Goal: Task Accomplishment & Management: Manage account settings

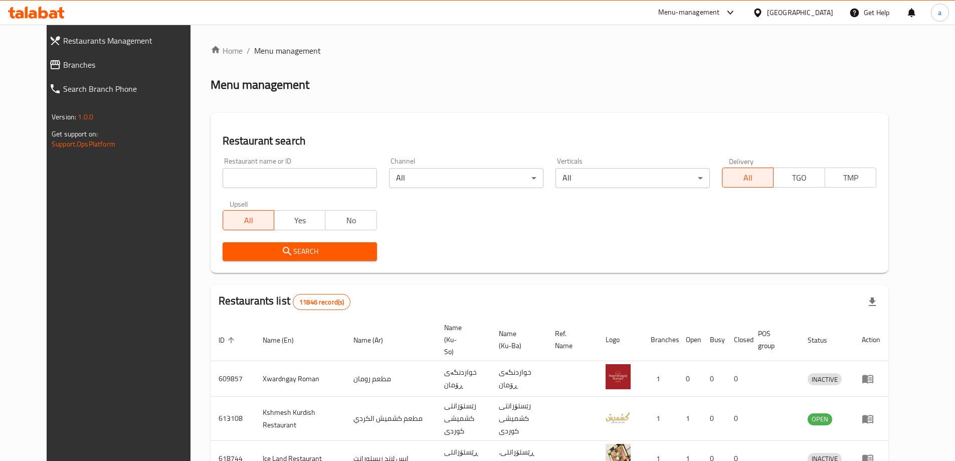
click at [86, 65] on span "Branches" at bounding box center [130, 65] width 135 height 12
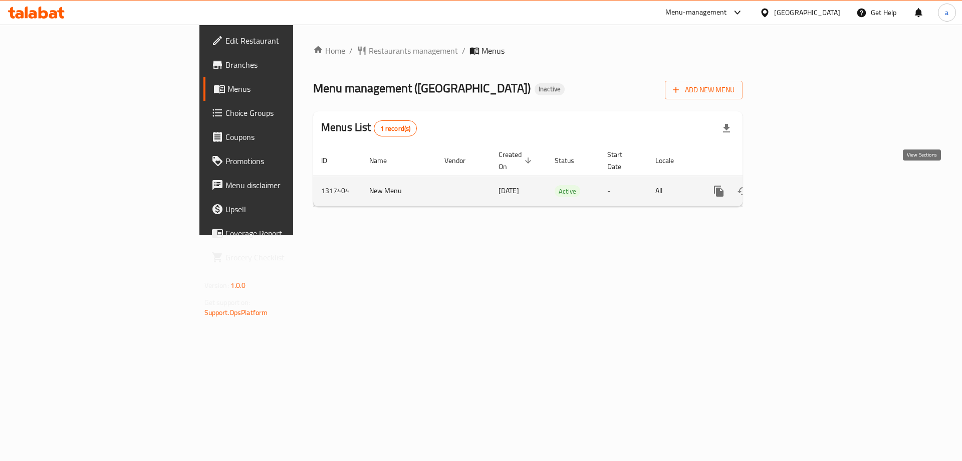
click at [803, 181] on link "enhanced table" at bounding box center [791, 191] width 24 height 24
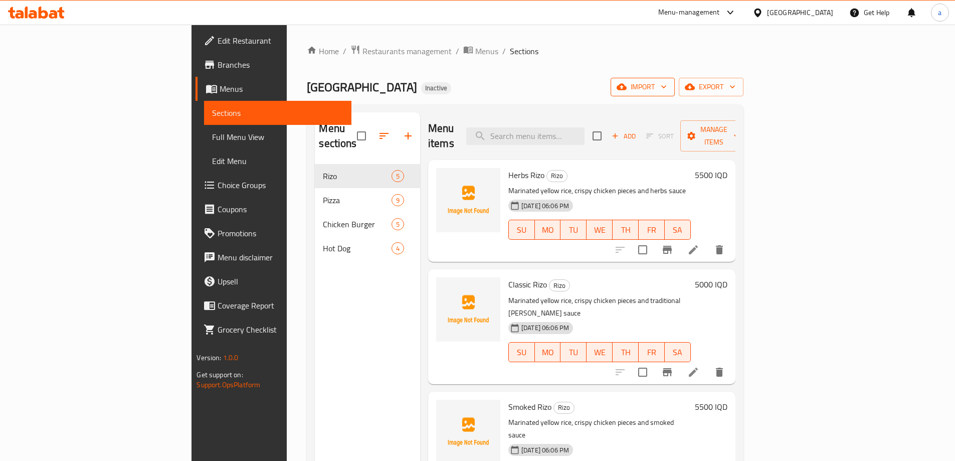
click at [669, 91] on icon "button" at bounding box center [664, 87] width 10 height 10
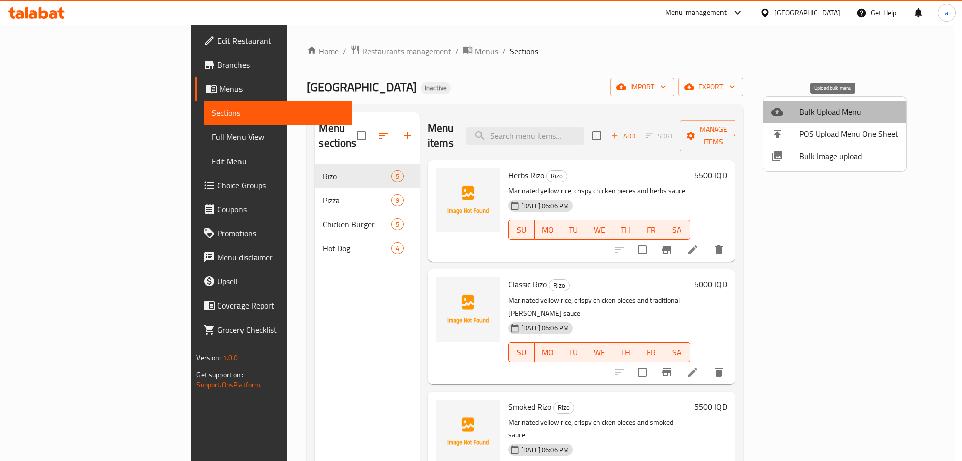
click at [800, 113] on span "Bulk Upload Menu" at bounding box center [848, 112] width 99 height 12
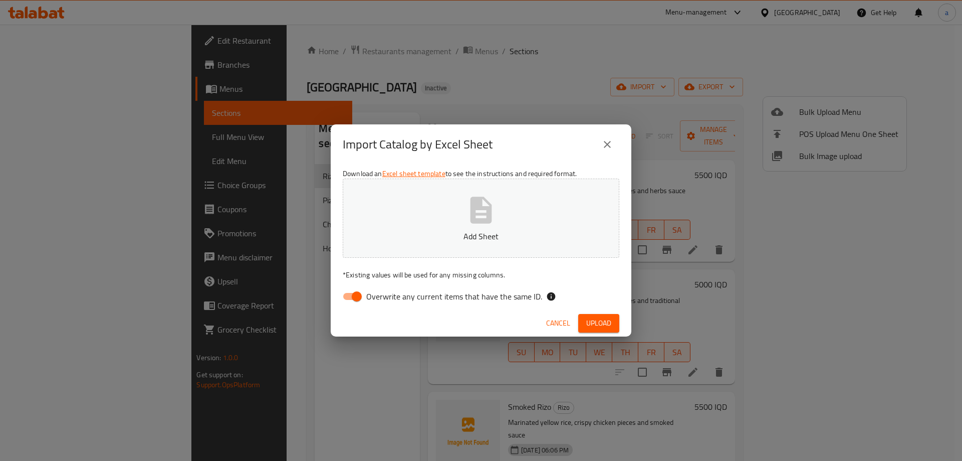
click at [349, 303] on input "Overwrite any current items that have the same ID." at bounding box center [356, 296] width 57 height 19
checkbox input "false"
click at [424, 223] on button "Add Sheet" at bounding box center [481, 217] width 277 height 79
click at [590, 316] on button "Upload" at bounding box center [598, 323] width 41 height 19
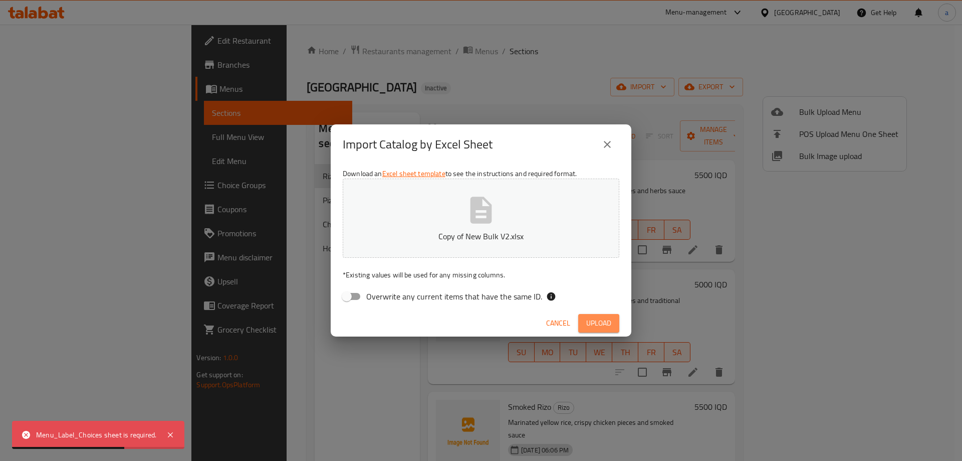
click at [586, 325] on span "Upload" at bounding box center [598, 323] width 25 height 13
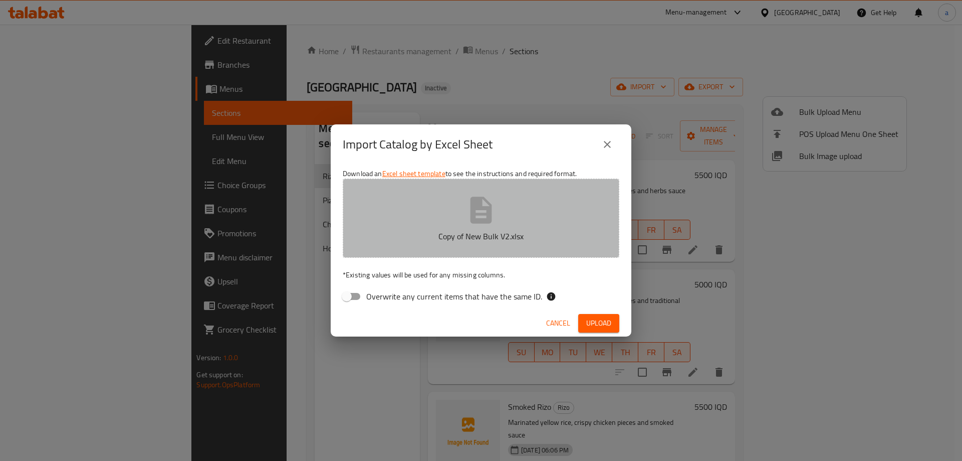
click at [489, 234] on p "Copy of New Bulk V2.xlsx" at bounding box center [481, 236] width 246 height 12
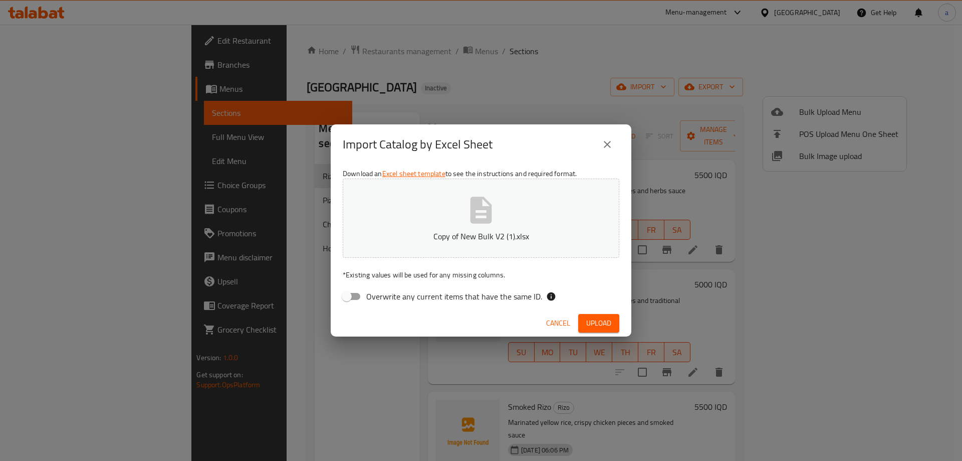
click at [606, 325] on span "Upload" at bounding box center [598, 323] width 25 height 13
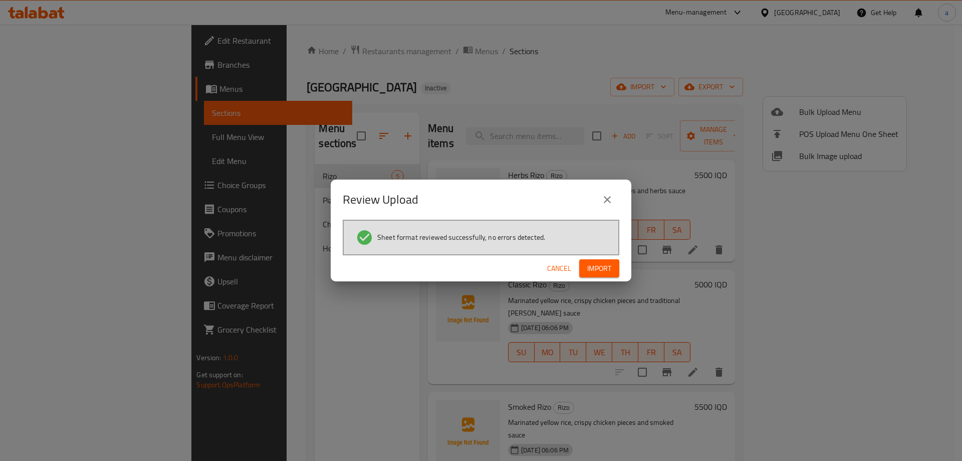
click at [608, 271] on span "Import" at bounding box center [599, 268] width 24 height 13
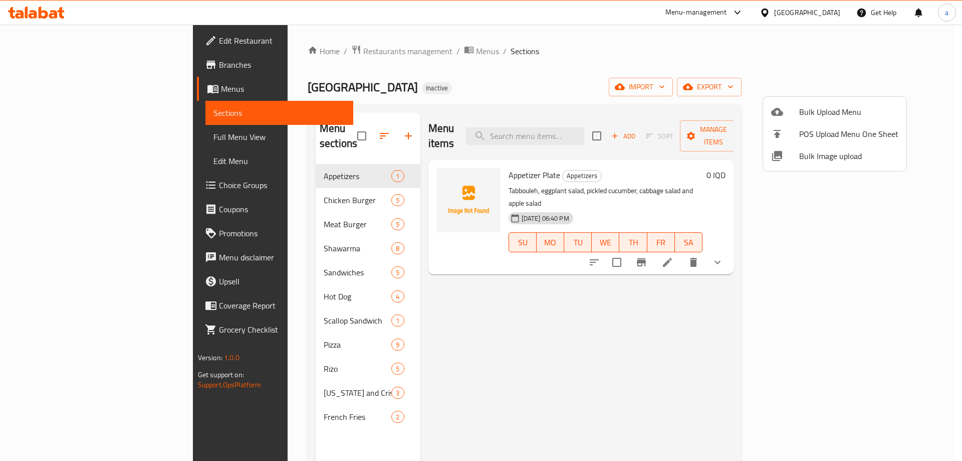
click at [363, 129] on div at bounding box center [481, 230] width 962 height 461
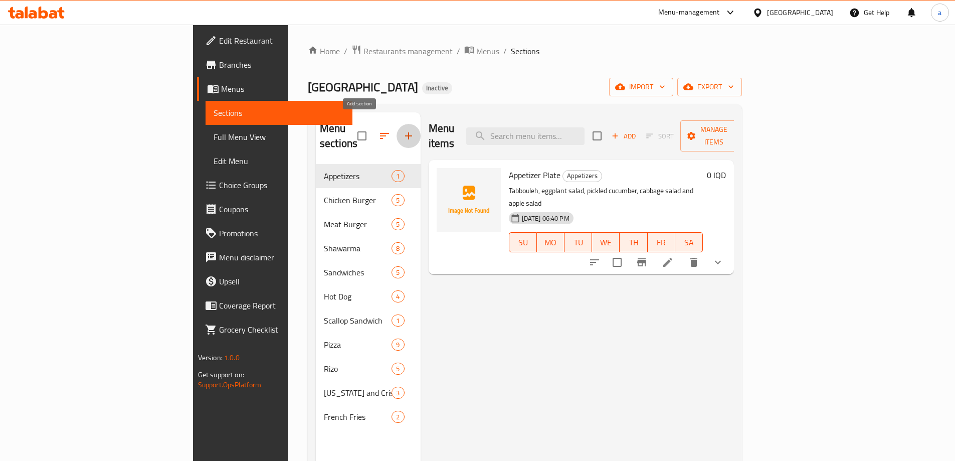
click at [405, 132] on icon "button" at bounding box center [408, 135] width 7 height 7
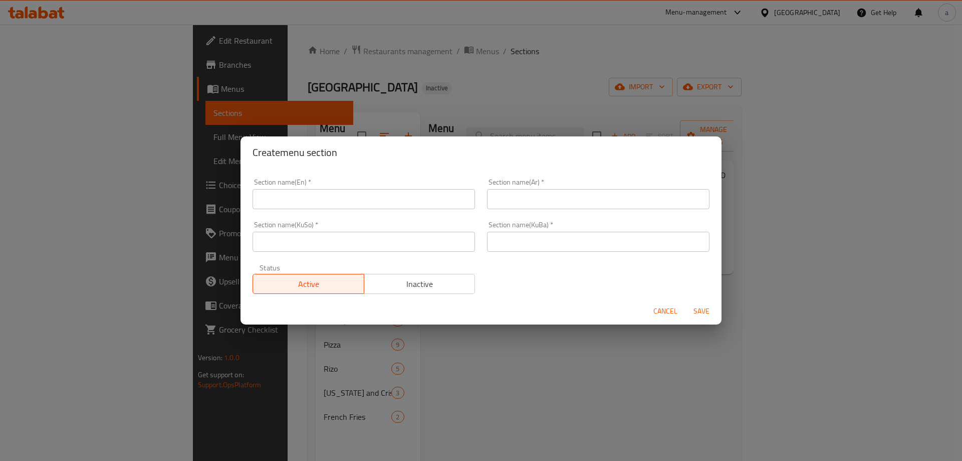
click at [347, 204] on input "text" at bounding box center [364, 199] width 223 height 20
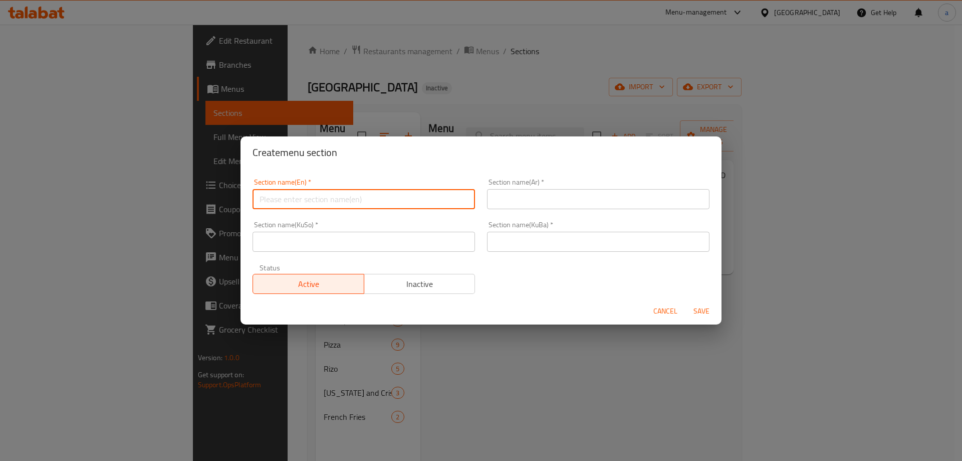
paste input "Drinks"
type input "Drinks"
click at [539, 203] on input "text" at bounding box center [598, 199] width 223 height 20
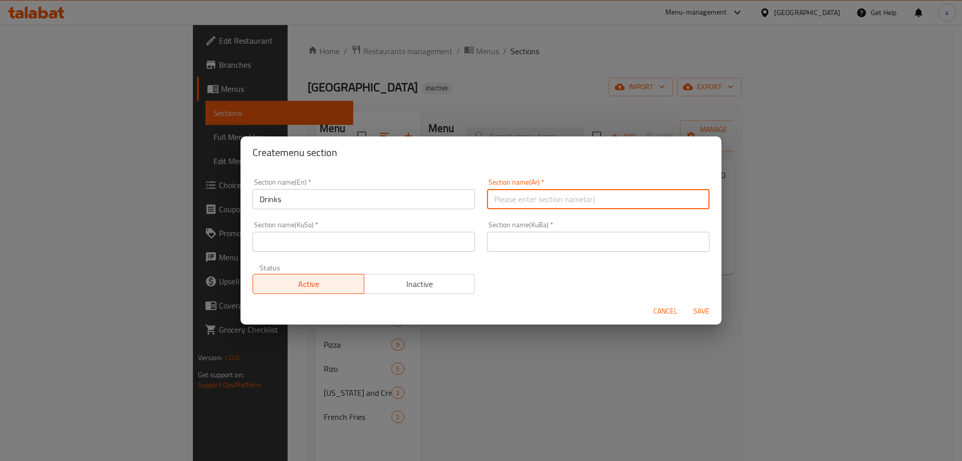
paste input "المشروبات"
type input "المشروبات"
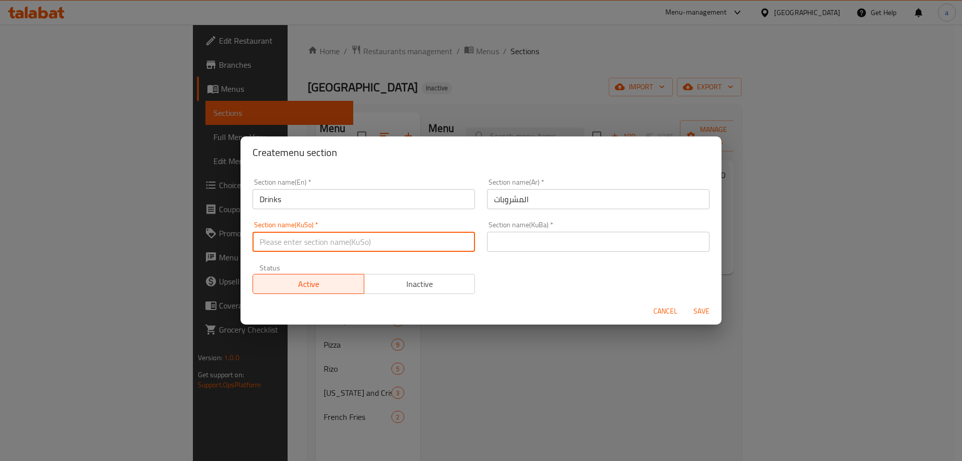
click at [413, 244] on input "text" at bounding box center [364, 242] width 223 height 20
paste input "خواردنەوەکان"
type input "خواردنەوەکان"
click at [549, 240] on input "text" at bounding box center [598, 242] width 223 height 20
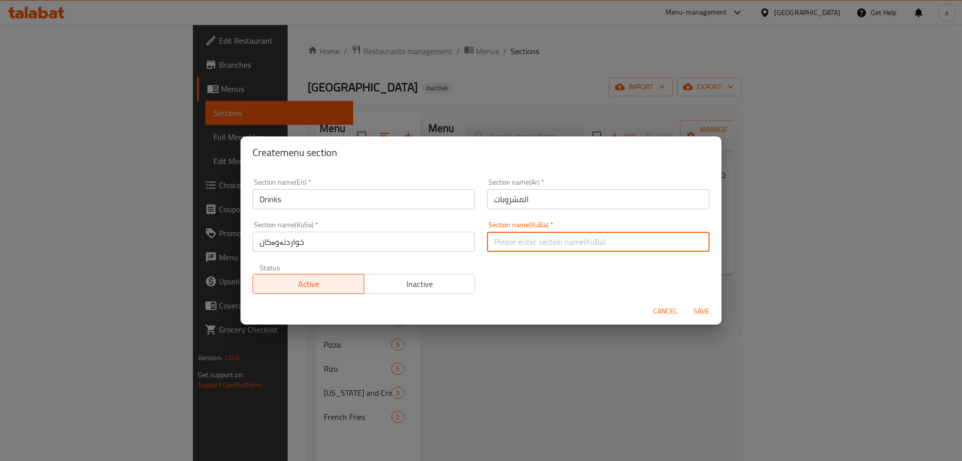
paste input "خواردنەوەکان"
type input "خواردنەوەکان"
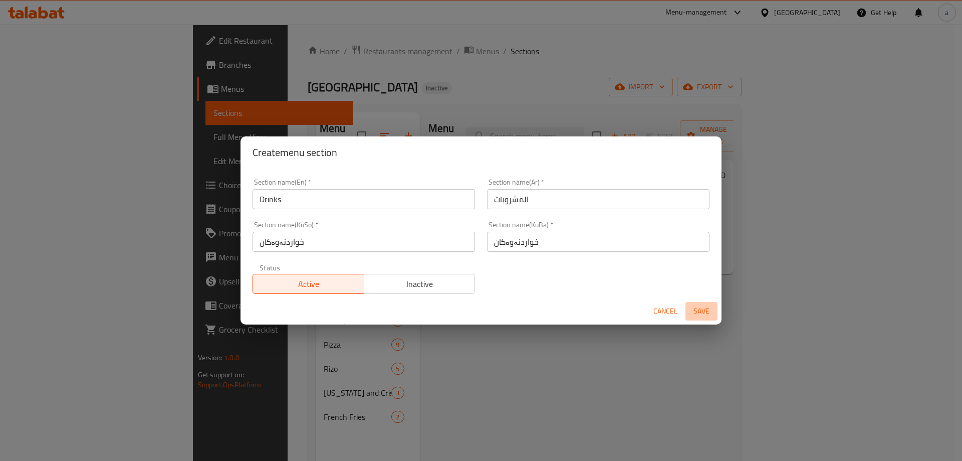
click at [710, 306] on span "Save" at bounding box center [702, 311] width 24 height 13
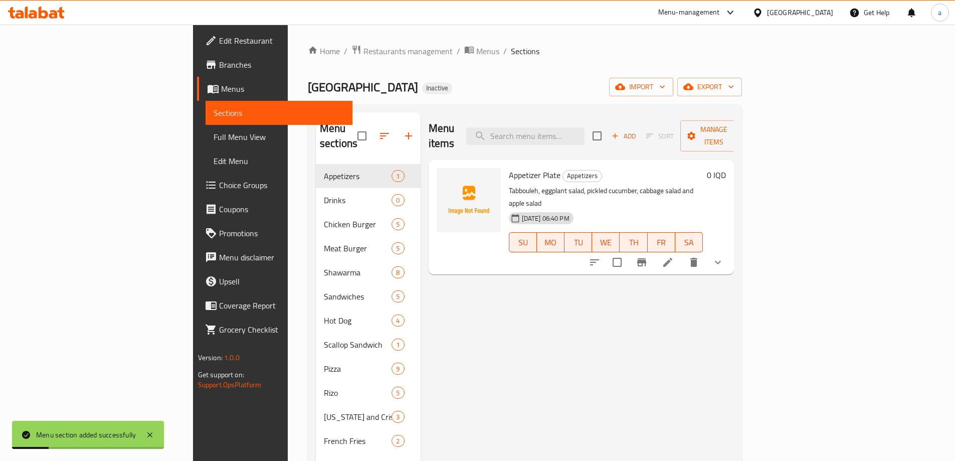
click at [378, 131] on icon "button" at bounding box center [384, 136] width 12 height 12
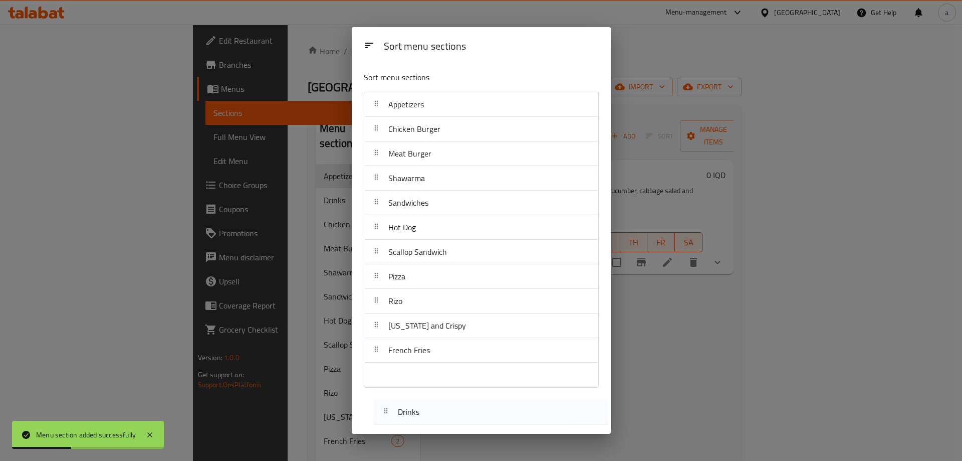
drag, startPoint x: 411, startPoint y: 128, endPoint x: 421, endPoint y: 413, distance: 285.9
click at [421, 413] on div "Sort menu sections Sort menu sections Appetizers Drinks Chicken Burger Meat Bur…" at bounding box center [481, 230] width 259 height 407
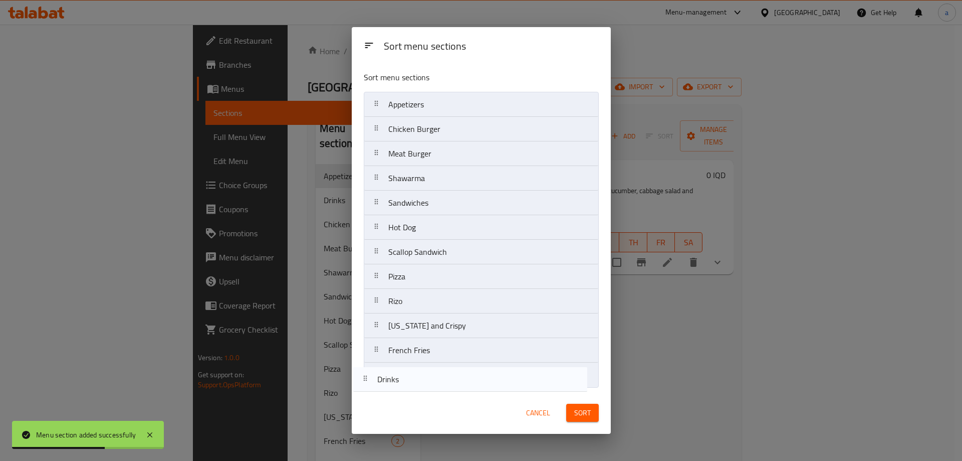
drag, startPoint x: 459, startPoint y: 135, endPoint x: 449, endPoint y: 389, distance: 254.3
click at [449, 389] on div "Sort menu sections Appetizers Drinks Chicken Burger Meat Burger Shawarma Sandwi…" at bounding box center [481, 227] width 259 height 328
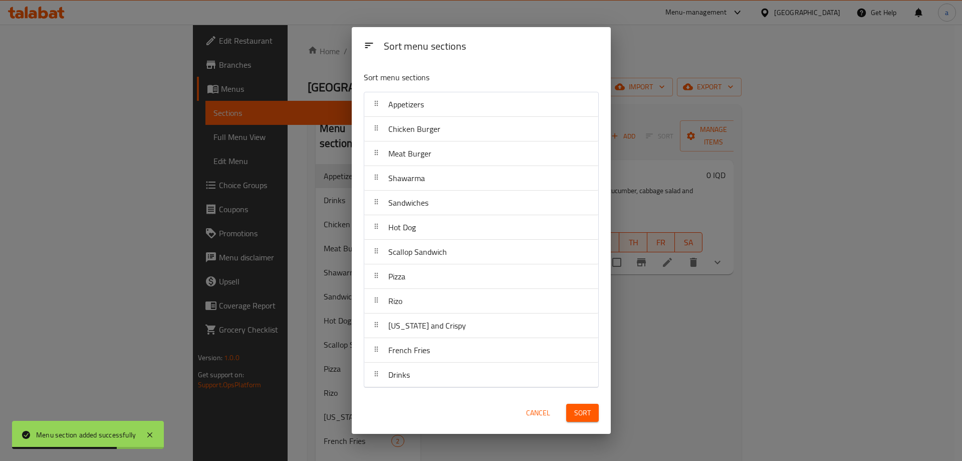
click at [578, 413] on span "Sort" at bounding box center [582, 412] width 17 height 13
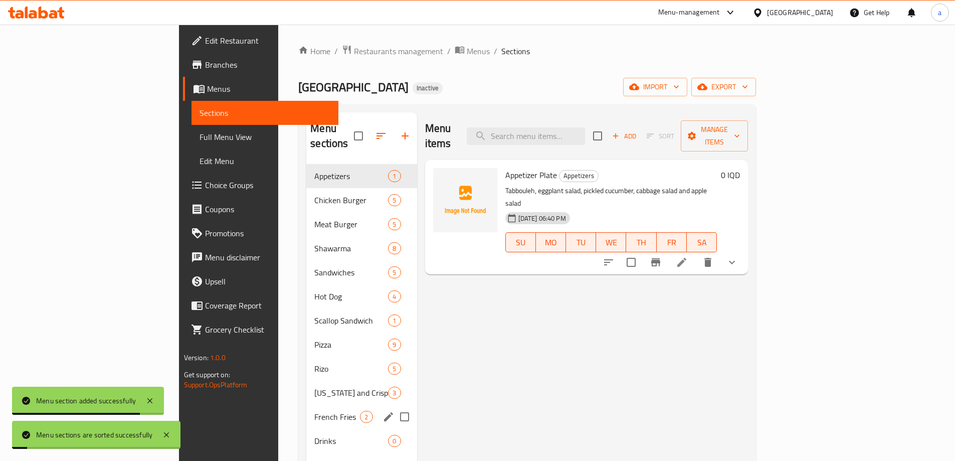
click at [306, 434] on div "Drinks 0" at bounding box center [361, 441] width 110 height 24
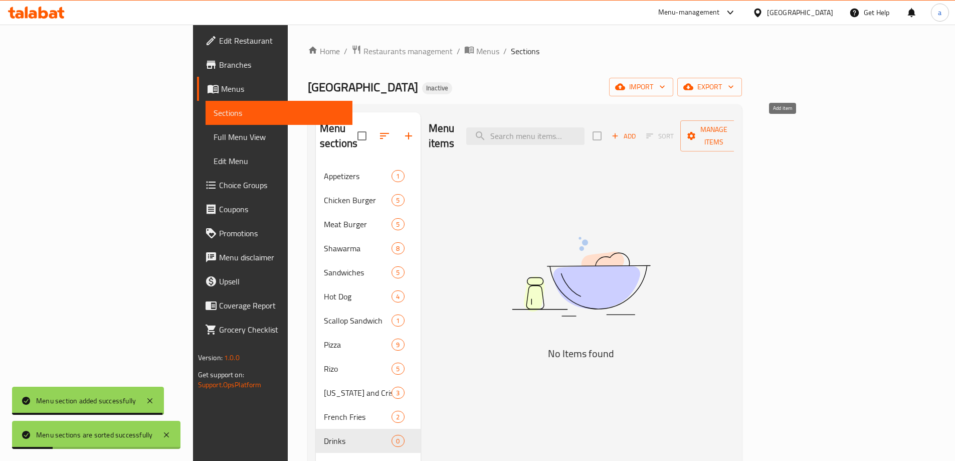
click at [637, 132] on span "Add" at bounding box center [623, 136] width 27 height 12
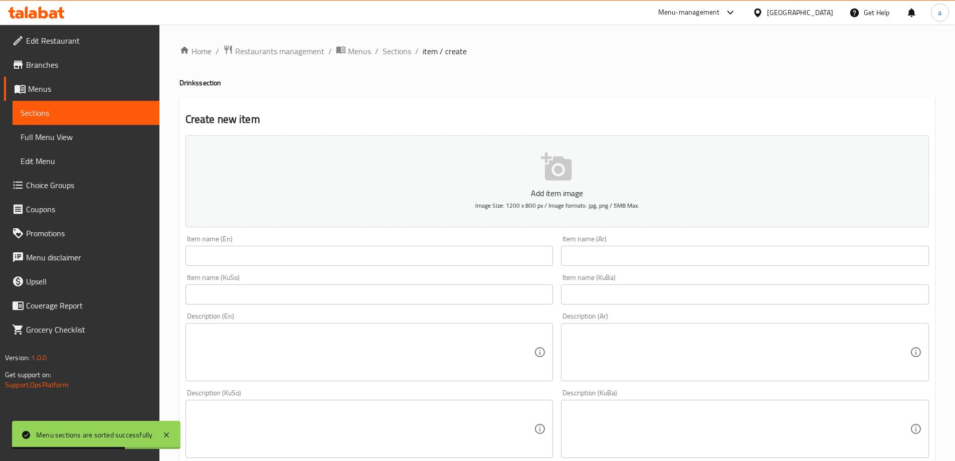
click at [436, 293] on input "text" at bounding box center [369, 294] width 368 height 20
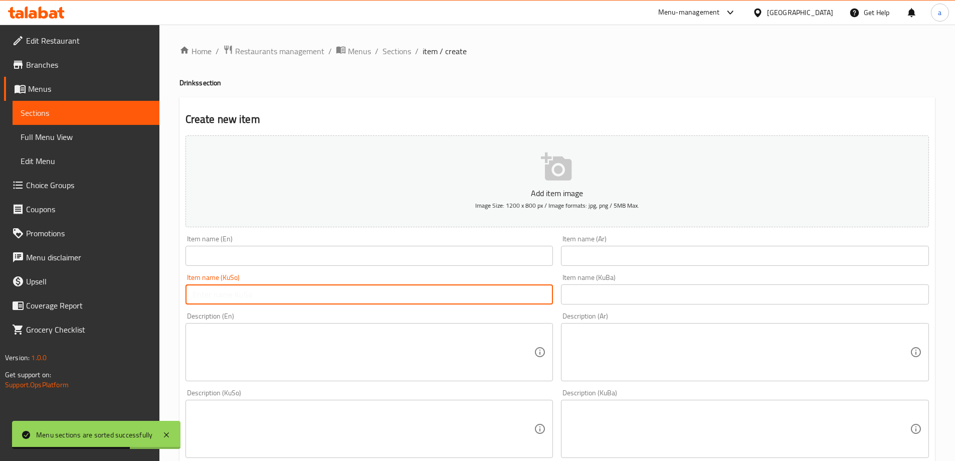
paste input "بیپسی"
type input "بیپسی"
click at [603, 289] on input "text" at bounding box center [745, 294] width 368 height 20
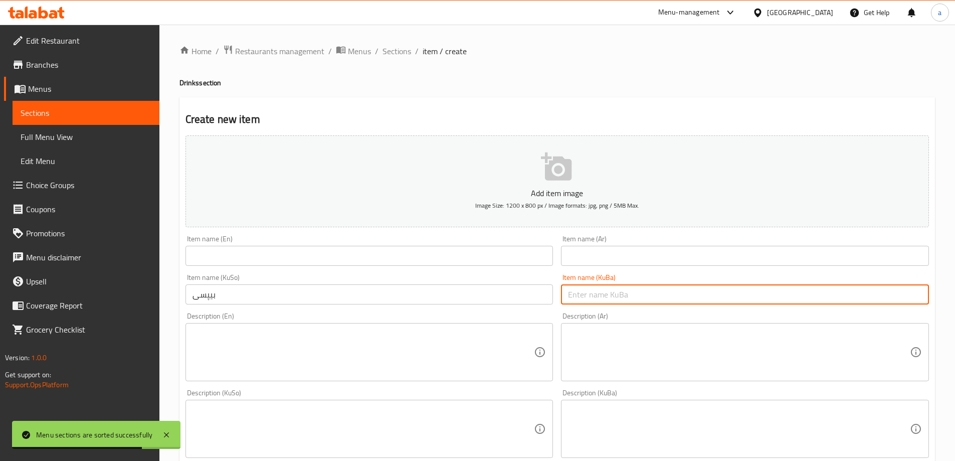
paste input "بیپسی"
type input "بیپسی"
click at [628, 250] on input "text" at bounding box center [745, 256] width 368 height 20
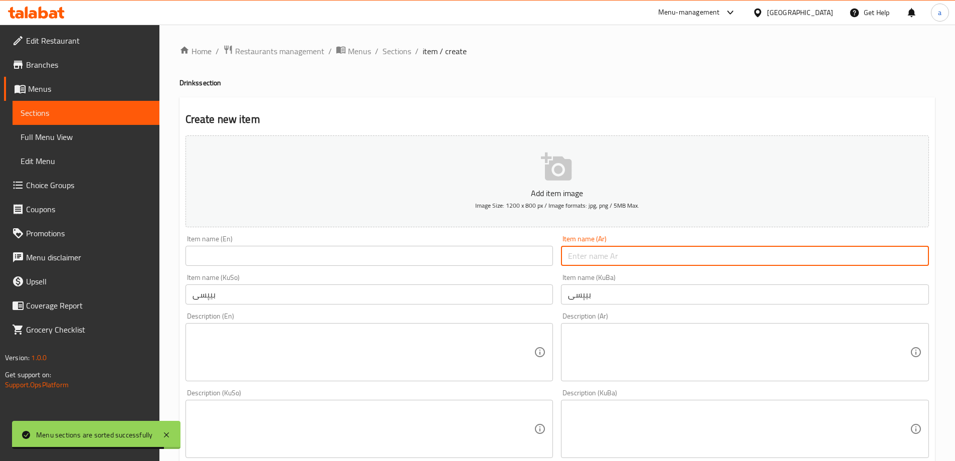
paste input "بيبسي"
type input "بيبسي"
click at [524, 255] on input "text" at bounding box center [369, 256] width 368 height 20
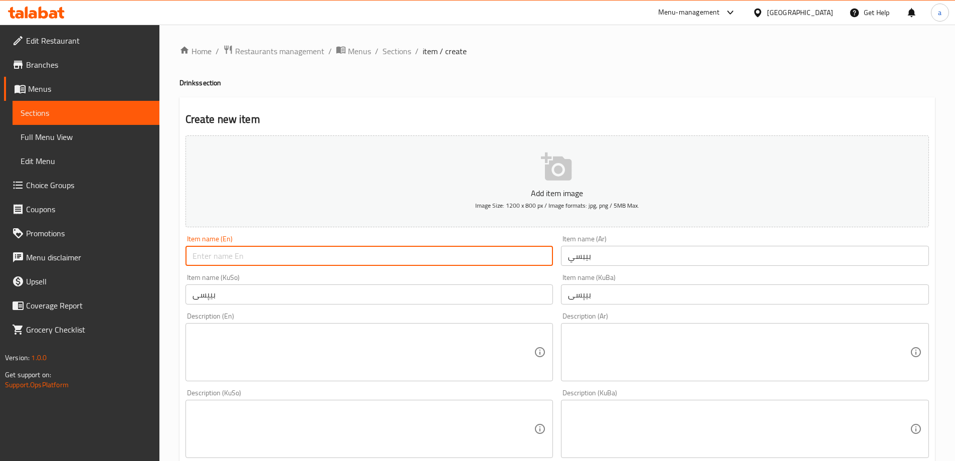
paste input "Pepsi"
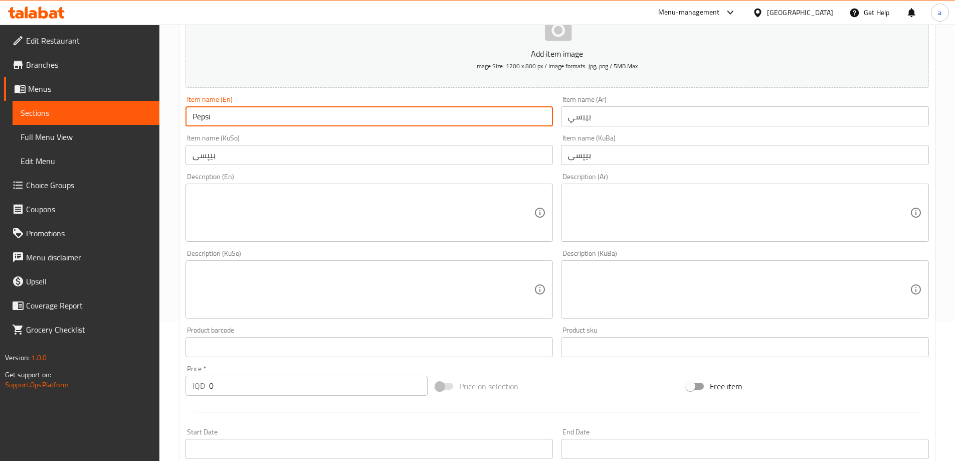
scroll to position [167, 0]
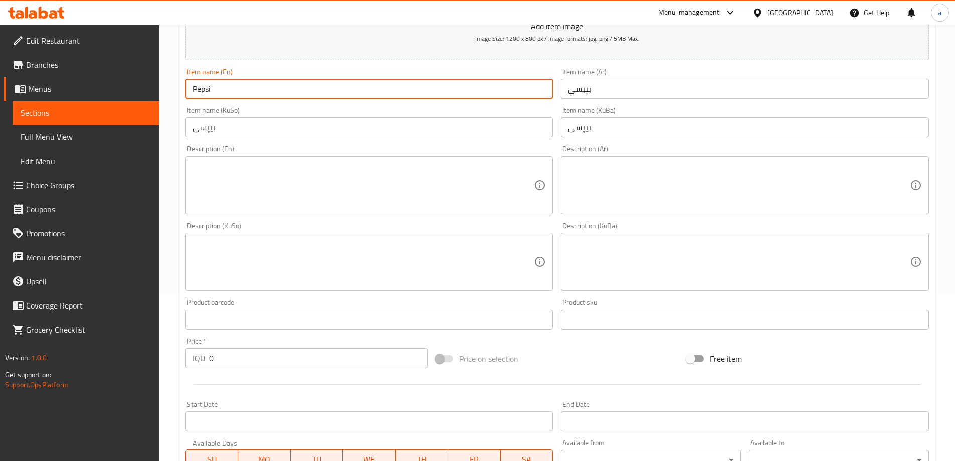
type input "Pepsi"
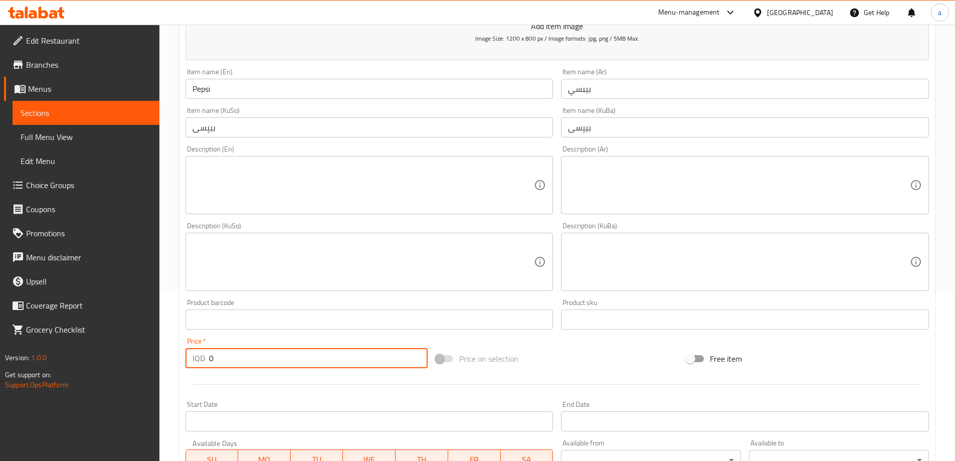
drag, startPoint x: 193, startPoint y: 353, endPoint x: 184, endPoint y: 366, distance: 15.6
click at [176, 364] on div "Home / Restaurants management / Menus / Sections / item / create Drinks section…" at bounding box center [556, 257] width 795 height 799
paste input "50"
type input "500"
click at [614, 197] on textarea at bounding box center [739, 185] width 342 height 48
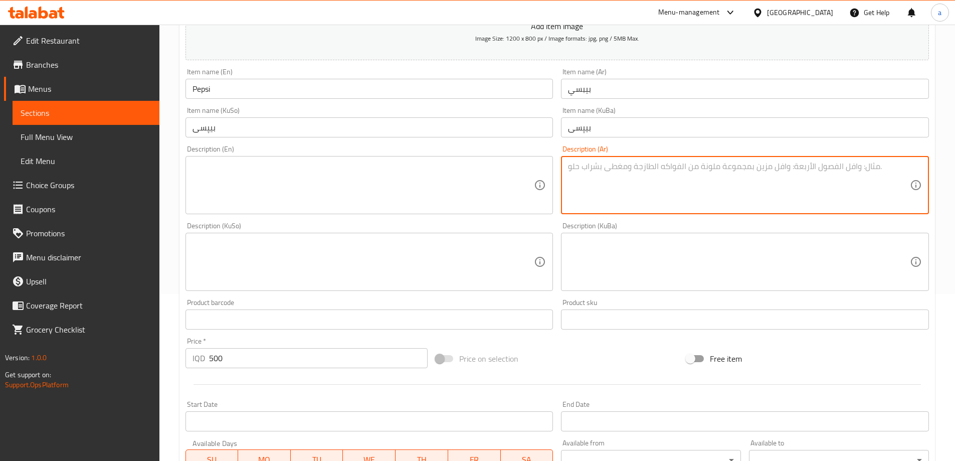
paste textarea "مشروب غازي 330 مل"
type textarea "مشروب غازي 330 مل"
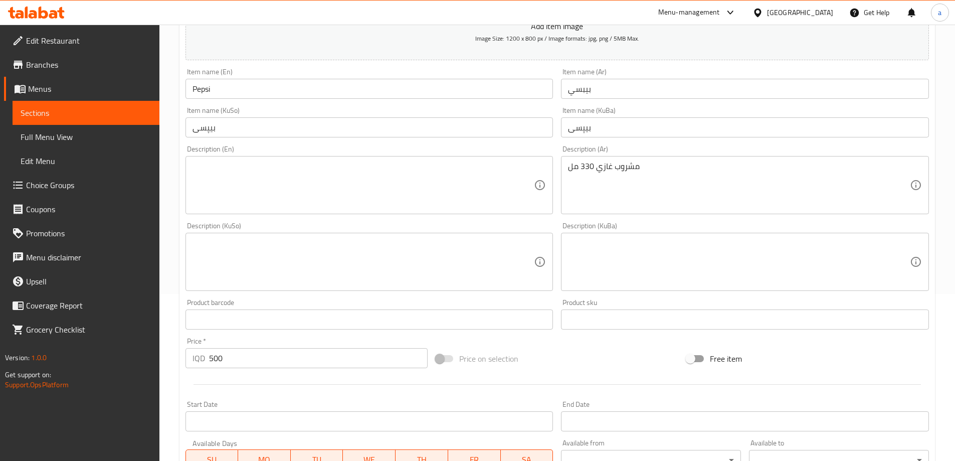
click at [361, 157] on div "Description (En)" at bounding box center [369, 185] width 368 height 58
paste textarea "Soft drink 330 ml"
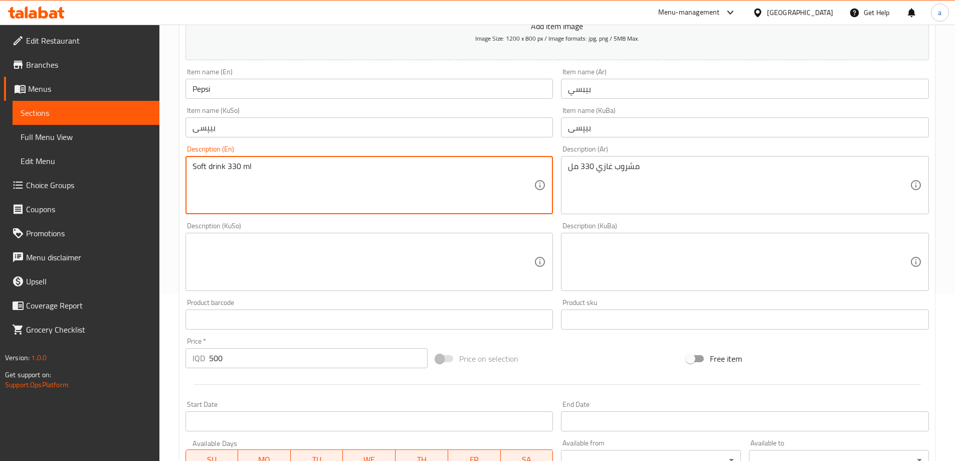
type textarea "Soft drink 330 ml"
click at [355, 236] on div "Description (KuSo)" at bounding box center [369, 262] width 368 height 58
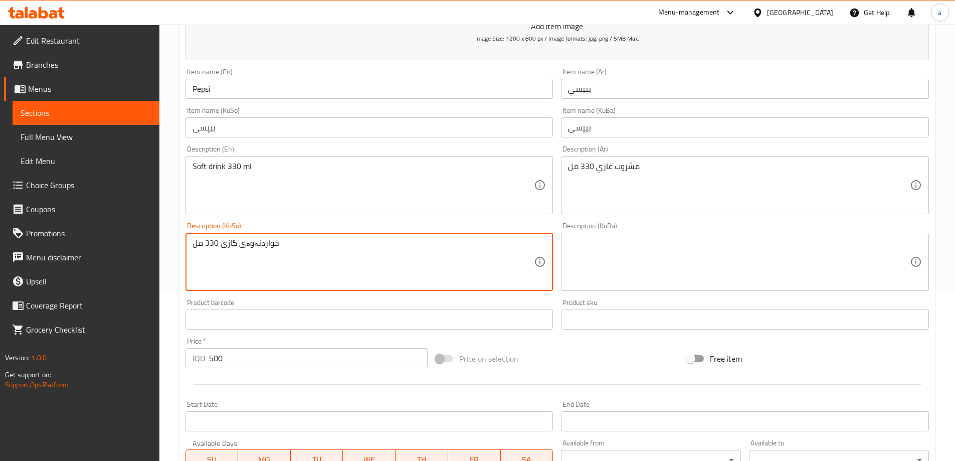
type textarea "خواردنەوەی گازی 330 مل"
click at [611, 247] on textarea at bounding box center [739, 262] width 342 height 48
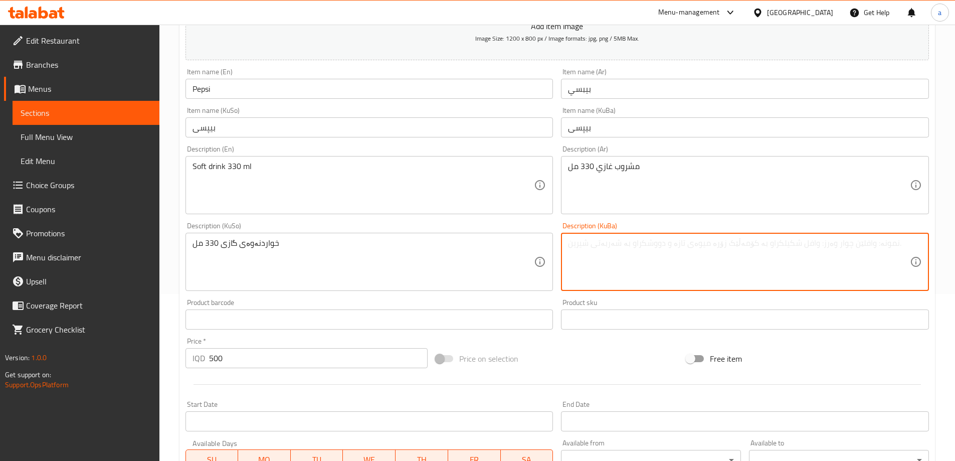
paste textarea "خواردنەوەی گازی 330 مل"
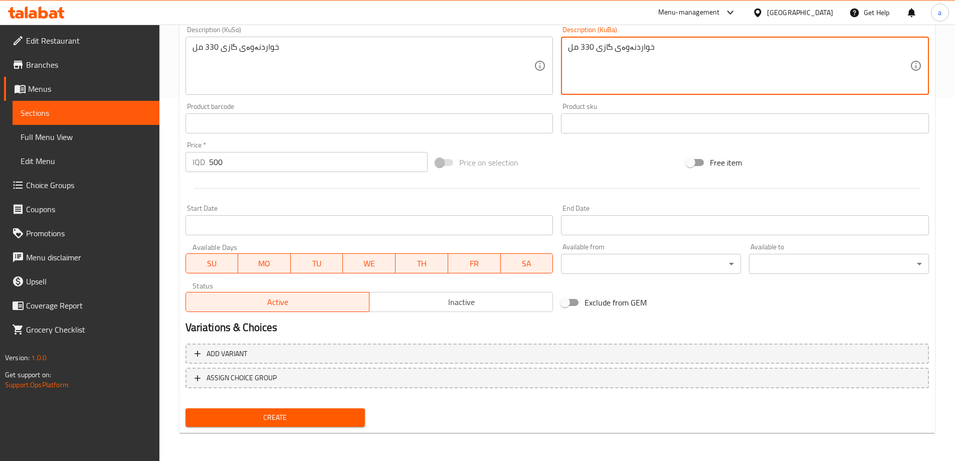
type textarea "خواردنەوەی گازی 330 مل"
click at [346, 408] on button "Create" at bounding box center [275, 417] width 180 height 19
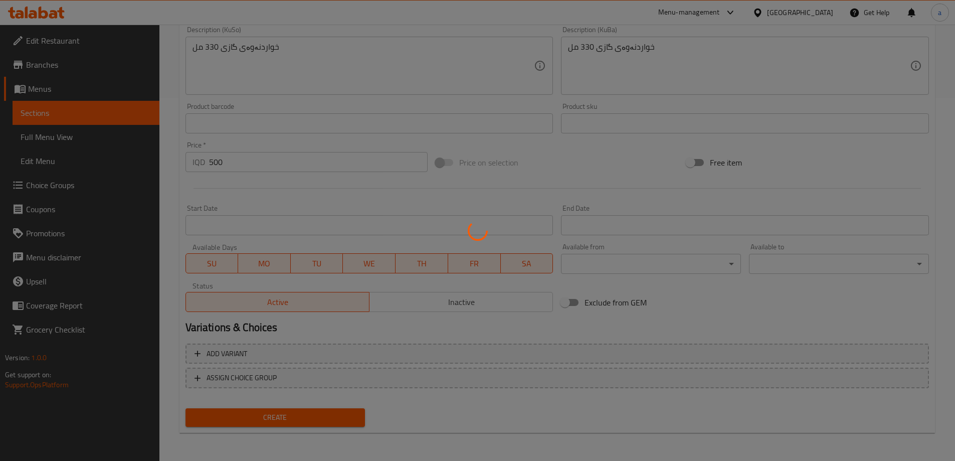
type input "0"
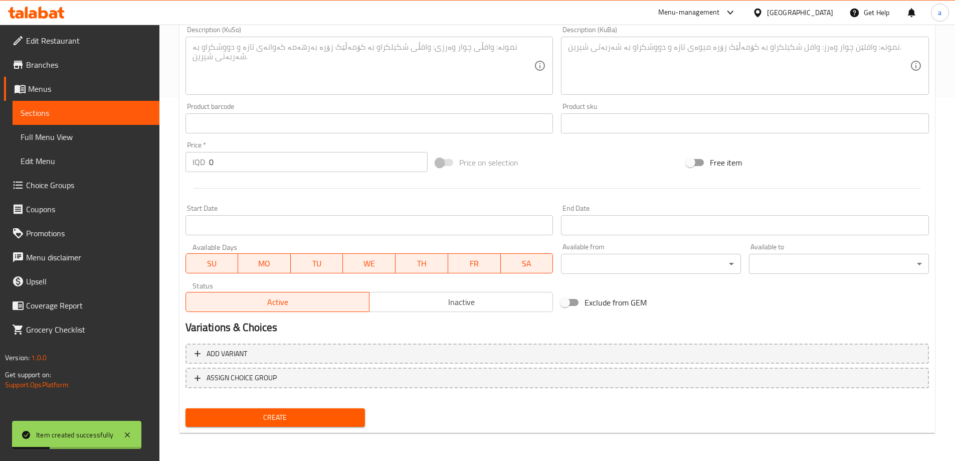
scroll to position [29, 0]
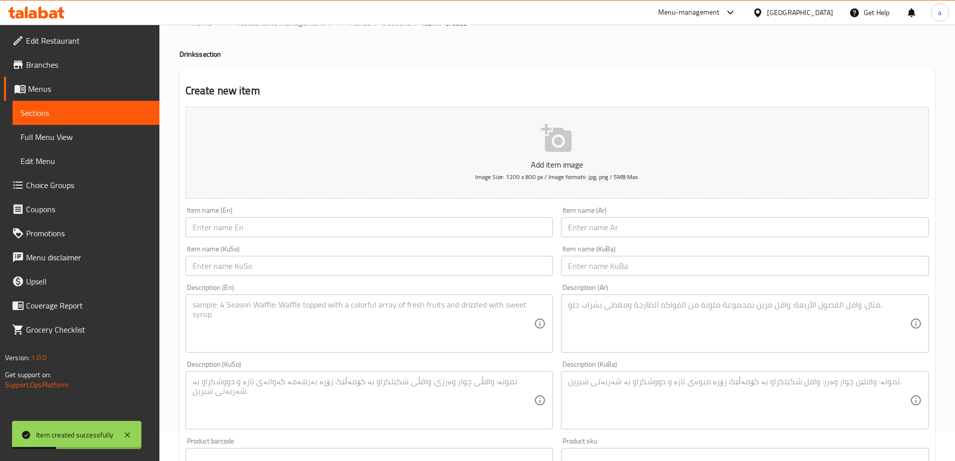
click at [290, 237] on input "text" at bounding box center [369, 227] width 368 height 20
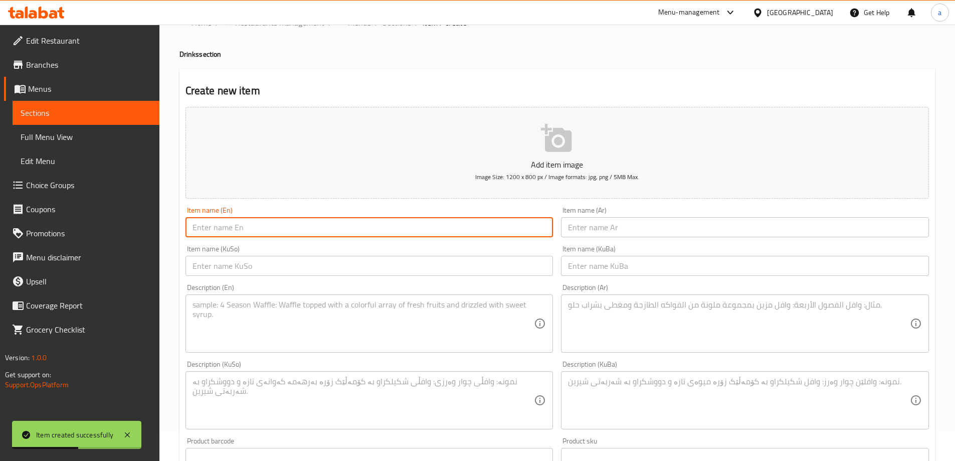
paste input "Mineral Water"
type input "Mineral Water"
click at [613, 228] on input "text" at bounding box center [745, 227] width 368 height 20
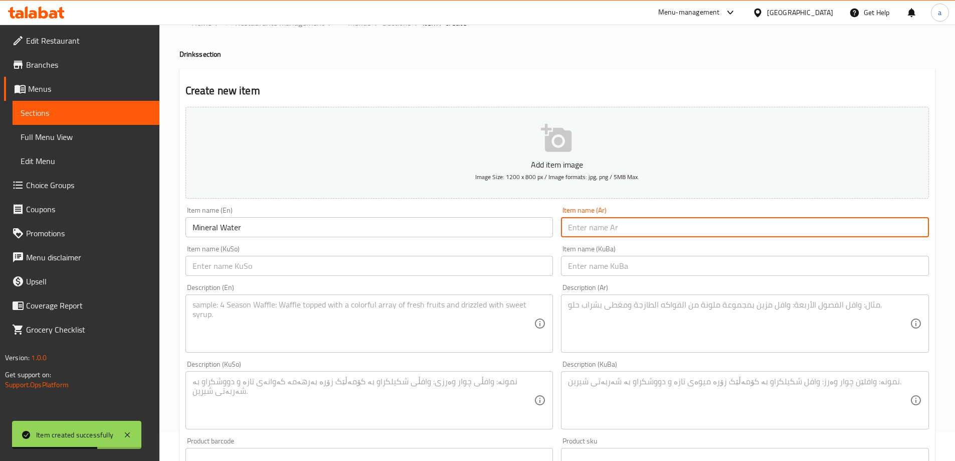
paste input "مياه معدنية"
type input "مياه معدنية"
click at [507, 259] on input "text" at bounding box center [369, 266] width 368 height 20
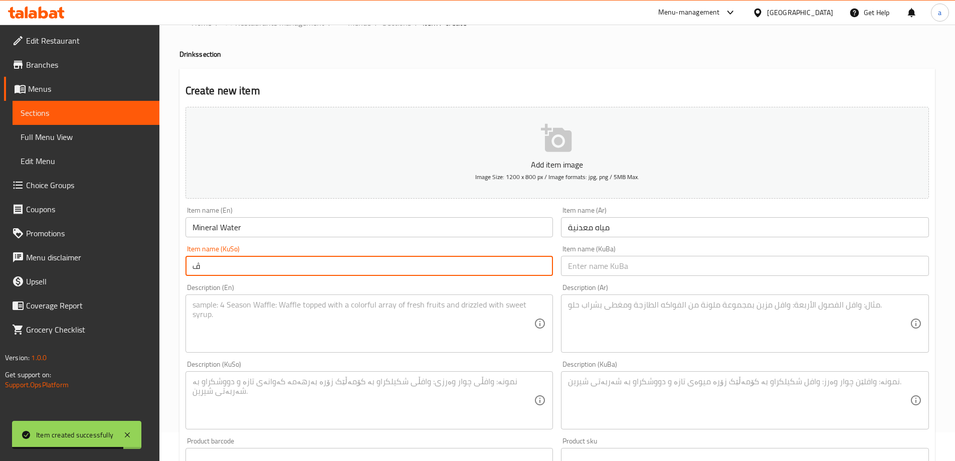
drag, startPoint x: 334, startPoint y: 263, endPoint x: 182, endPoint y: 271, distance: 152.5
click at [182, 271] on div "Item name (KuSo) ڤ Item name (KuSo)" at bounding box center [369, 260] width 376 height 39
paste input "ئاویی کانزایی"
type input "ئاویی کانزایی"
drag, startPoint x: 672, startPoint y: 273, endPoint x: 667, endPoint y: 273, distance: 5.5
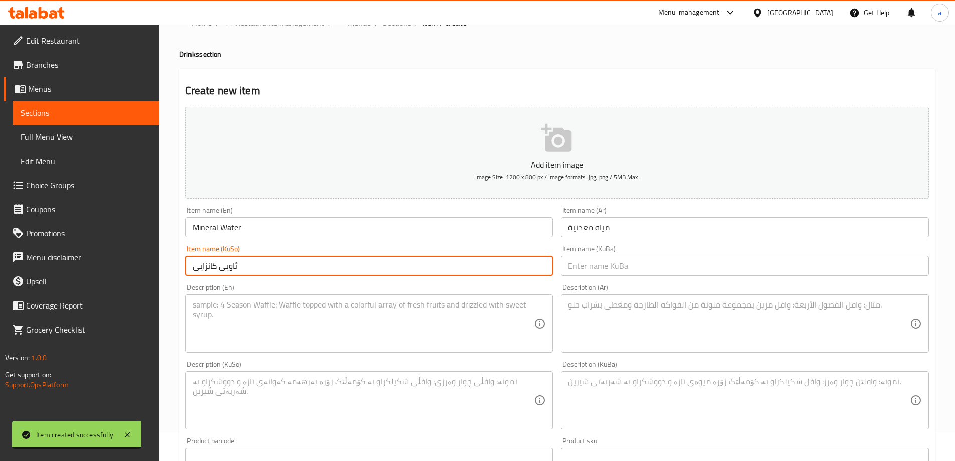
click at [672, 273] on input "text" at bounding box center [745, 266] width 368 height 20
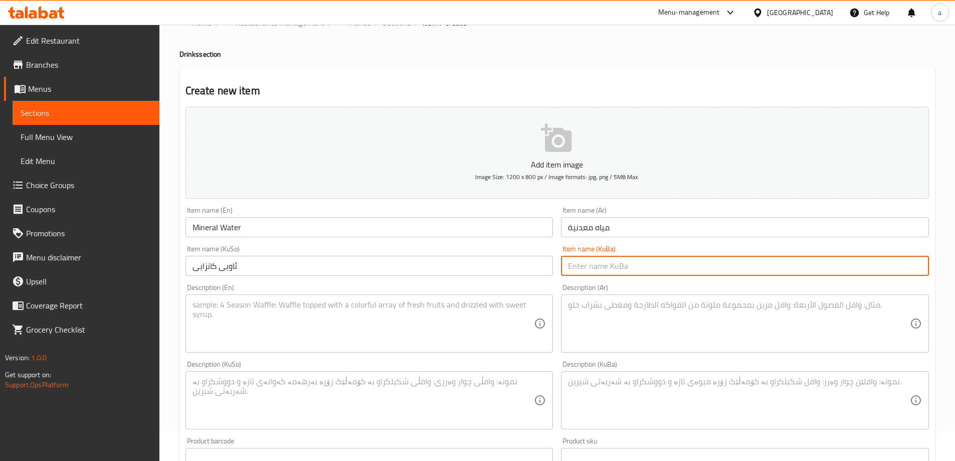
paste input "ئاویی کانزایی"
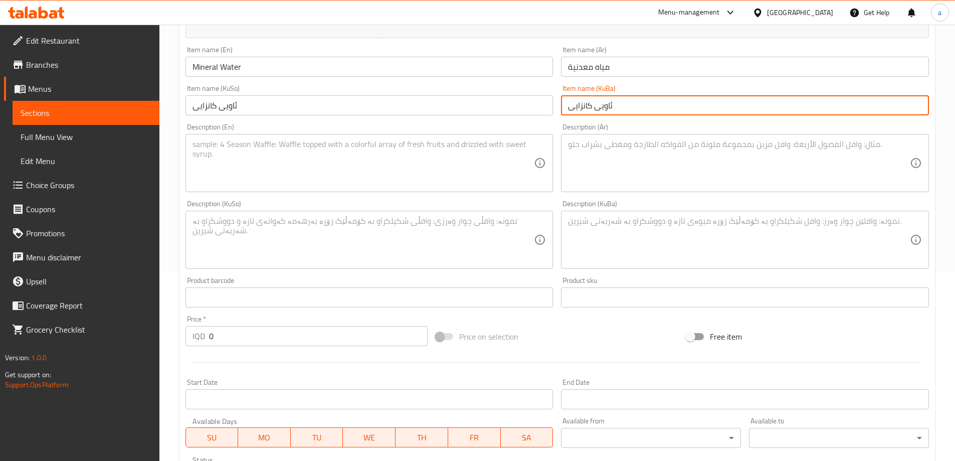
scroll to position [196, 0]
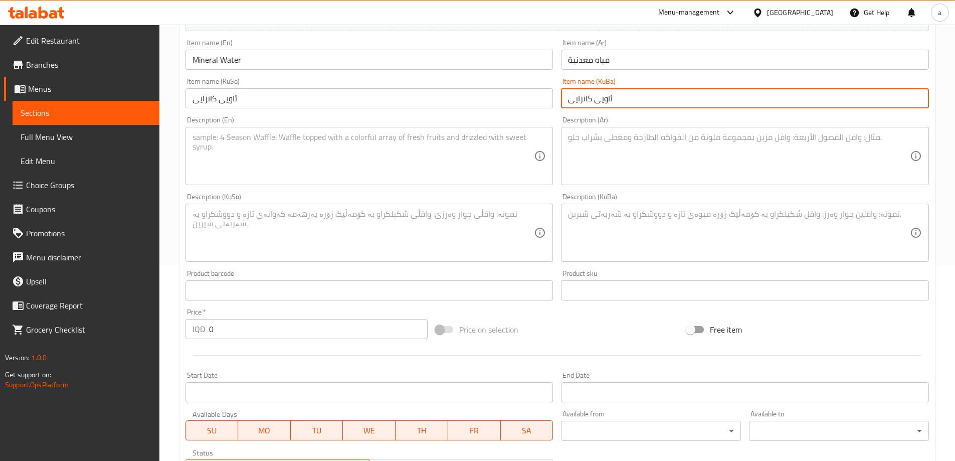
type input "ئاویی کانزایی"
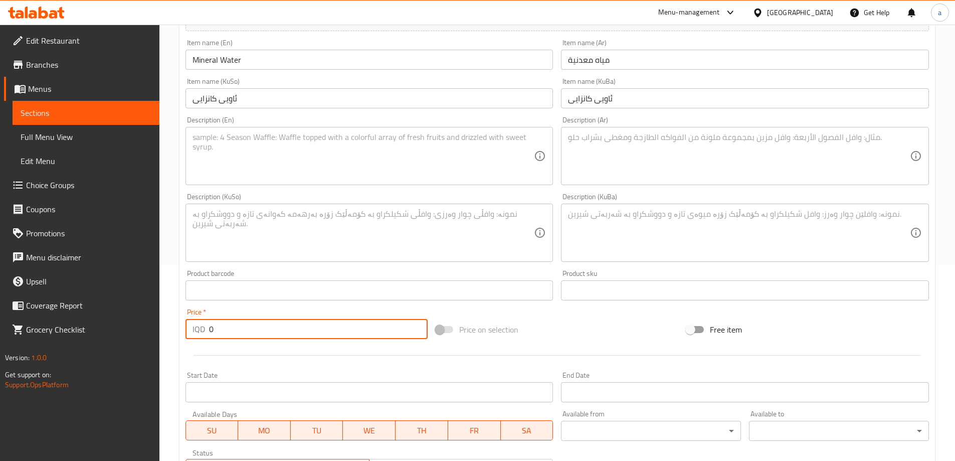
drag, startPoint x: 236, startPoint y: 328, endPoint x: 142, endPoint y: 331, distance: 94.3
click at [143, 330] on div "Edit Restaurant Branches Menus Sections Full Menu View Edit Menu Choice Groups …" at bounding box center [477, 228] width 955 height 799
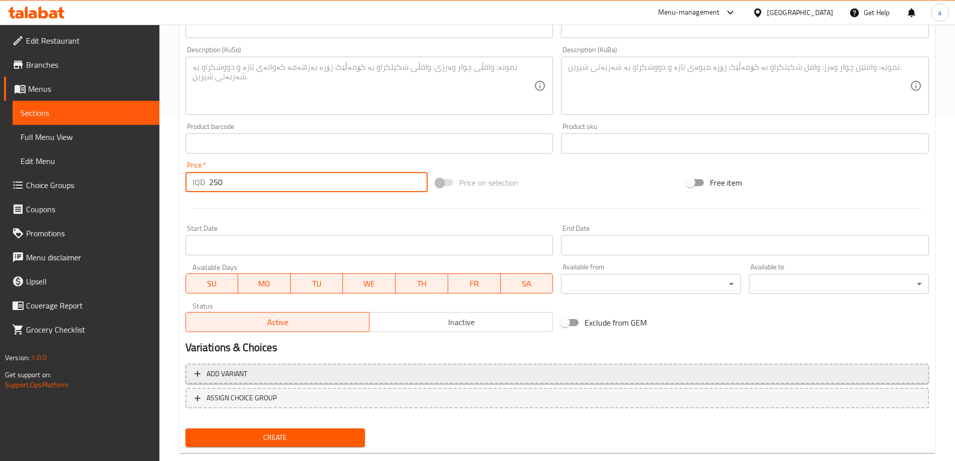
scroll to position [363, 0]
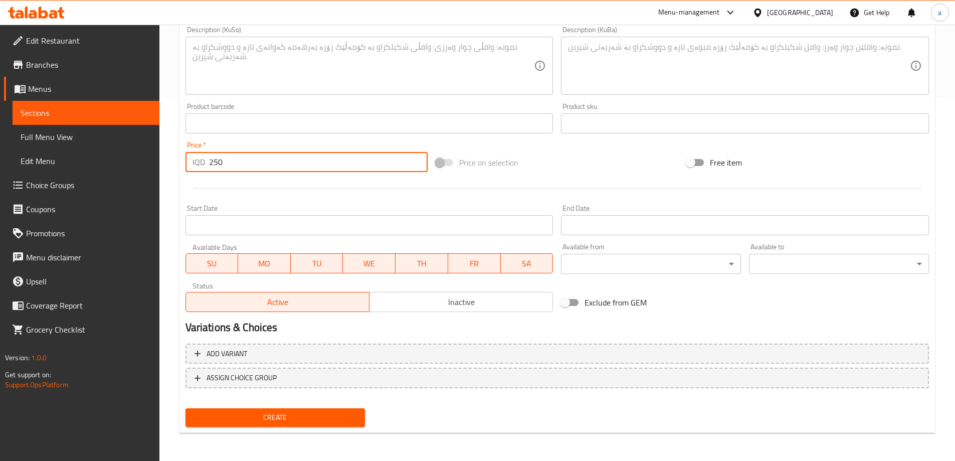
type input "250"
click at [283, 427] on div "Create" at bounding box center [275, 417] width 188 height 27
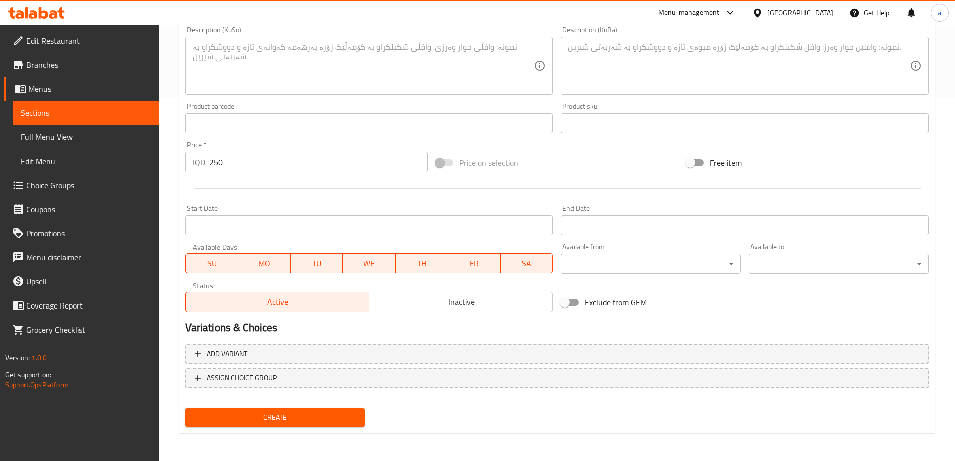
click at [285, 419] on span "Create" at bounding box center [275, 417] width 164 height 13
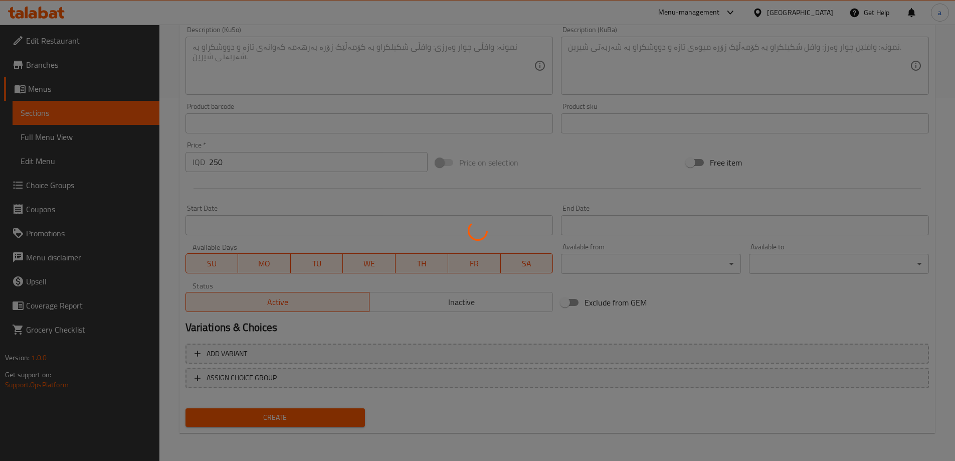
type input "0"
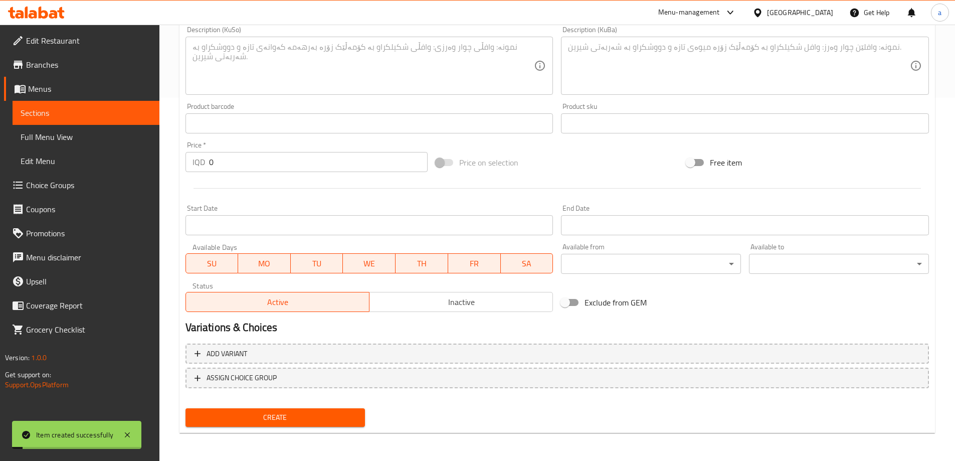
click at [105, 116] on span "Sections" at bounding box center [86, 113] width 131 height 12
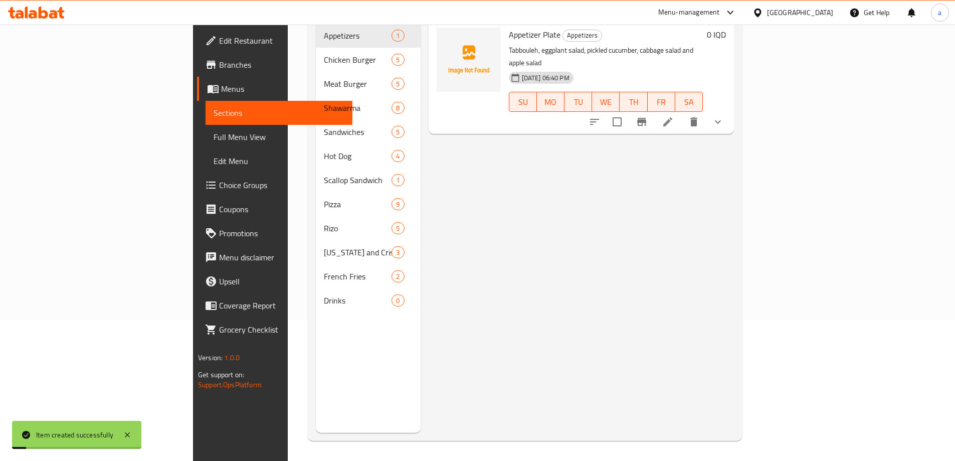
scroll to position [140, 0]
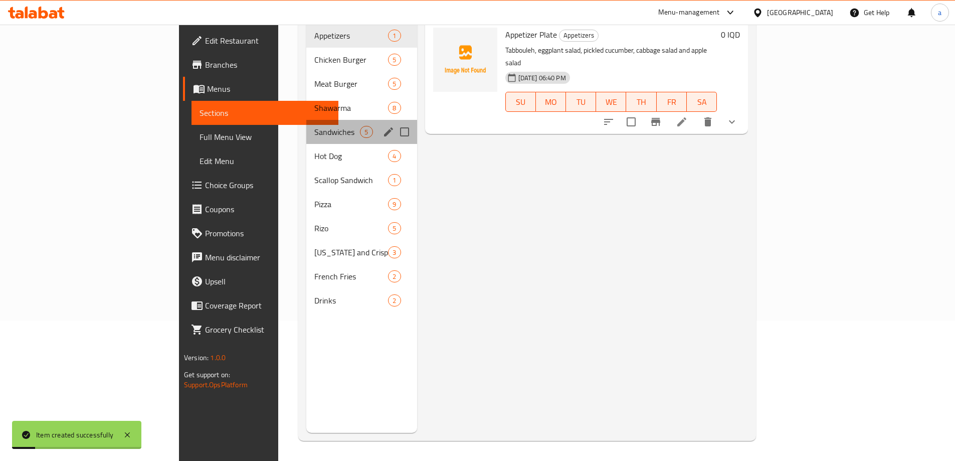
click at [306, 120] on div "Sandwiches 5" at bounding box center [361, 132] width 110 height 24
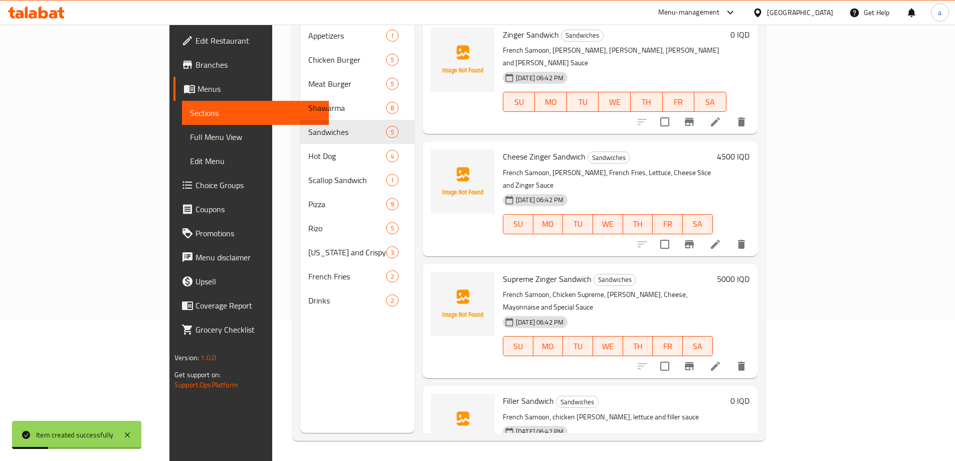
click at [300, 298] on nav "Appetizers 1 Chicken Burger 5 Meat Burger 5 Shawarma 8 Sandwiches 5 Hot Dog 4 S…" at bounding box center [357, 168] width 114 height 297
click at [308, 294] on span "Drinks" at bounding box center [347, 300] width 78 height 12
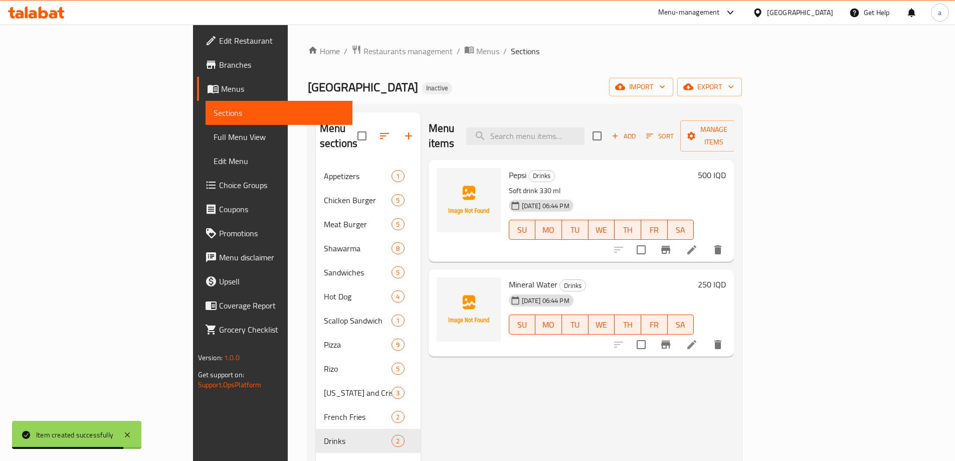
click at [219, 188] on span "Choice Groups" at bounding box center [281, 185] width 125 height 12
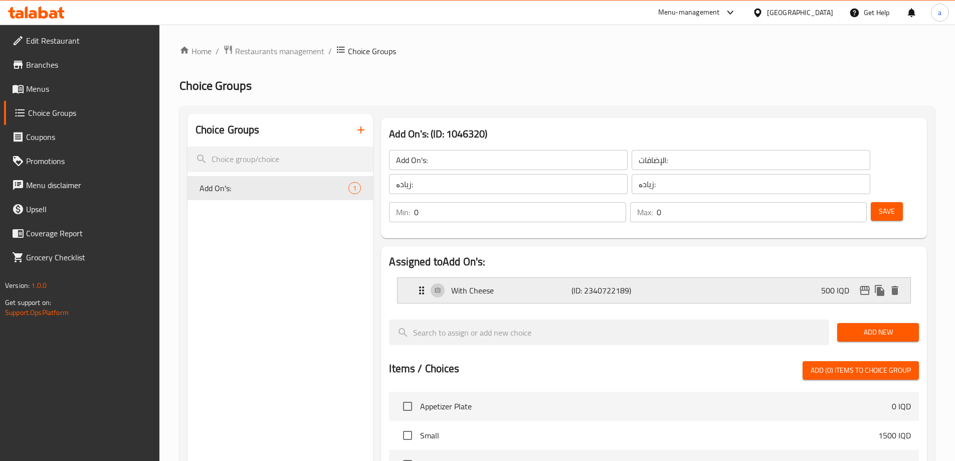
click at [427, 284] on icon "Expand" at bounding box center [421, 290] width 12 height 12
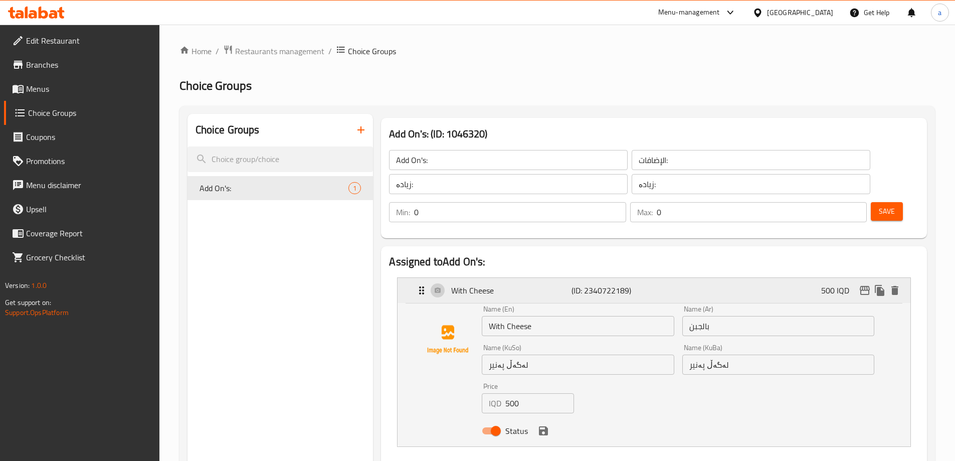
click at [442, 278] on div "With Cheese (ID: 2340722189) 500 IQD" at bounding box center [656, 290] width 483 height 25
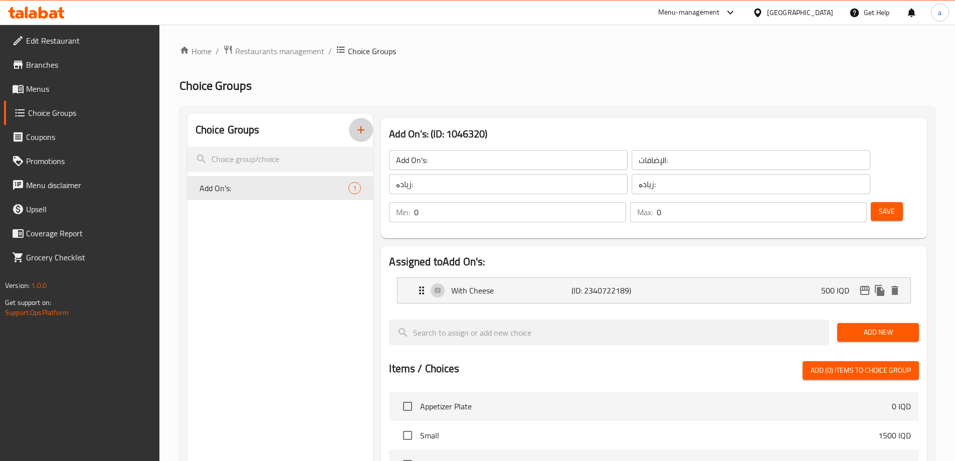
click at [363, 129] on icon "button" at bounding box center [361, 130] width 12 height 12
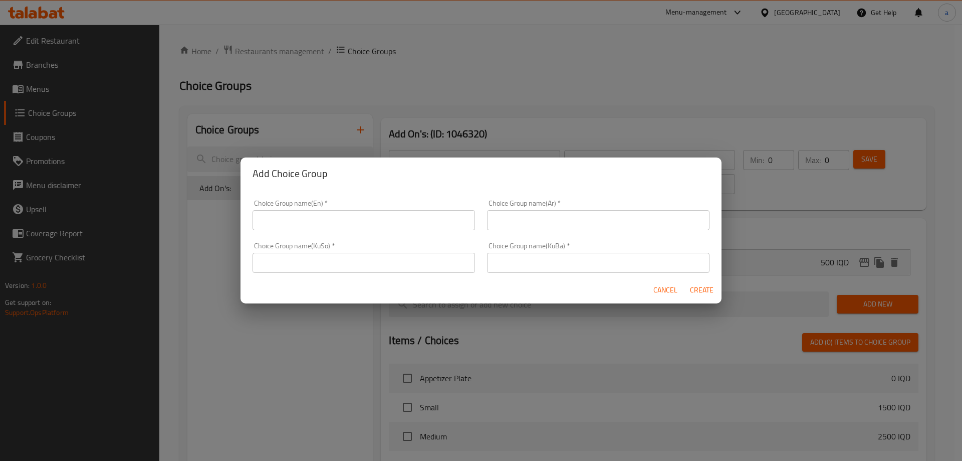
drag, startPoint x: 347, startPoint y: 242, endPoint x: 347, endPoint y: 217, distance: 25.1
click at [347, 242] on div "Choice Group name(KuSo)   * Choice Group name(KuSo) *" at bounding box center [364, 257] width 223 height 31
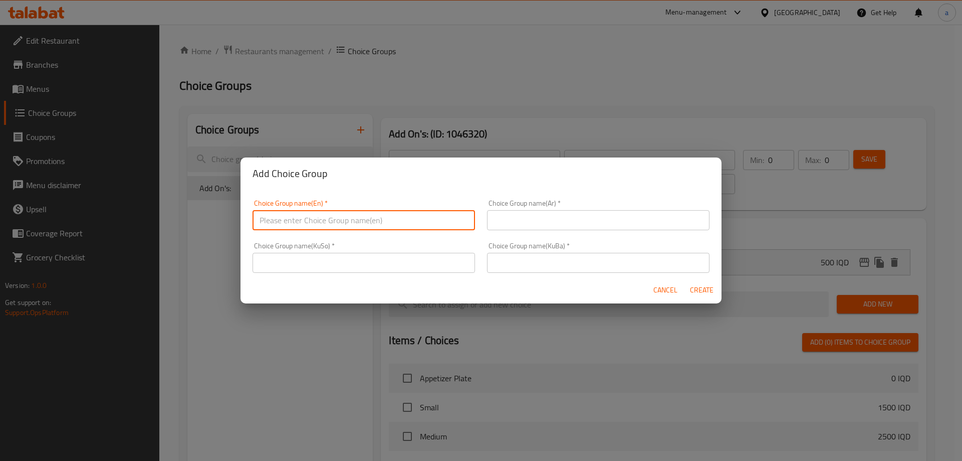
click at [347, 217] on input "text" at bounding box center [364, 220] width 223 height 20
paste input "Your Choice Of:"
type input "Your Choice Of:"
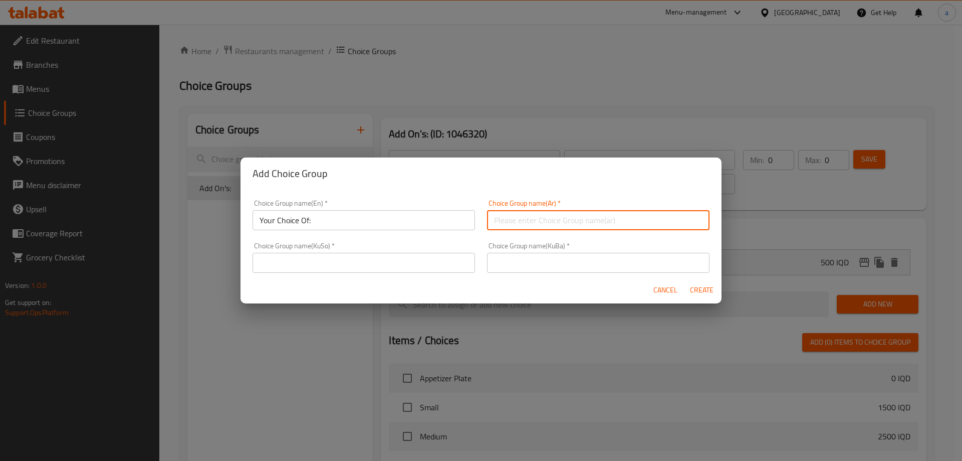
drag, startPoint x: 540, startPoint y: 217, endPoint x: 541, endPoint y: 222, distance: 5.0
click at [541, 220] on input "text" at bounding box center [598, 220] width 223 height 20
paste input "إختيارك من:"
type input "إختيارك من:"
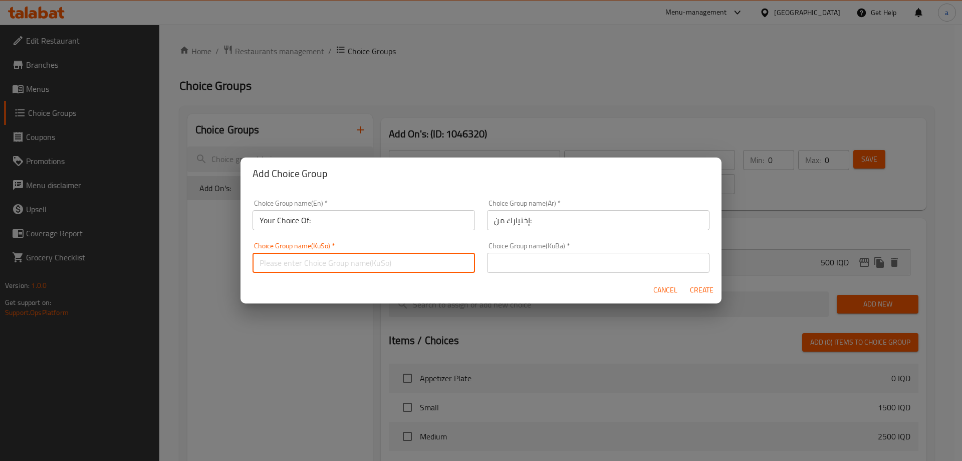
drag, startPoint x: 446, startPoint y: 260, endPoint x: 438, endPoint y: 270, distance: 12.4
click at [446, 260] on input "text" at bounding box center [364, 263] width 223 height 20
paste input "هەڵبژاردنت لە:"
type input "هەڵبژاردنت لە:"
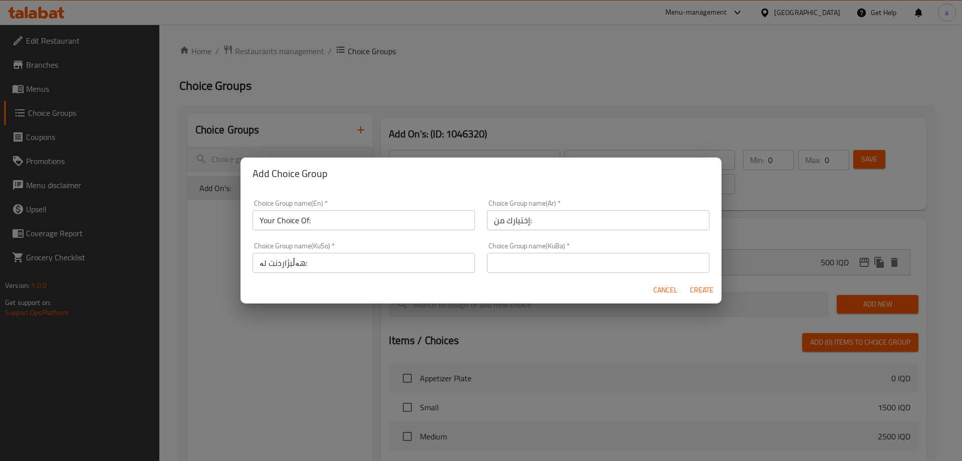
drag, startPoint x: 506, startPoint y: 277, endPoint x: 511, endPoint y: 274, distance: 5.8
click at [510, 275] on form "Choice Group name(En)   * Your Choice Of: Choice Group name(En) * Choice Group …" at bounding box center [481, 246] width 481 height 114
click at [513, 272] on input "text" at bounding box center [598, 263] width 223 height 20
paste input "هەڵبژاردنت لە:"
type input "هەڵبژاردنت لە:"
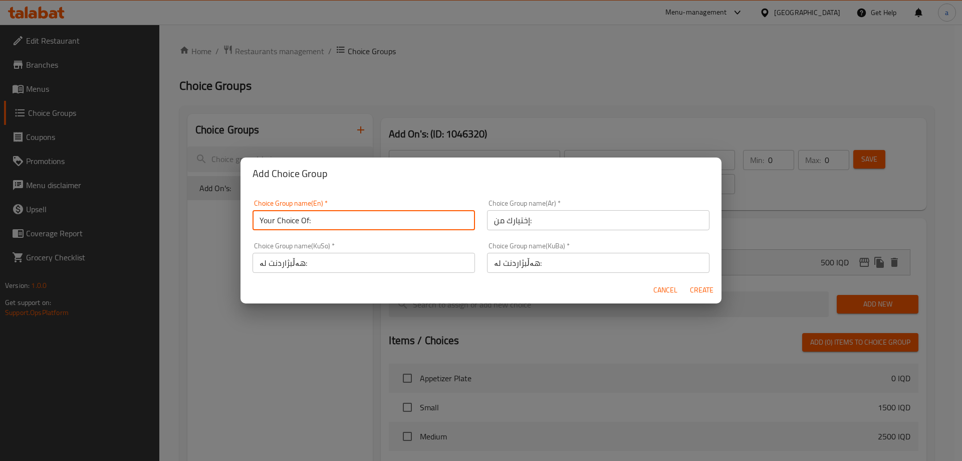
click at [425, 225] on input "Your Choice Of:" at bounding box center [364, 220] width 223 height 20
type input "Your Choice Of:"
drag, startPoint x: 710, startPoint y: 291, endPoint x: 680, endPoint y: 294, distance: 30.3
click at [710, 291] on span "Create" at bounding box center [702, 290] width 24 height 13
type input "Your Choice Of:"
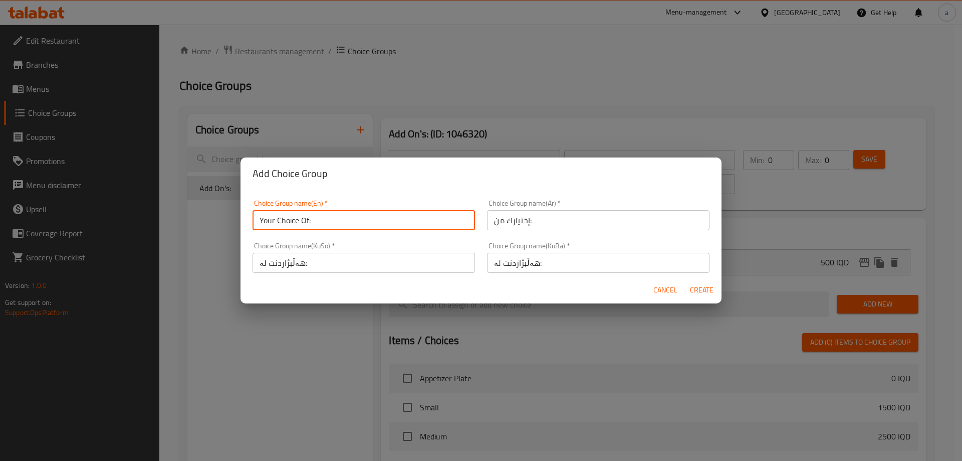
type input "إختيارك من:"
type input "هەڵبژاردنت لە:"
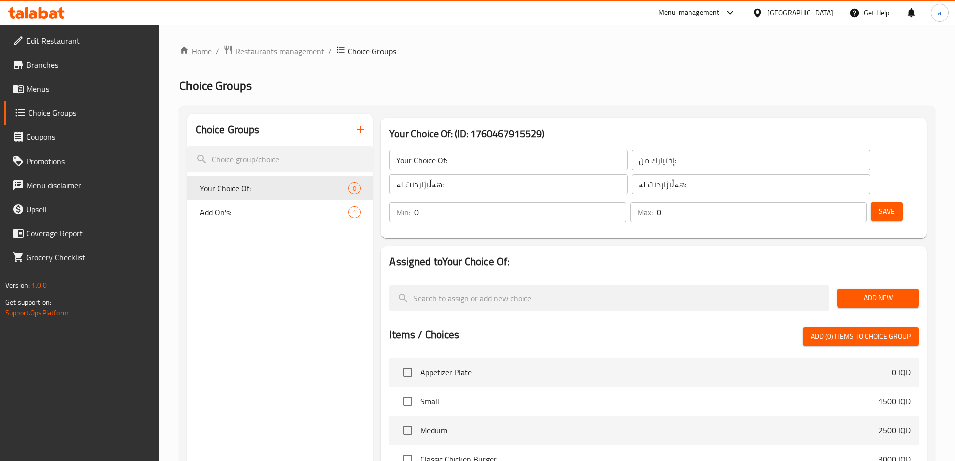
drag, startPoint x: 773, startPoint y: 159, endPoint x: 759, endPoint y: 162, distance: 14.4
click at [625, 202] on div "Min: 0 ​" at bounding box center [507, 212] width 237 height 20
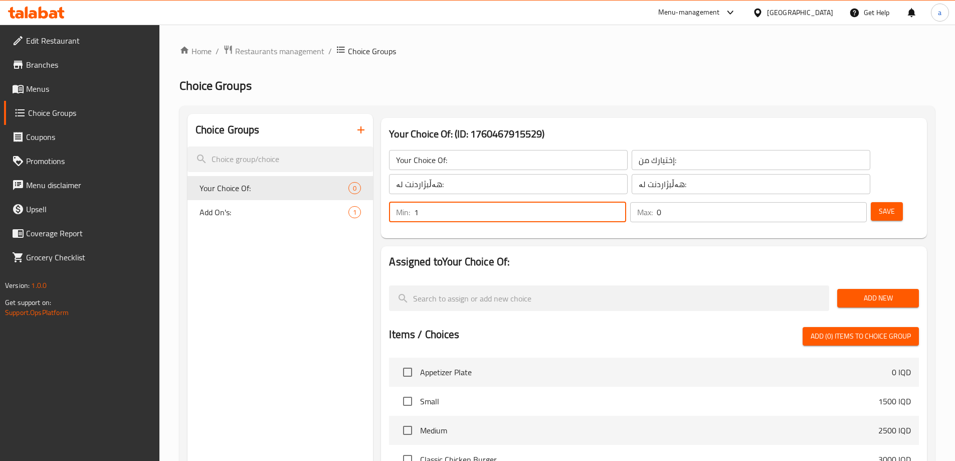
type input "1"
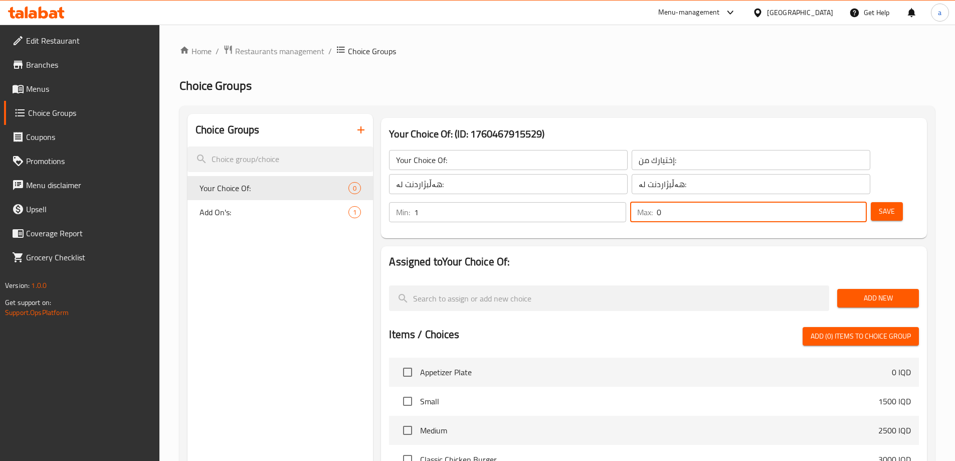
drag, startPoint x: 829, startPoint y: 160, endPoint x: 816, endPoint y: 162, distance: 12.6
click at [816, 202] on div "Max: 0 ​" at bounding box center [748, 212] width 237 height 20
type input "1"
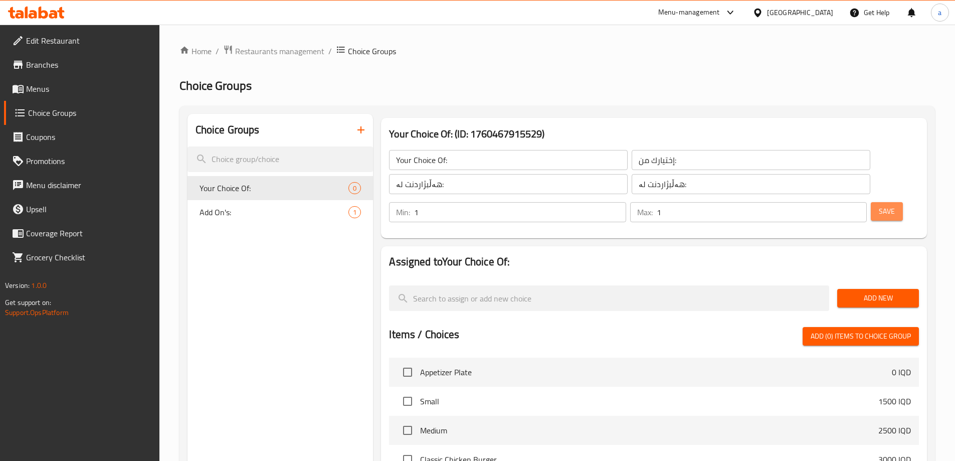
click at [871, 202] on button "Save" at bounding box center [887, 211] width 32 height 19
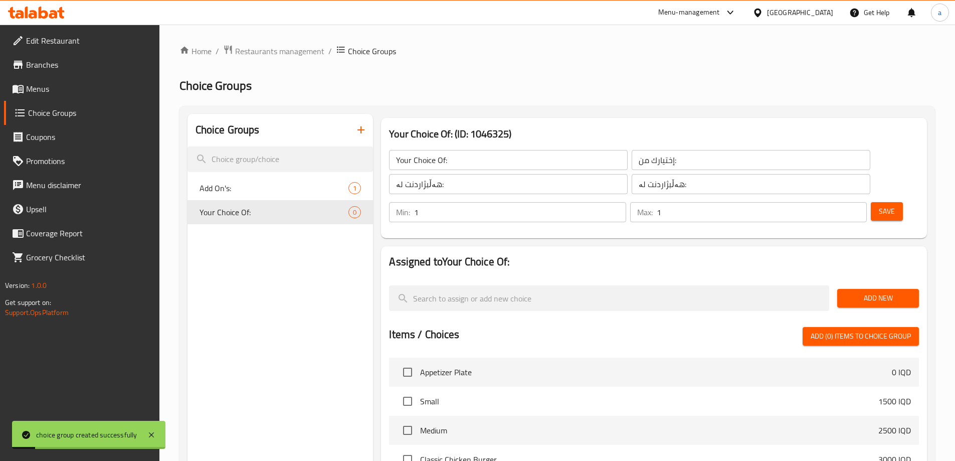
click at [873, 289] on button "Add New" at bounding box center [878, 298] width 82 height 19
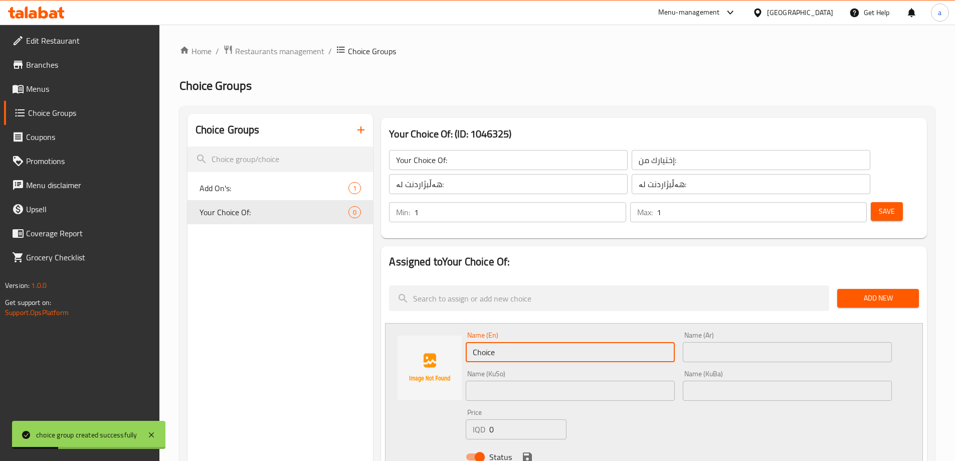
drag, startPoint x: 390, startPoint y: 328, endPoint x: 363, endPoint y: 332, distance: 26.9
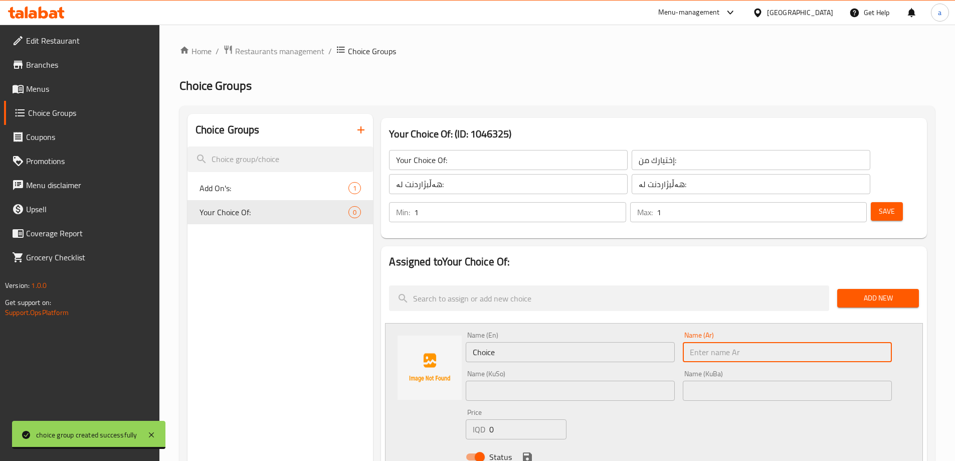
click at [705, 342] on input "text" at bounding box center [787, 352] width 209 height 20
paste input "عادي"
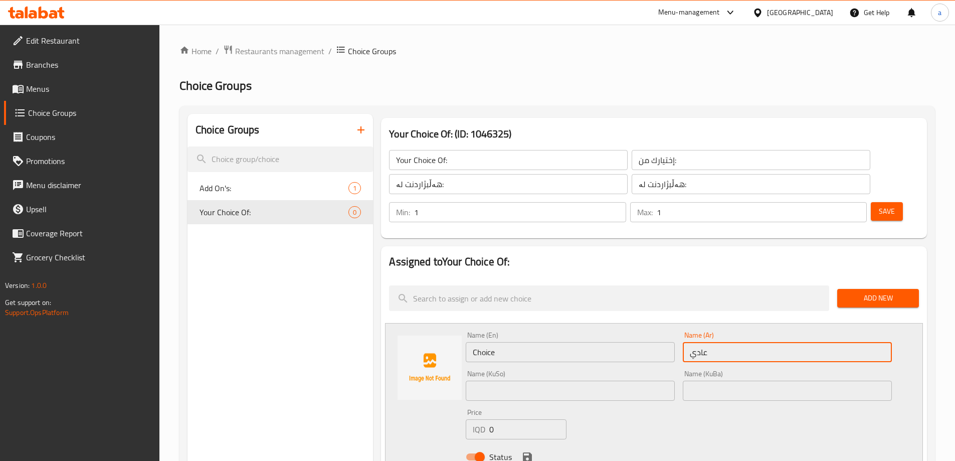
type input "عادي"
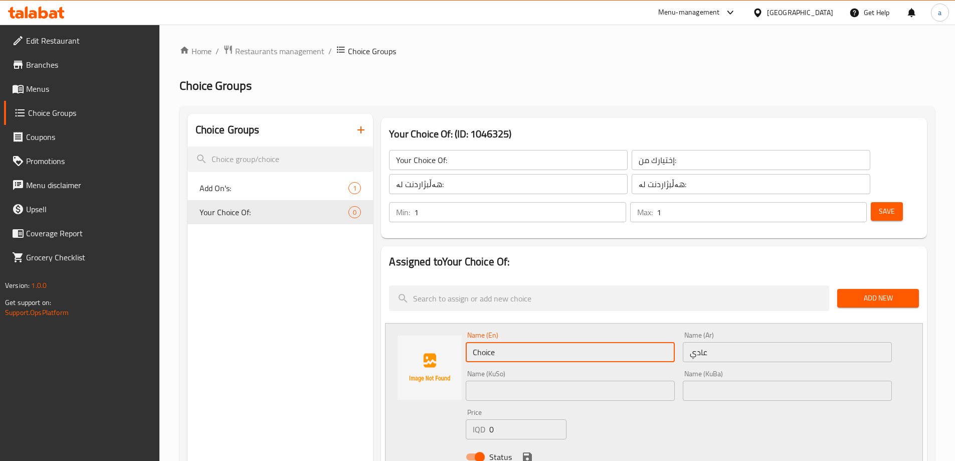
type input "Regular"
click at [498, 380] on input "text" at bounding box center [570, 390] width 209 height 20
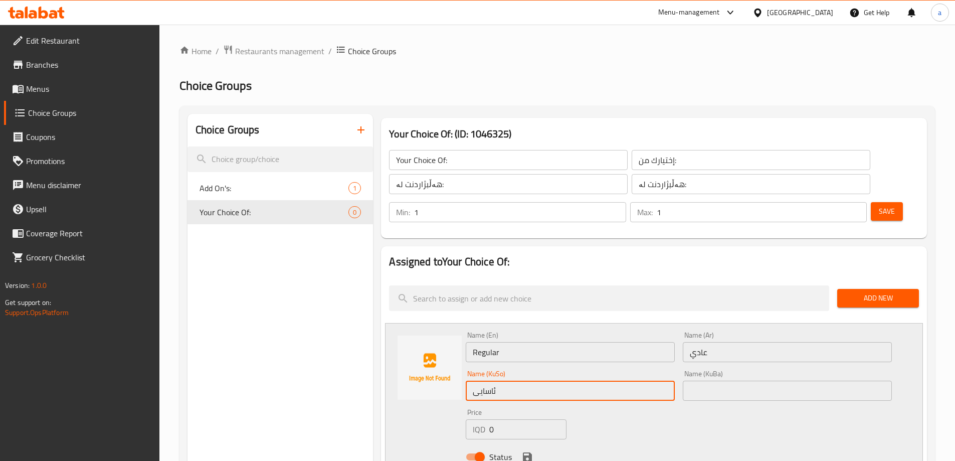
type input "ئاسایی"
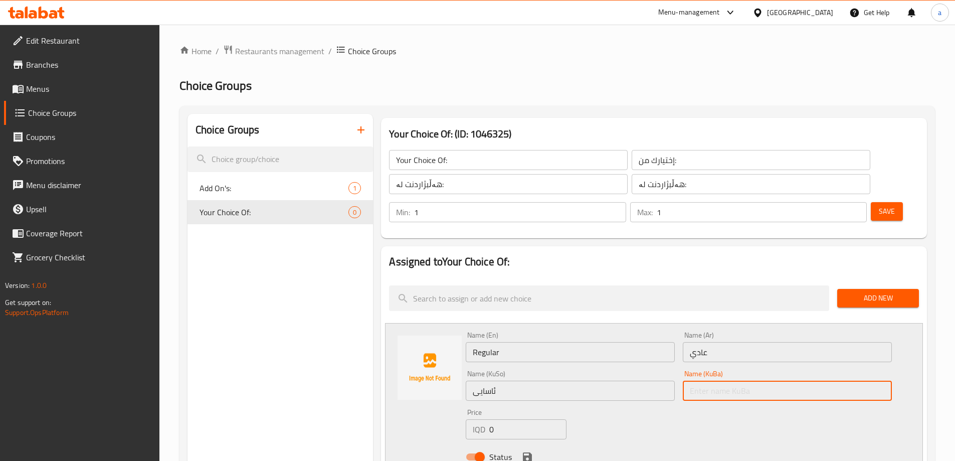
click at [730, 380] on input "text" at bounding box center [787, 390] width 209 height 20
paste input "ئاسایی"
type input "ئاسایی"
drag, startPoint x: 510, startPoint y: 403, endPoint x: 433, endPoint y: 416, distance: 77.7
click at [433, 416] on div "Name (En) Regular Name (En) Name (Ar) عادي Name (Ar) Name (KuSo) ئاسایی Name (K…" at bounding box center [654, 399] width 538 height 152
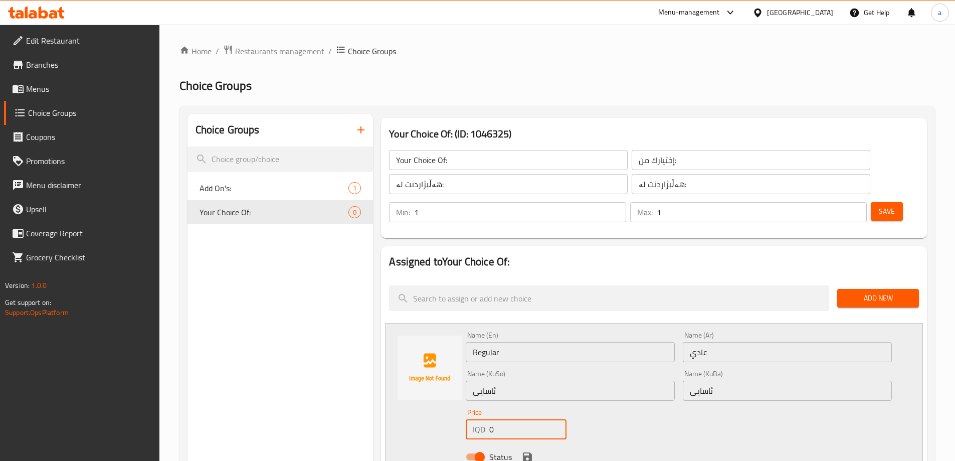
paste input "400"
type input "4000"
click at [531, 452] on icon "save" at bounding box center [527, 456] width 9 height 9
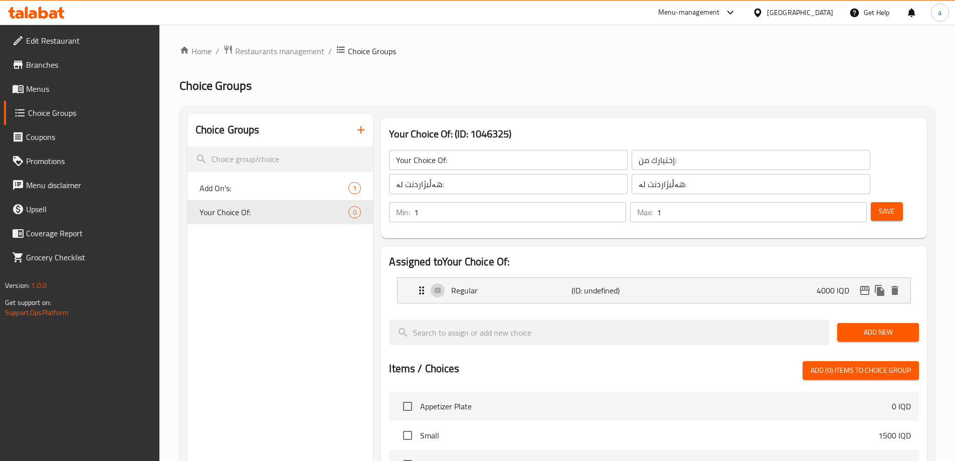
click at [860, 326] on span "Add New" at bounding box center [878, 332] width 66 height 13
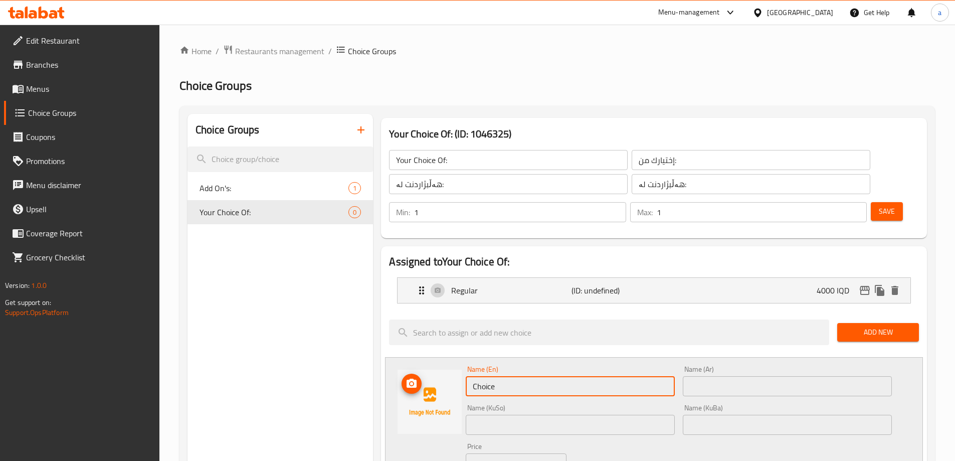
click at [439, 363] on div "Name (En) Choice Name (En) Name (Ar) Name (Ar) Name (KuSo) Name (KuSo) Name (Ku…" at bounding box center [654, 433] width 538 height 152
type input "Spicy"
click at [712, 376] on input "text" at bounding box center [787, 386] width 209 height 20
drag, startPoint x: 437, startPoint y: 369, endPoint x: 402, endPoint y: 371, distance: 34.6
click at [402, 371] on div "Name (En) Spicy Name (En) Name (Ar) Name (Ar) Name (KuSo) Name (KuSo) Name (KuB…" at bounding box center [654, 433] width 538 height 152
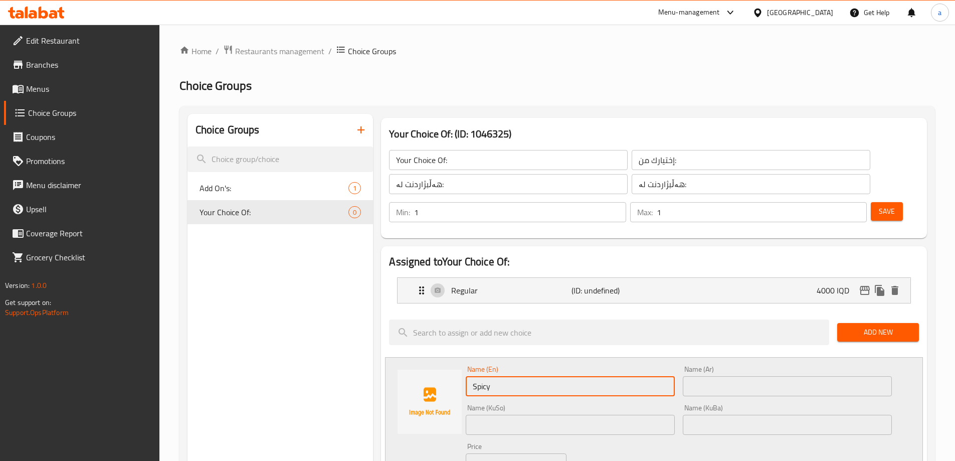
drag, startPoint x: 728, startPoint y: 365, endPoint x: 715, endPoint y: 362, distance: 13.3
click at [728, 376] on input "text" at bounding box center [787, 386] width 209 height 20
paste input "حار"
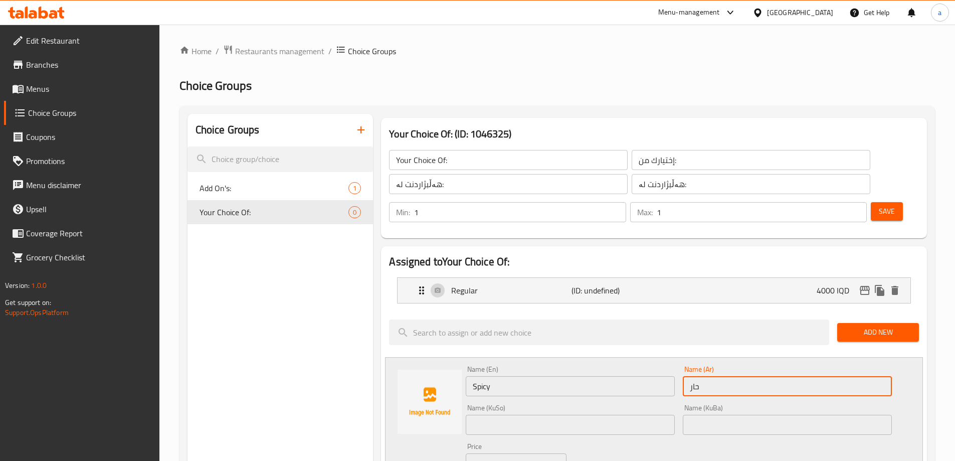
type input "حار"
click at [616, 414] on input "text" at bounding box center [570, 424] width 209 height 20
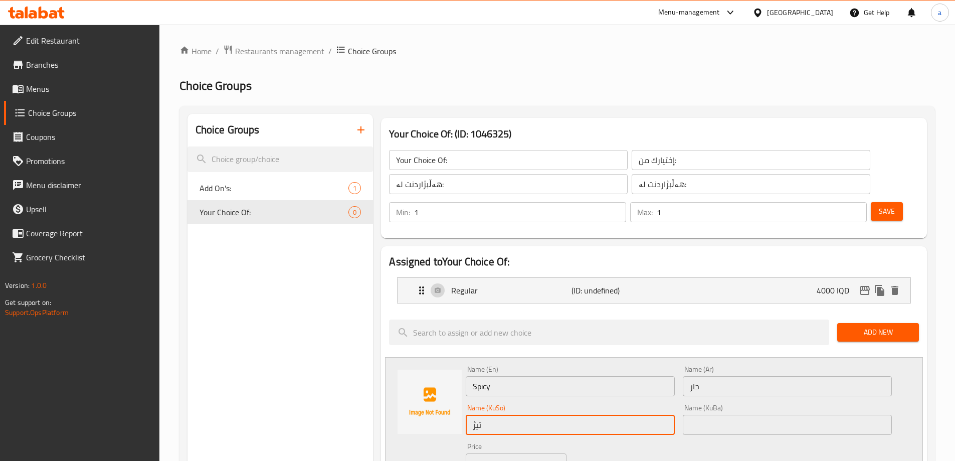
type input "تیژ"
click at [726, 406] on div "Name (KuBa) Name (KuBa)" at bounding box center [787, 419] width 217 height 39
click at [727, 414] on input "text" at bounding box center [787, 424] width 209 height 20
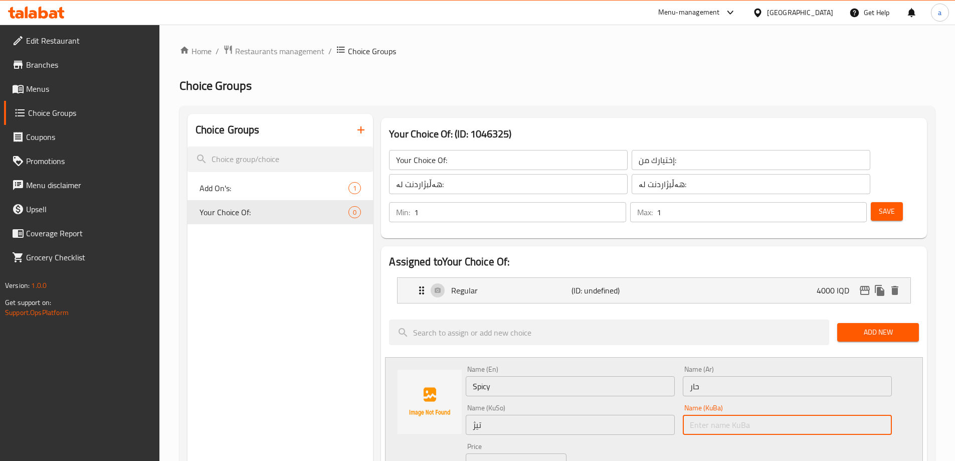
paste input "تیژ"
type input "تیژ"
drag, startPoint x: 502, startPoint y: 434, endPoint x: 479, endPoint y: 438, distance: 22.8
click at [479, 453] on div "IQD 0 Price" at bounding box center [516, 463] width 100 height 20
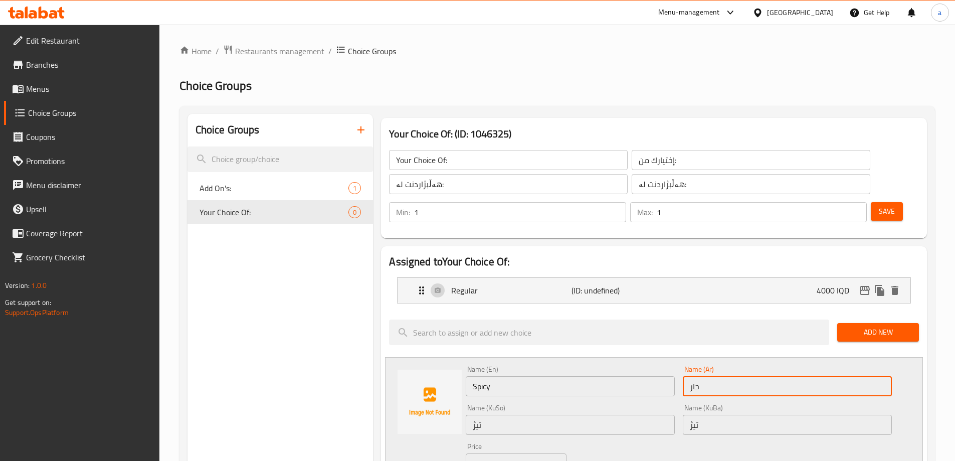
drag, startPoint x: 674, startPoint y: 356, endPoint x: 649, endPoint y: 361, distance: 25.1
click at [649, 361] on div "Name (En) Spicy Name (En) Name (Ar) حار Name (Ar) Name (KuSo) تیژ Name (KuSo) N…" at bounding box center [679, 432] width 434 height 143
paste input "بايسي"
type input "سبايسي"
click at [465, 439] on div "Price IQD 0 Price" at bounding box center [516, 458] width 108 height 39
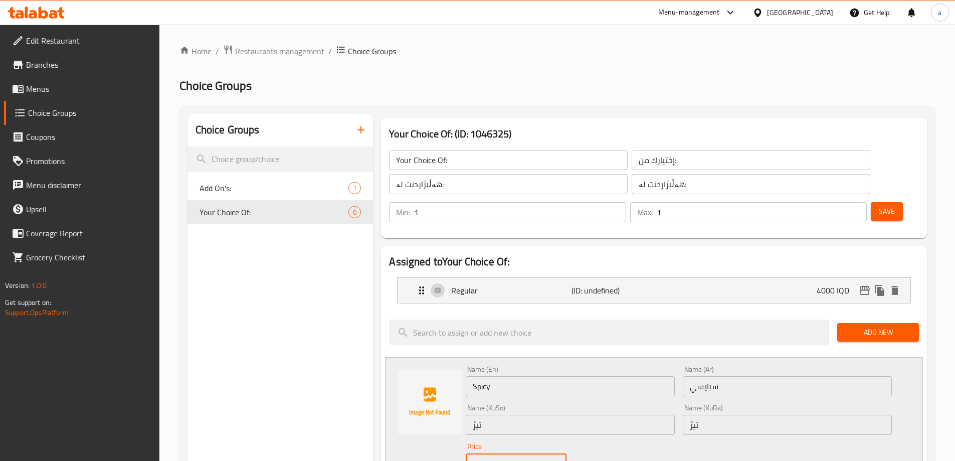
paste input "450"
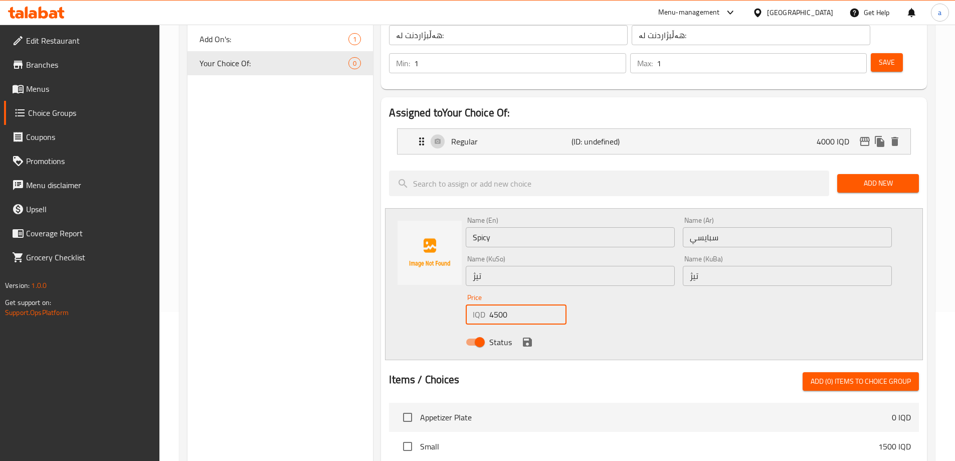
scroll to position [167, 0]
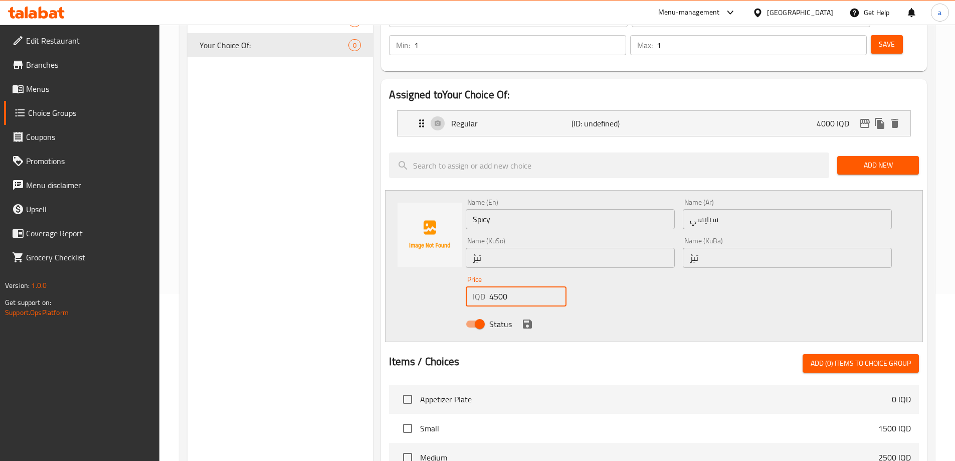
type input "4500"
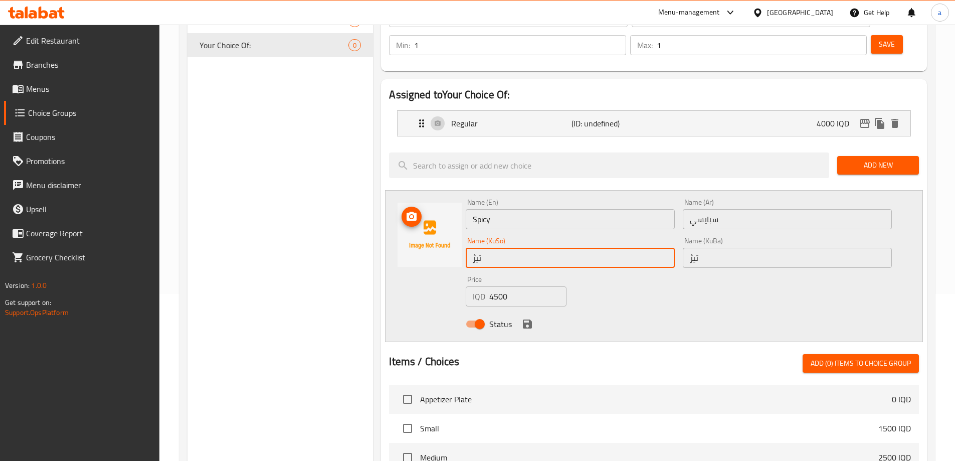
drag, startPoint x: 506, startPoint y: 232, endPoint x: 451, endPoint y: 239, distance: 55.1
click at [451, 239] on div "Name (En) Spicy Name (En) Name (Ar) سبايسي Name (Ar) Name (KuSo) تیژ Name (KuSo…" at bounding box center [654, 266] width 538 height 152
type input "سپایسی"
drag, startPoint x: 728, startPoint y: 232, endPoint x: 597, endPoint y: 241, distance: 131.7
click at [595, 240] on div "Name (En) Spicy Name (En) Name (Ar) سبايسي Name (Ar) Name (KuSo) سپایسی Name (K…" at bounding box center [679, 265] width 434 height 143
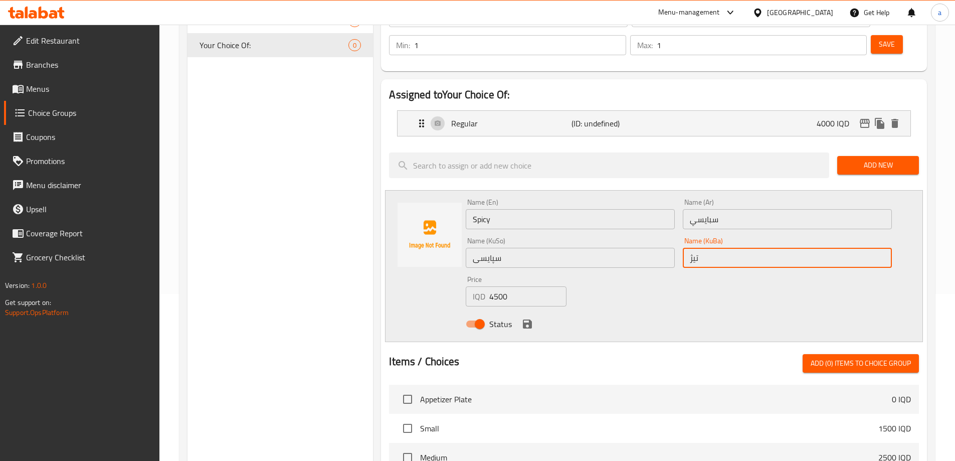
paste input "پایسی"
type input "سپایسی"
click at [523, 319] on icon "save" at bounding box center [527, 323] width 9 height 9
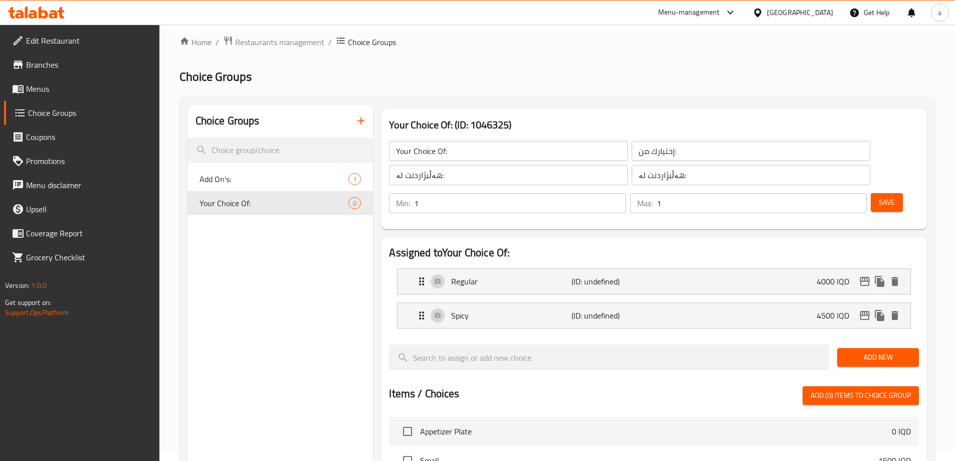
scroll to position [0, 0]
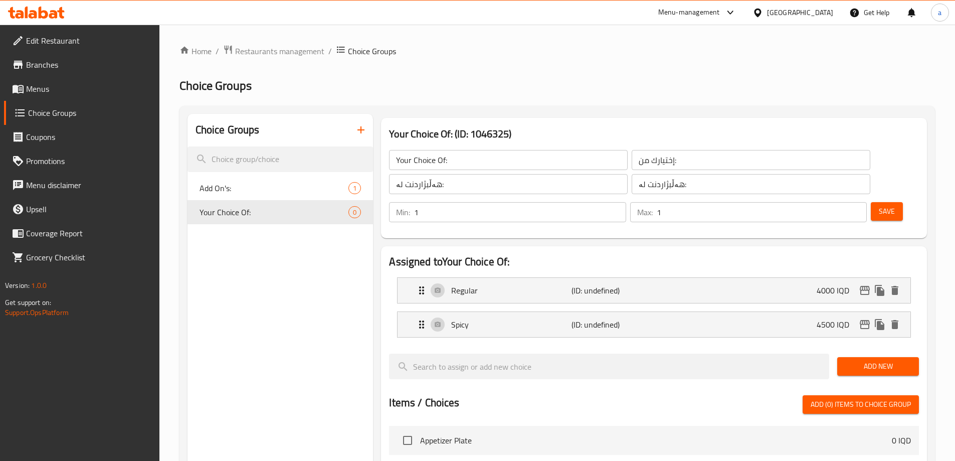
click at [879, 205] on span "Save" at bounding box center [887, 211] width 16 height 13
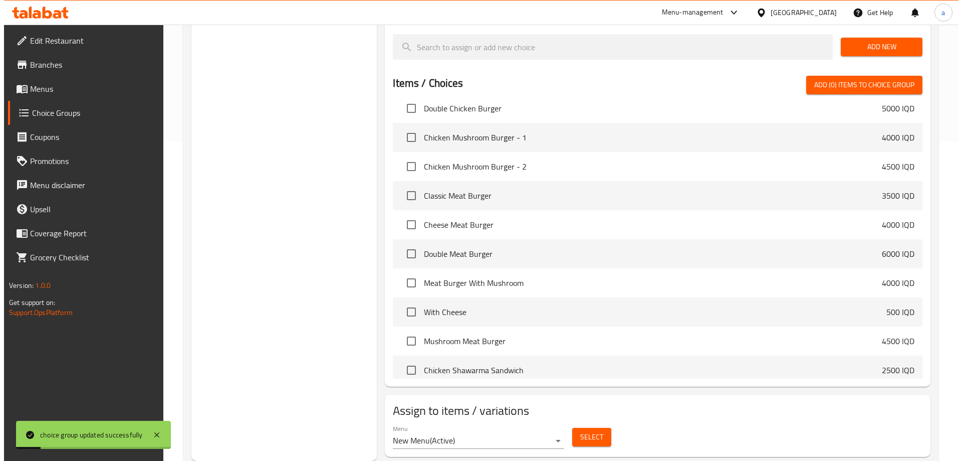
scroll to position [167, 0]
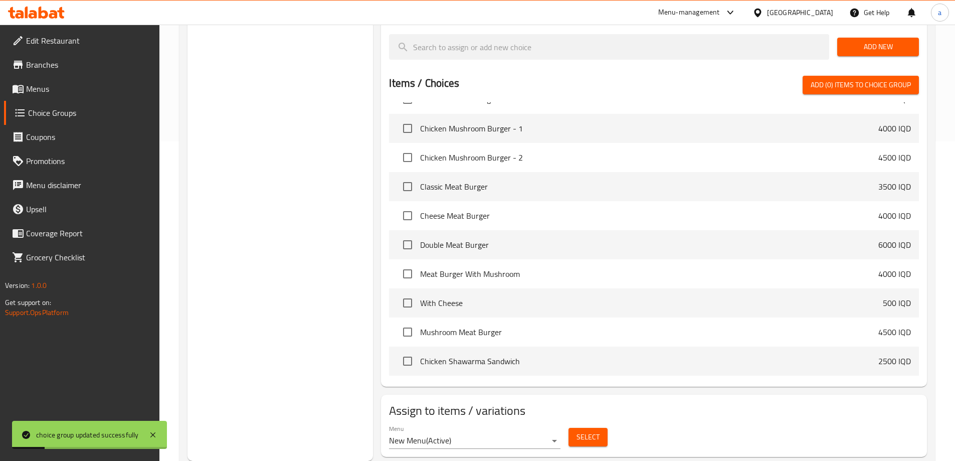
click at [586, 431] on span "Select" at bounding box center [587, 437] width 23 height 13
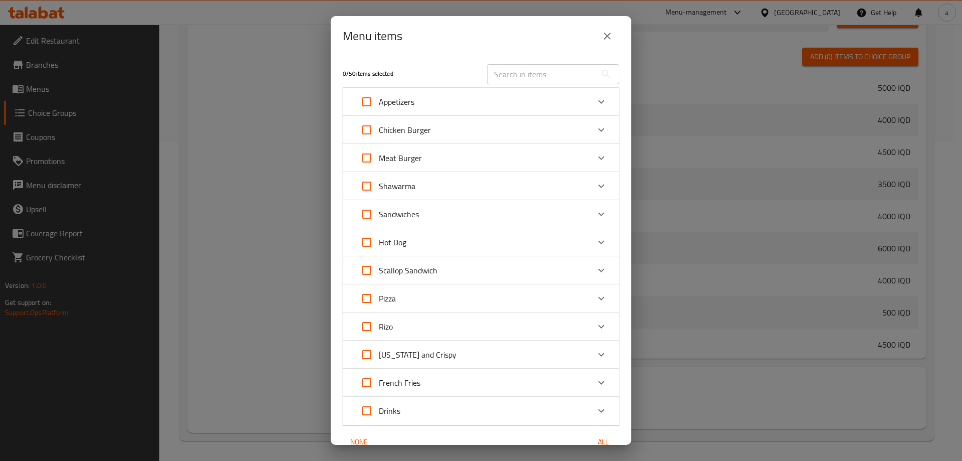
click at [447, 209] on div "Sandwiches" at bounding box center [472, 214] width 235 height 24
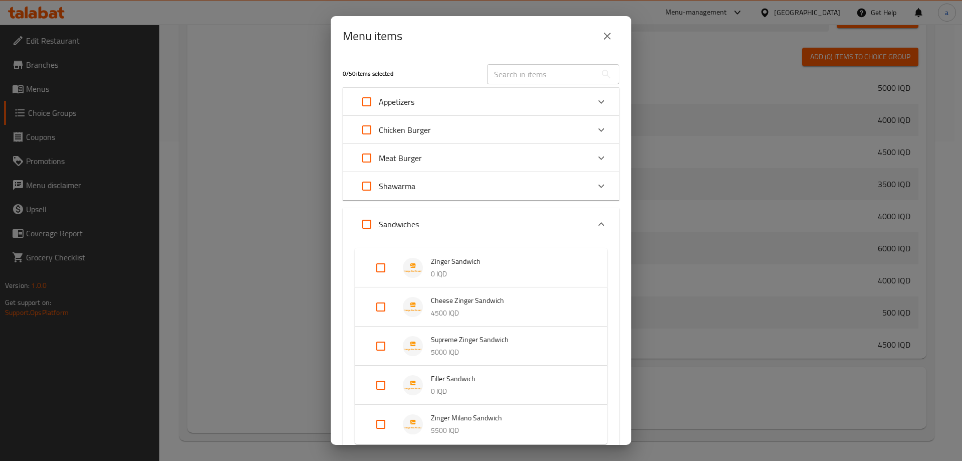
click at [379, 266] on input "Expand" at bounding box center [381, 268] width 24 height 24
checkbox input "true"
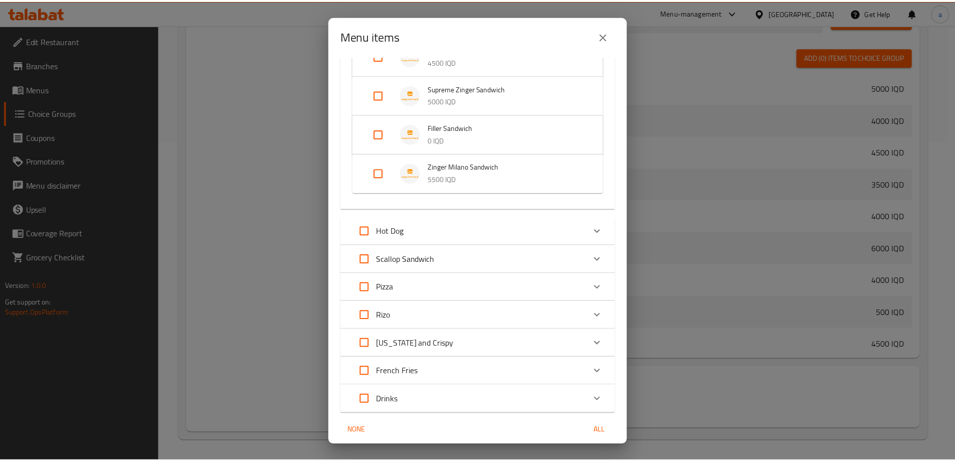
scroll to position [297, 0]
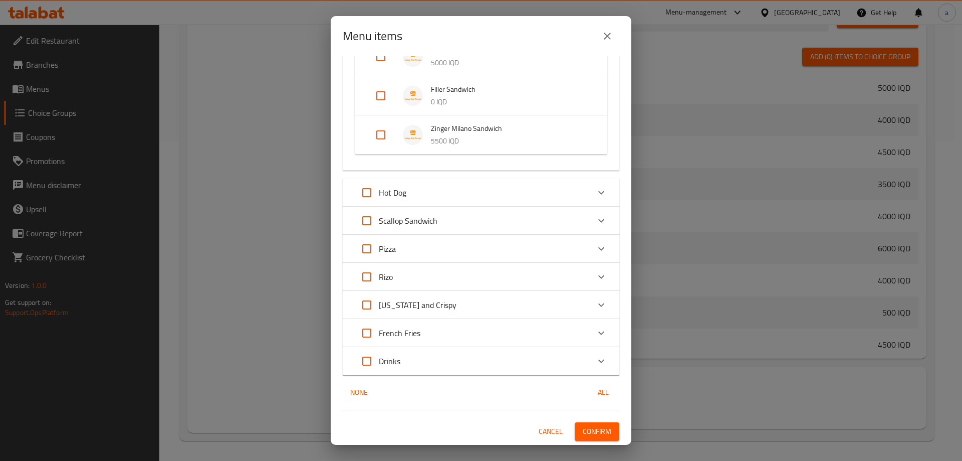
click at [583, 432] on span "Confirm" at bounding box center [597, 431] width 29 height 13
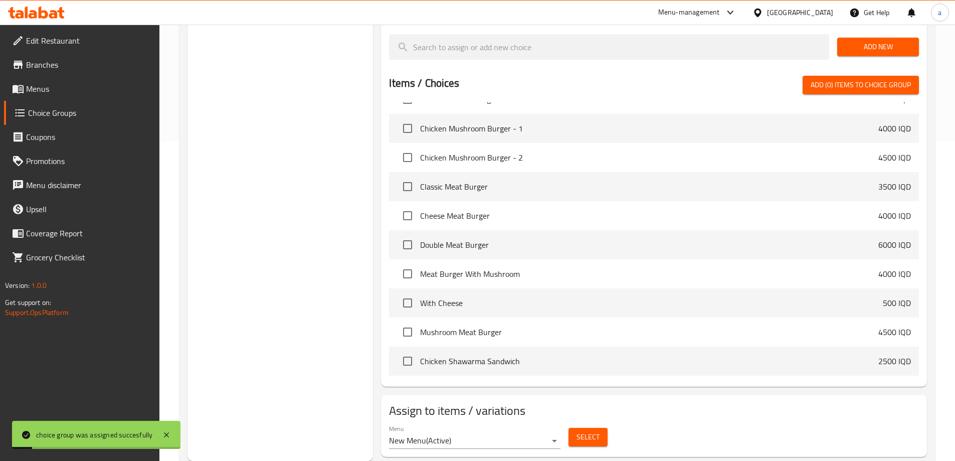
scroll to position [0, 0]
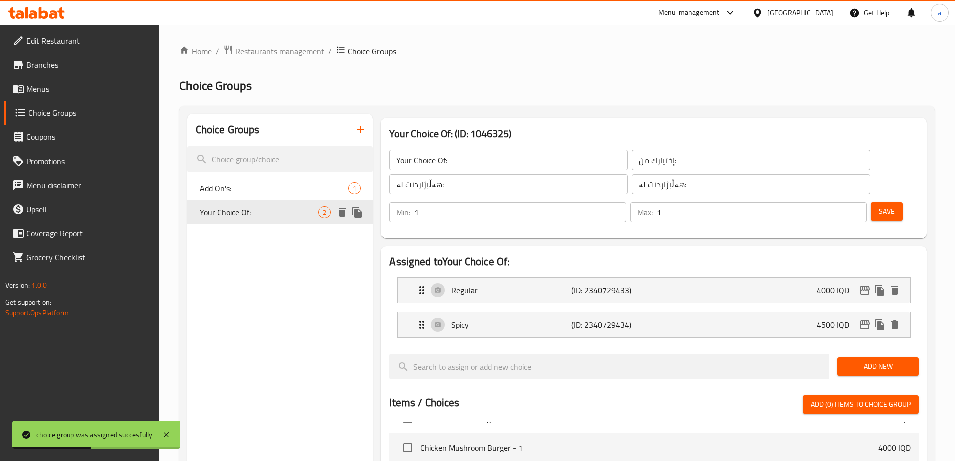
click at [341, 210] on icon "delete" at bounding box center [342, 211] width 7 height 9
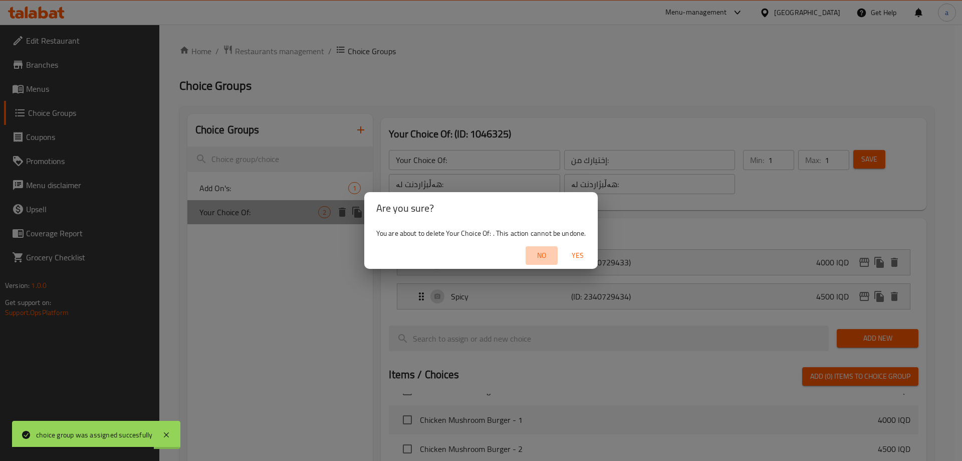
drag, startPoint x: 542, startPoint y: 252, endPoint x: 398, endPoint y: 250, distance: 143.9
click at [542, 253] on span "No" at bounding box center [542, 255] width 24 height 13
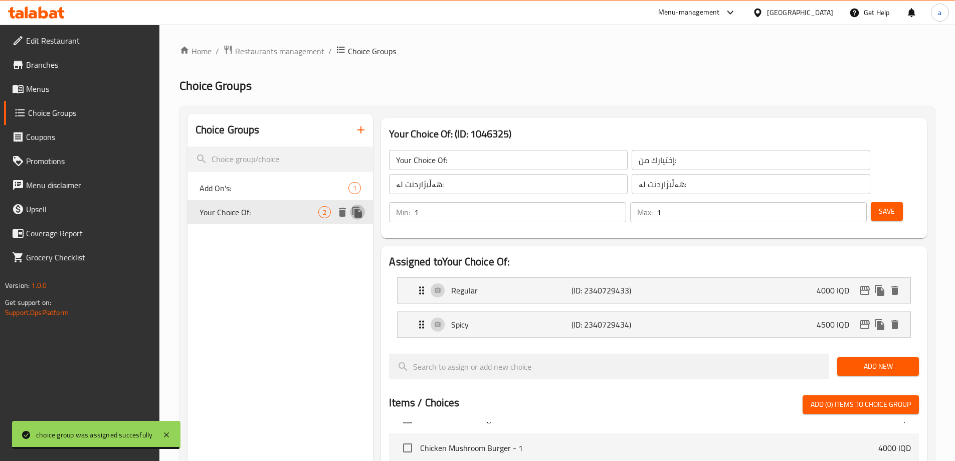
click at [356, 214] on icon "duplicate" at bounding box center [357, 211] width 10 height 11
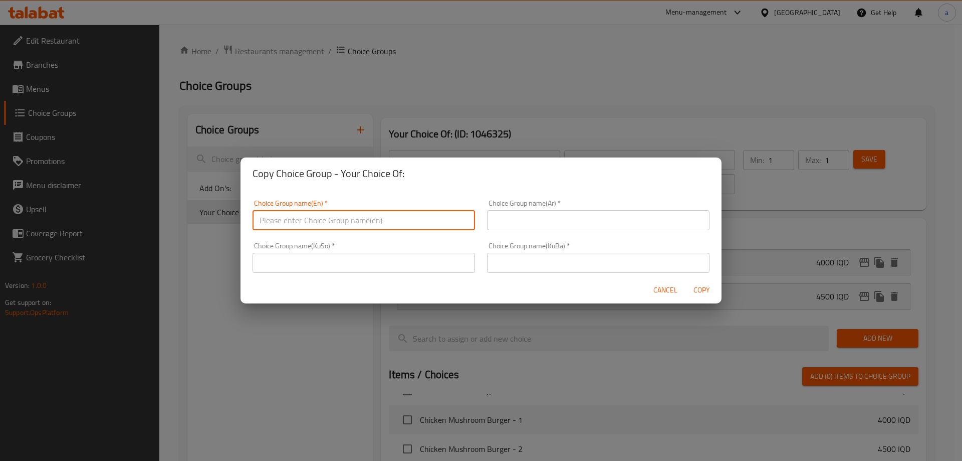
click at [370, 220] on input "text" at bounding box center [364, 220] width 223 height 20
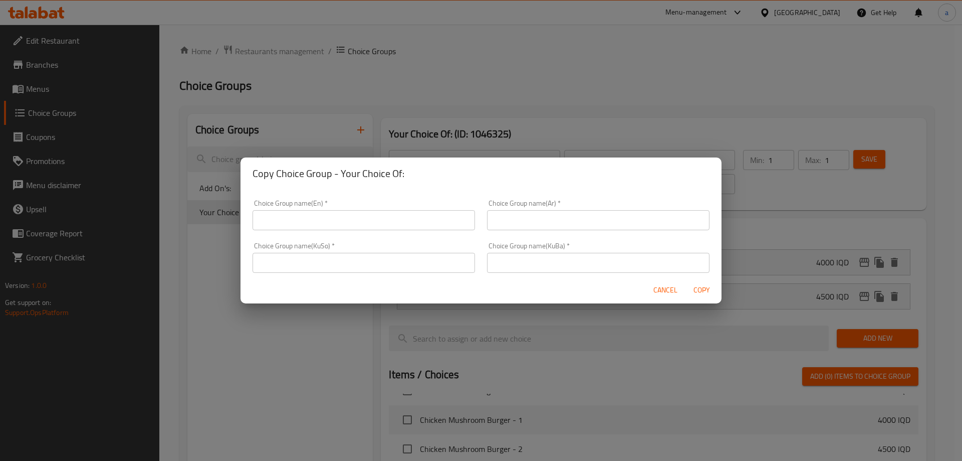
drag, startPoint x: 397, startPoint y: 238, endPoint x: 400, endPoint y: 221, distance: 16.8
click at [397, 238] on div "Choice Group name(KuSo)   * Choice Group name(KuSo) *" at bounding box center [364, 257] width 235 height 43
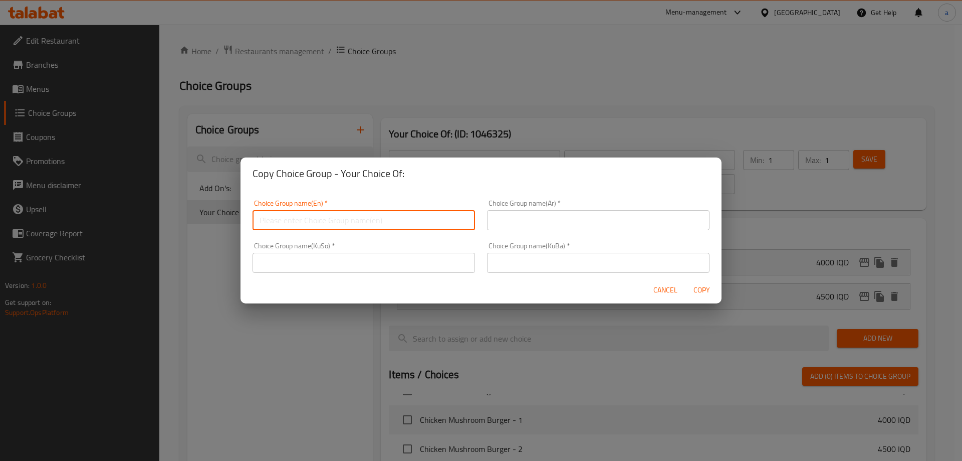
click at [400, 220] on input "text" at bounding box center [364, 220] width 223 height 20
type input "Your Choice Of:"
click at [510, 224] on input "text" at bounding box center [598, 220] width 223 height 20
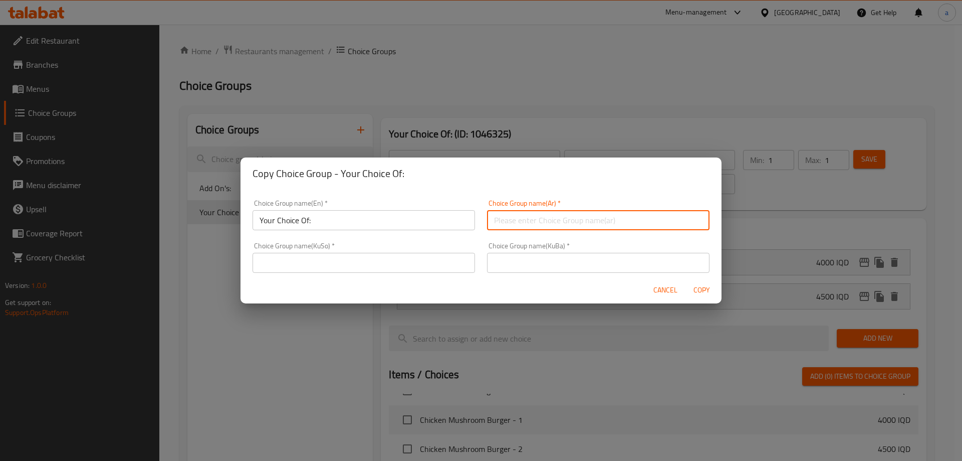
type input "إختيارك من:"
click at [397, 261] on input "text" at bounding box center [364, 263] width 223 height 20
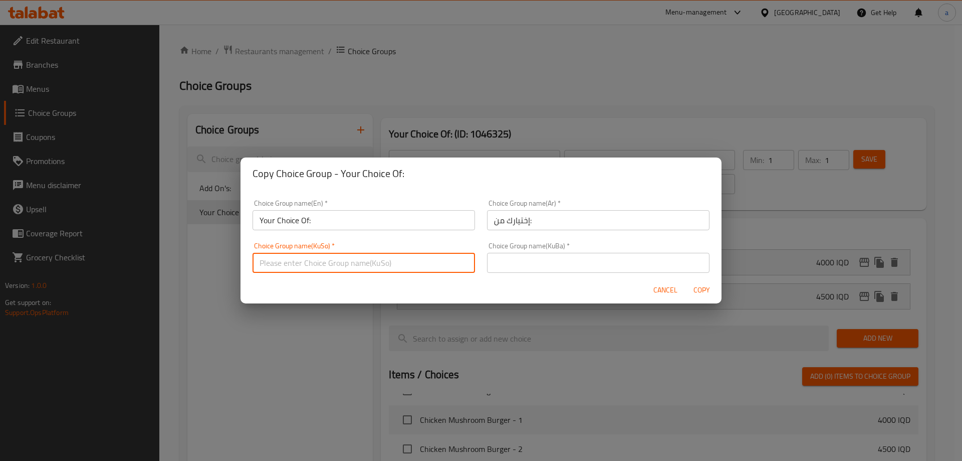
type input "هەڵبژاردنت لە:"
click at [488, 260] on input "text" at bounding box center [598, 263] width 223 height 20
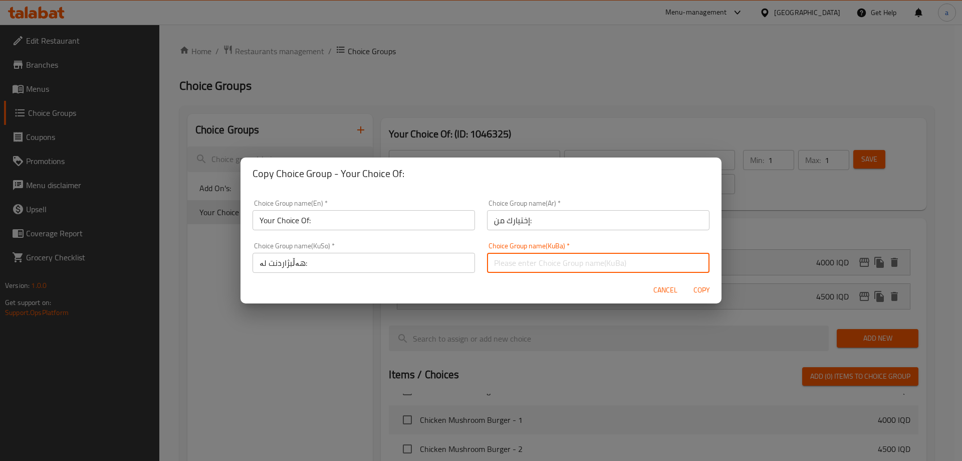
type input "هەڵبژاردنت لە:"
click at [704, 284] on span "Copy" at bounding box center [702, 290] width 24 height 13
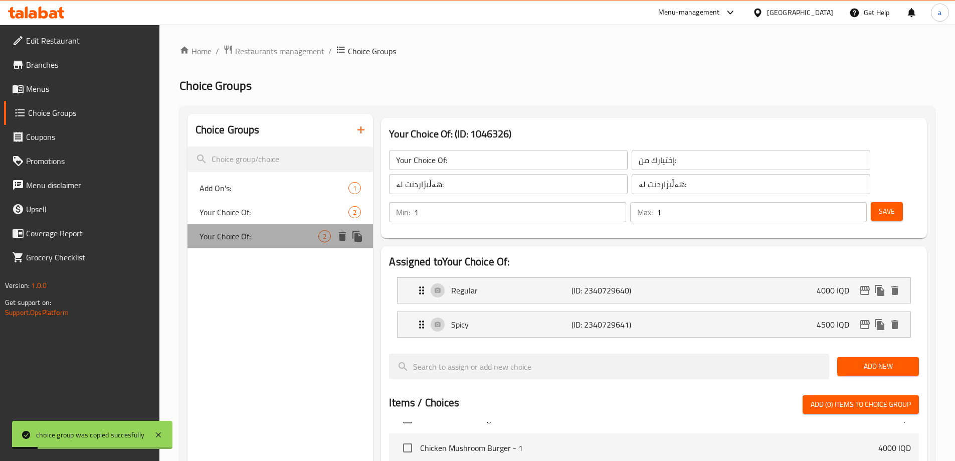
click at [294, 225] on div "Your Choice Of: 2" at bounding box center [280, 236] width 186 height 24
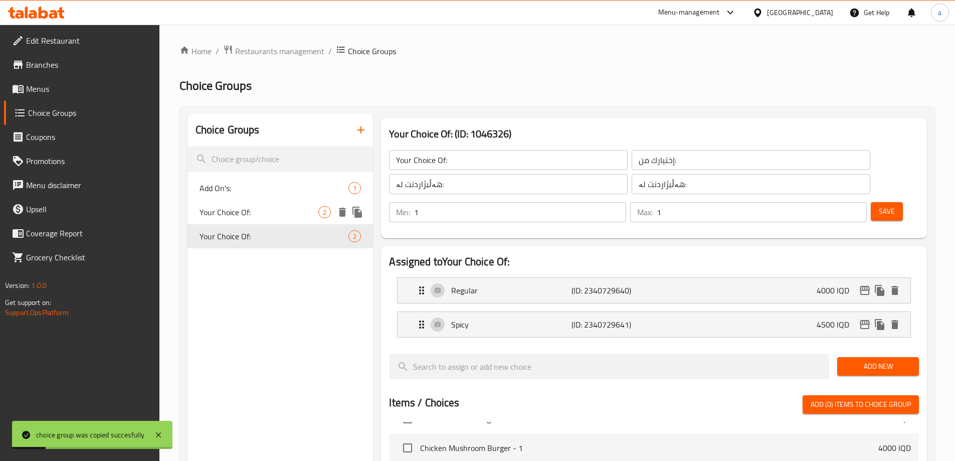
click at [294, 213] on span "Your Choice Of:" at bounding box center [258, 212] width 119 height 12
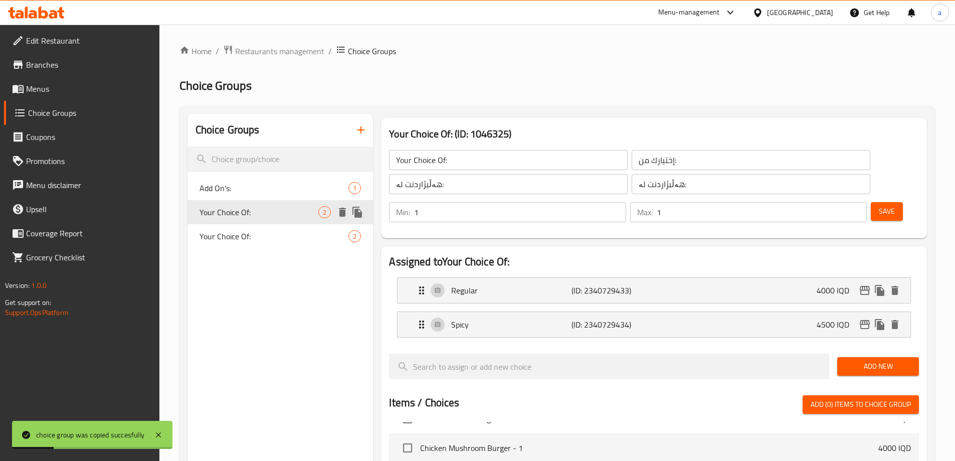
click at [294, 222] on div "Your Choice Of: 2" at bounding box center [280, 212] width 186 height 24
click at [289, 201] on div "Your Choice Of: 2" at bounding box center [280, 212] width 186 height 24
click at [288, 222] on div "Your Choice Of: 2" at bounding box center [280, 212] width 186 height 24
click at [288, 226] on div "Your Choice Of: 2" at bounding box center [280, 236] width 186 height 24
type input "Your Choice Of:"
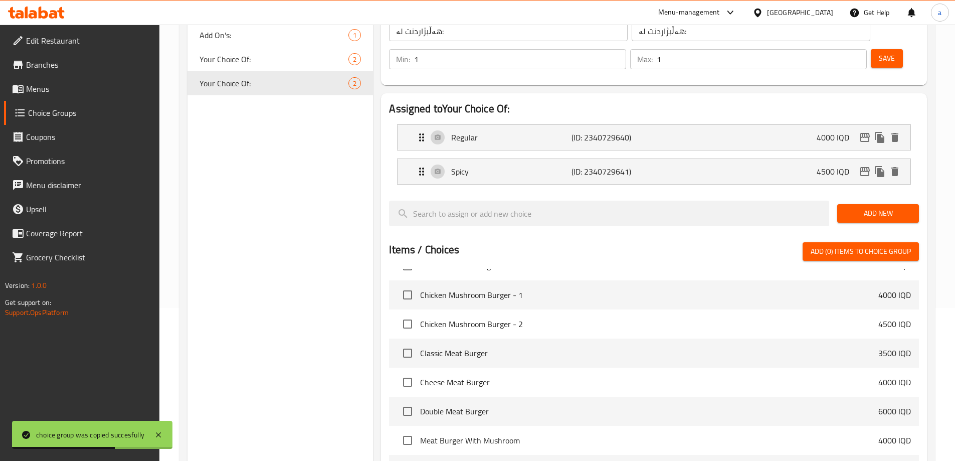
scroll to position [152, 0]
click at [543, 166] on p "Spicy" at bounding box center [511, 172] width 120 height 12
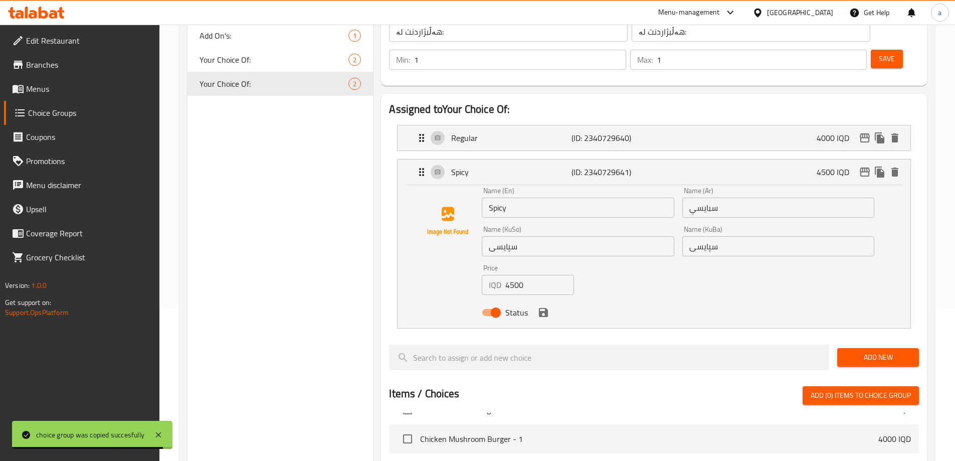
drag, startPoint x: 460, startPoint y: 189, endPoint x: 454, endPoint y: 191, distance: 5.7
click at [454, 191] on div "Name (En) Spicy Name (En) Name (Ar) سبايسي Name (Ar) Name (KuSo) سپایسی Name (K…" at bounding box center [653, 254] width 481 height 135
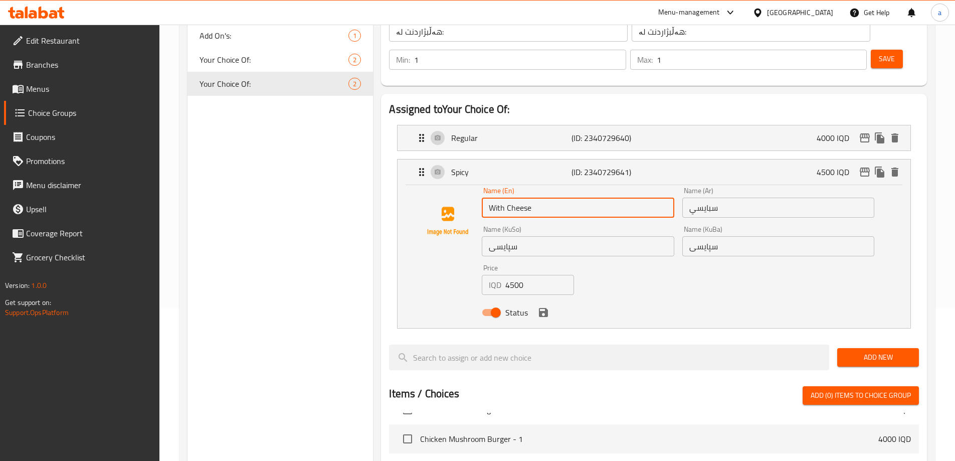
type input "With Cheese"
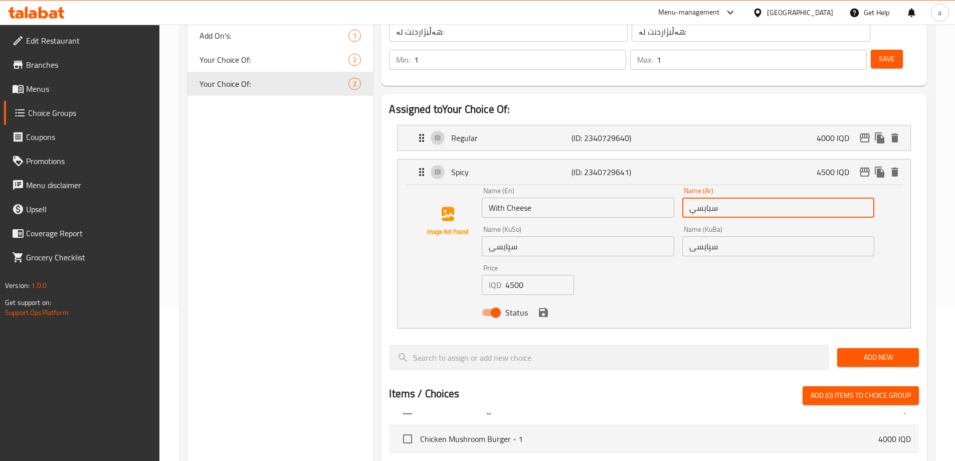
drag, startPoint x: 745, startPoint y: 179, endPoint x: 692, endPoint y: 185, distance: 54.0
click at [692, 197] on input "سبايسي" at bounding box center [778, 207] width 192 height 20
paste input "بالجبن"
type input "بالجبن"
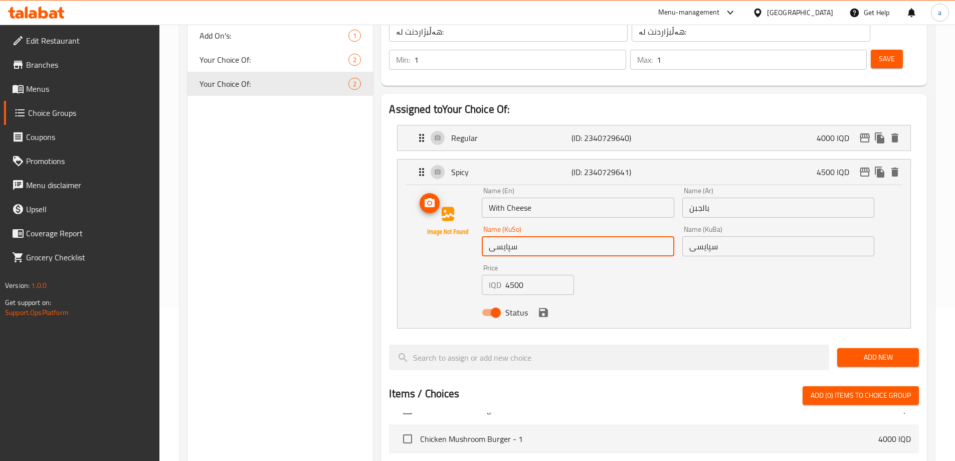
drag, startPoint x: 471, startPoint y: 219, endPoint x: 439, endPoint y: 225, distance: 32.1
click at [439, 225] on div "Name (En) With Cheese Name (En) Name (Ar) بالجبن Name (Ar) Name (KuSo) سپایسی N…" at bounding box center [653, 254] width 481 height 135
type input "بە پەنیر"
drag, startPoint x: 749, startPoint y: 222, endPoint x: 660, endPoint y: 238, distance: 91.1
click at [660, 238] on div "Name (En) With Cheese Name (En) Name (Ar) بالجبن Name (Ar) Name (KuSo) بە پەنیر…" at bounding box center [678, 254] width 400 height 143
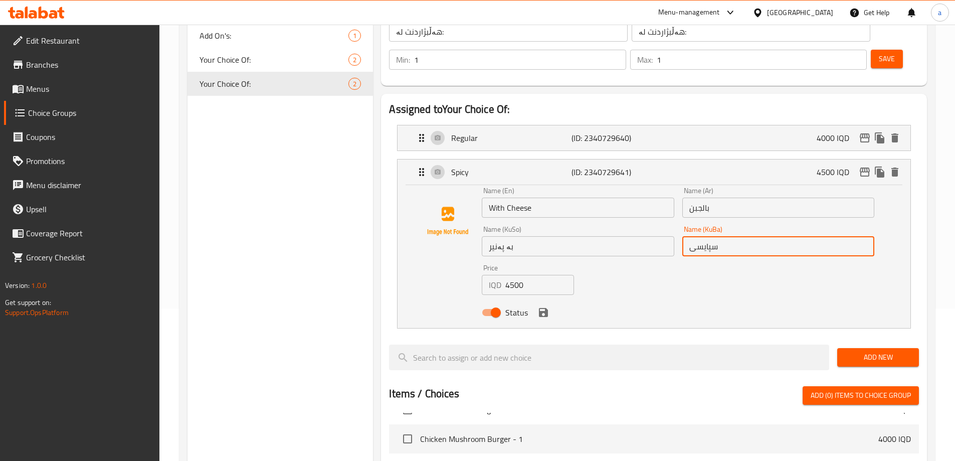
paste input "ە پەنیر"
type input "بە پەنیر"
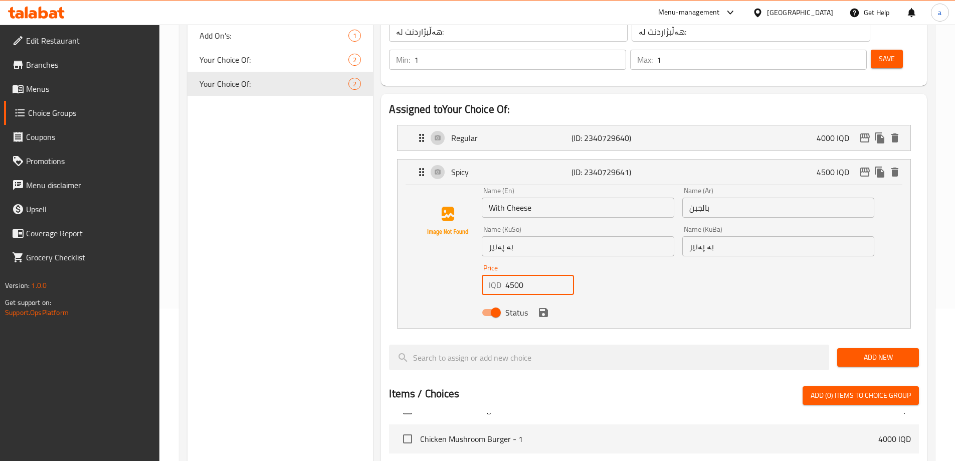
click at [451, 259] on div "Name (En) With Cheese Name (En) Name (Ar) بالجبن Name (Ar) Name (KuSo) بە پەنیر…" at bounding box center [653, 254] width 481 height 135
type input "5000"
click at [543, 305] on button "save" at bounding box center [543, 312] width 15 height 15
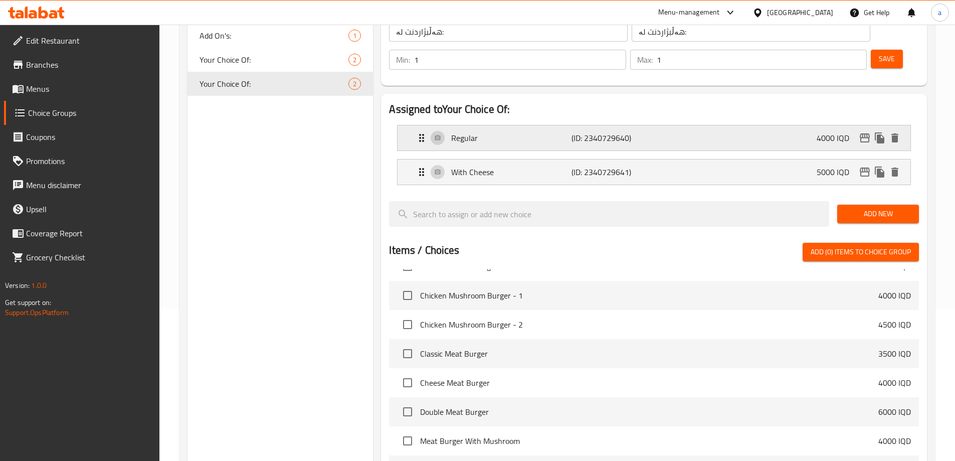
click at [492, 132] on p "Regular" at bounding box center [511, 138] width 120 height 12
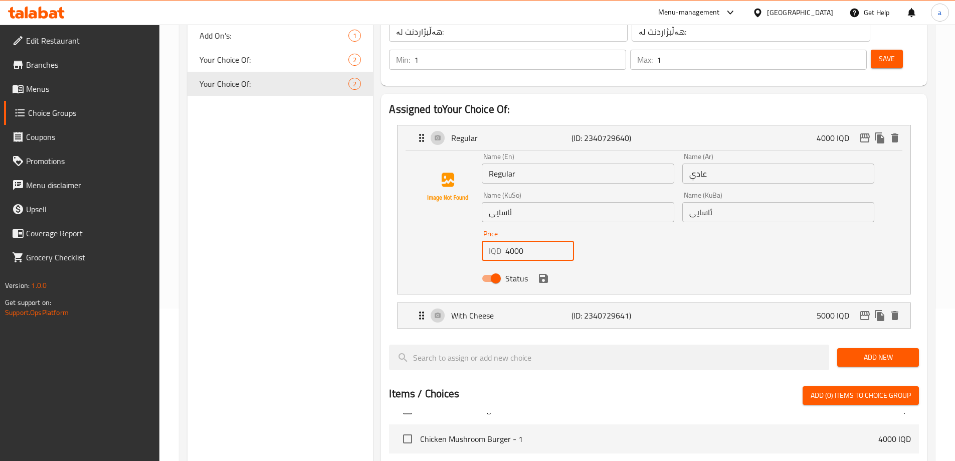
click at [476, 229] on div "Name (En) Regular Name (En) Name (Ar) عادي Name (Ar) Name (KuSo) ئاسایی Name (K…" at bounding box center [653, 220] width 481 height 135
click at [546, 274] on icon "save" at bounding box center [543, 278] width 9 height 9
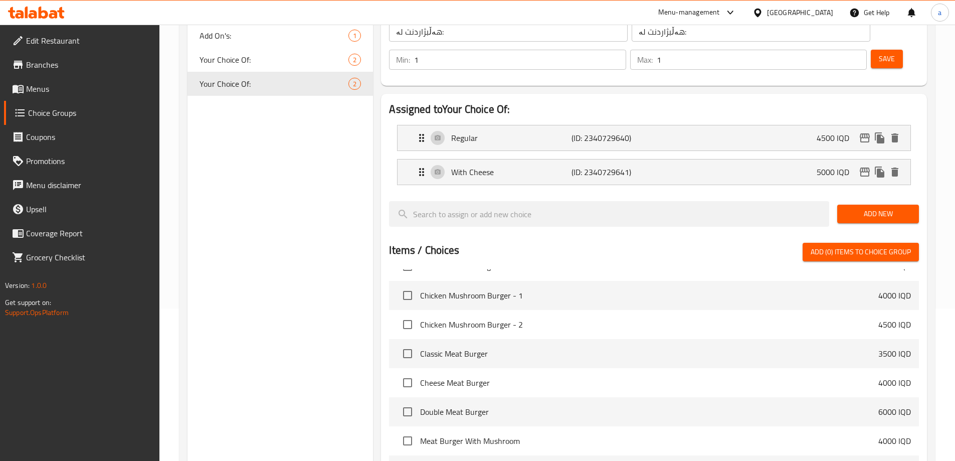
type input "4500"
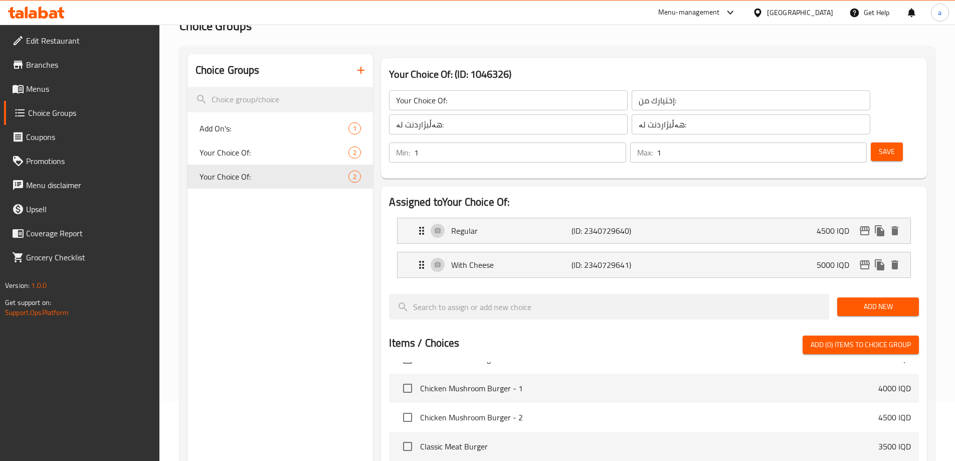
scroll to position [0, 0]
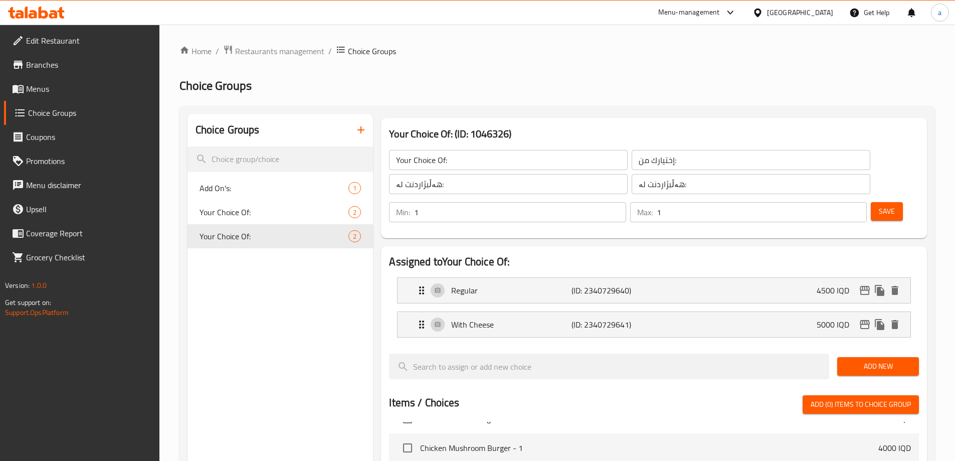
click at [879, 205] on span "Save" at bounding box center [887, 211] width 16 height 13
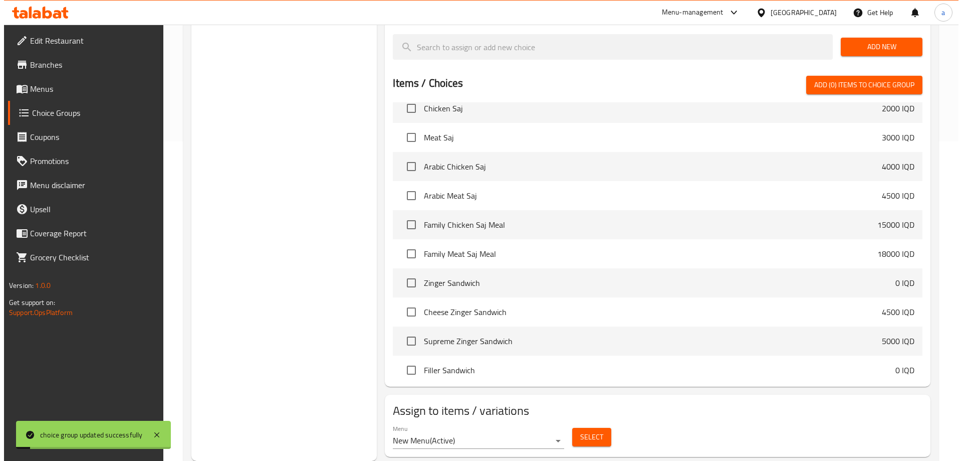
scroll to position [501, 0]
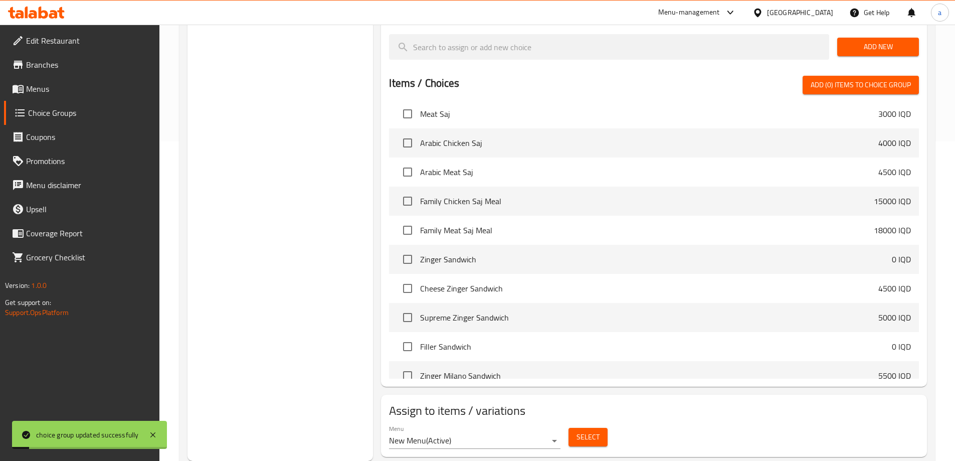
click at [598, 428] on button "Select" at bounding box center [587, 437] width 39 height 19
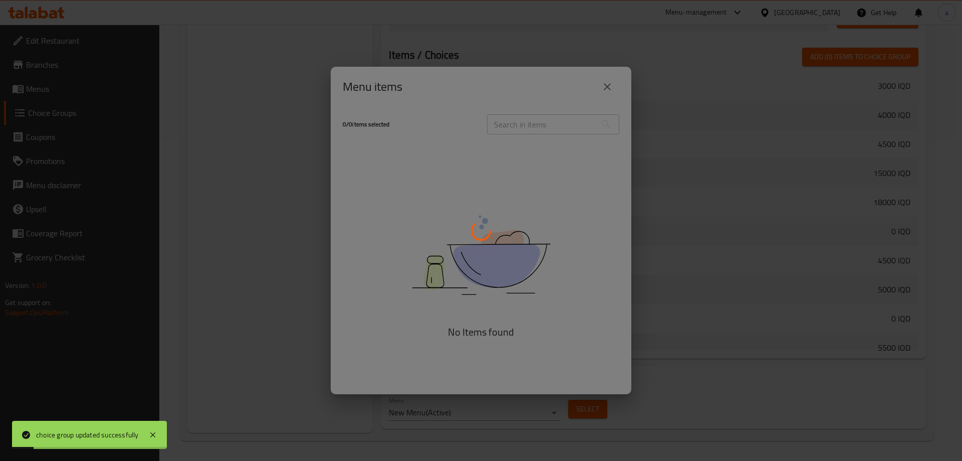
click at [590, 413] on div at bounding box center [481, 230] width 962 height 461
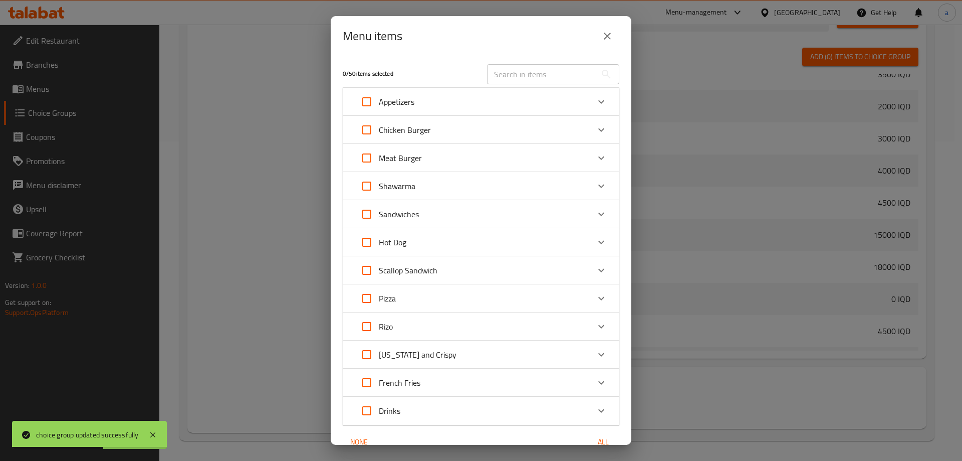
click at [432, 214] on div "Sandwiches" at bounding box center [472, 214] width 235 height 24
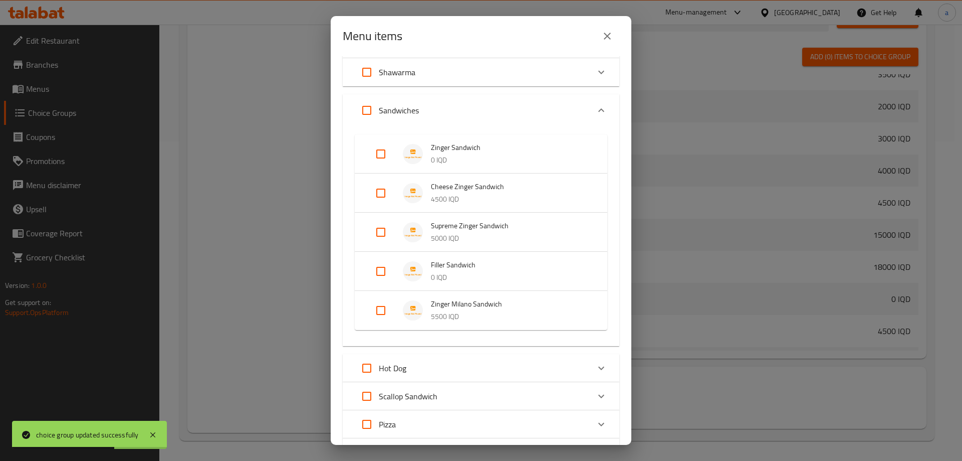
scroll to position [167, 0]
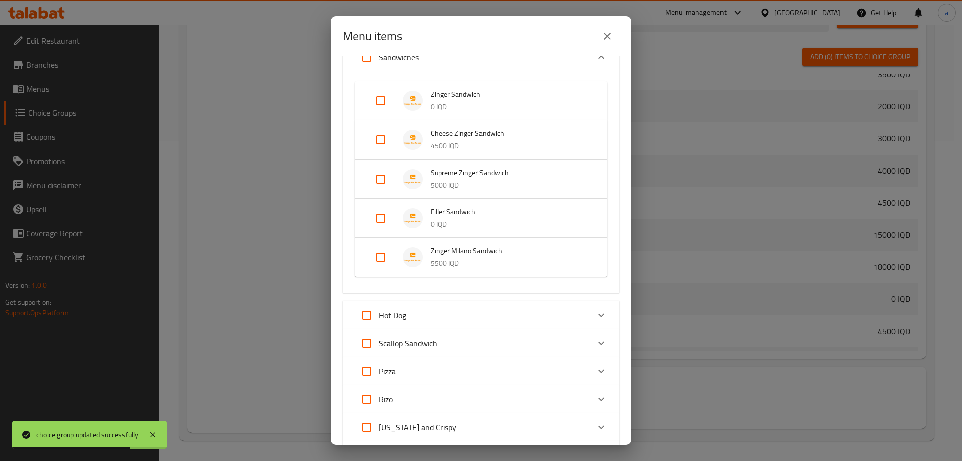
click at [380, 217] on input "Expand" at bounding box center [381, 218] width 24 height 24
checkbox input "true"
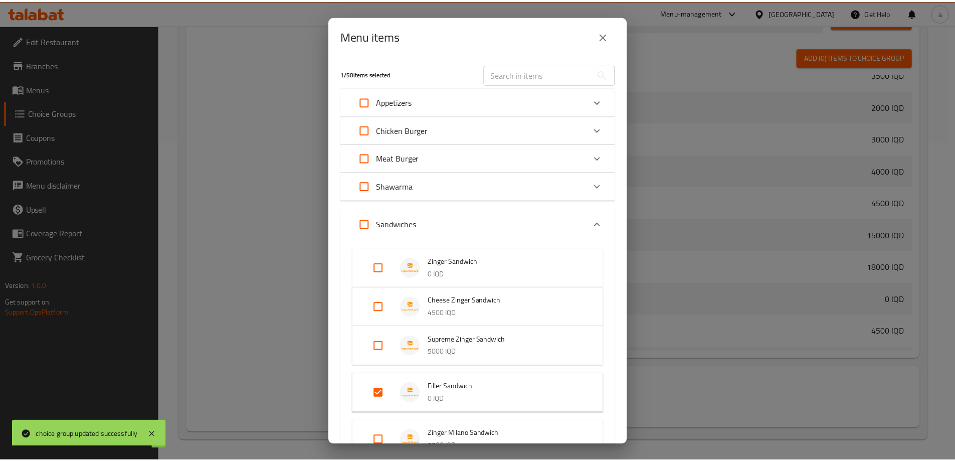
scroll to position [305, 0]
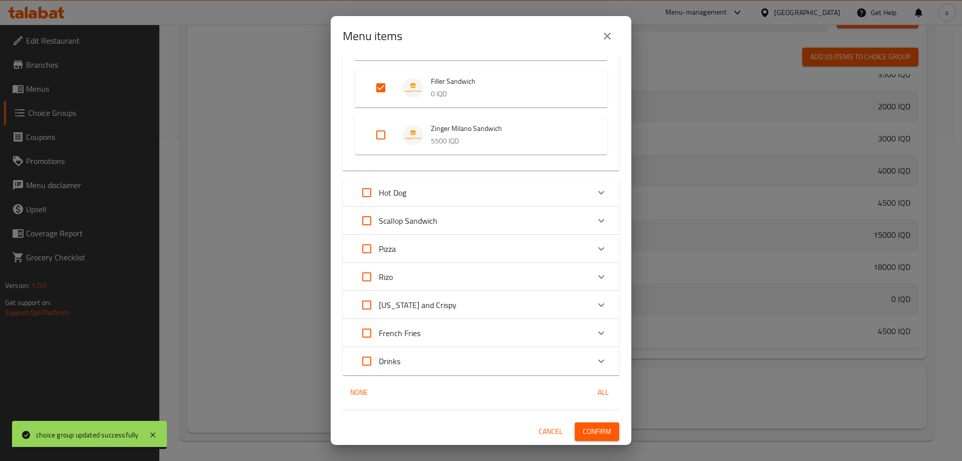
click at [588, 427] on span "Confirm" at bounding box center [597, 431] width 29 height 13
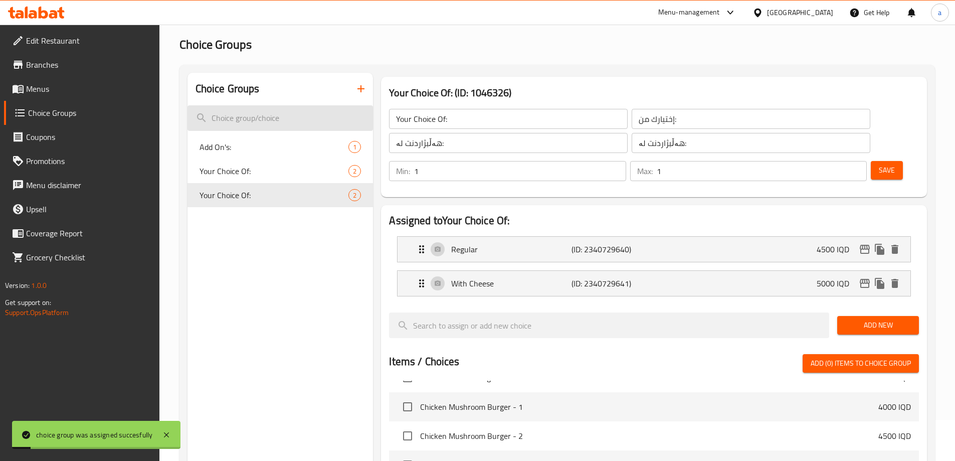
scroll to position [0, 0]
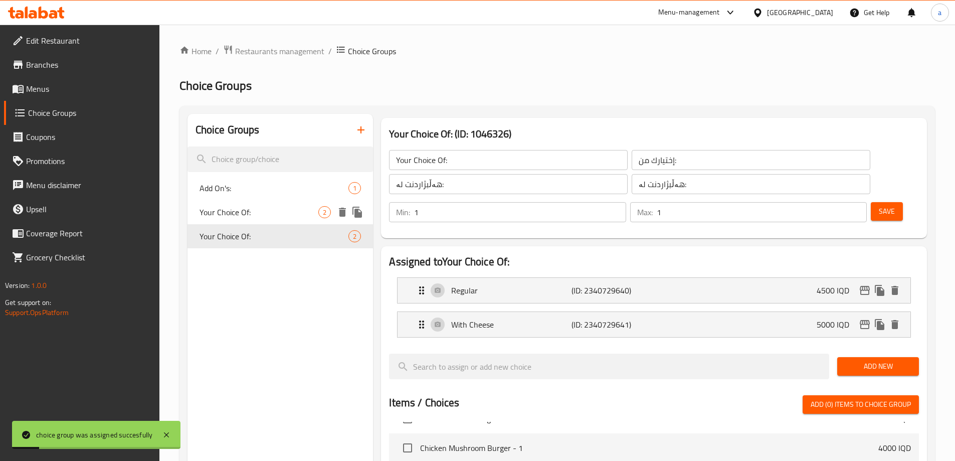
click at [280, 211] on span "Your Choice Of:" at bounding box center [258, 212] width 119 height 12
type input "Your Choice Of:"
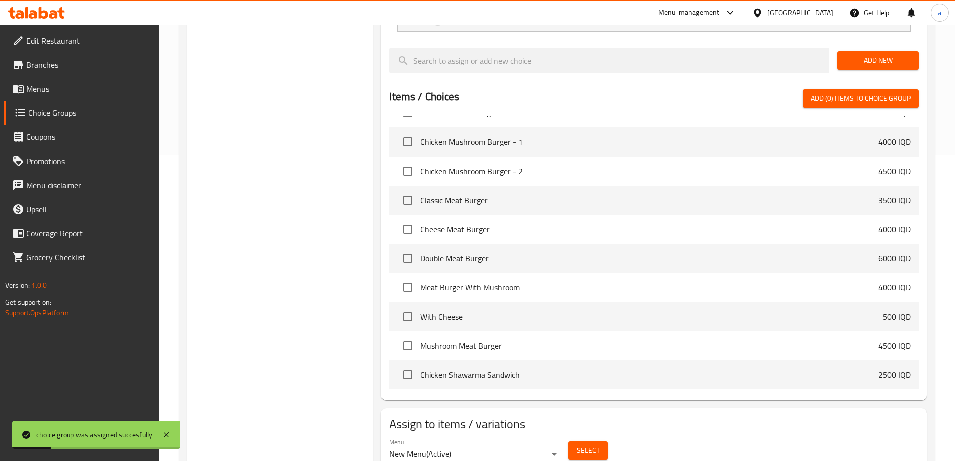
scroll to position [319, 0]
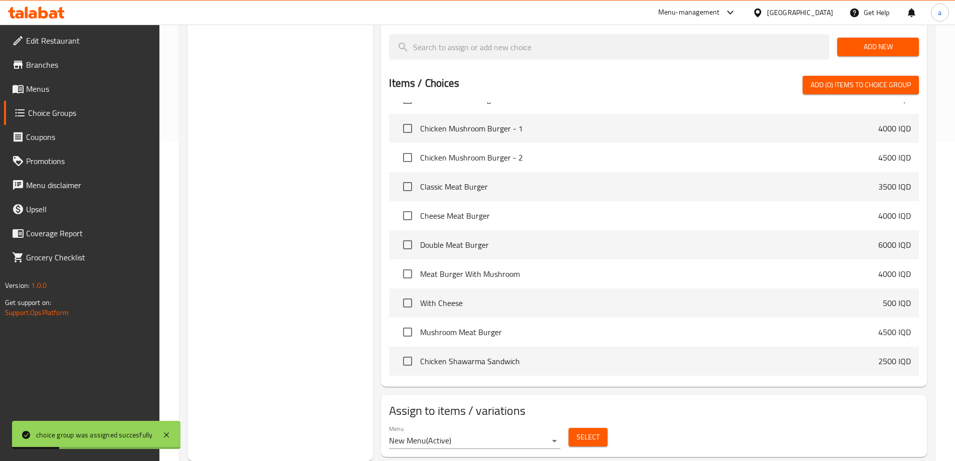
click at [608, 424] on div "Select" at bounding box center [587, 437] width 47 height 27
click at [590, 431] on span "Select" at bounding box center [587, 437] width 23 height 13
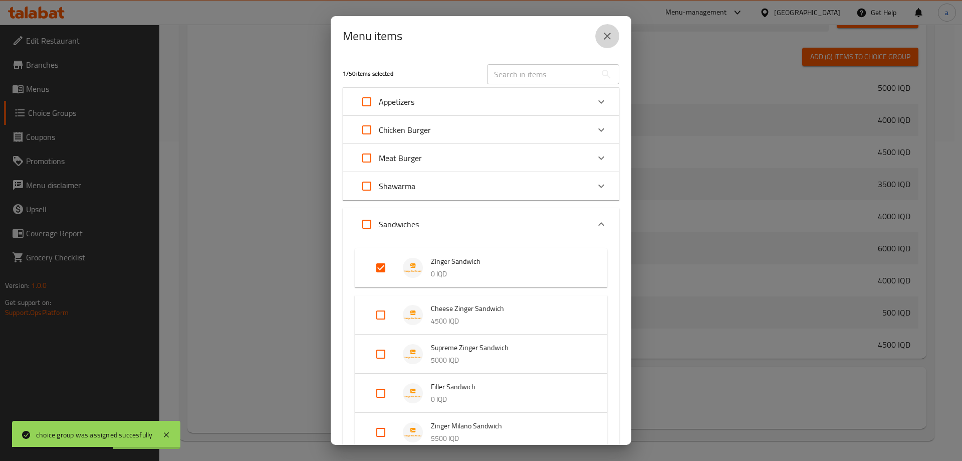
click at [601, 38] on icon "close" at bounding box center [607, 36] width 12 height 12
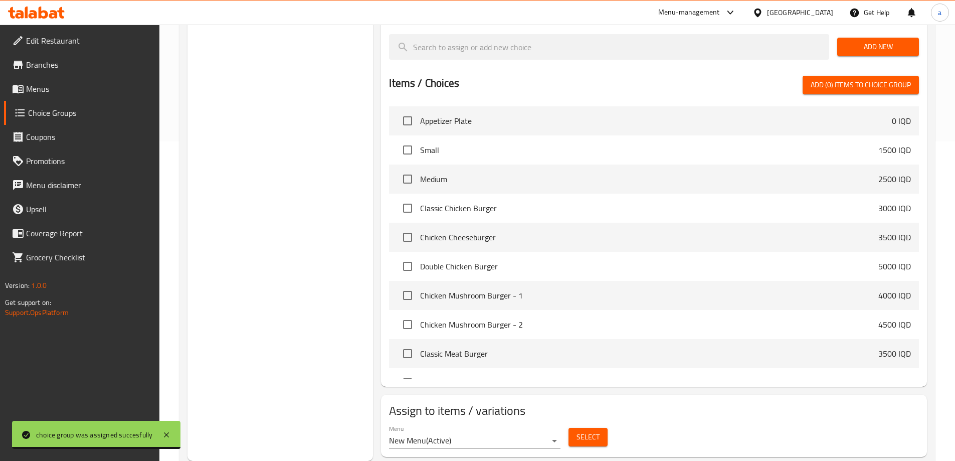
scroll to position [0, 0]
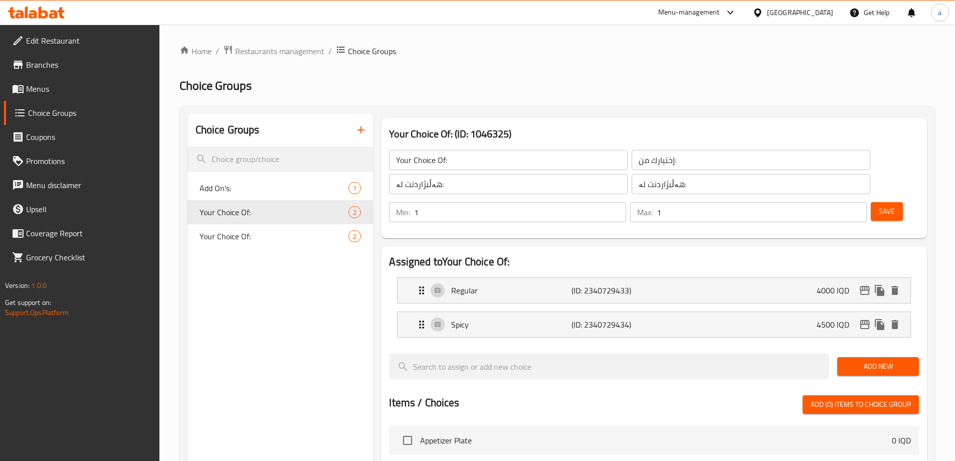
click at [79, 91] on span "Menus" at bounding box center [88, 89] width 125 height 12
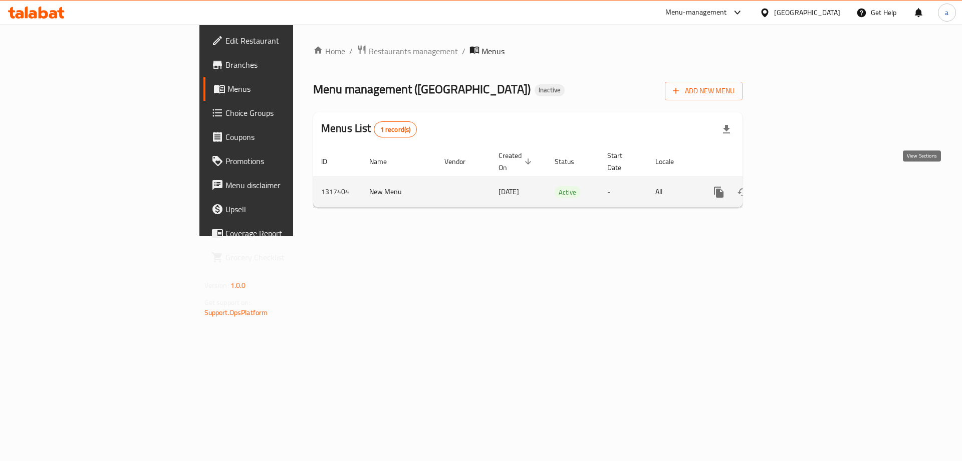
click at [797, 186] on icon "enhanced table" at bounding box center [791, 192] width 12 height 12
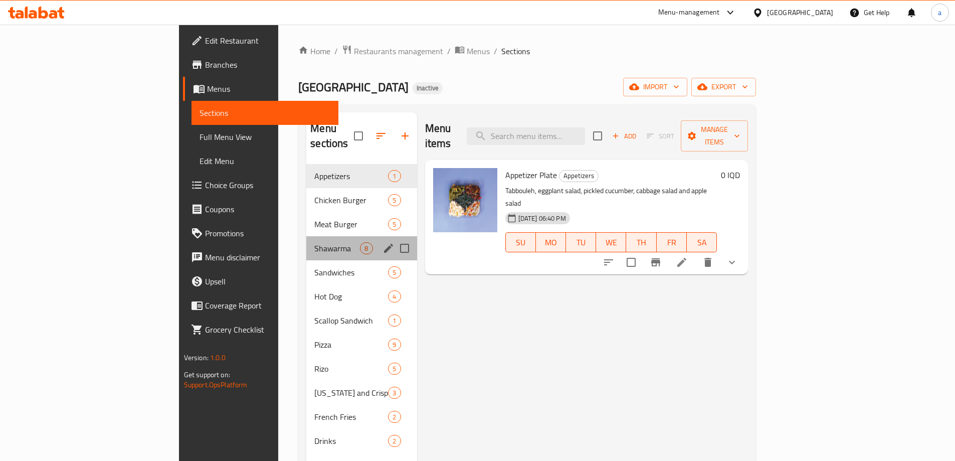
click at [314, 240] on div "Shawarma 8" at bounding box center [361, 248] width 110 height 24
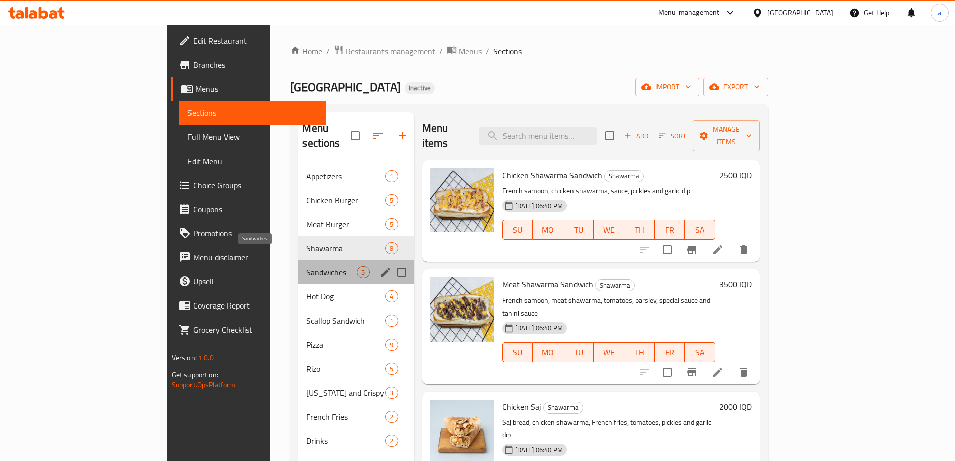
click at [306, 266] on span "Sandwiches" at bounding box center [331, 272] width 51 height 12
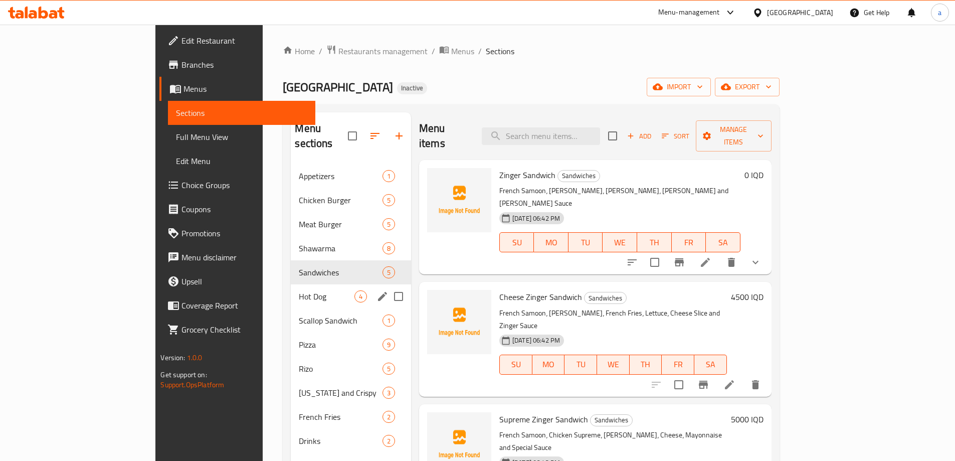
click at [291, 284] on div "Hot Dog 4" at bounding box center [351, 296] width 120 height 24
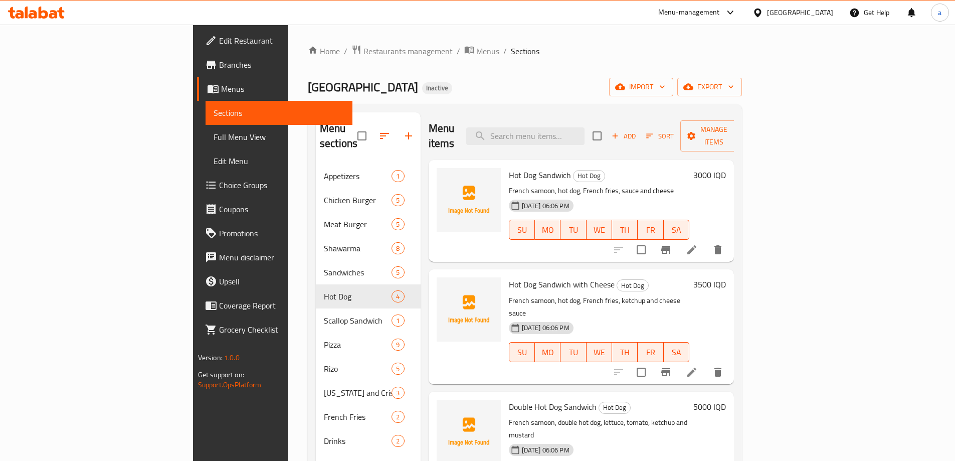
click at [197, 51] on link "Edit Restaurant" at bounding box center [274, 41] width 155 height 24
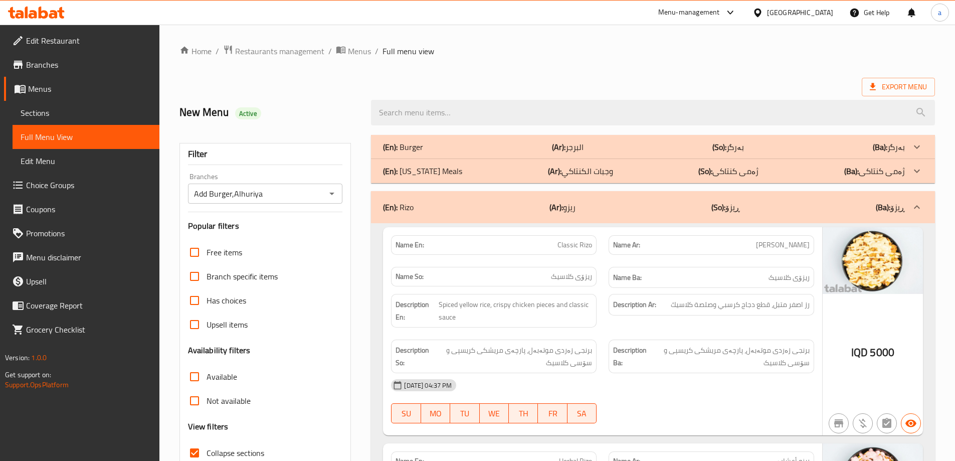
scroll to position [4671, 0]
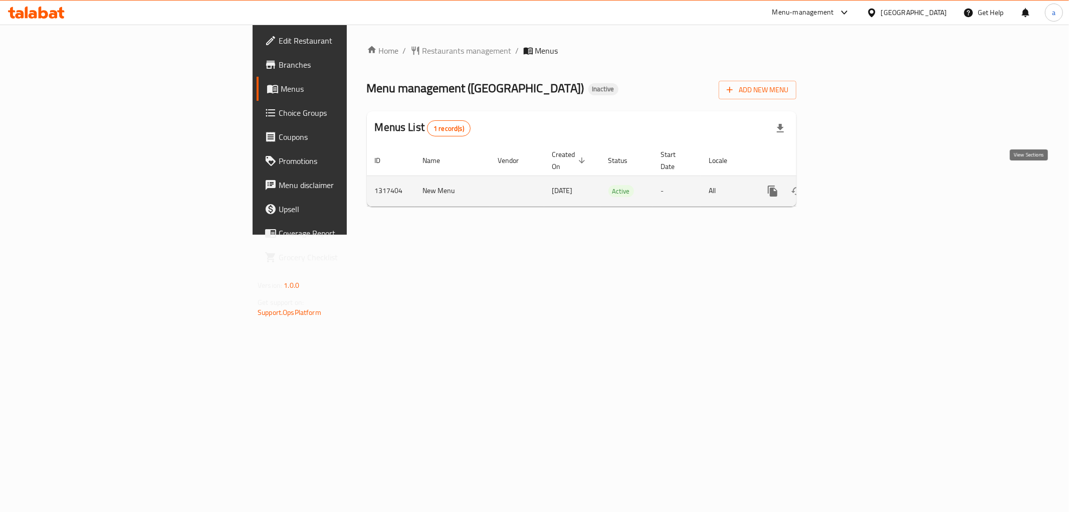
click at [857, 182] on link "enhanced table" at bounding box center [845, 191] width 24 height 24
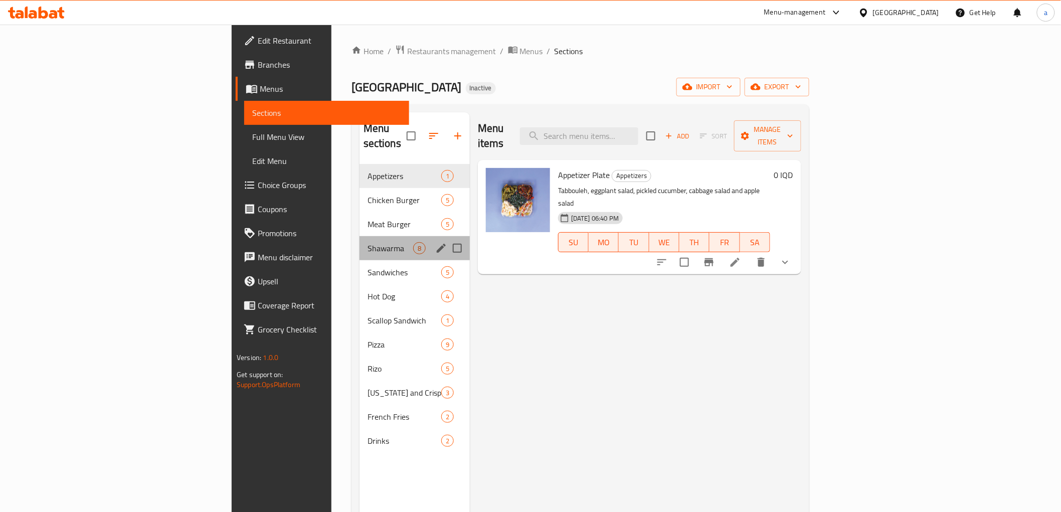
click at [359, 239] on div "Shawarma 8" at bounding box center [414, 248] width 110 height 24
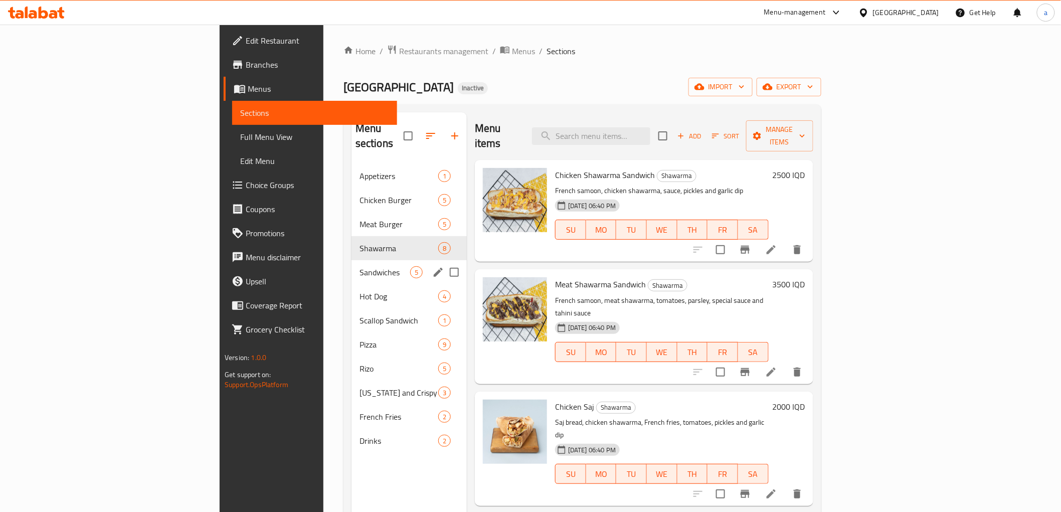
click at [351, 260] on div "Sandwiches 5" at bounding box center [408, 272] width 115 height 24
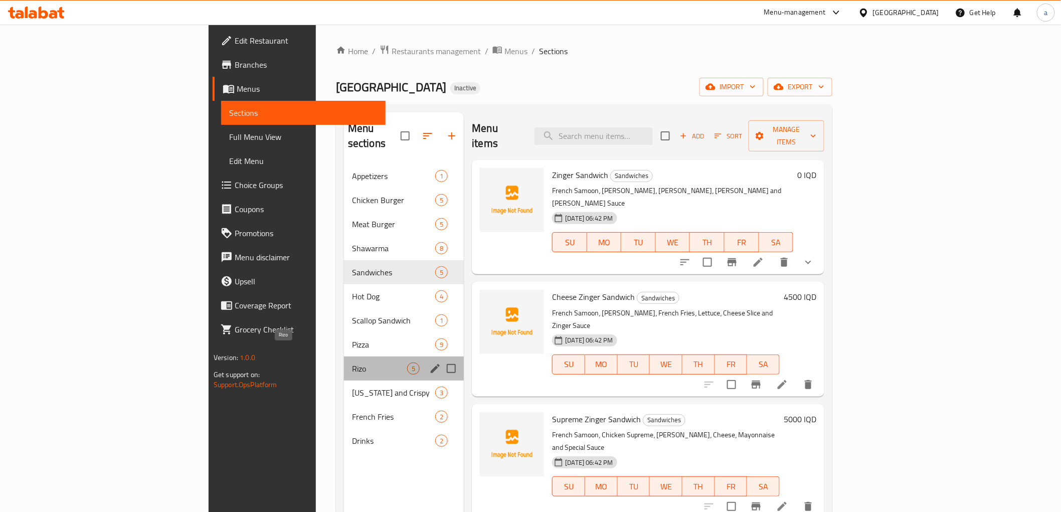
click at [352, 362] on span "Rizo" at bounding box center [379, 368] width 55 height 12
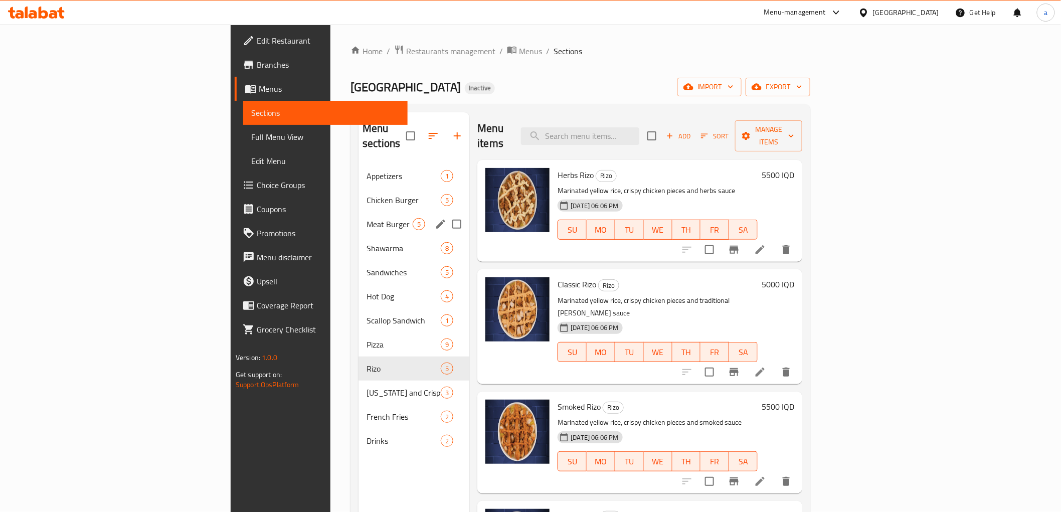
click at [358, 217] on div "Meat Burger 5" at bounding box center [413, 224] width 111 height 24
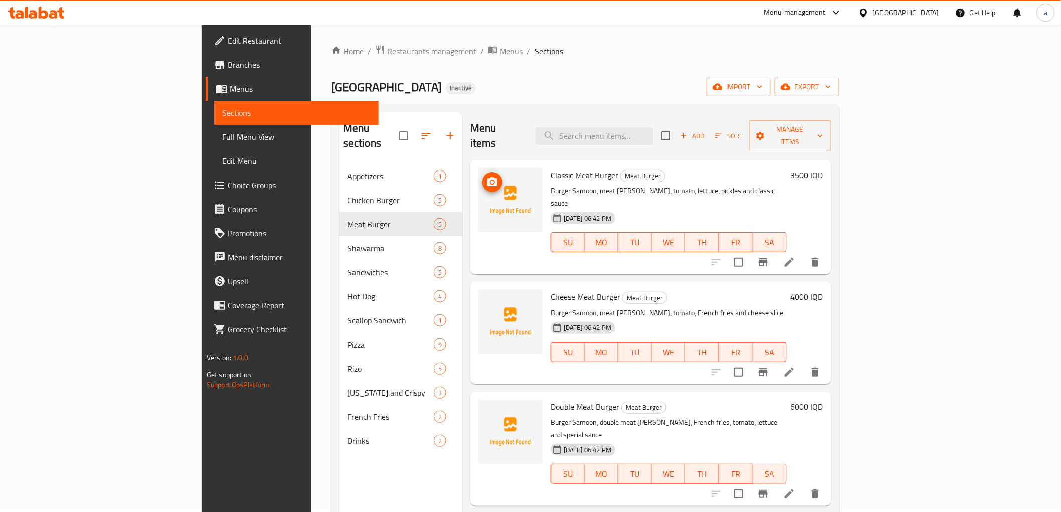
click at [487, 177] on icon "upload picture" at bounding box center [492, 181] width 10 height 9
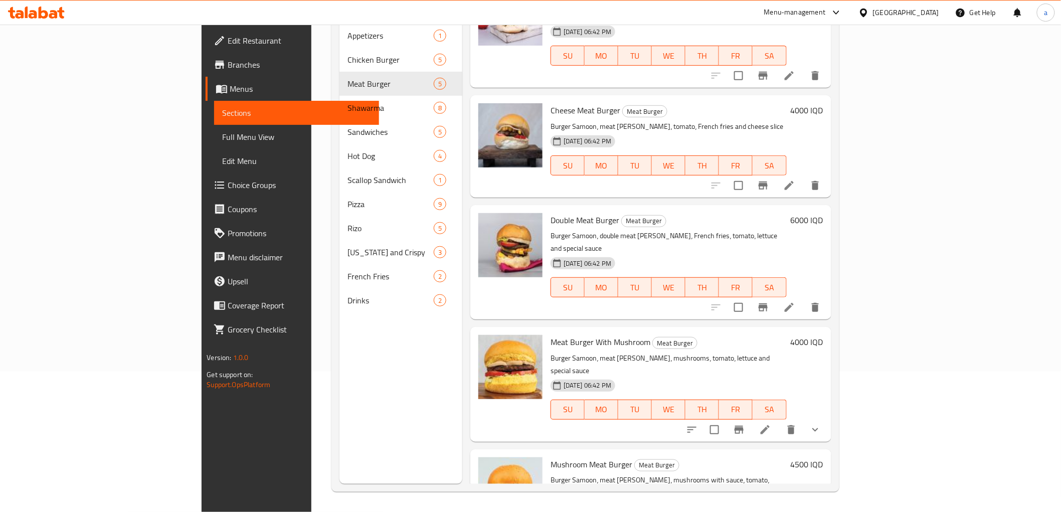
scroll to position [60, 0]
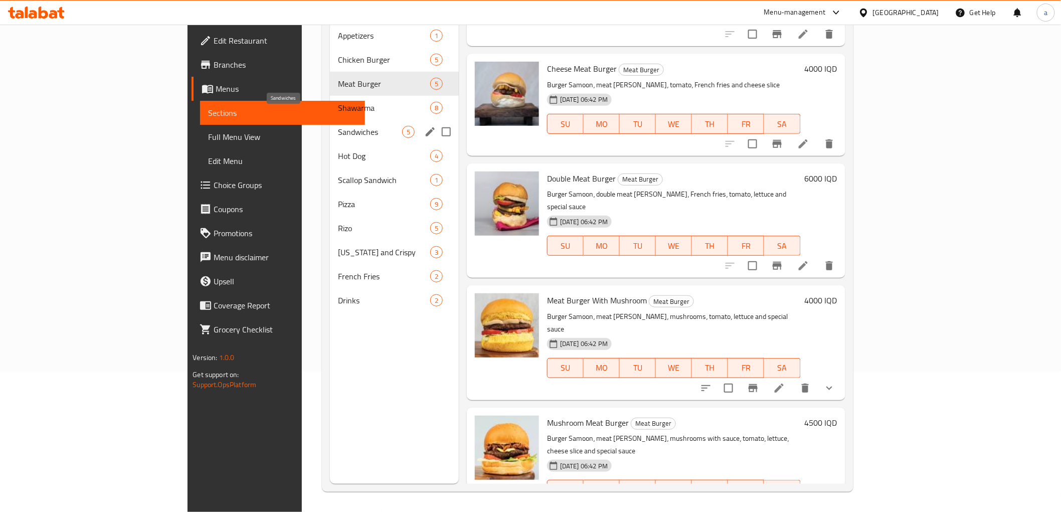
click at [338, 126] on span "Sandwiches" at bounding box center [370, 132] width 64 height 12
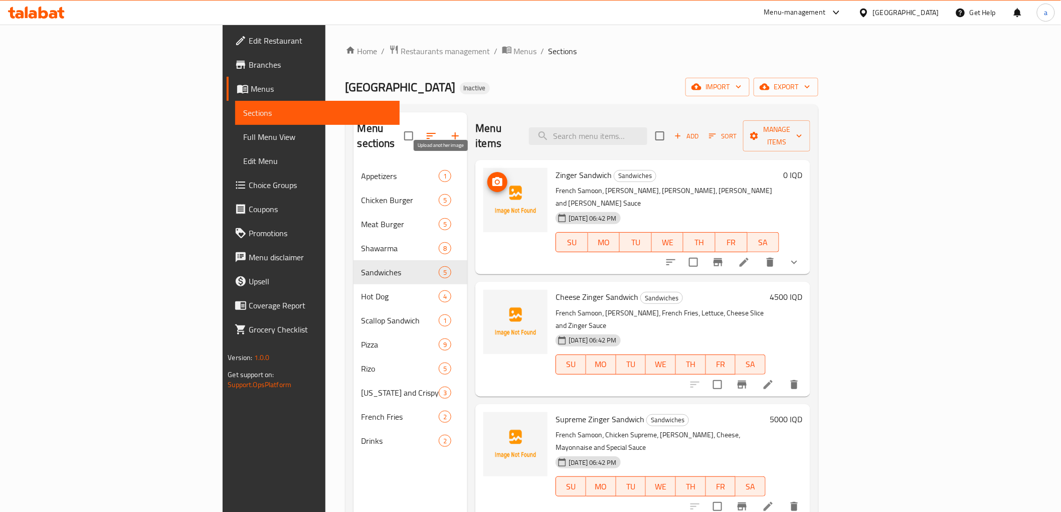
click at [491, 176] on icon "upload picture" at bounding box center [497, 182] width 12 height 12
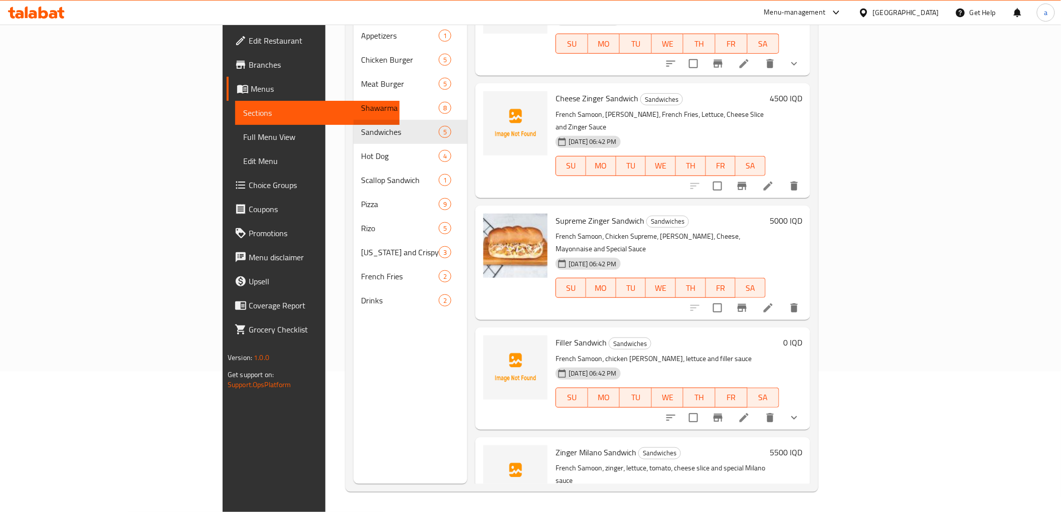
scroll to position [61, 0]
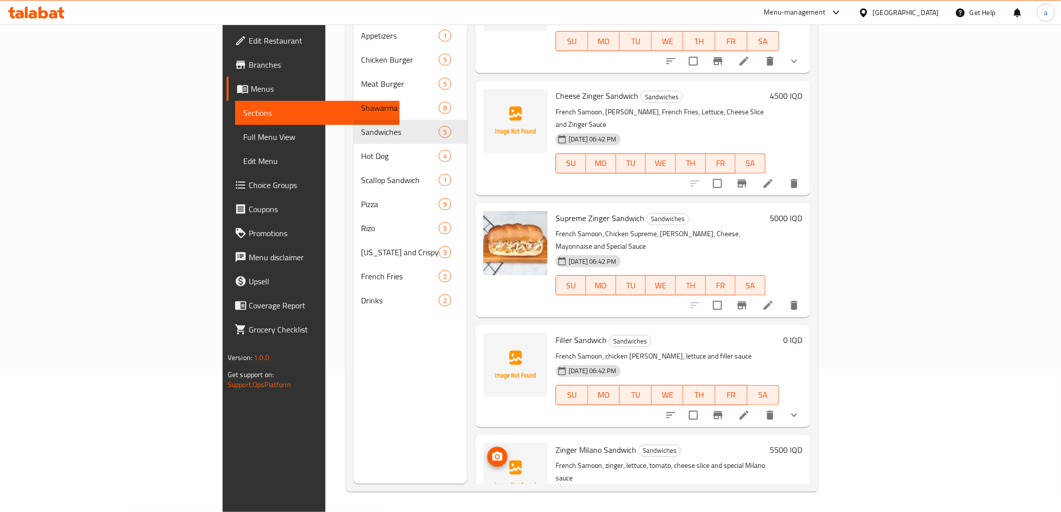
click at [487, 451] on span "upload picture" at bounding box center [497, 457] width 20 height 12
click at [483, 333] on img at bounding box center [515, 365] width 64 height 64
click at [492, 342] on icon "upload picture" at bounding box center [497, 346] width 10 height 9
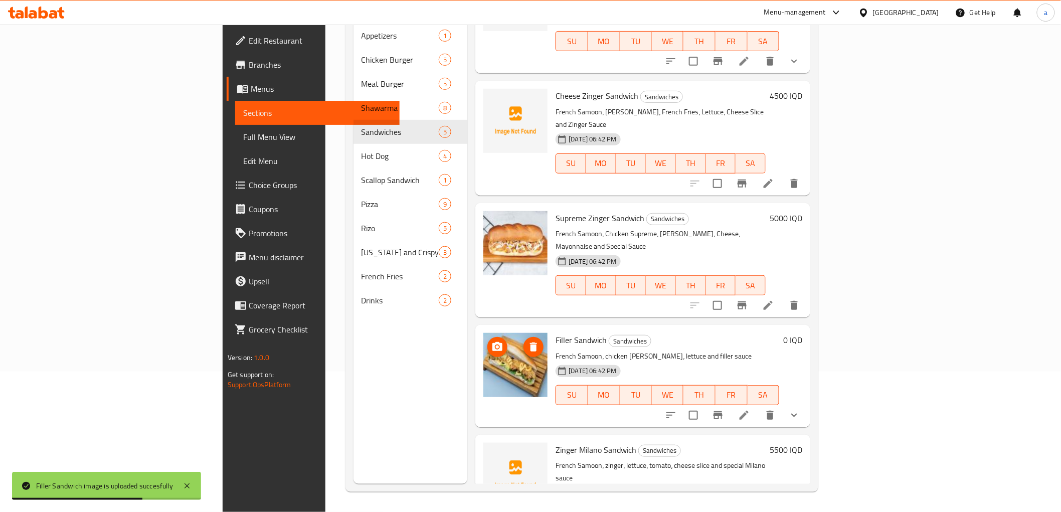
scroll to position [60, 0]
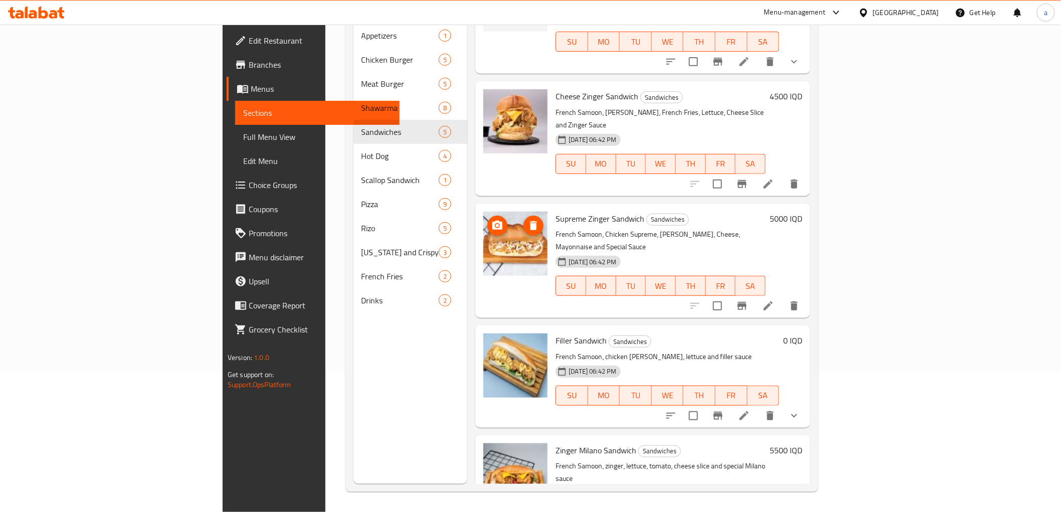
click at [487, 220] on span "upload picture" at bounding box center [497, 226] width 20 height 12
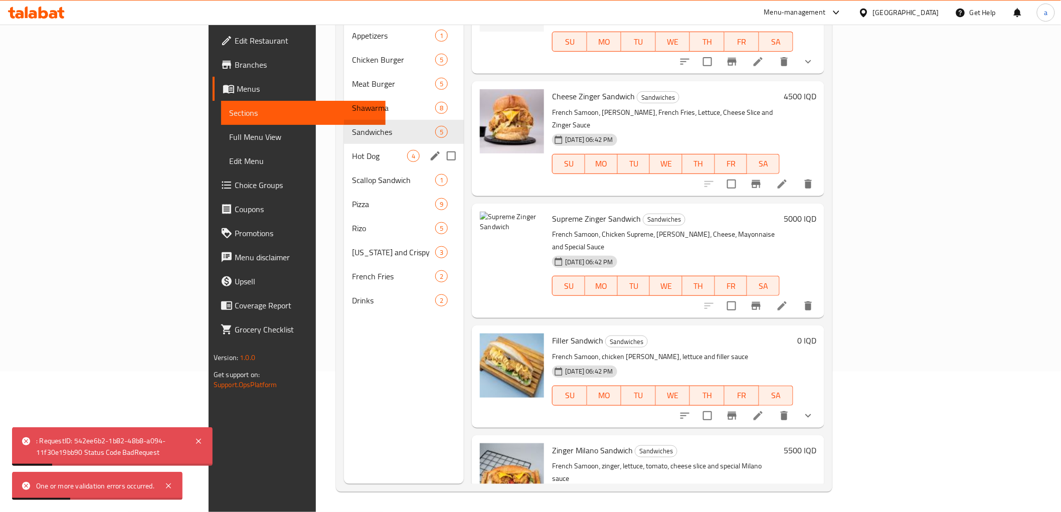
click at [344, 144] on div "Hot Dog 4" at bounding box center [404, 156] width 120 height 24
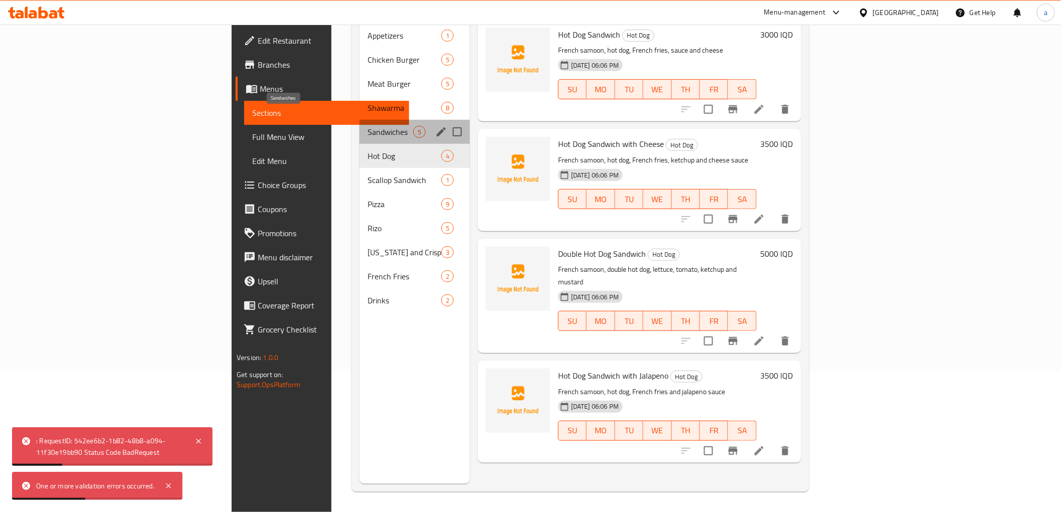
click at [367, 126] on span "Sandwiches" at bounding box center [390, 132] width 46 height 12
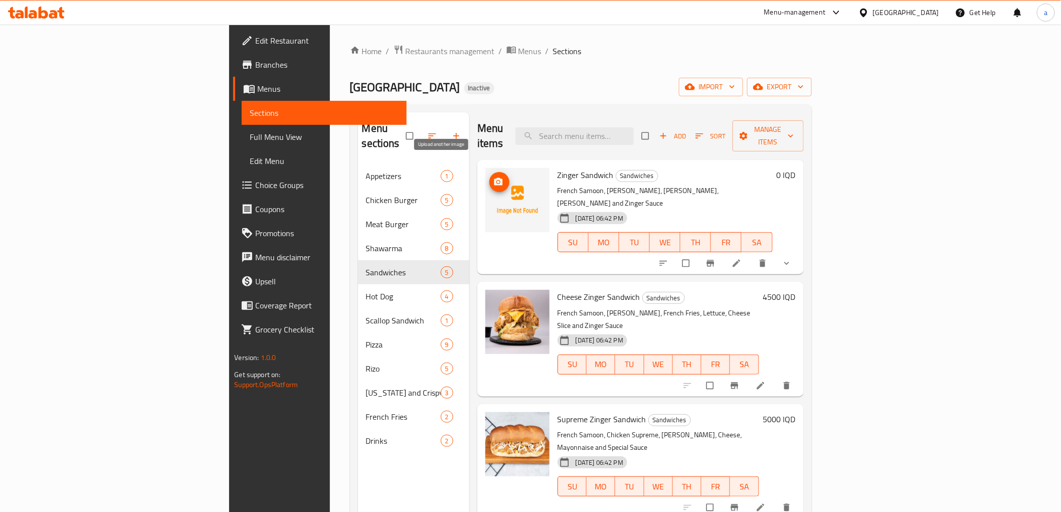
click at [494, 178] on icon "upload picture" at bounding box center [498, 182] width 9 height 8
click at [751, 255] on li at bounding box center [737, 263] width 28 height 16
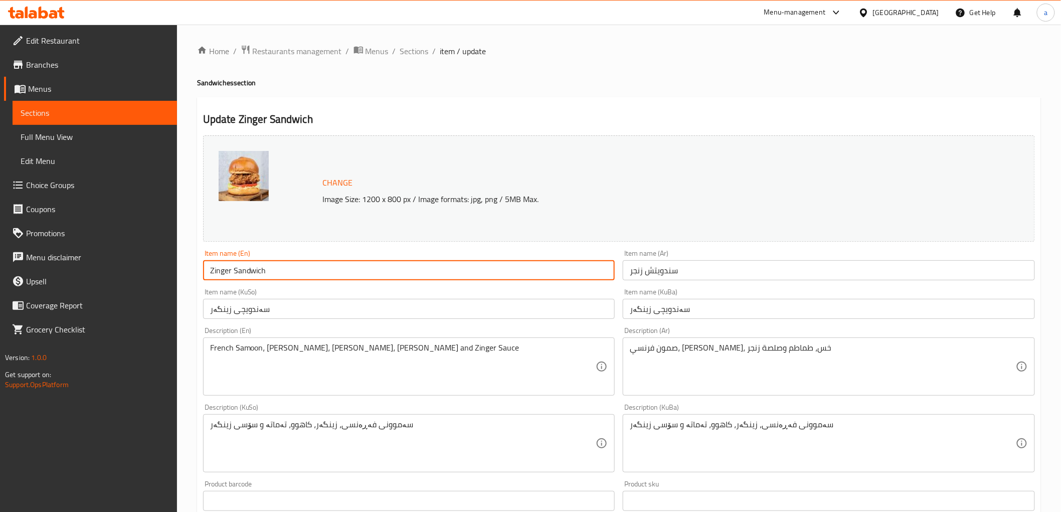
drag, startPoint x: 279, startPoint y: 269, endPoint x: 188, endPoint y: 284, distance: 92.0
click at [188, 284] on div "Home / Restaurants management / Menus / Sections / item / update Sandwiches sec…" at bounding box center [619, 452] width 884 height 854
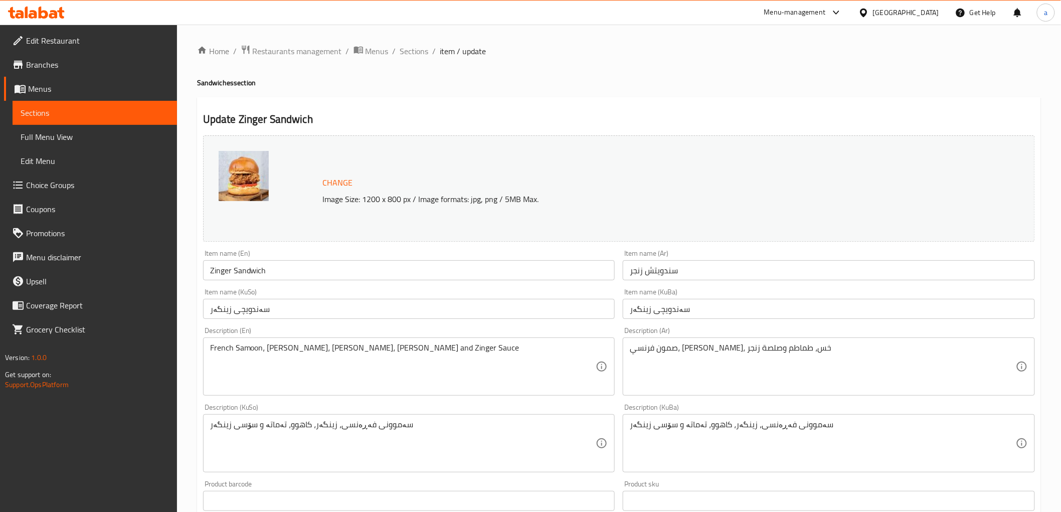
click at [381, 109] on div "Update Zinger Sandwich Change Image Size: 1200 x 800 px / Image formats: jpg, p…" at bounding box center [619, 474] width 844 height 754
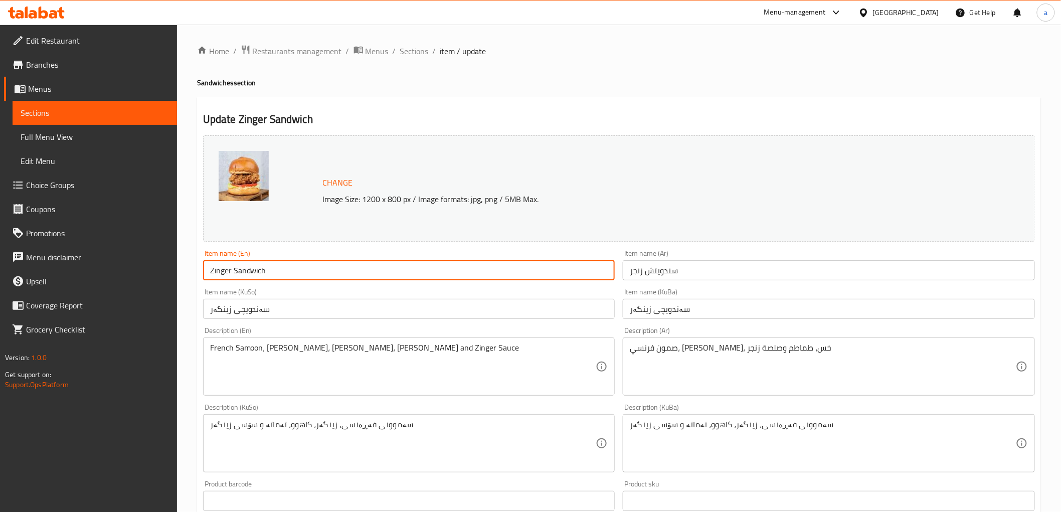
drag, startPoint x: 308, startPoint y: 273, endPoint x: 196, endPoint y: 283, distance: 112.2
click at [196, 283] on div "Home / Restaurants management / Menus / Sections / item / update Sandwiches sec…" at bounding box center [619, 452] width 884 height 854
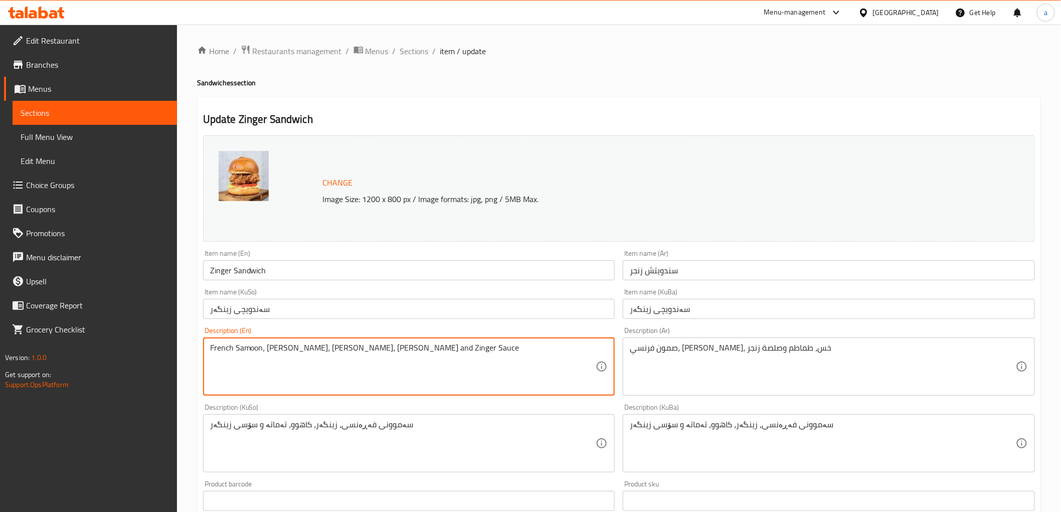
drag, startPoint x: 423, startPoint y: 351, endPoint x: 207, endPoint y: 369, distance: 215.8
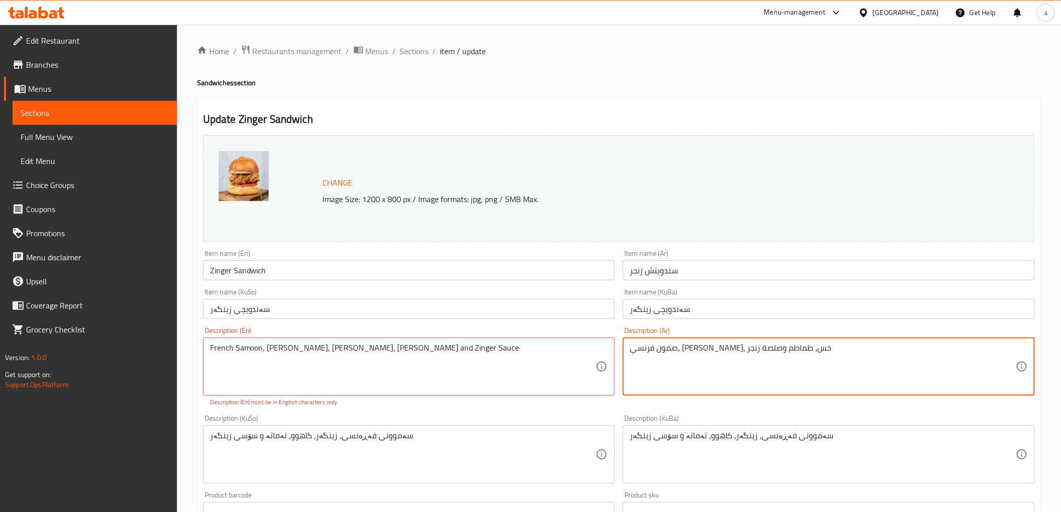
drag, startPoint x: 795, startPoint y: 353, endPoint x: 619, endPoint y: 370, distance: 176.7
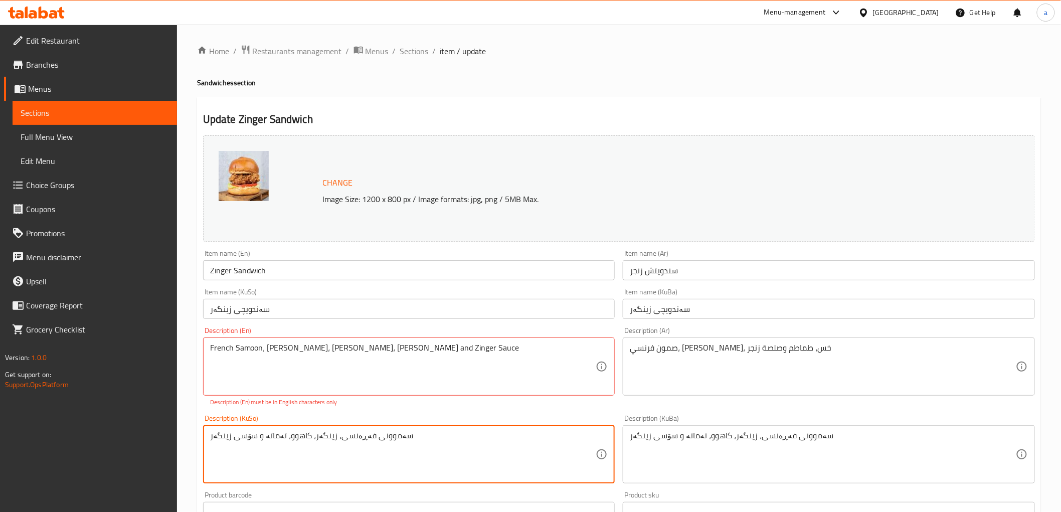
drag, startPoint x: 426, startPoint y: 442, endPoint x: 151, endPoint y: 465, distance: 276.2
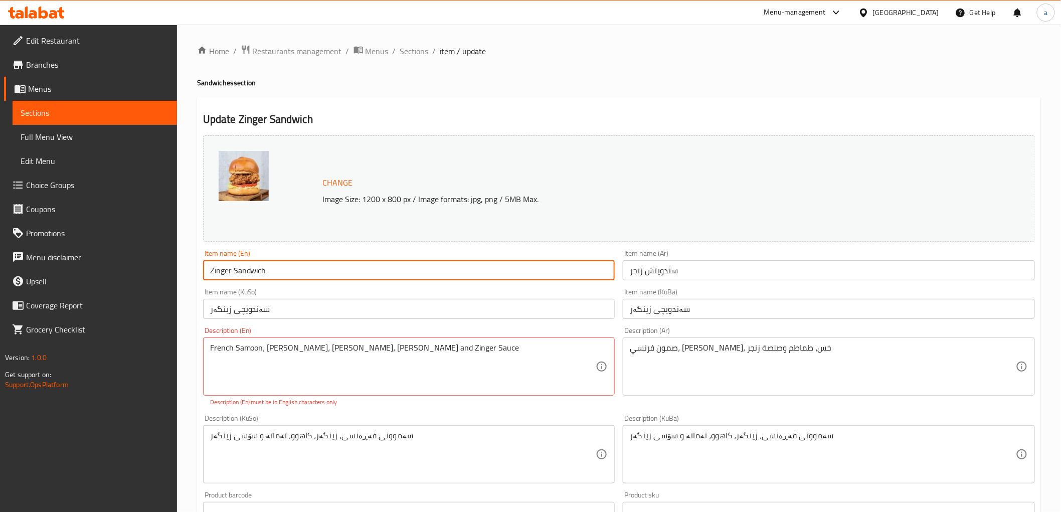
drag, startPoint x: 276, startPoint y: 274, endPoint x: 176, endPoint y: 296, distance: 102.6
click at [176, 296] on div "Edit Restaurant Branches Menus Sections Full Menu View Edit Menu Choice Groups …" at bounding box center [530, 457] width 1061 height 865
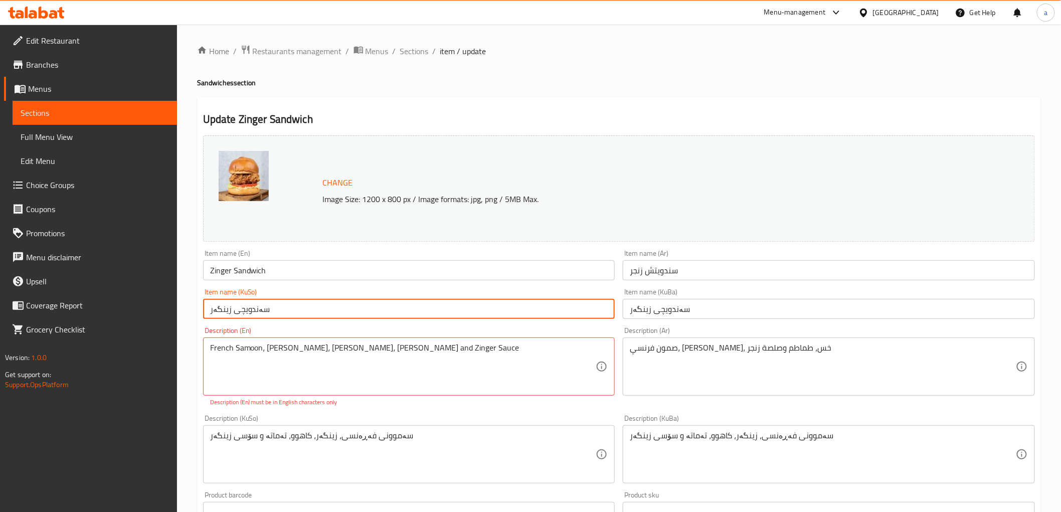
drag, startPoint x: 283, startPoint y: 312, endPoint x: 179, endPoint y: 322, distance: 104.7
click at [179, 322] on div "Home / Restaurants management / Menus / Sections / item / update Sandwiches sec…" at bounding box center [619, 457] width 884 height 865
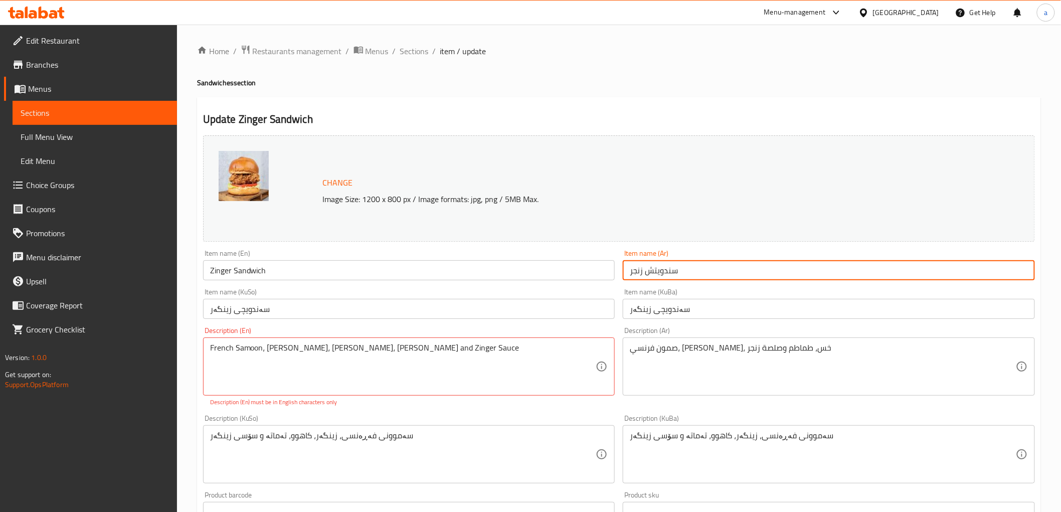
drag, startPoint x: 730, startPoint y: 274, endPoint x: 585, endPoint y: 293, distance: 146.2
click at [585, 293] on div "Change Image Size: 1200 x 800 px / Image formats: jpg, png / 5MB Max. Item name…" at bounding box center [619, 417] width 840 height 573
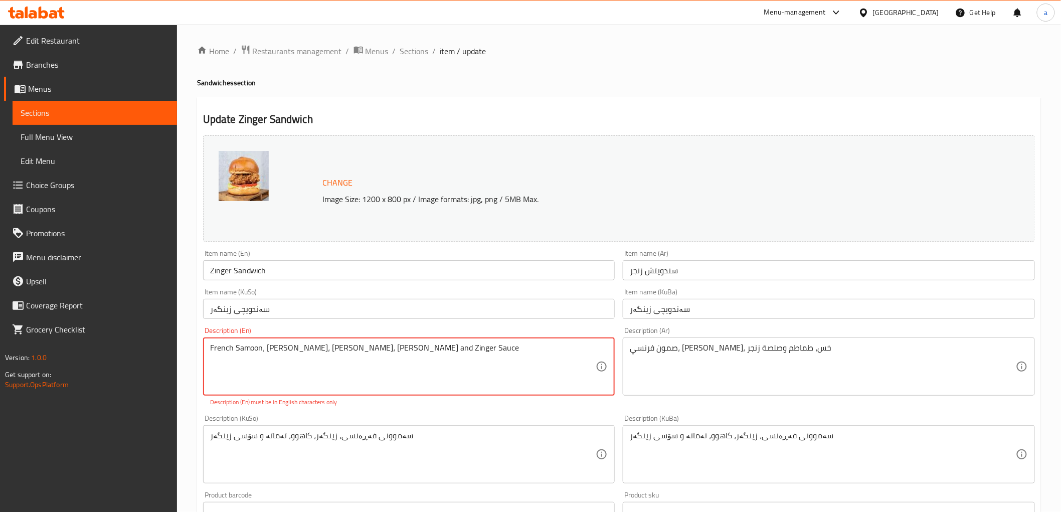
drag, startPoint x: 341, startPoint y: 364, endPoint x: 188, endPoint y: 379, distance: 154.2
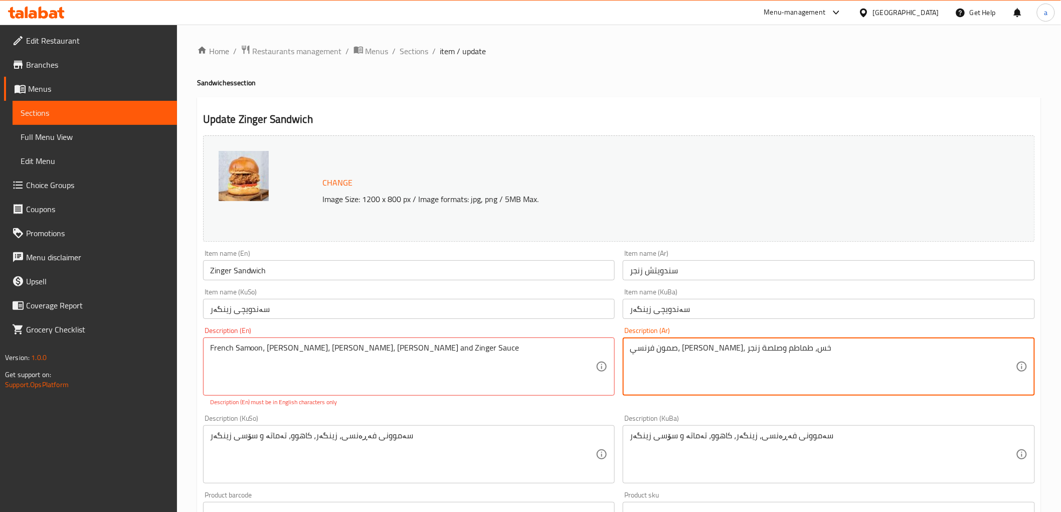
drag, startPoint x: 846, startPoint y: 352, endPoint x: 599, endPoint y: 359, distance: 246.2
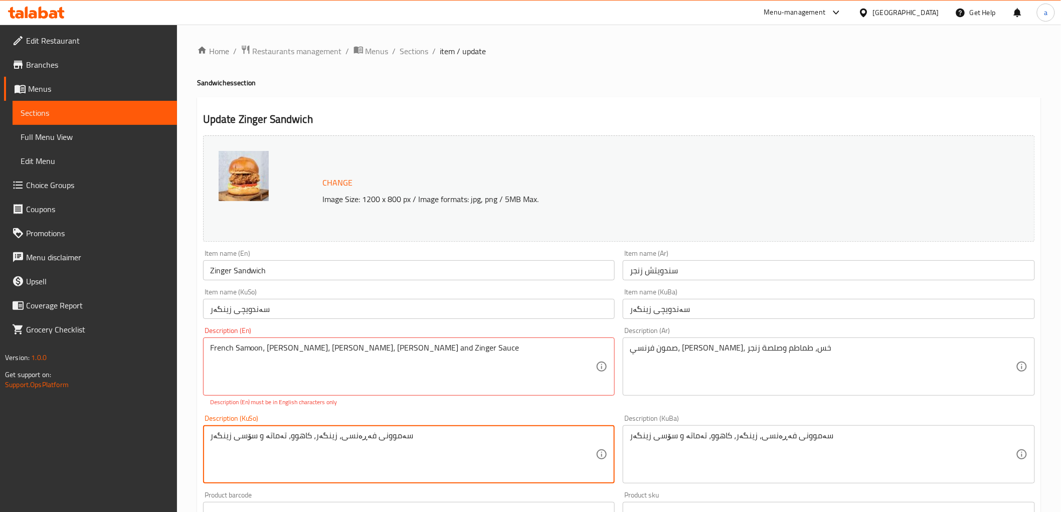
drag, startPoint x: 414, startPoint y: 442, endPoint x: 175, endPoint y: 445, distance: 238.6
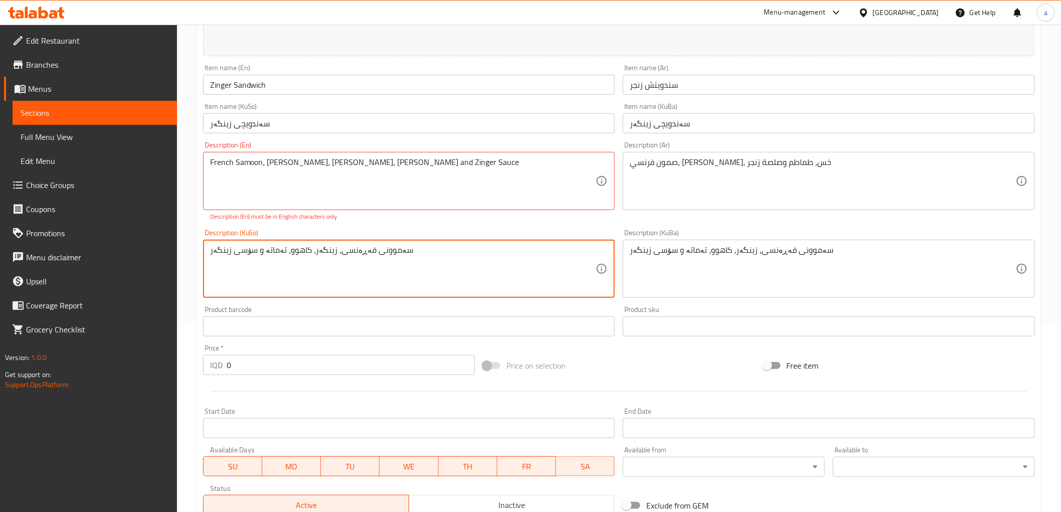
scroll to position [371, 0]
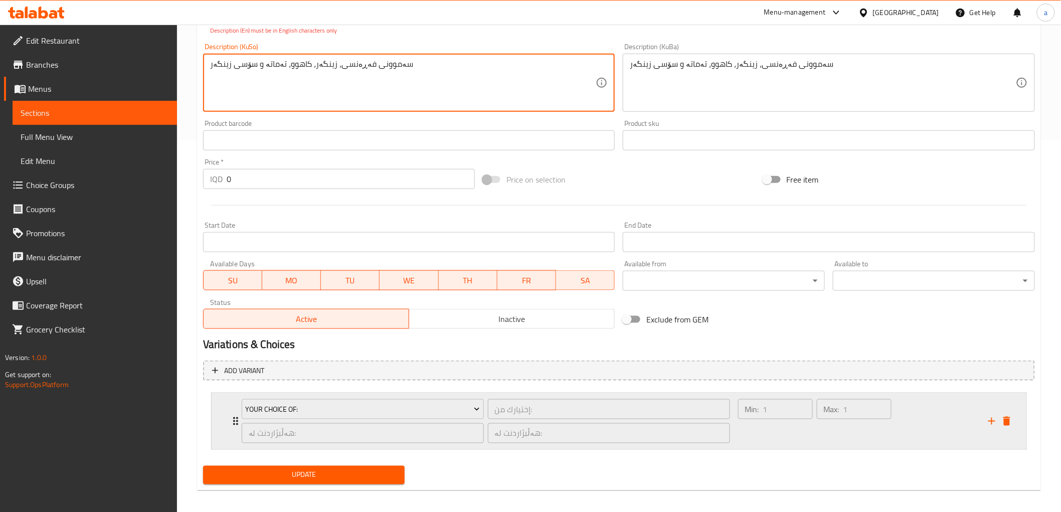
click at [779, 436] on div "Min: 1 ​" at bounding box center [775, 421] width 79 height 48
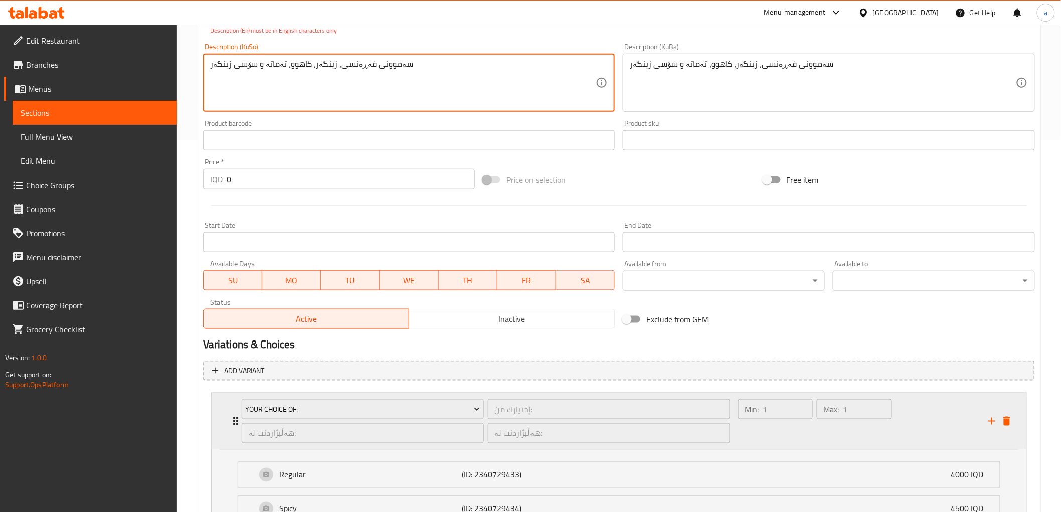
scroll to position [466, 0]
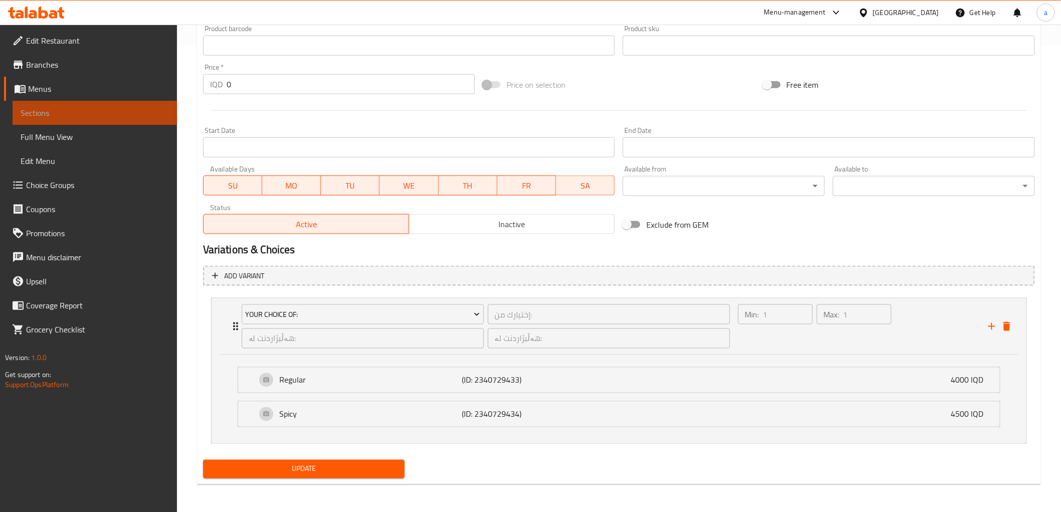
click at [120, 107] on span "Sections" at bounding box center [95, 113] width 148 height 12
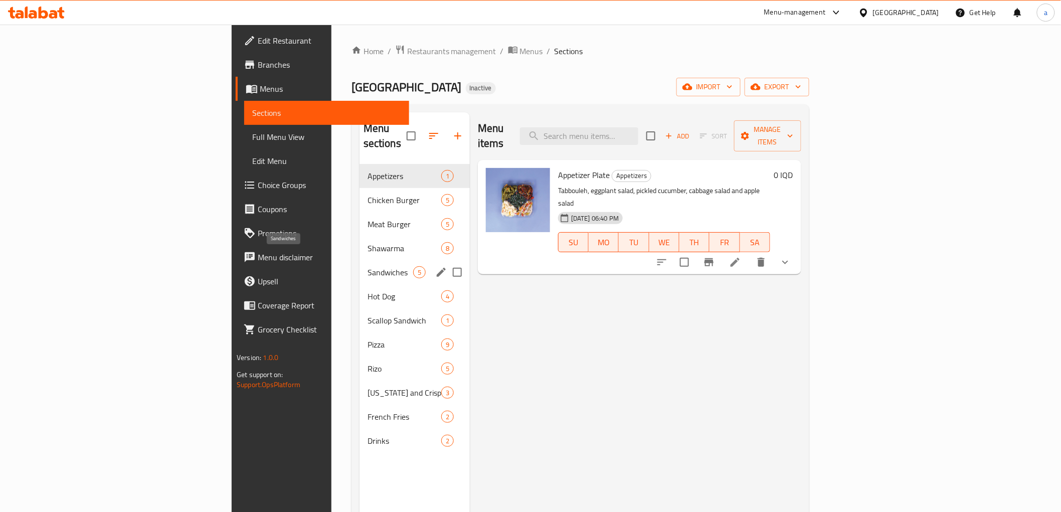
click at [367, 266] on span "Sandwiches" at bounding box center [390, 272] width 46 height 12
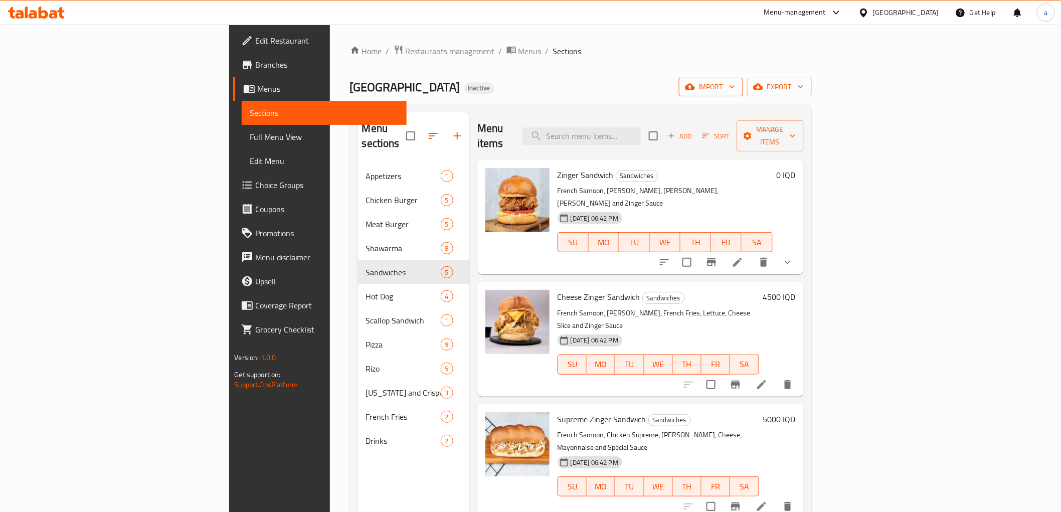
click at [735, 86] on span "import" at bounding box center [711, 87] width 48 height 13
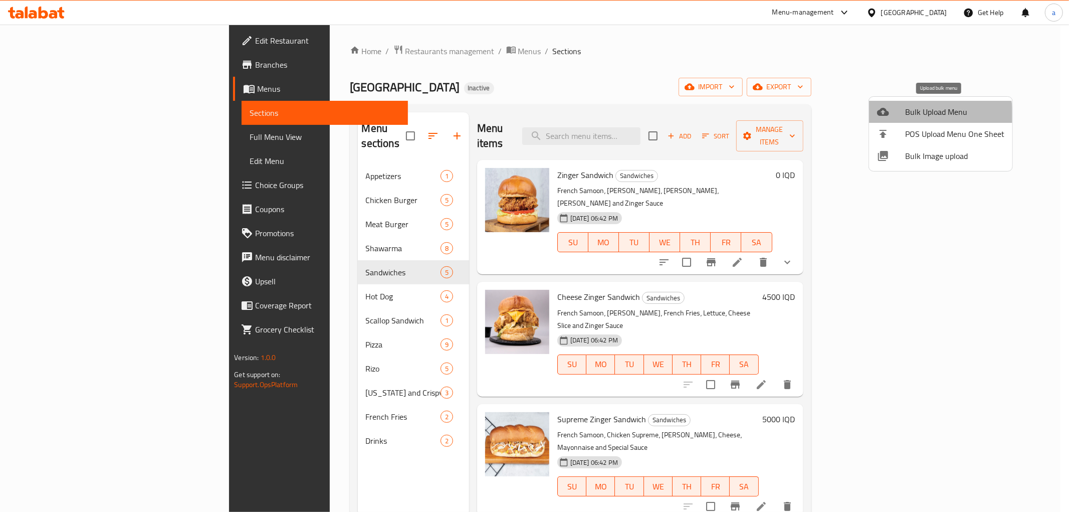
click at [923, 116] on span "Bulk Upload Menu" at bounding box center [954, 112] width 99 height 12
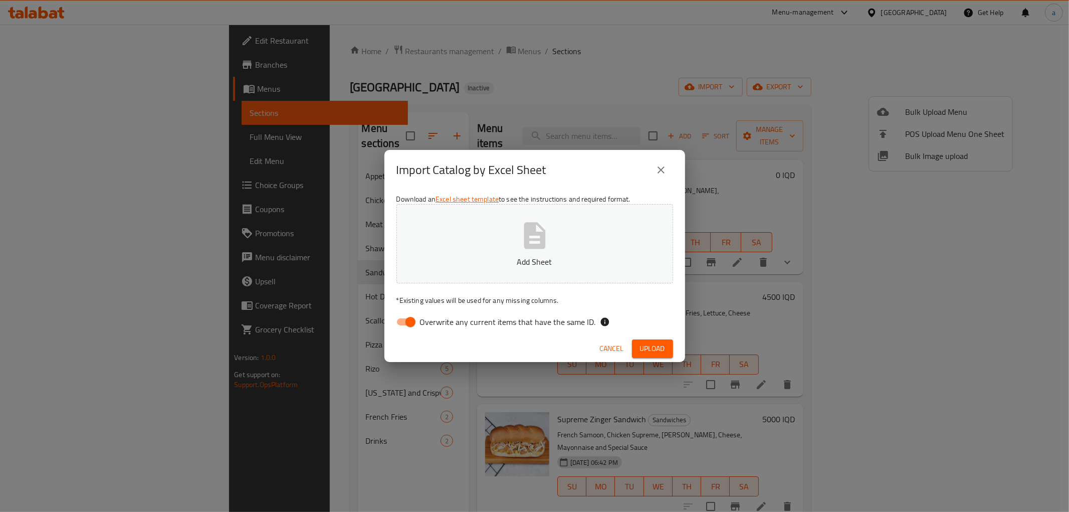
click at [657, 171] on icon "close" at bounding box center [661, 170] width 12 height 12
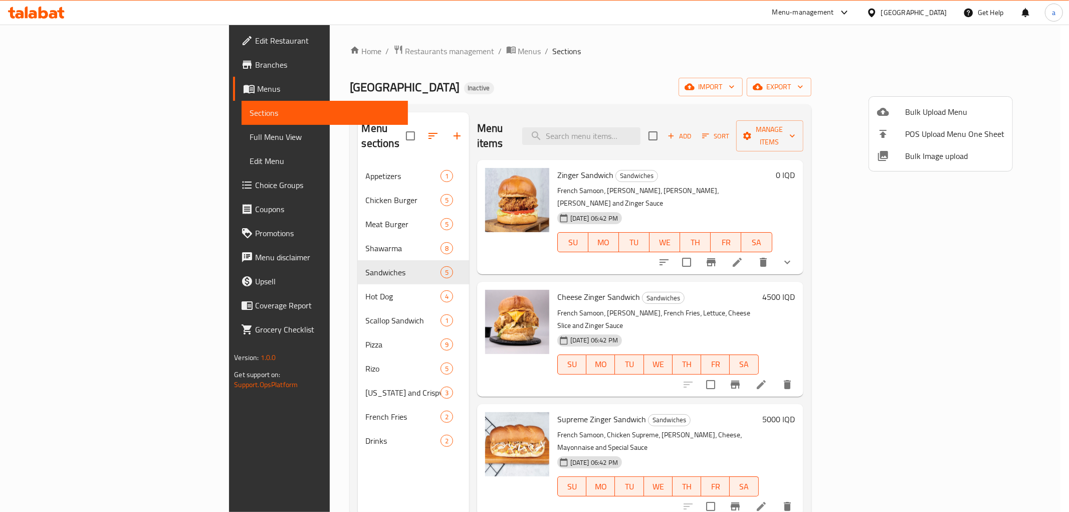
click at [854, 84] on div at bounding box center [534, 256] width 1069 height 512
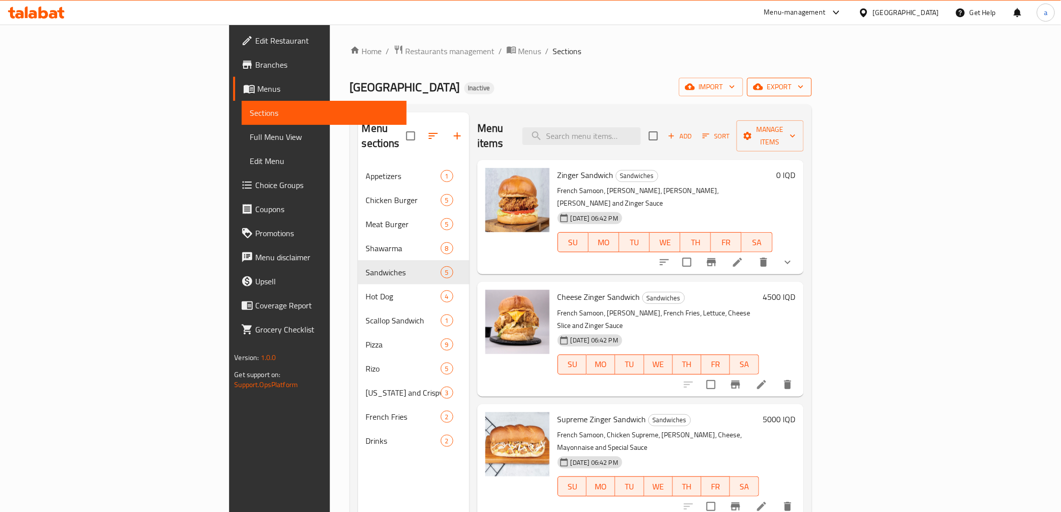
click at [803, 83] on span "export" at bounding box center [779, 87] width 49 height 13
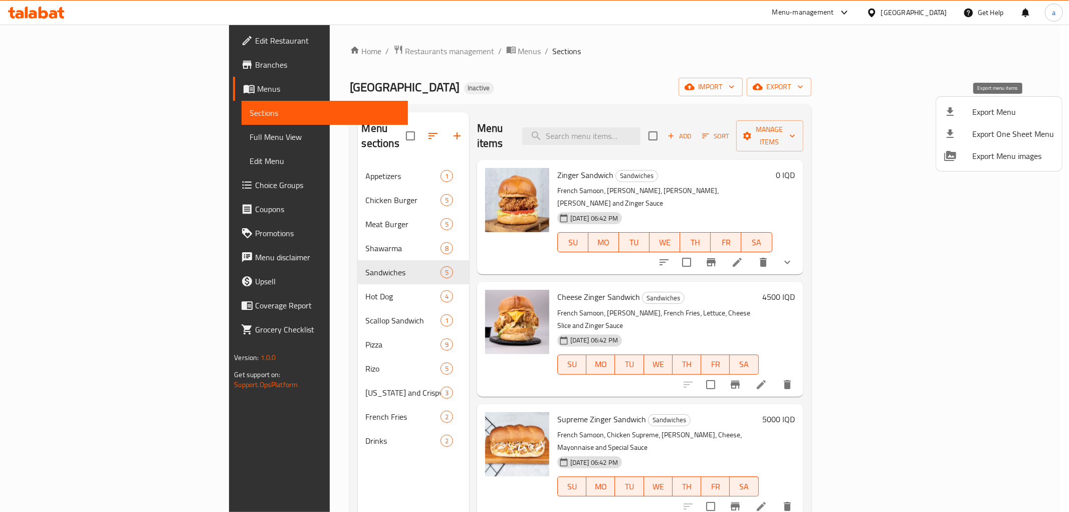
click at [993, 107] on span "Export Menu" at bounding box center [1013, 112] width 82 height 12
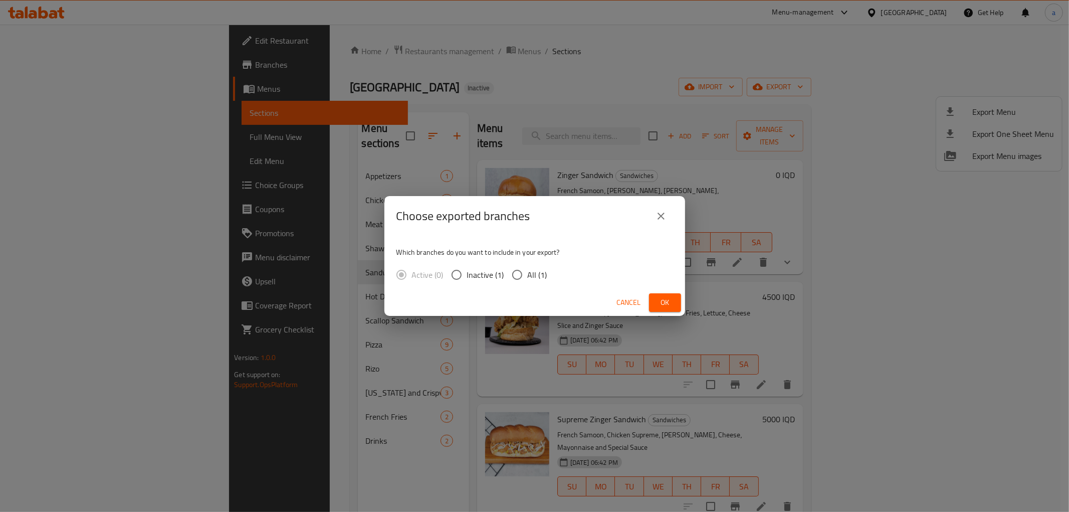
click at [489, 276] on span "Inactive (1)" at bounding box center [485, 275] width 37 height 12
click at [467, 276] on input "Inactive (1)" at bounding box center [456, 274] width 21 height 21
radio input "true"
click at [489, 276] on span "Inactive (1)" at bounding box center [485, 275] width 37 height 12
click at [467, 276] on input "Inactive (1)" at bounding box center [456, 274] width 21 height 21
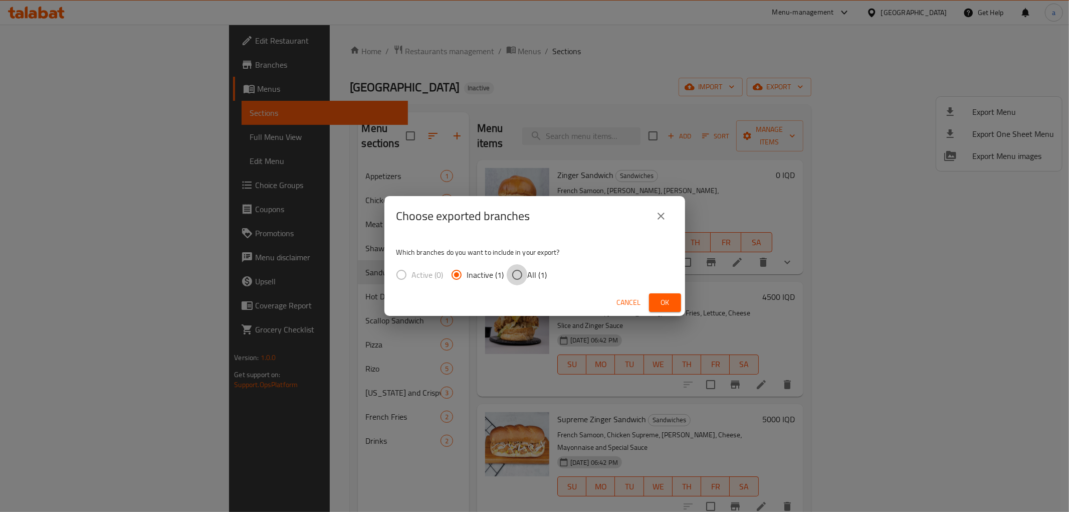
click at [519, 269] on input "All (1)" at bounding box center [517, 274] width 21 height 21
radio input "true"
click at [483, 275] on span "Inactive (1)" at bounding box center [485, 275] width 37 height 12
click at [467, 275] on input "Inactive (1)" at bounding box center [456, 274] width 21 height 21
radio input "true"
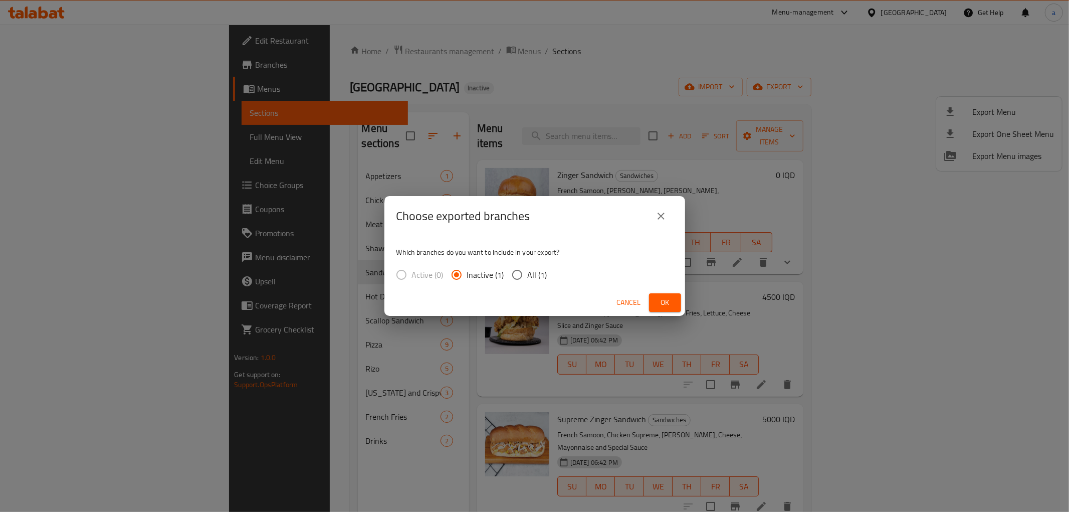
click at [519, 275] on input "All (1)" at bounding box center [517, 274] width 21 height 21
radio input "true"
click at [403, 277] on label "Active (0)" at bounding box center [417, 274] width 53 height 21
click at [673, 301] on span "Ok" at bounding box center [665, 302] width 16 height 13
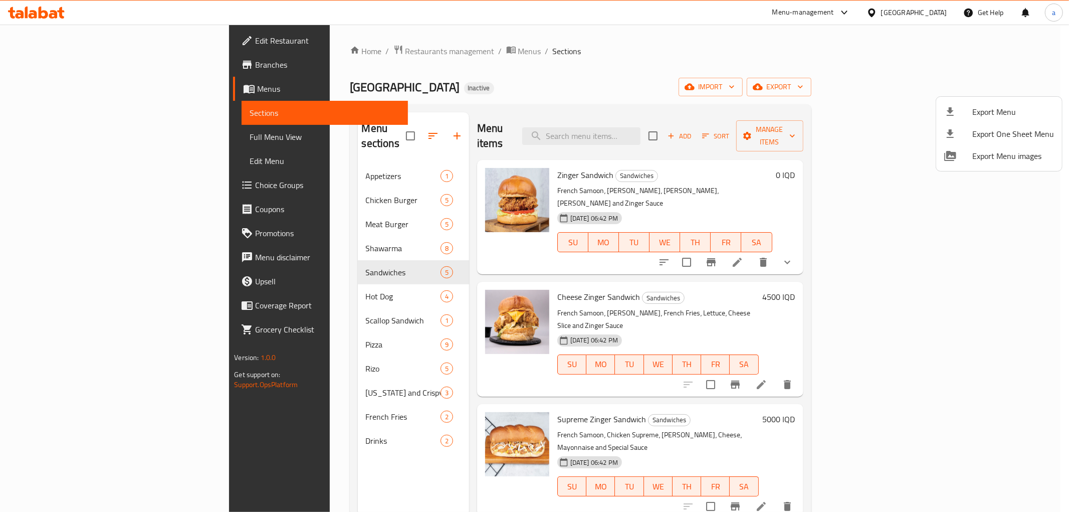
click at [554, 157] on div at bounding box center [534, 256] width 1069 height 512
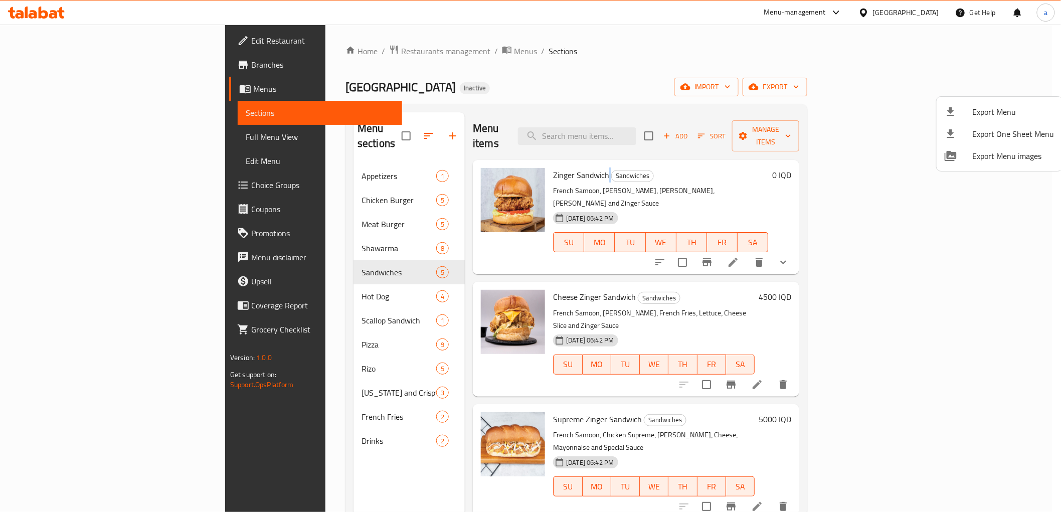
click at [554, 167] on span "Zinger Sandwich" at bounding box center [581, 174] width 56 height 15
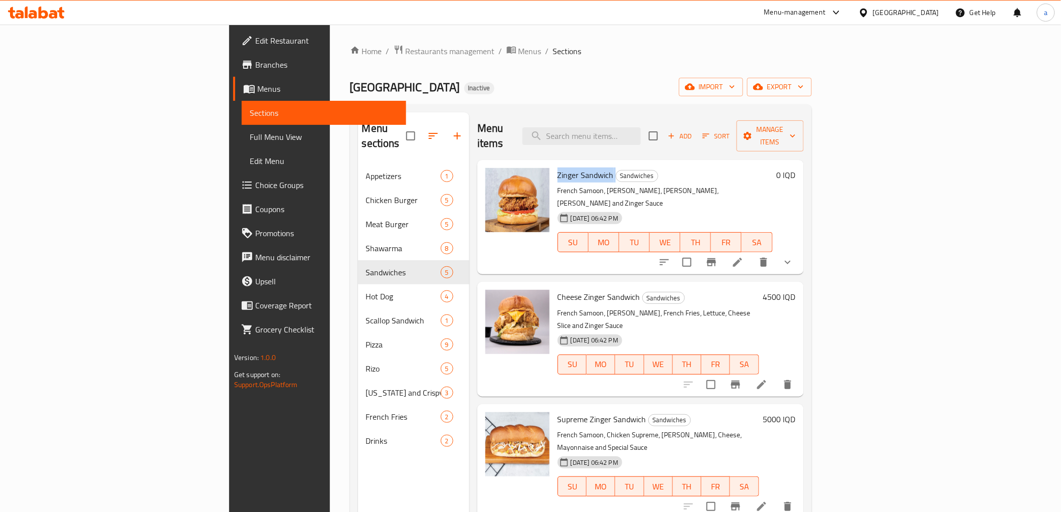
drag, startPoint x: 554, startPoint y: 157, endPoint x: 526, endPoint y: 157, distance: 27.6
click at [557, 167] on span "Zinger Sandwich" at bounding box center [585, 174] width 56 height 15
copy h6 "Zinger Sandwich"
click at [775, 250] on button "delete" at bounding box center [763, 262] width 24 height 24
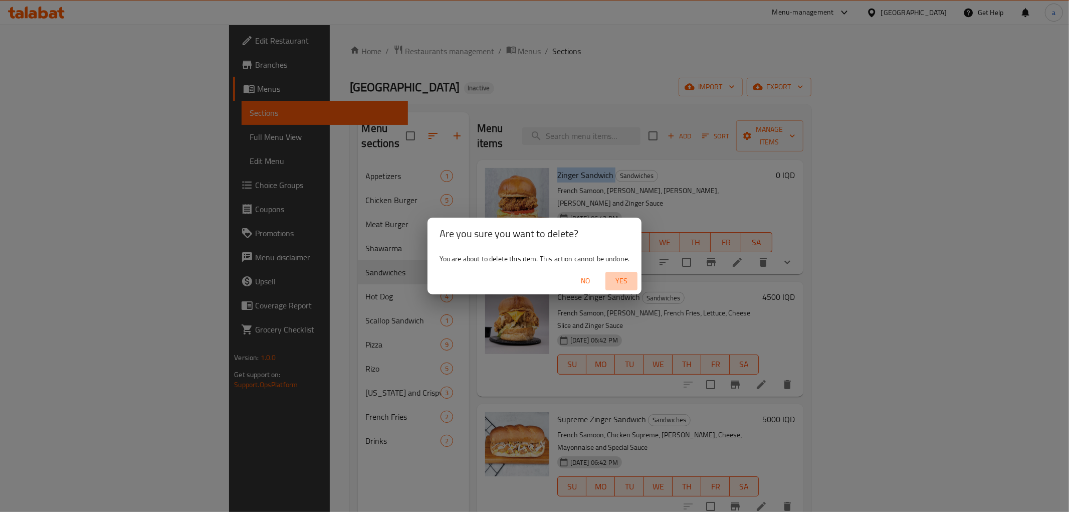
click at [614, 275] on span "Yes" at bounding box center [621, 281] width 24 height 13
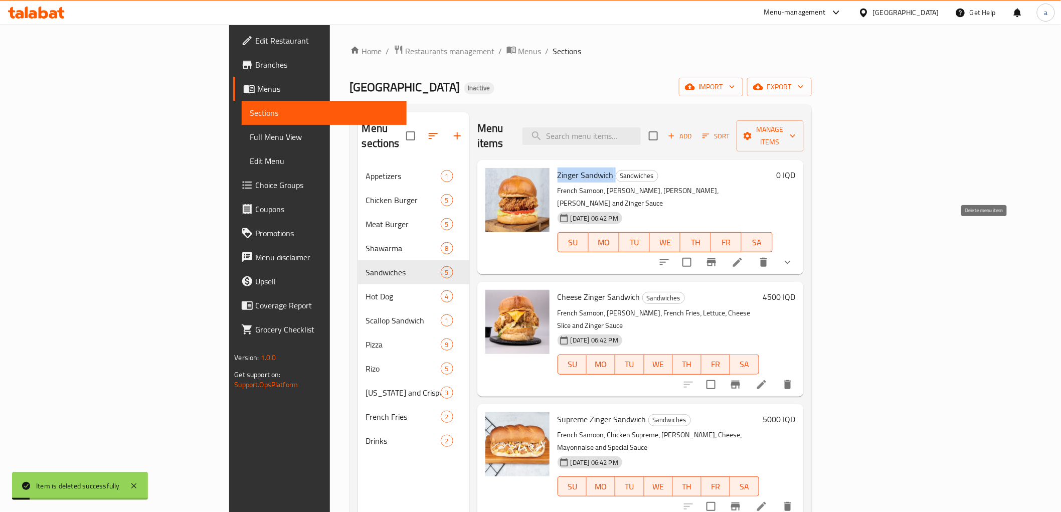
click at [769, 256] on icon "delete" at bounding box center [763, 262] width 12 height 12
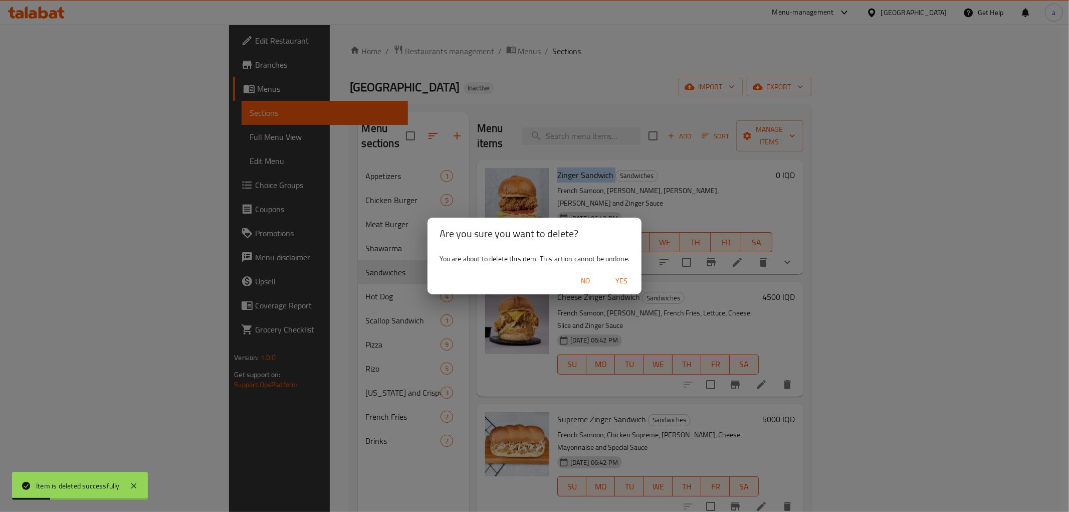
click at [630, 282] on span "Yes" at bounding box center [621, 281] width 24 height 13
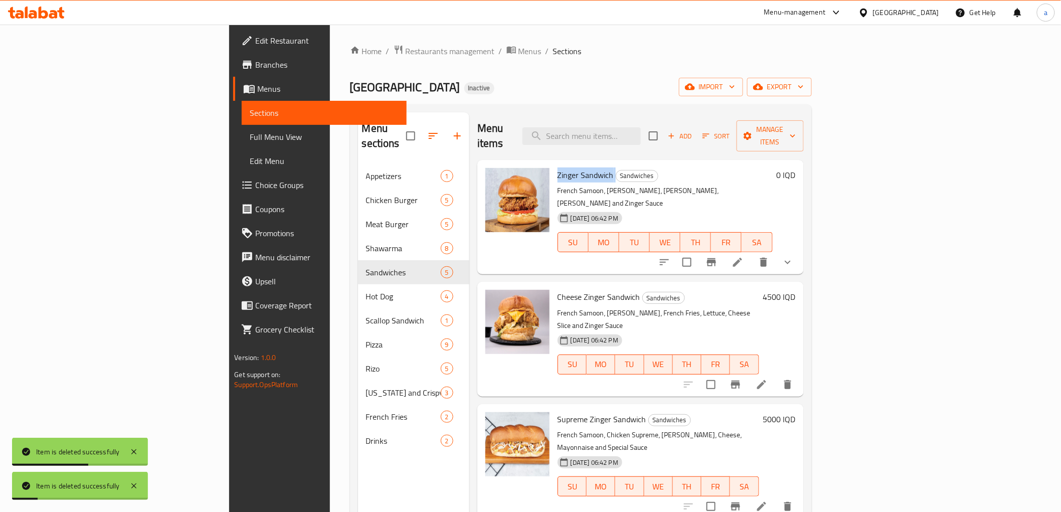
click at [793, 378] on icon "delete" at bounding box center [787, 384] width 12 height 12
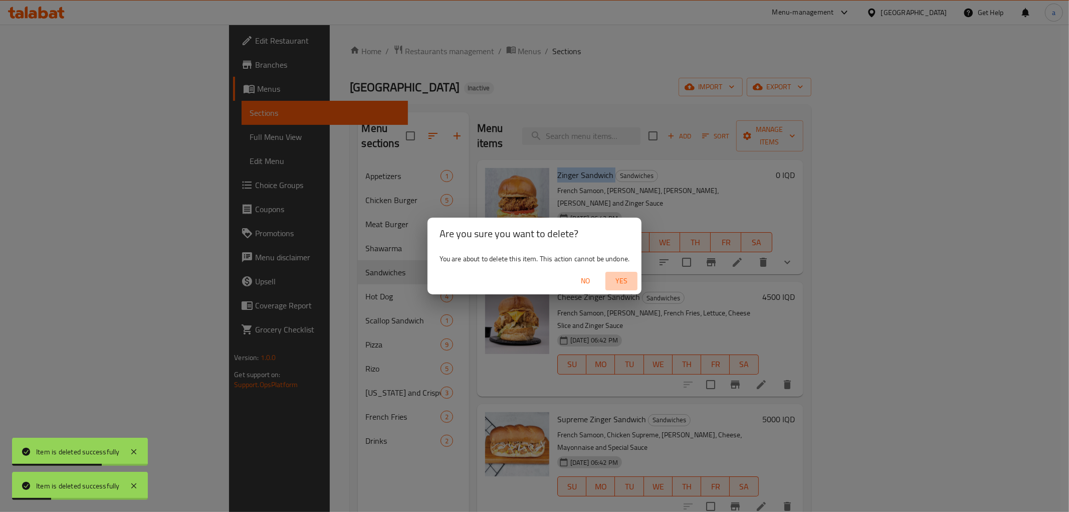
click at [614, 276] on span "Yes" at bounding box center [621, 281] width 24 height 13
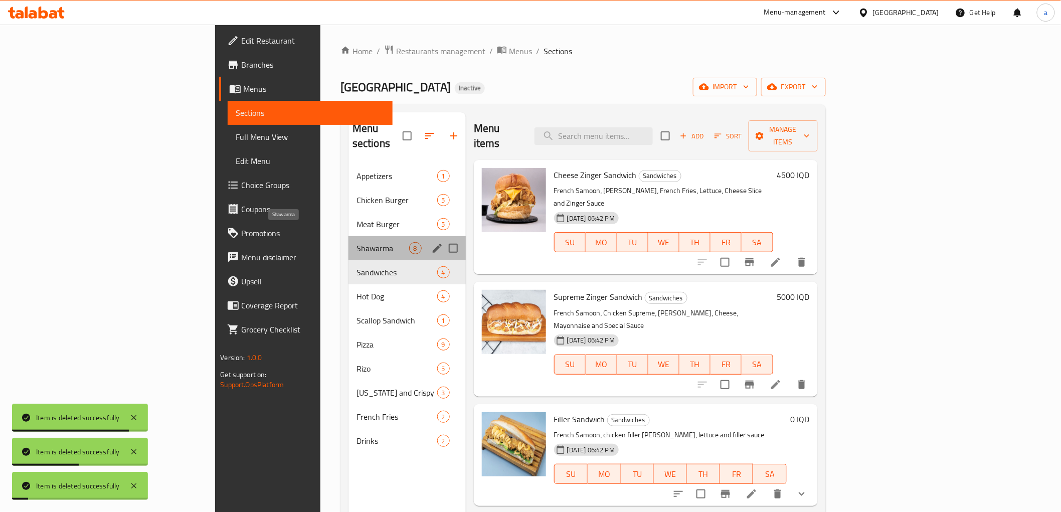
click at [356, 242] on span "Shawarma" at bounding box center [382, 248] width 53 height 12
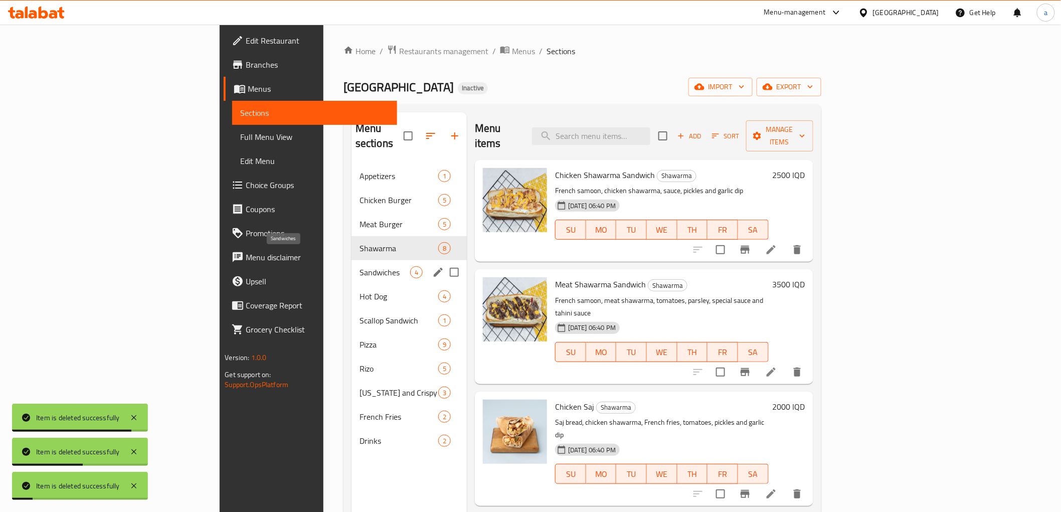
click at [359, 266] on span "Sandwiches" at bounding box center [384, 272] width 51 height 12
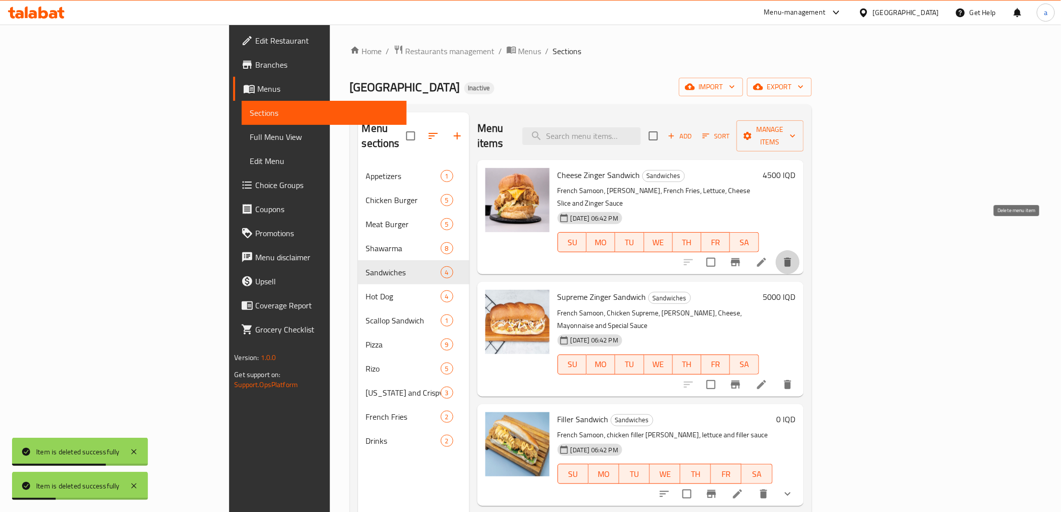
click at [799, 250] on button "delete" at bounding box center [787, 262] width 24 height 24
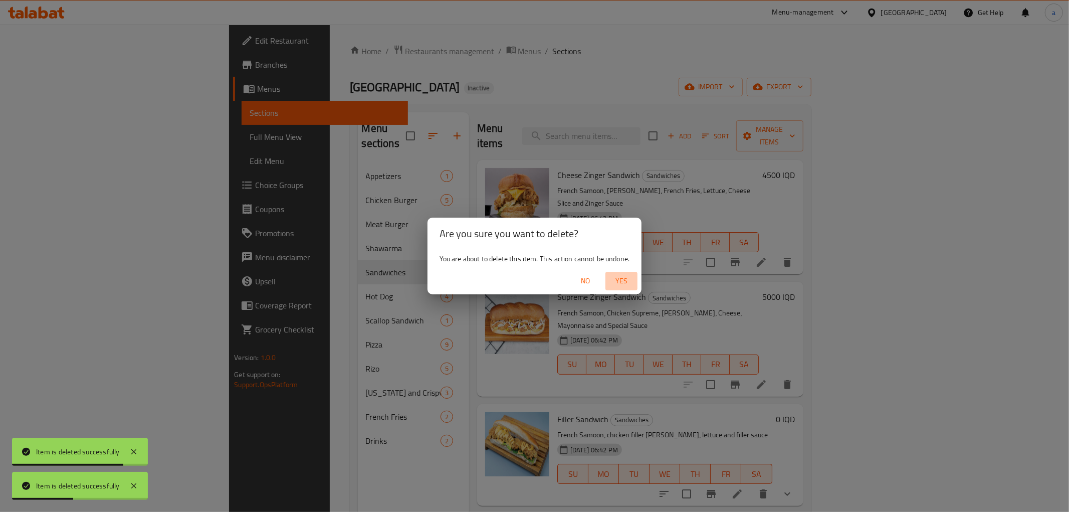
click at [623, 272] on button "Yes" at bounding box center [621, 281] width 32 height 19
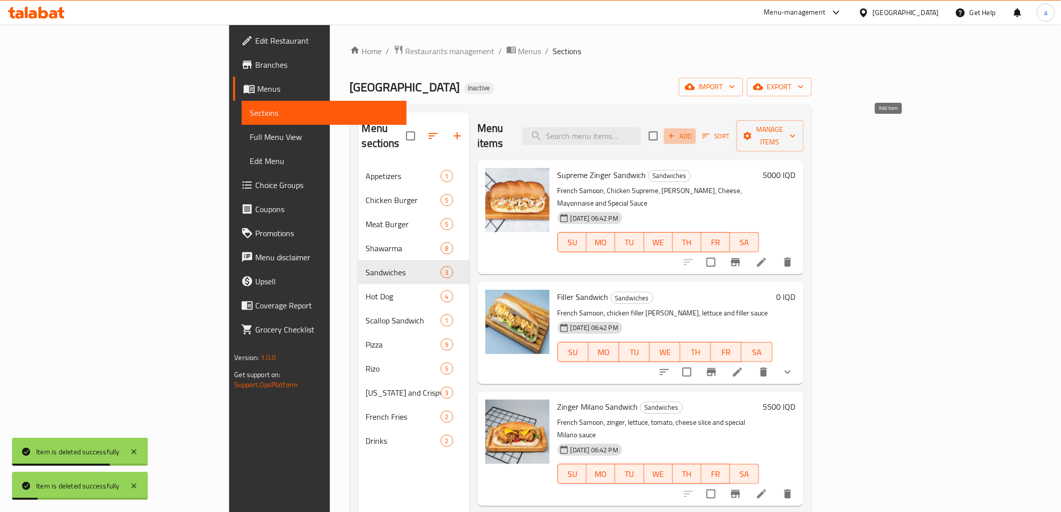
click at [693, 130] on span "Add" at bounding box center [679, 136] width 27 height 12
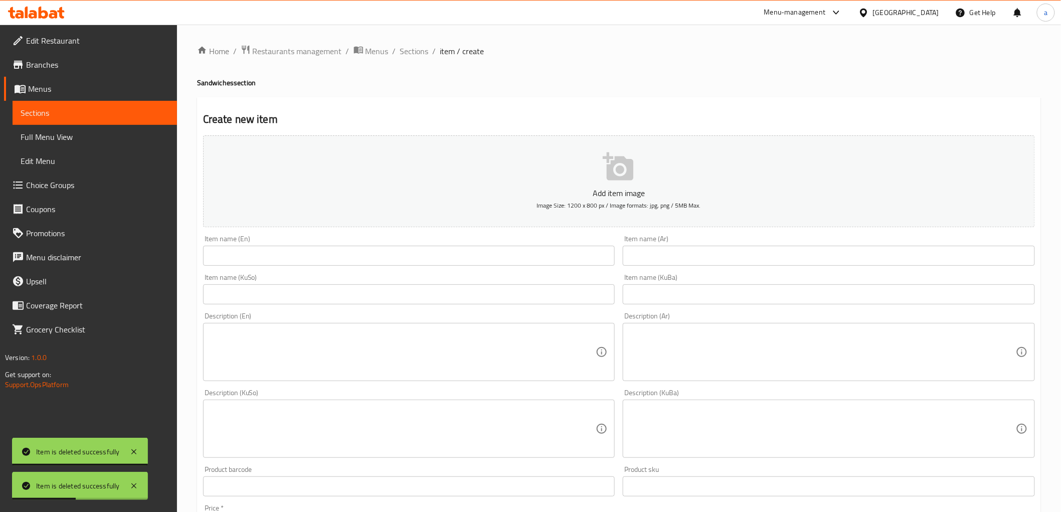
click at [491, 263] on input "text" at bounding box center [409, 256] width 412 height 20
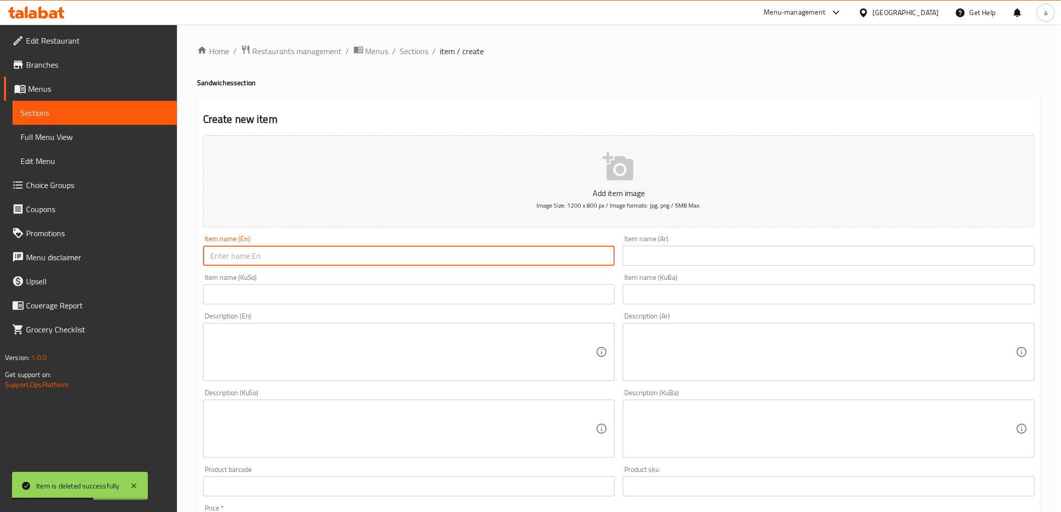
paste input "Zinger Sandwich"
type input "Zinger Sandwich"
click at [675, 259] on input "text" at bounding box center [828, 256] width 412 height 20
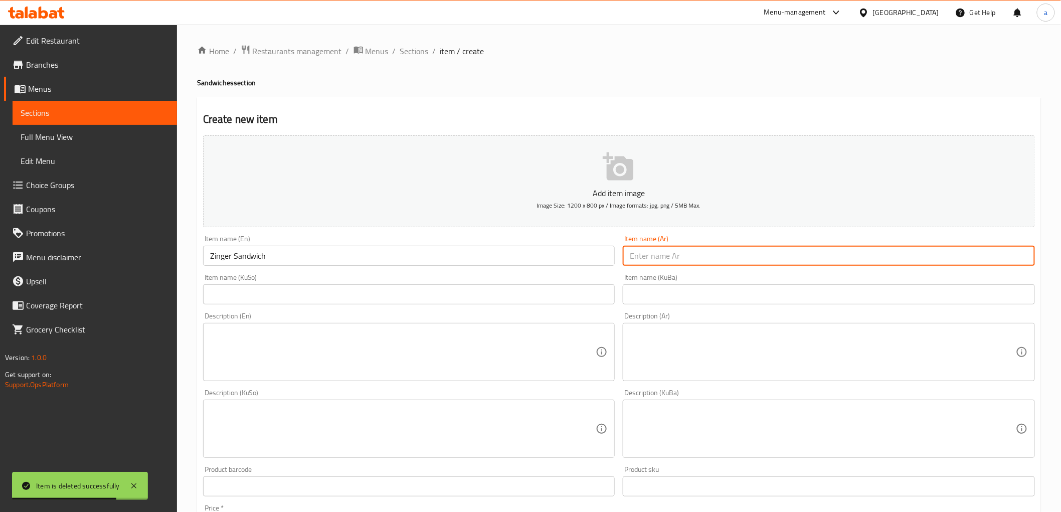
paste input "سندويتش زنجر"
type input "سندويتش زنجر"
click at [534, 291] on input "text" at bounding box center [409, 294] width 412 height 20
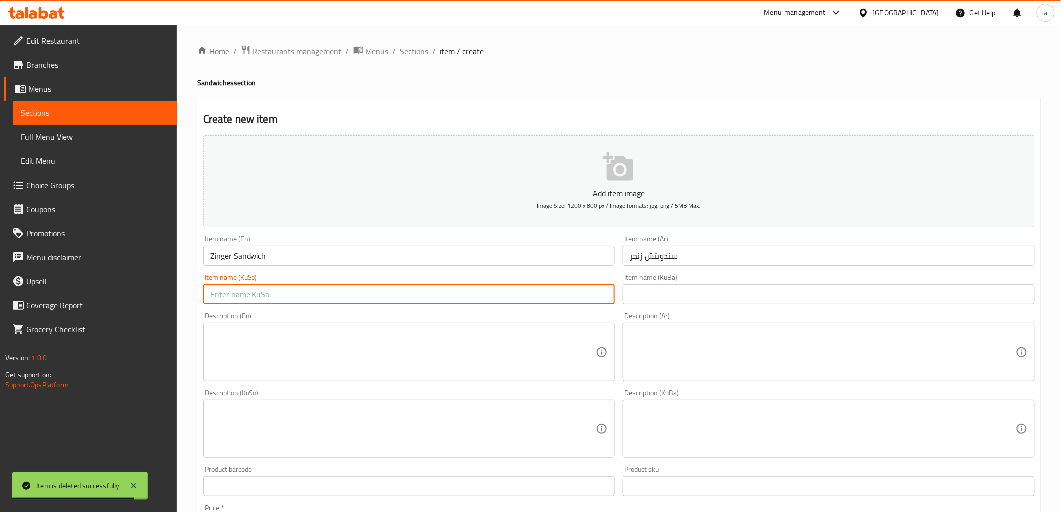
paste input "سەندویچی زینگەر"
type input "سەندویچی زینگەر"
click at [737, 288] on input "text" at bounding box center [828, 294] width 412 height 20
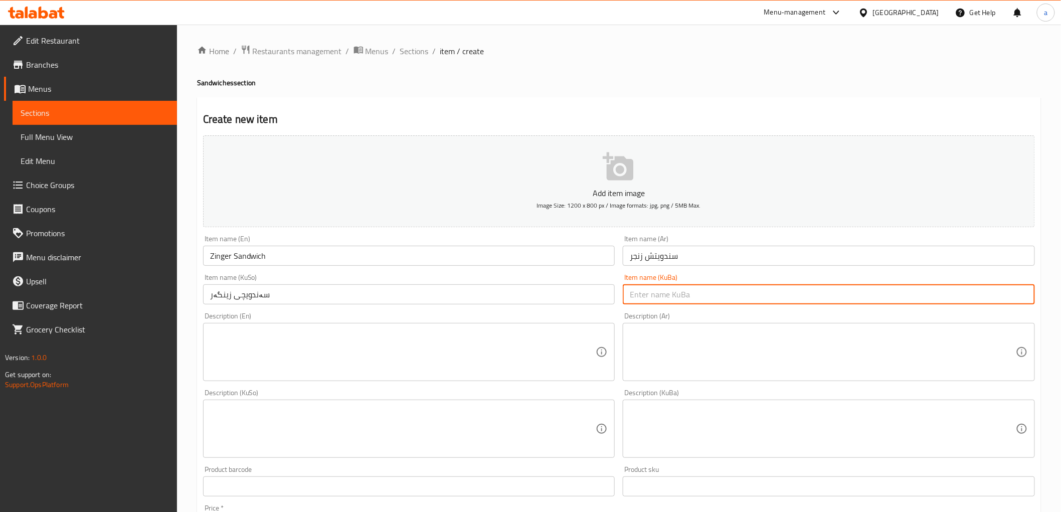
paste input "سەندویچی زینگەر"
type input "سەندویچی زینگەر"
click at [339, 437] on textarea at bounding box center [403, 429] width 386 height 48
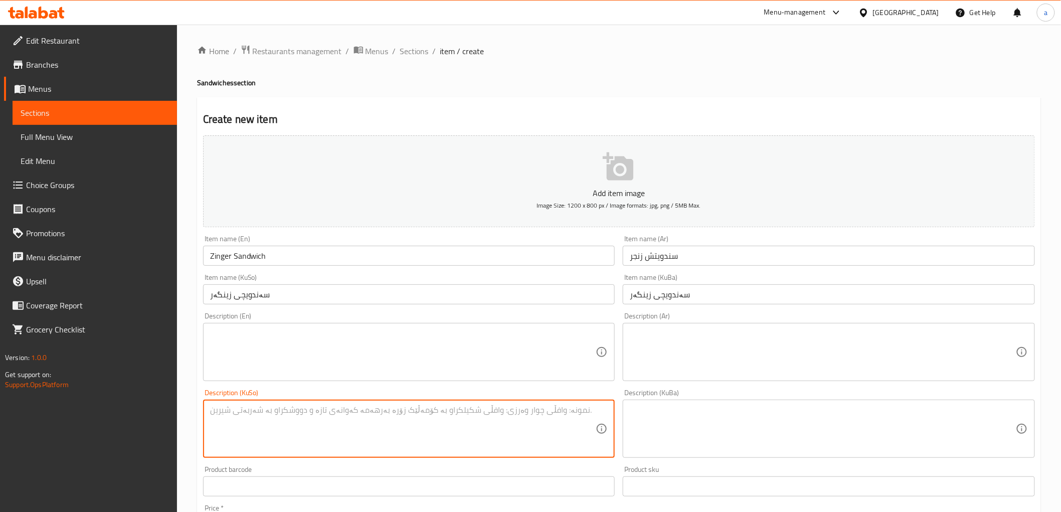
paste textarea "سەموونی فەڕەنسی، زینگەر، کاهوو، تەماتە و سۆسی زینگەر"
type textarea "سەموونی فەڕەنسی، زینگەر، کاهوو، تەماتە و سۆسی زینگەر"
click at [673, 431] on textarea at bounding box center [823, 429] width 386 height 48
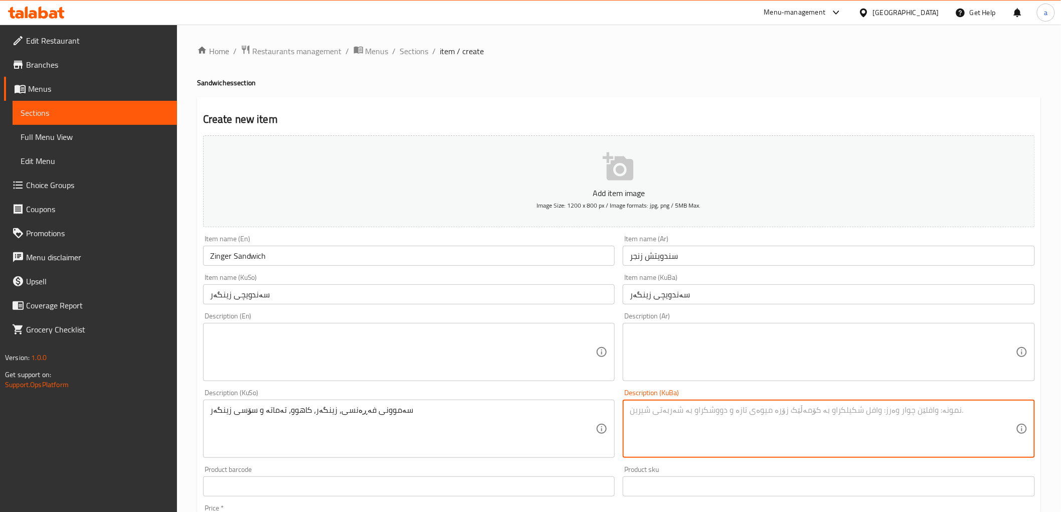
paste textarea "سەموونی فەڕەنسی، زینگەر، کاهوو، تەماتە و سۆسی زینگەر"
type textarea "سەموونی فەڕەنسی، زینگەر، کاهوو، تەماتە و سۆسی زینگەر"
click at [692, 365] on textarea at bounding box center [823, 352] width 386 height 48
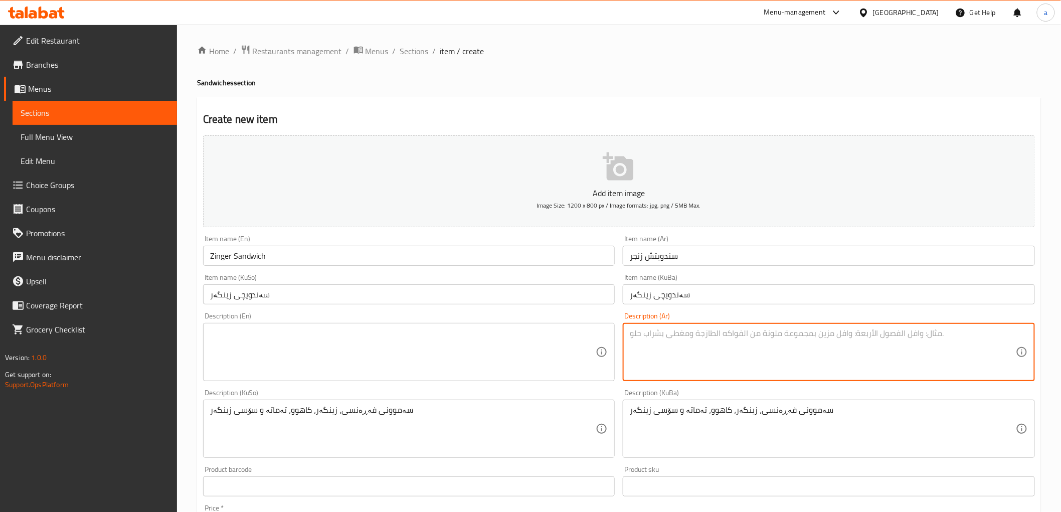
paste textarea "صمون فرنسي، زنجر، خس، طماطم وصلصة زنجر"
type textarea "صمون فرنسي، زنجر، خس، طماطم وصلصة زنجر"
click at [530, 339] on textarea at bounding box center [403, 352] width 386 height 48
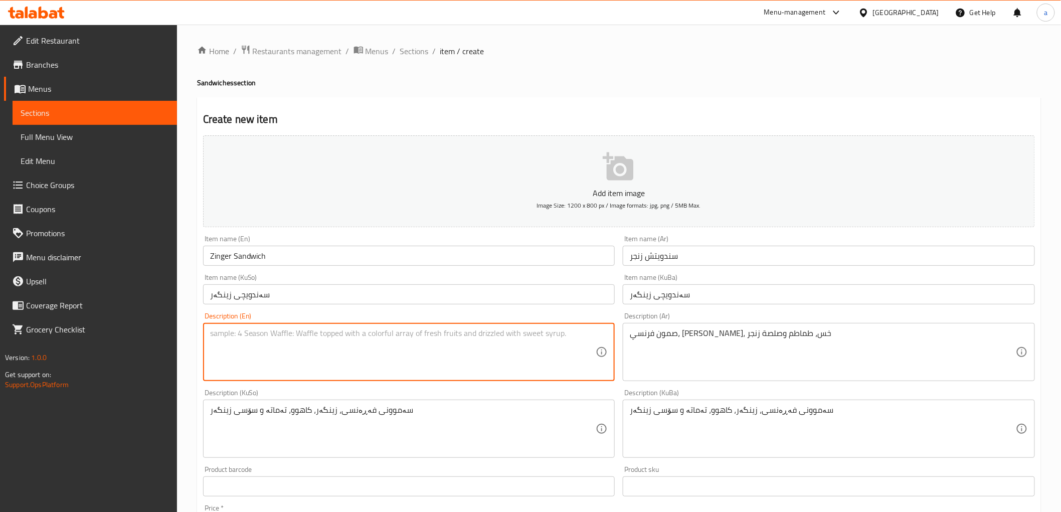
paste textarea "French Samoon، Zinger، Lettuce، Tomato and Zinger Sauce"
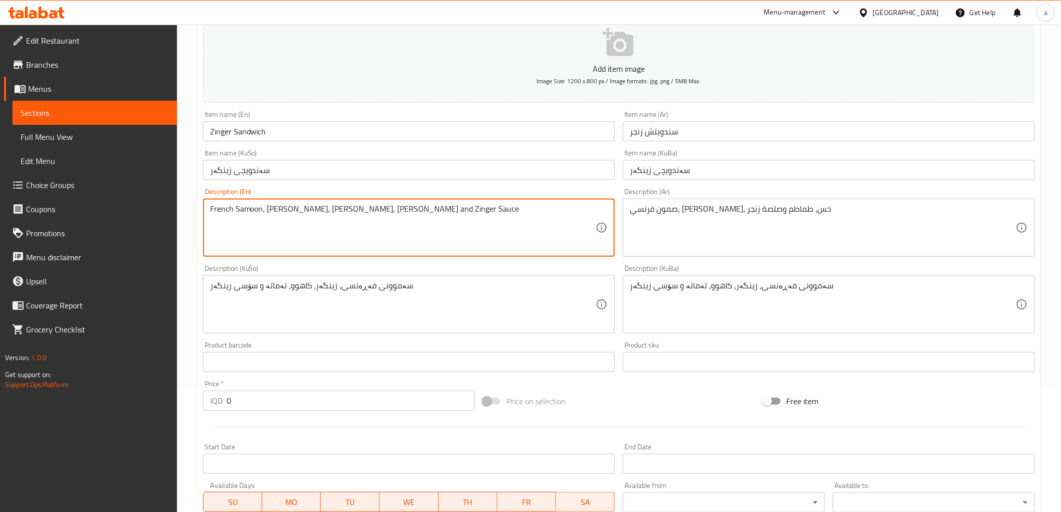
scroll to position [310, 0]
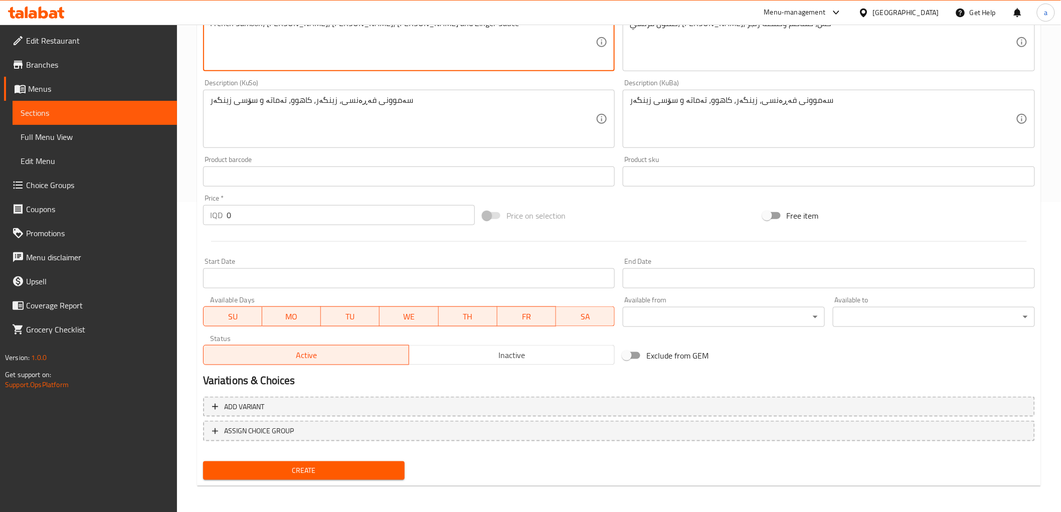
click at [339, 462] on div "Add item image Image Size: 1200 x 800 px / Image formats: jpg, png / 5MB Max. I…" at bounding box center [619, 153] width 840 height 662
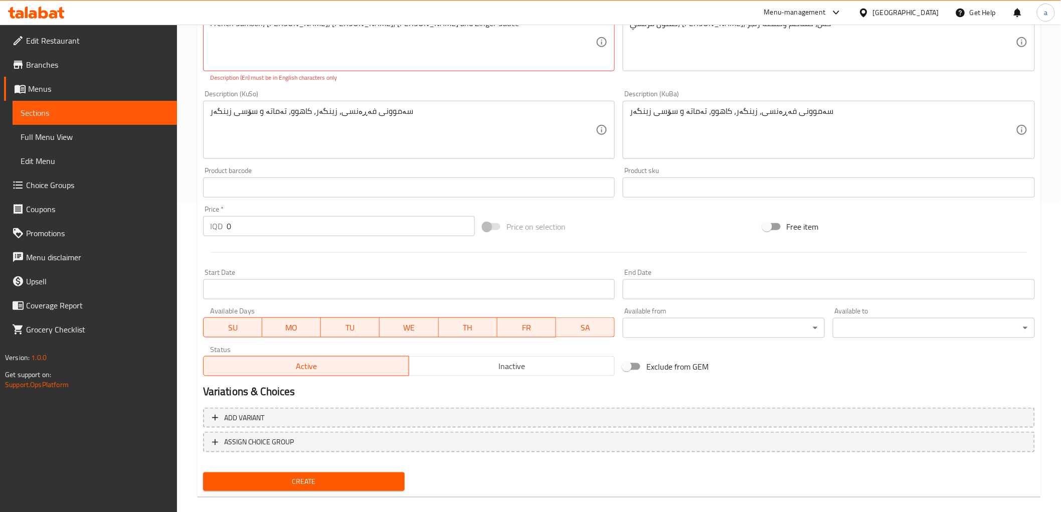
drag, startPoint x: 334, startPoint y: 498, endPoint x: 336, endPoint y: 487, distance: 11.3
click at [334, 498] on div "Home / Restaurants management / Menus / Sections / item / create Sandwiches sec…" at bounding box center [619, 120] width 844 height 770
click at [337, 484] on span "Create" at bounding box center [304, 481] width 186 height 13
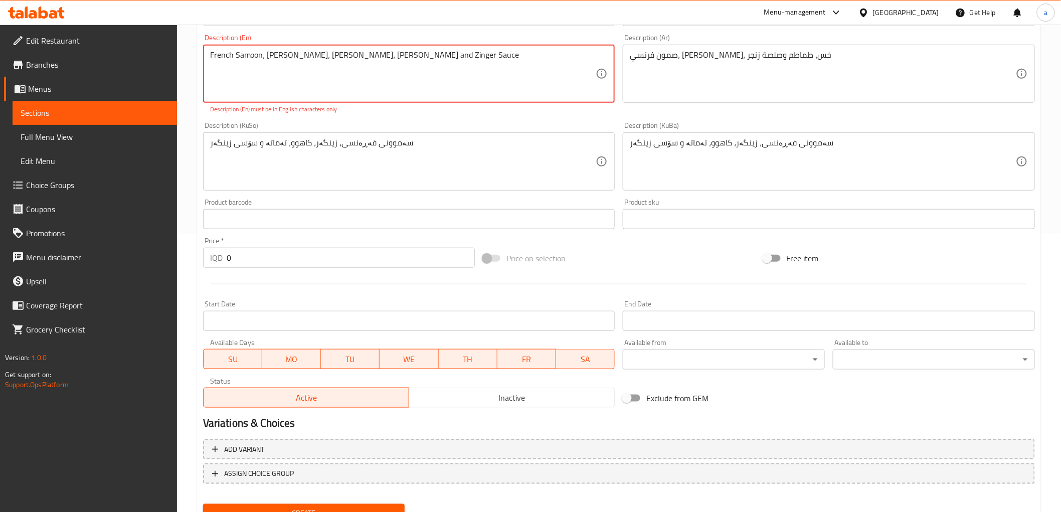
scroll to position [321, 0]
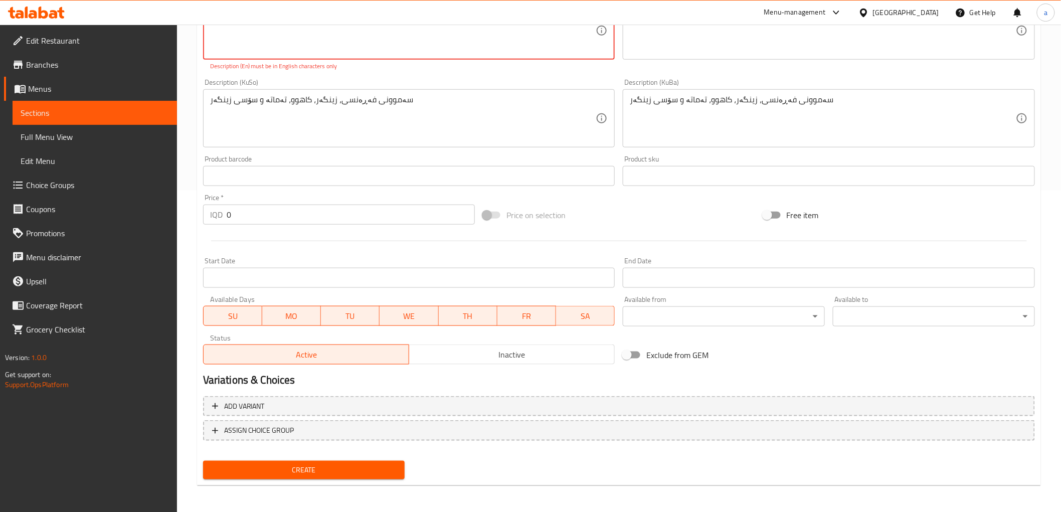
click at [340, 457] on div "Create" at bounding box center [304, 470] width 210 height 27
click at [340, 461] on button "Create" at bounding box center [304, 470] width 202 height 19
click at [340, 464] on span "Create" at bounding box center [304, 470] width 186 height 13
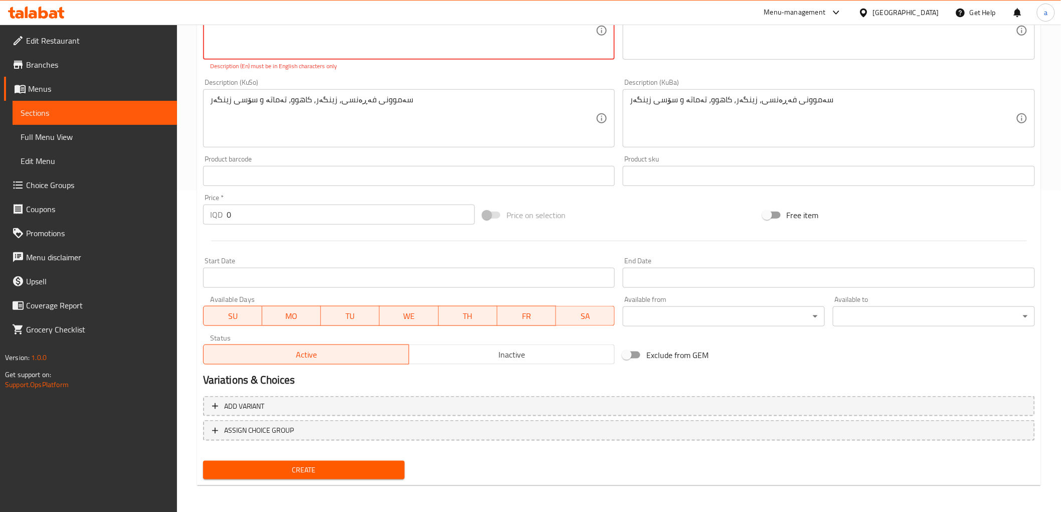
scroll to position [0, 0]
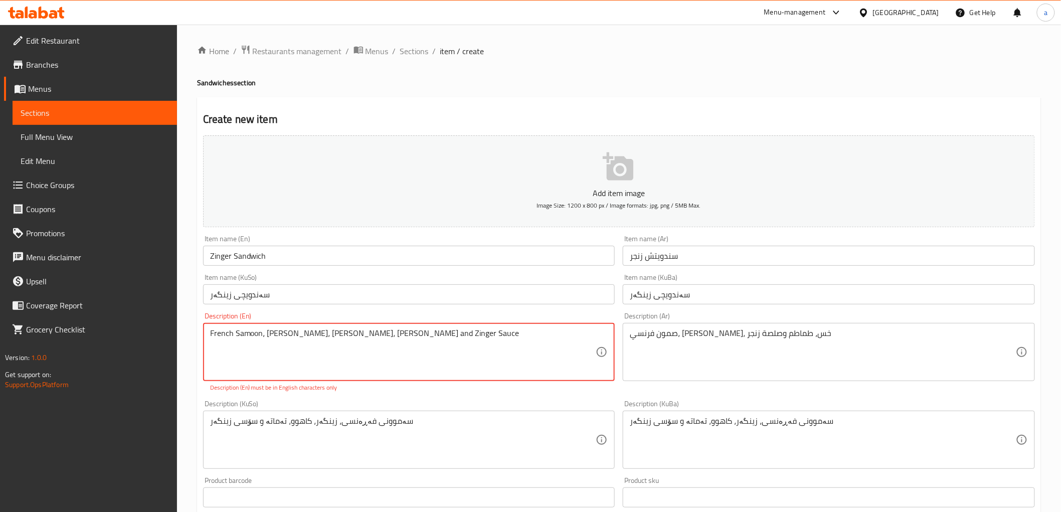
drag, startPoint x: 422, startPoint y: 338, endPoint x: 203, endPoint y: 342, distance: 218.1
click at [203, 342] on div "French Samoon، Zinger، Lettuce، Tomato and Zinger Sauce Description (En)" at bounding box center [409, 352] width 412 height 58
paste textarea "samoon, Zinger, lettuce, tomato and Zinger s"
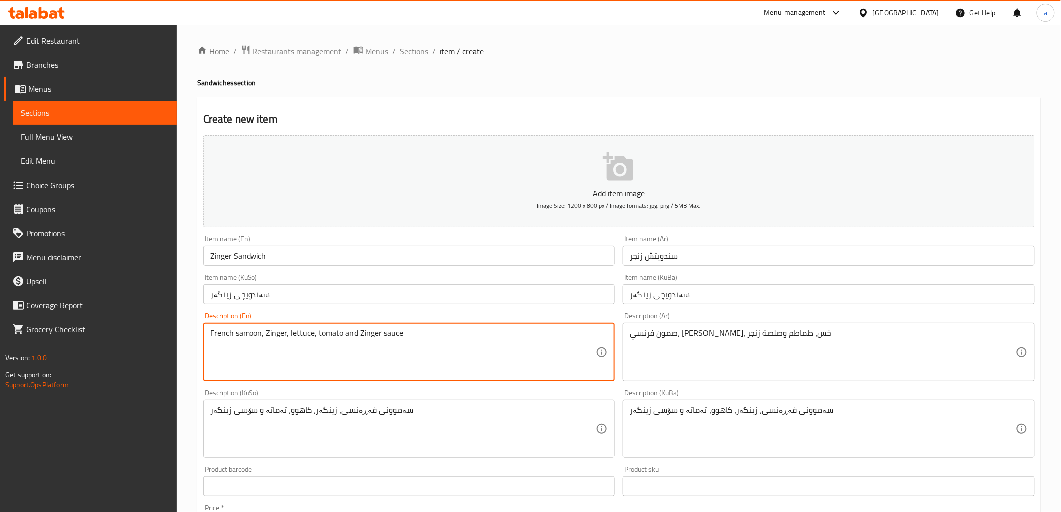
scroll to position [310, 0]
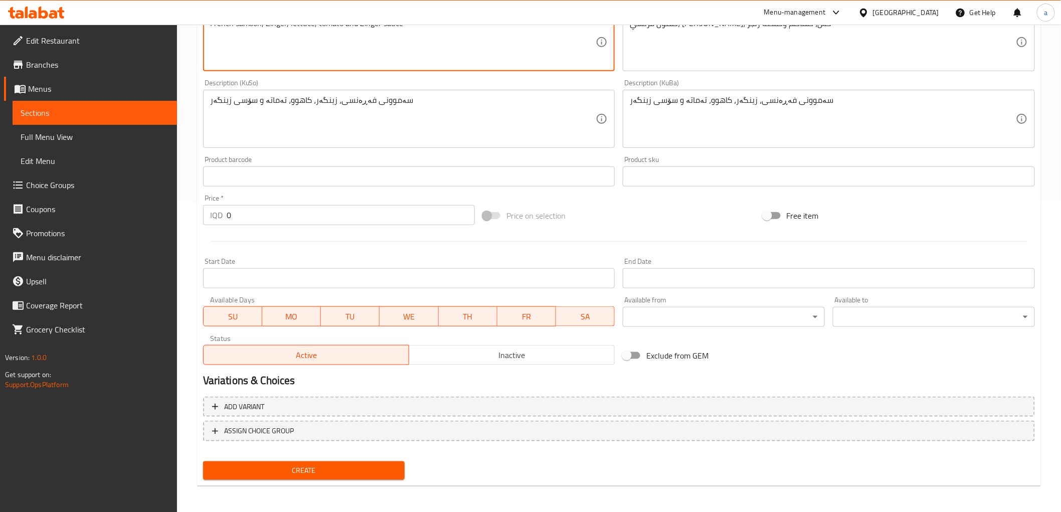
type textarea "French samoon, Zinger, lettuce, tomato and Zinger sauce"
click at [350, 470] on span "Create" at bounding box center [304, 470] width 186 height 13
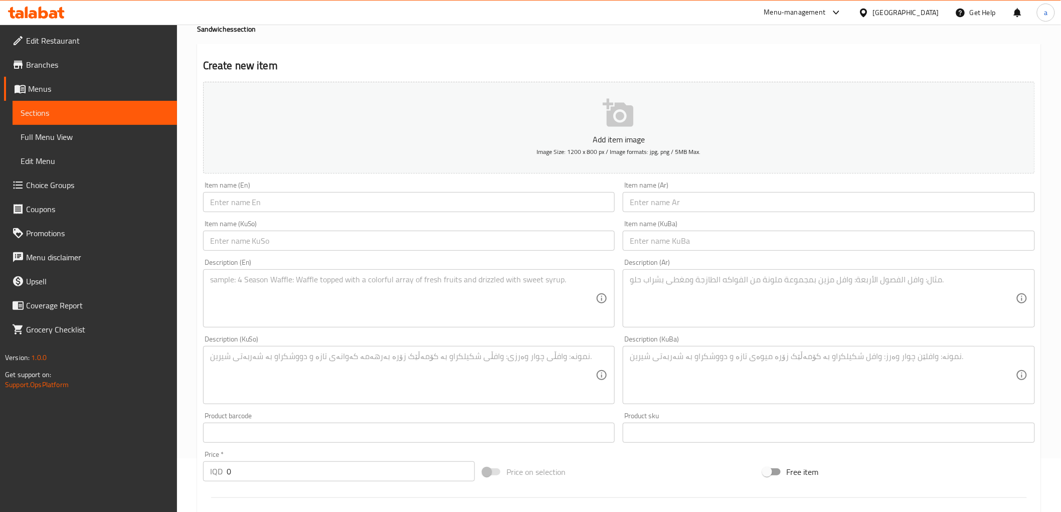
scroll to position [0, 0]
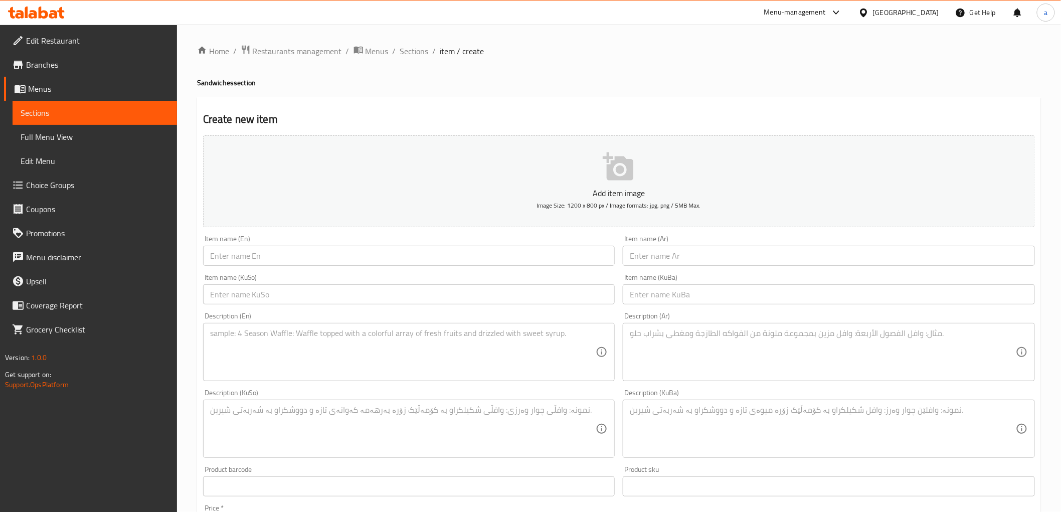
click at [407, 251] on input "text" at bounding box center [409, 256] width 412 height 20
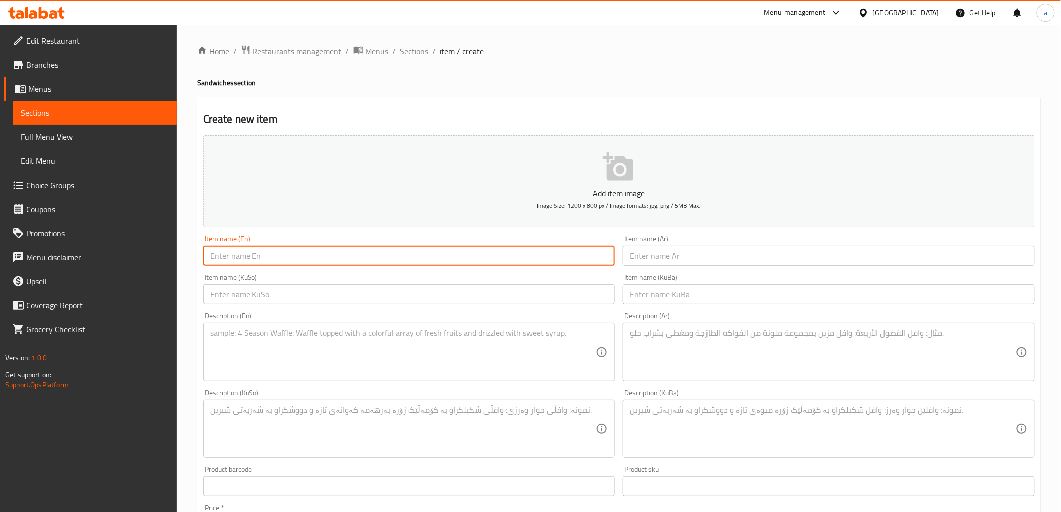
paste input "Cheese Zinger Sandwich"
type input "Cheese Zinger Sandwich"
click at [407, 299] on input "text" at bounding box center [409, 294] width 412 height 20
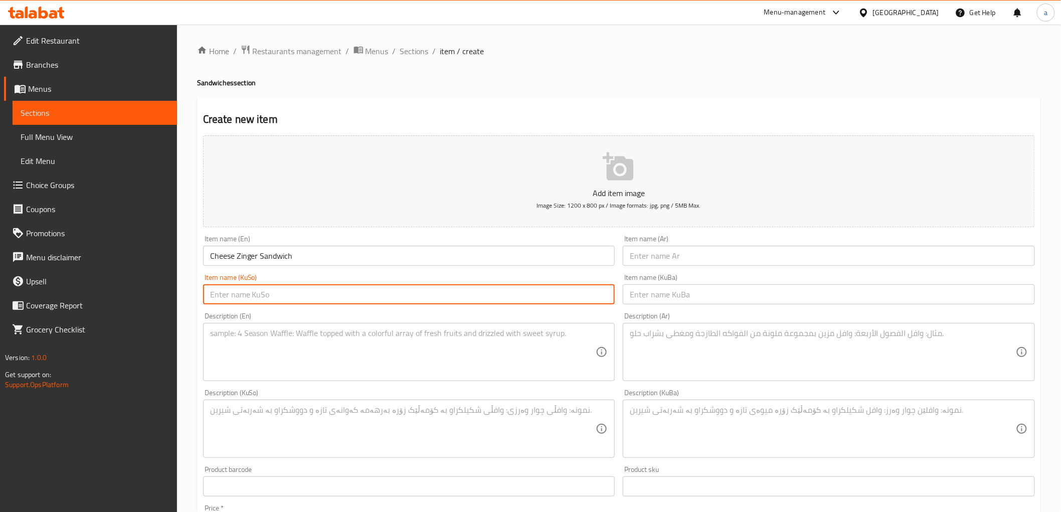
paste input "سەندویچیی زینگەر بە پەنیر"
type input "سەندویچیی زینگەر بە پەنیر"
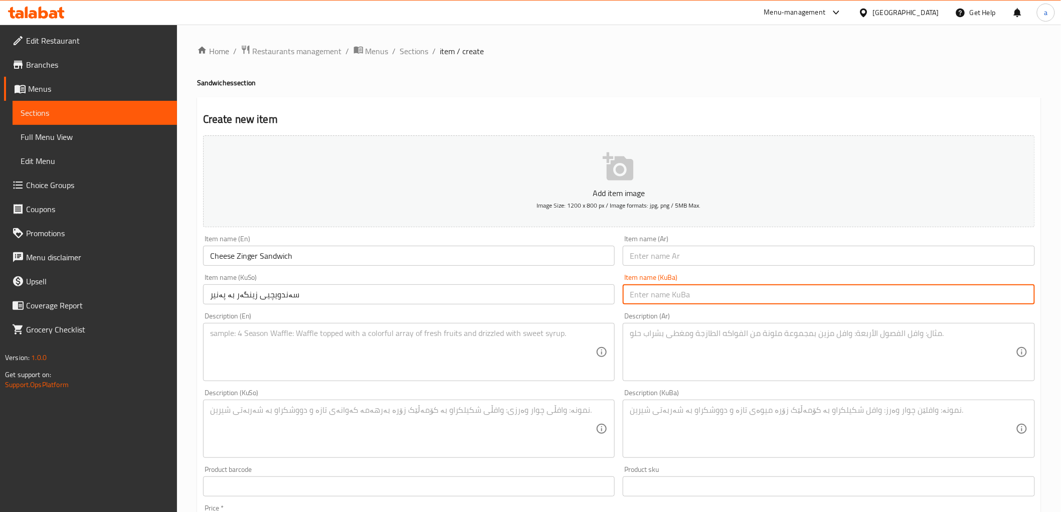
click at [678, 298] on input "text" at bounding box center [828, 294] width 412 height 20
paste input "سەندویچیی زینگەر بە پەنیر"
type input "سەندویچیی زینگەر بە پەنیر"
click at [692, 246] on input "text" at bounding box center [828, 256] width 412 height 20
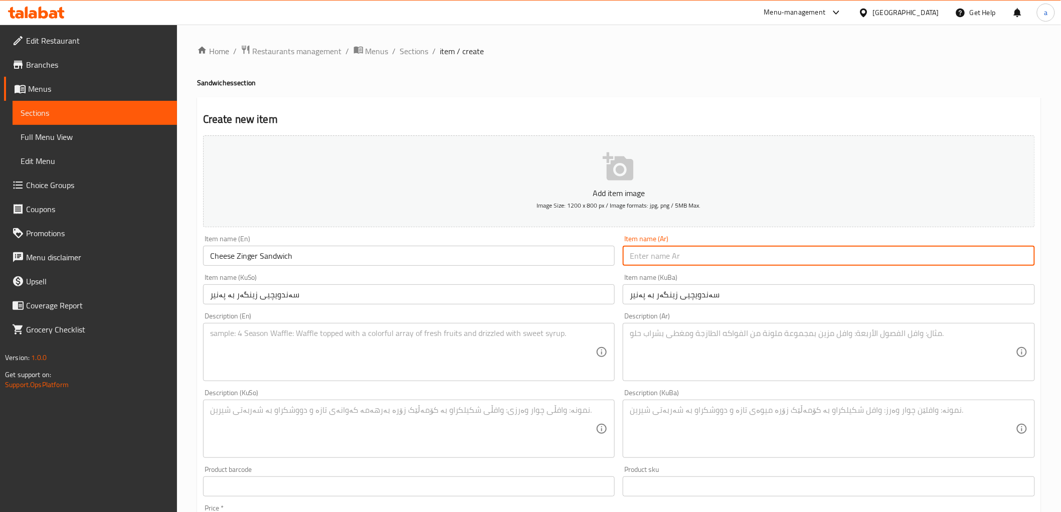
paste input "سندويتش زنجر بالجبنة"
type input "سندويتش زنجر بالجبنة"
click at [416, 396] on div "Description (KuSo) Description (KuSo)" at bounding box center [409, 423] width 412 height 69
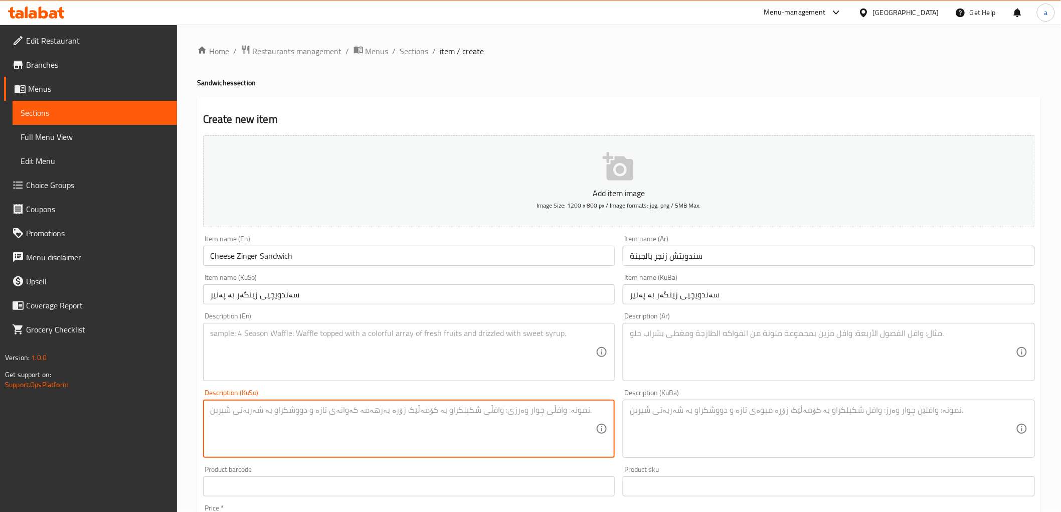
click at [418, 417] on textarea at bounding box center [403, 429] width 386 height 48
paste textarea "سەموونی فەڕەنسی، زینگەر، فینگەر، کاهوو، پارچەی پەنیر و سۆسی زینگەر"
type textarea "سەموونی فەڕەنسی، زینگەر، فینگەر، کاهوو، پارچەی پەنیر و سۆسی زینگەر"
click at [669, 422] on textarea at bounding box center [823, 429] width 386 height 48
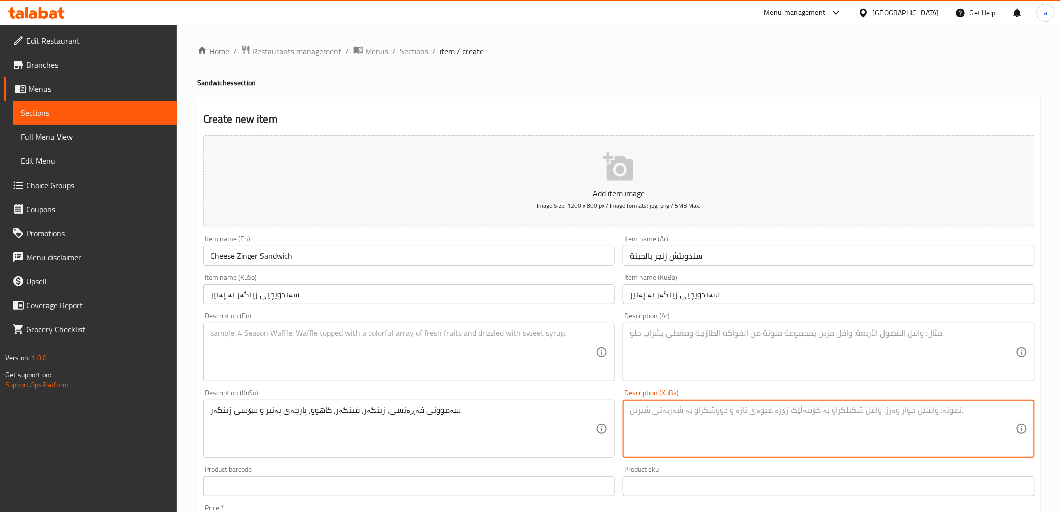
paste textarea "سەموونی فەڕەنسی، زینگەر، فینگەر، کاهوو، پارچەی پەنیر و سۆسی زینگەر"
type textarea "سەموونی فەڕەنسی، زینگەر، فینگەر، کاهوو، پارچەی پەنیر و سۆسی زینگەر"
click at [677, 354] on textarea at bounding box center [823, 352] width 386 height 48
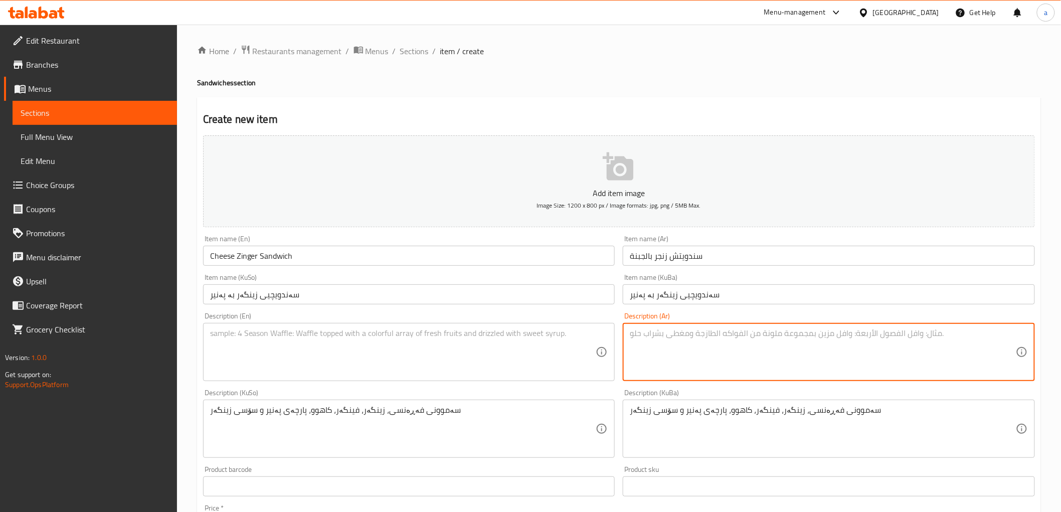
paste textarea "صمون فرنسي، زنجر، بطاطا مقلية، خس، شريحة جبنة وصلصة زنجر"
type textarea "صمون فرنسي، زنجر، بطاطا مقلية، خس، شريحة جبنة وصلصة زنجر"
click at [523, 344] on textarea at bounding box center [403, 352] width 386 height 48
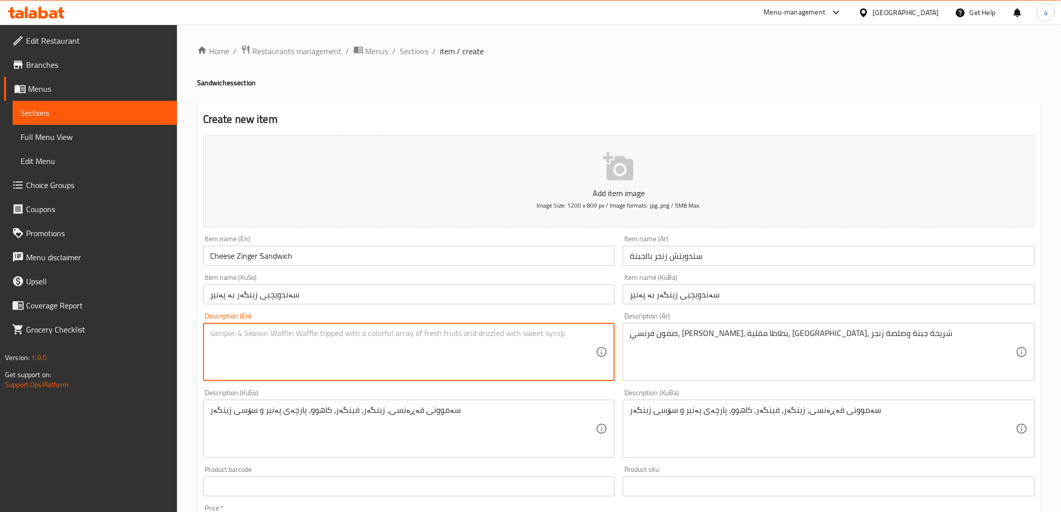
paste textarea "French Samoon، Zinger، French Fries، Lettuce، Cheese Slice and Zinger Sauce"
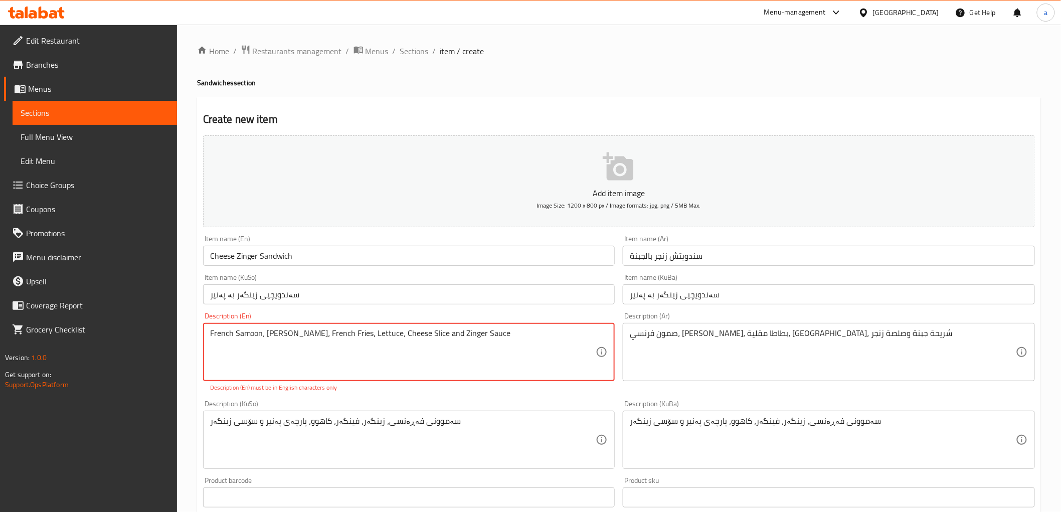
drag, startPoint x: 501, startPoint y: 333, endPoint x: 119, endPoint y: 338, distance: 382.4
click at [119, 338] on div "Edit Restaurant Branches Menus Sections Full Menu View Edit Menu Choice Groups …" at bounding box center [530, 430] width 1061 height 810
paste textarea "samon, zinger, French fries, lettuce, cheese slices and zinger s"
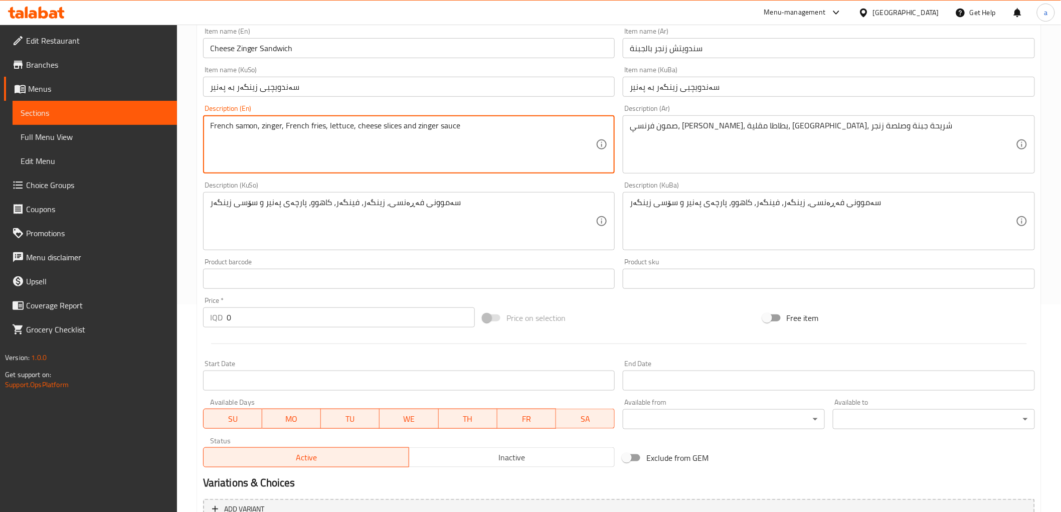
scroll to position [310, 0]
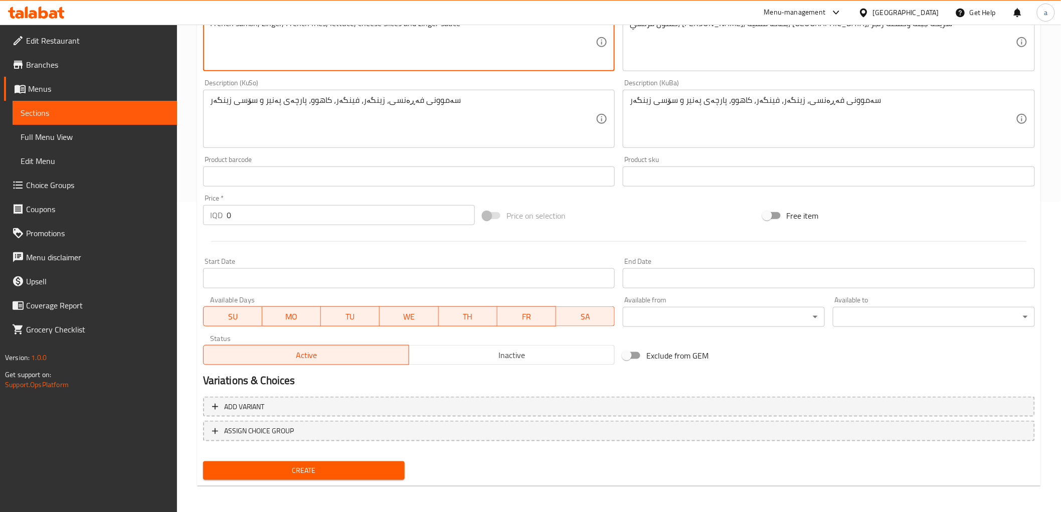
type textarea "French samon, zinger, French fries, lettuce, cheese slices and zinger sauce"
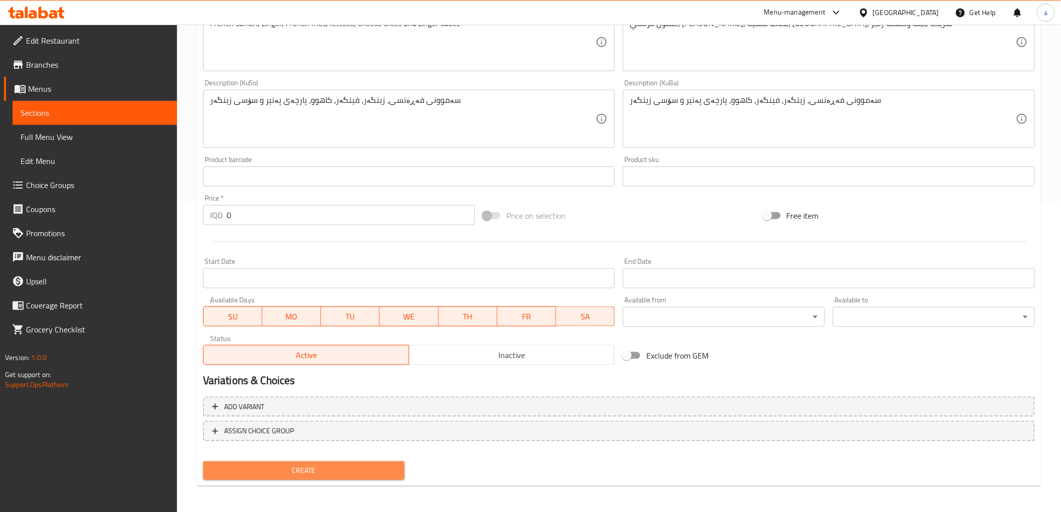
click at [362, 475] on button "Create" at bounding box center [304, 470] width 202 height 19
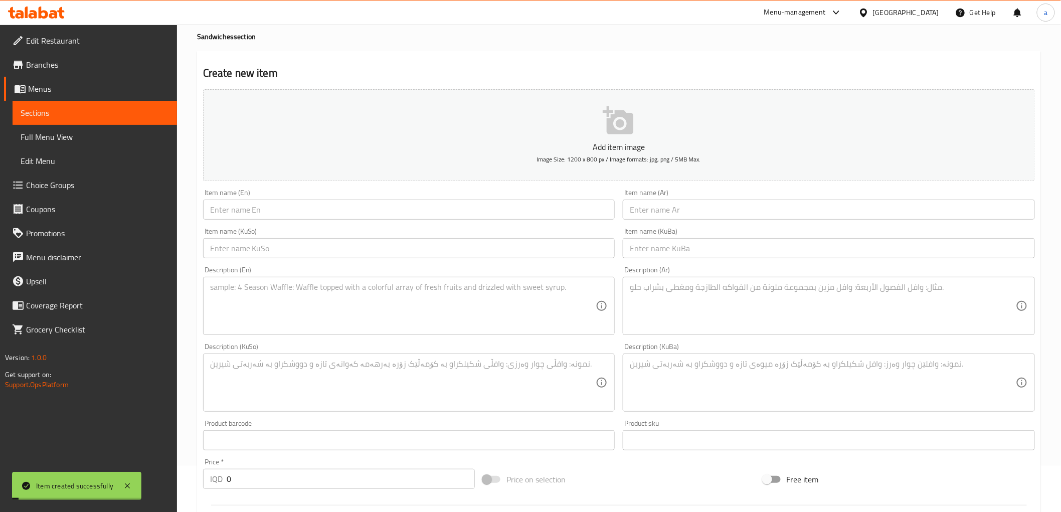
scroll to position [0, 0]
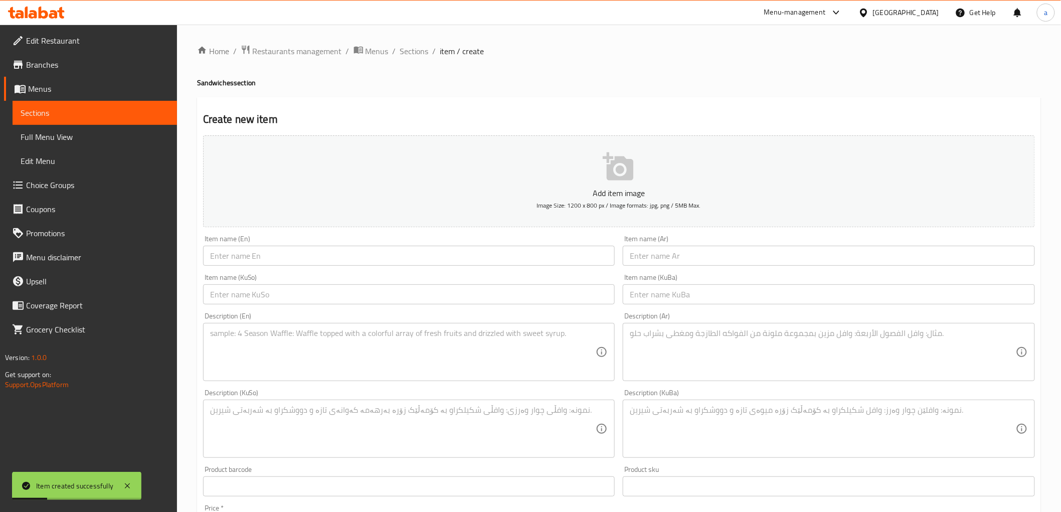
click at [137, 114] on span "Sections" at bounding box center [95, 113] width 148 height 12
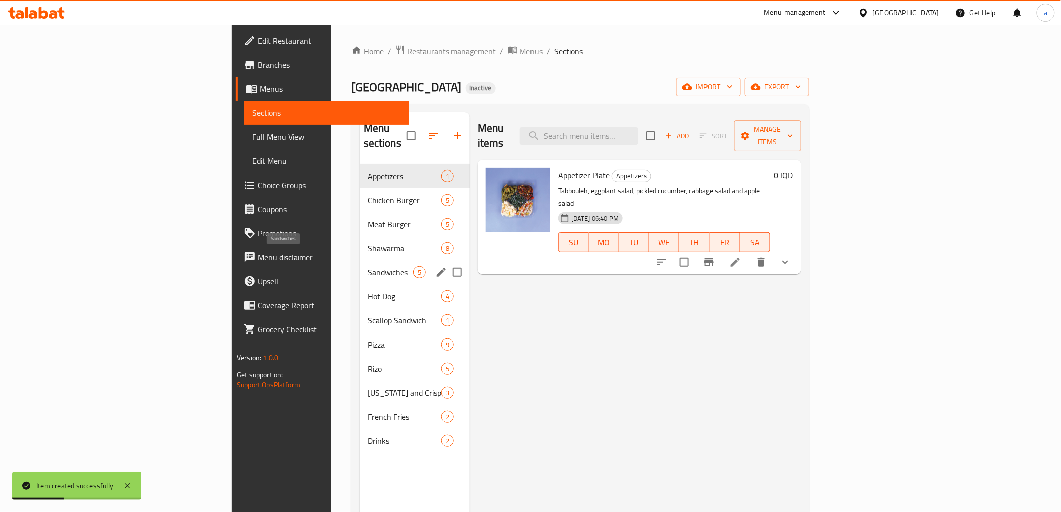
click at [367, 266] on span "Sandwiches" at bounding box center [390, 272] width 46 height 12
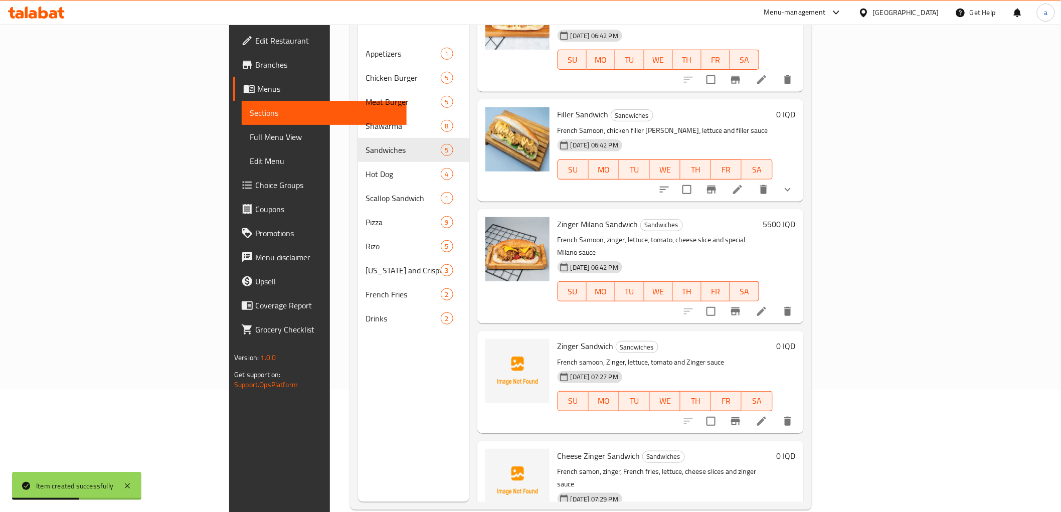
scroll to position [140, 0]
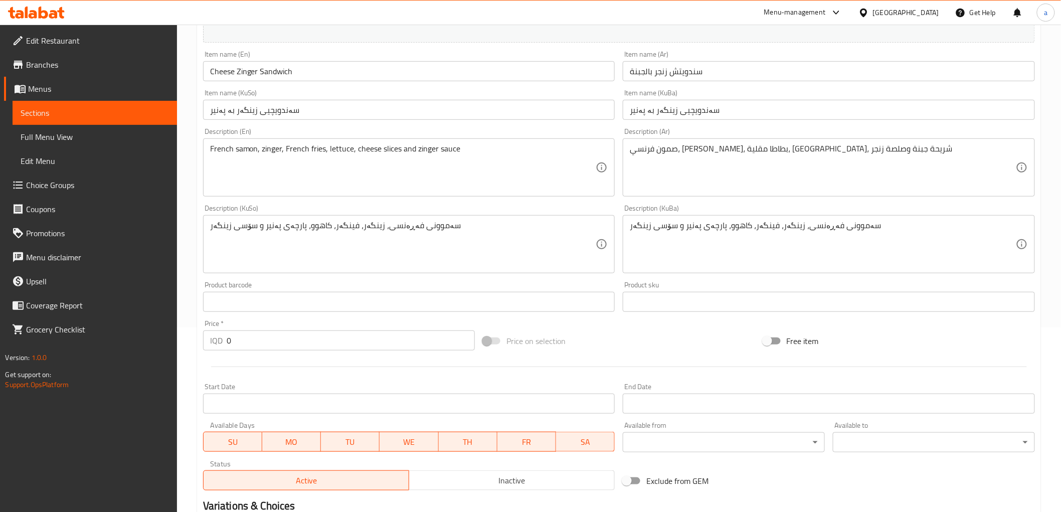
scroll to position [185, 0]
drag, startPoint x: 194, startPoint y: 343, endPoint x: 156, endPoint y: 342, distance: 38.1
click at [156, 342] on div "Edit Restaurant Branches Menus Sections Full Menu View Edit Menu Choice Groups …" at bounding box center [530, 238] width 1061 height 799
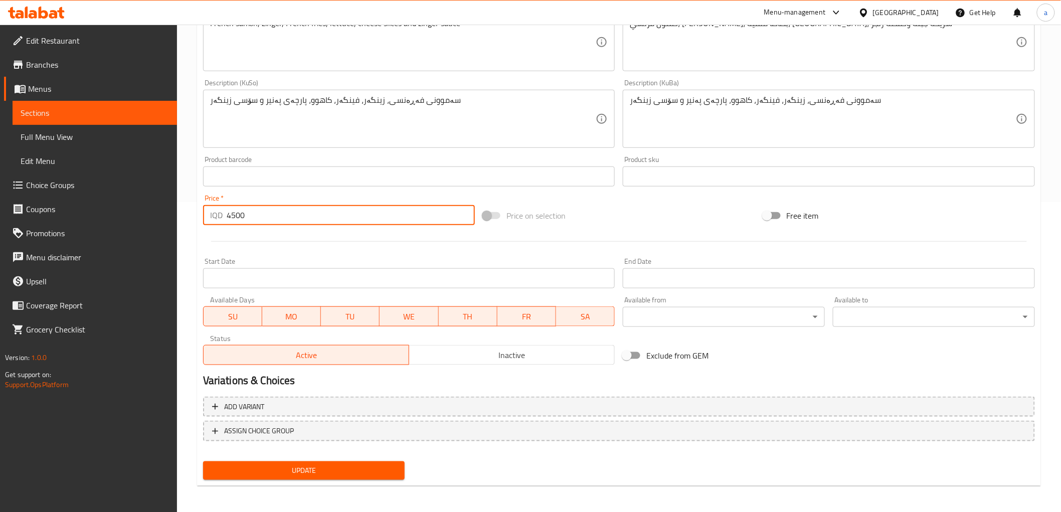
type input "4500"
click at [343, 457] on div "Update" at bounding box center [304, 470] width 210 height 27
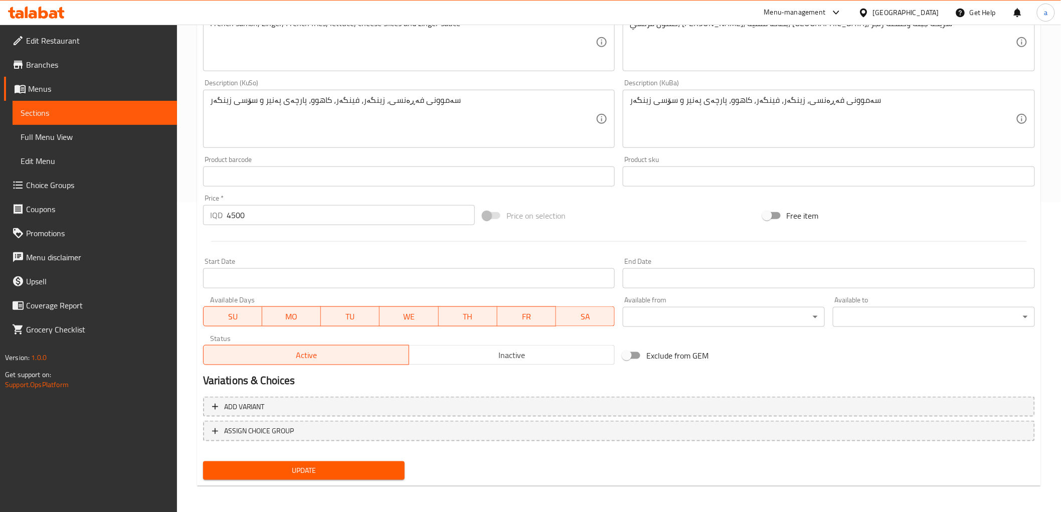
click at [339, 468] on span "Update" at bounding box center [304, 470] width 186 height 13
click at [108, 179] on span "Choice Groups" at bounding box center [97, 185] width 143 height 12
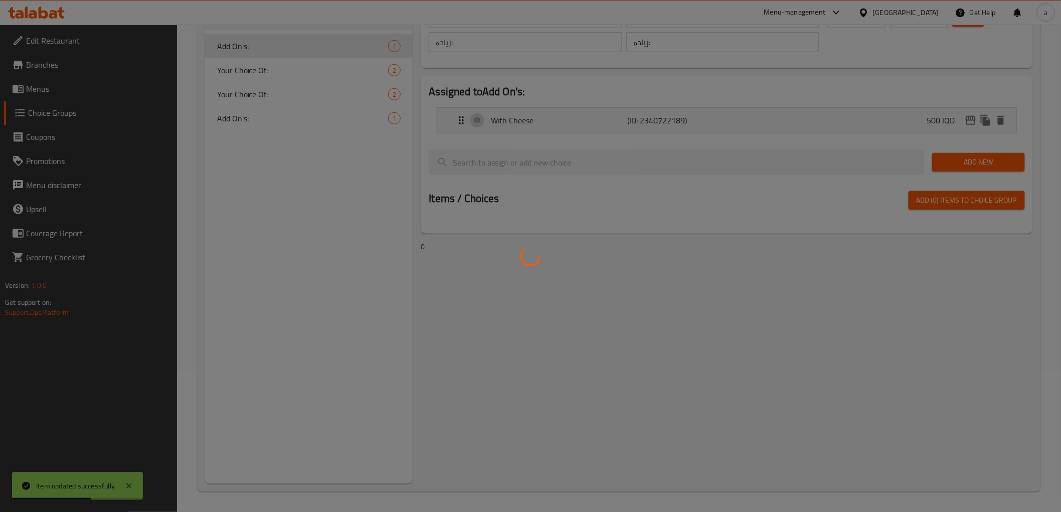
scroll to position [142, 0]
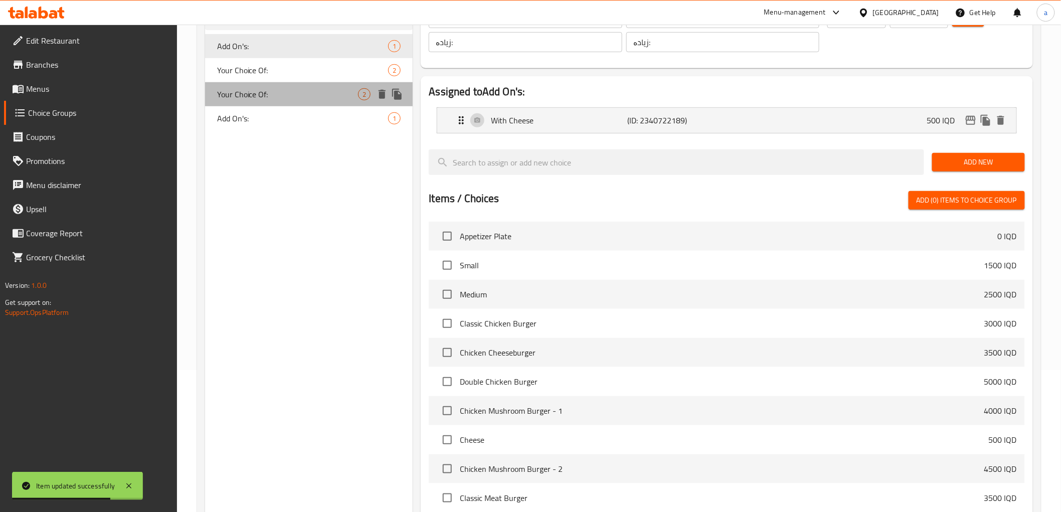
click at [319, 85] on div "Your Choice Of: 2" at bounding box center [309, 94] width 208 height 24
type input "Your Choice Of:"
type input "إختيارك من:"
type input "هەڵبژاردنت لە:"
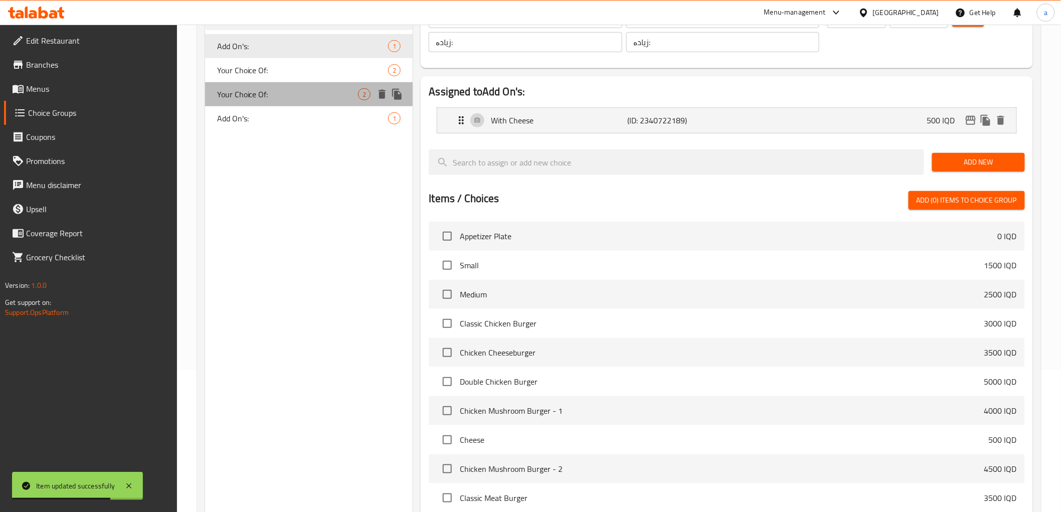
type input "1"
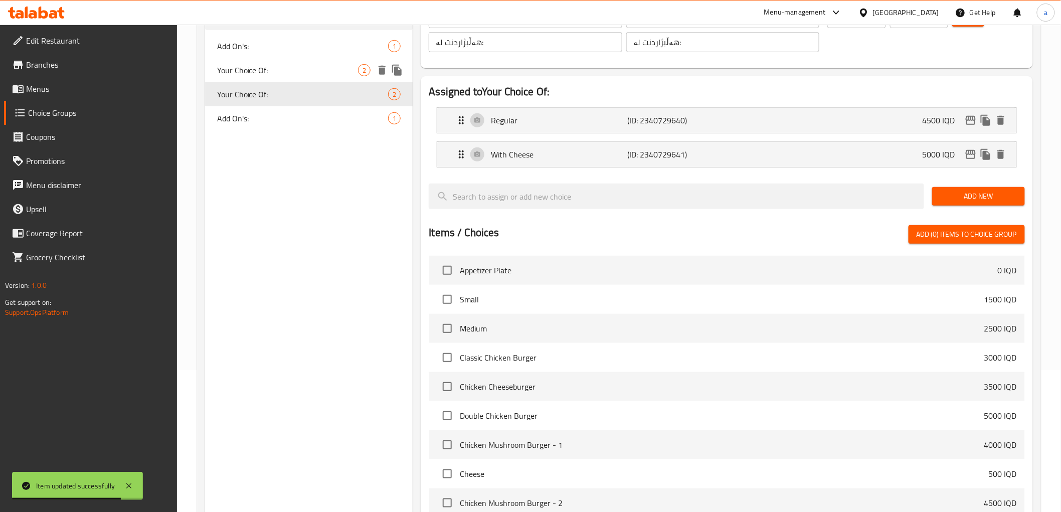
click at [323, 68] on span "Your Choice Of:" at bounding box center [287, 70] width 141 height 12
type input "Your Choice Of:"
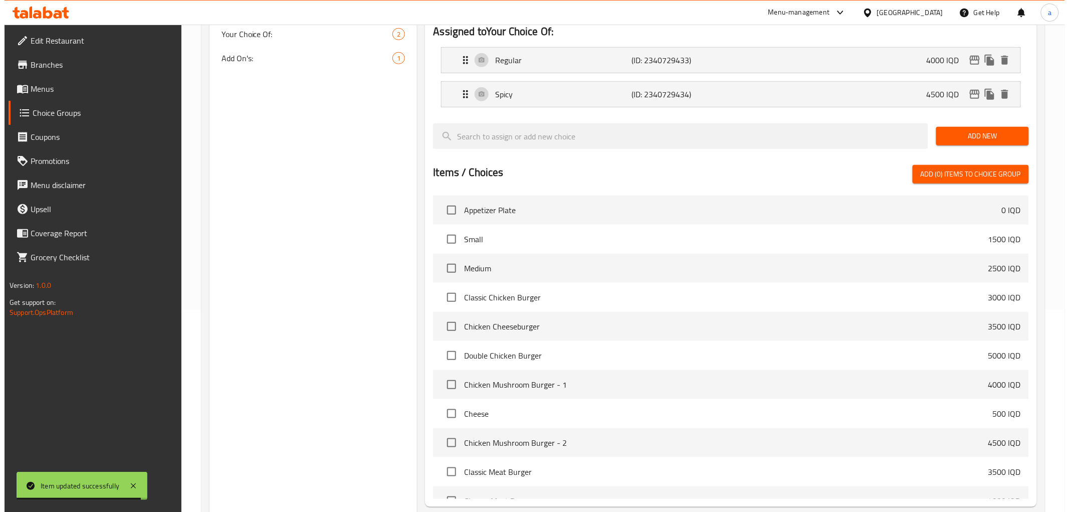
scroll to position [299, 0]
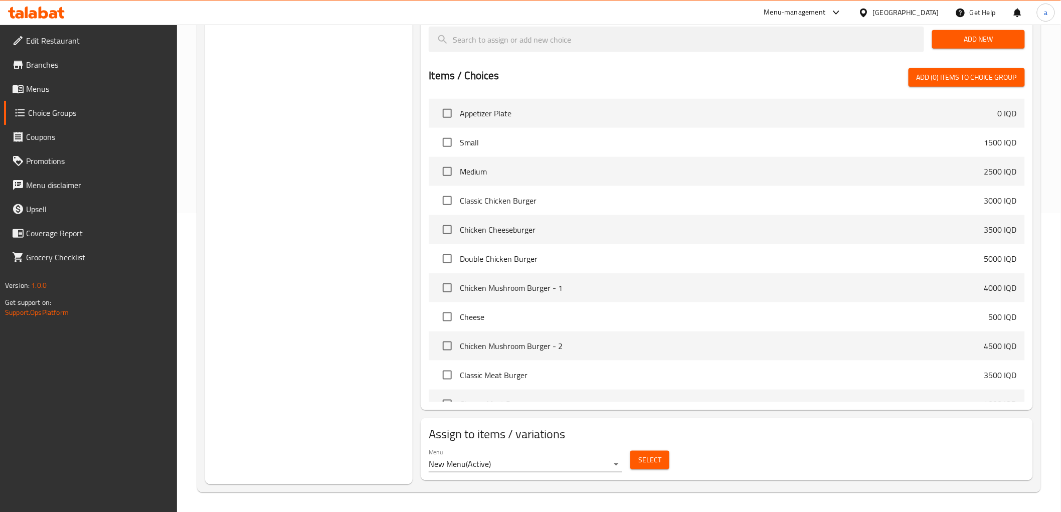
click at [635, 464] on button "Select" at bounding box center [649, 460] width 39 height 19
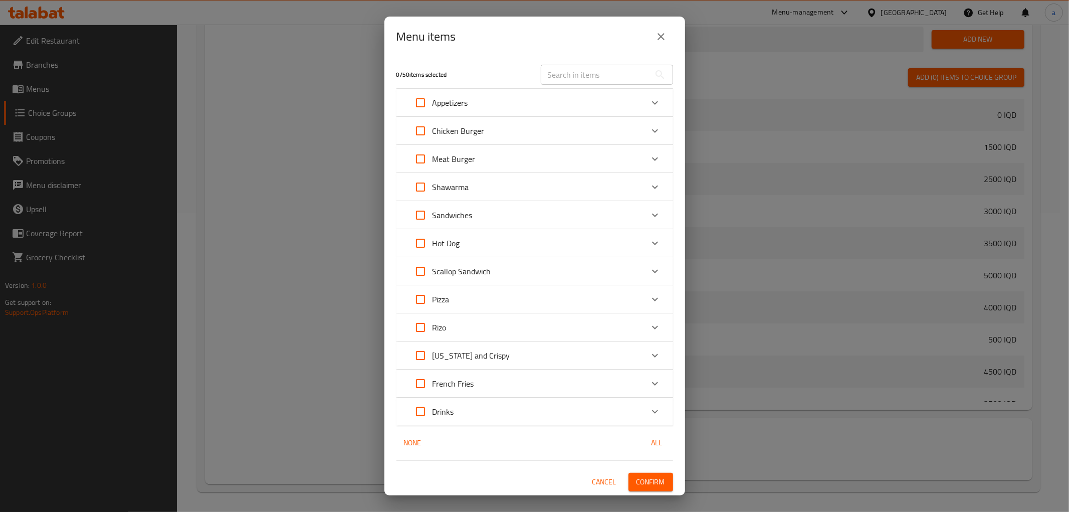
click at [529, 208] on div "Sandwiches" at bounding box center [525, 215] width 235 height 24
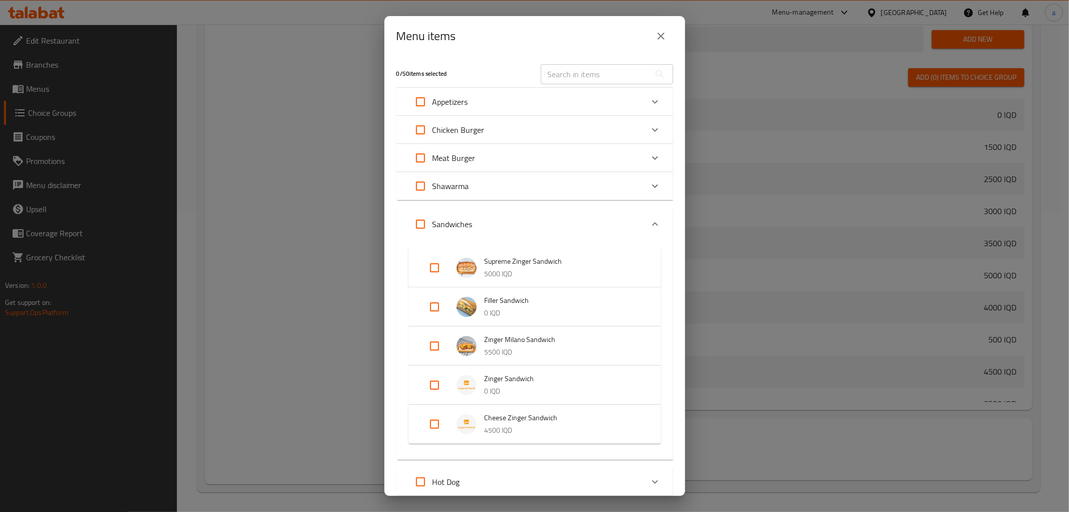
click at [437, 304] on input "Expand" at bounding box center [435, 307] width 24 height 24
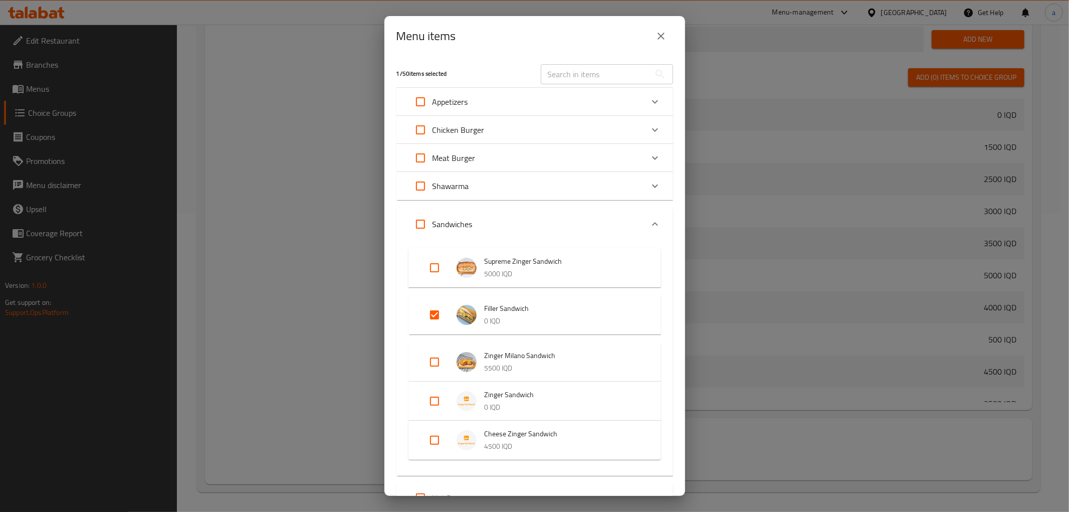
click at [435, 305] on input "Expand" at bounding box center [435, 315] width 24 height 24
checkbox input "false"
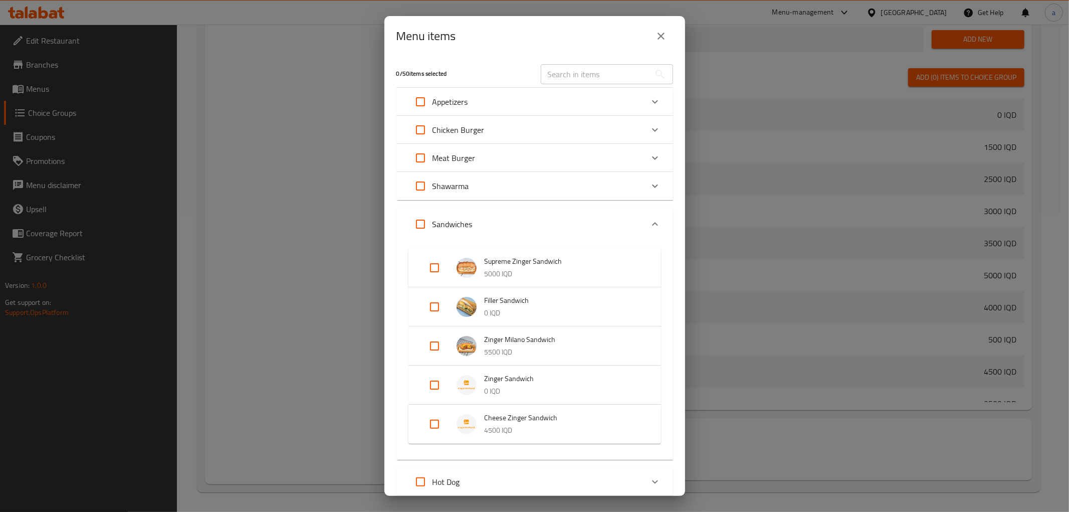
click at [435, 382] on input "Expand" at bounding box center [435, 385] width 24 height 24
checkbox input "true"
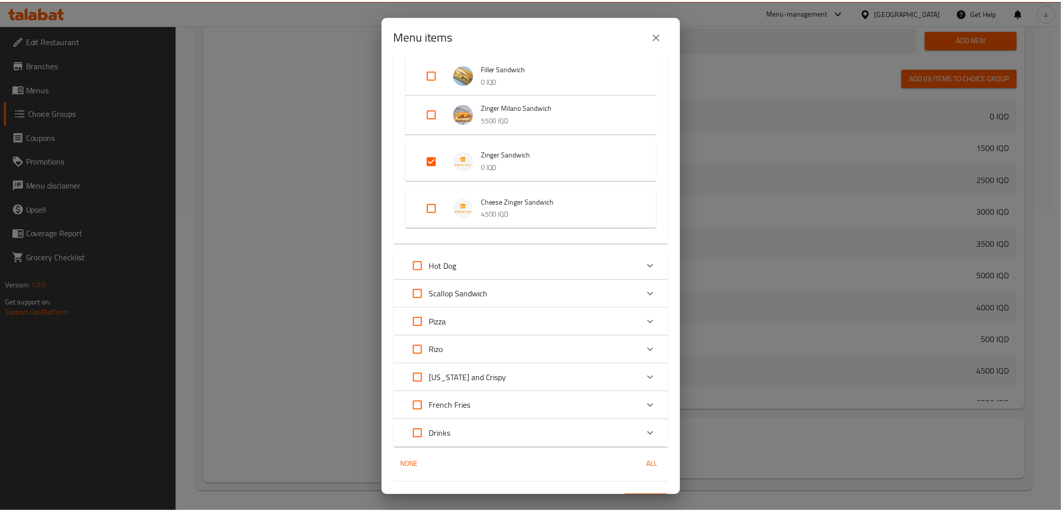
scroll to position [254, 0]
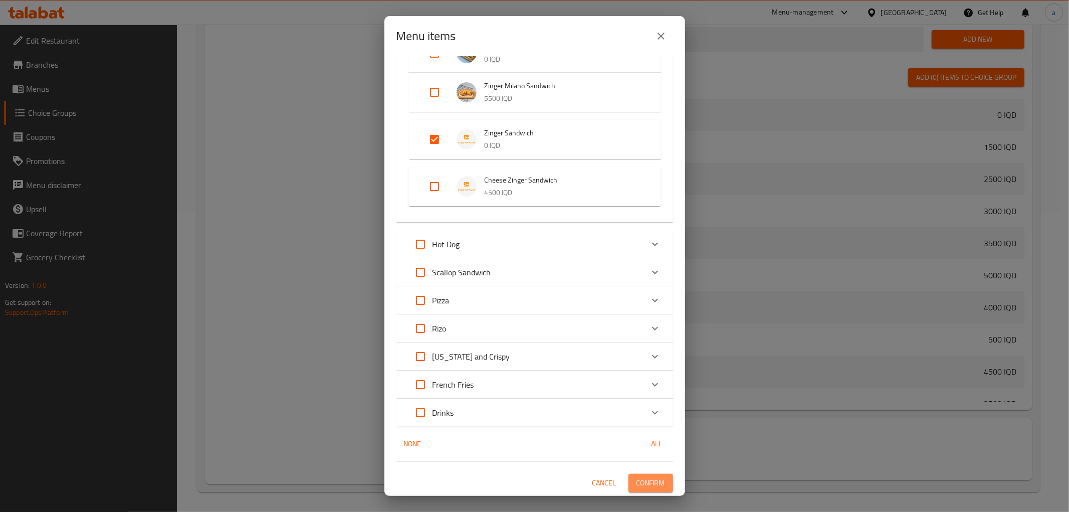
click at [637, 482] on span "Confirm" at bounding box center [651, 483] width 29 height 13
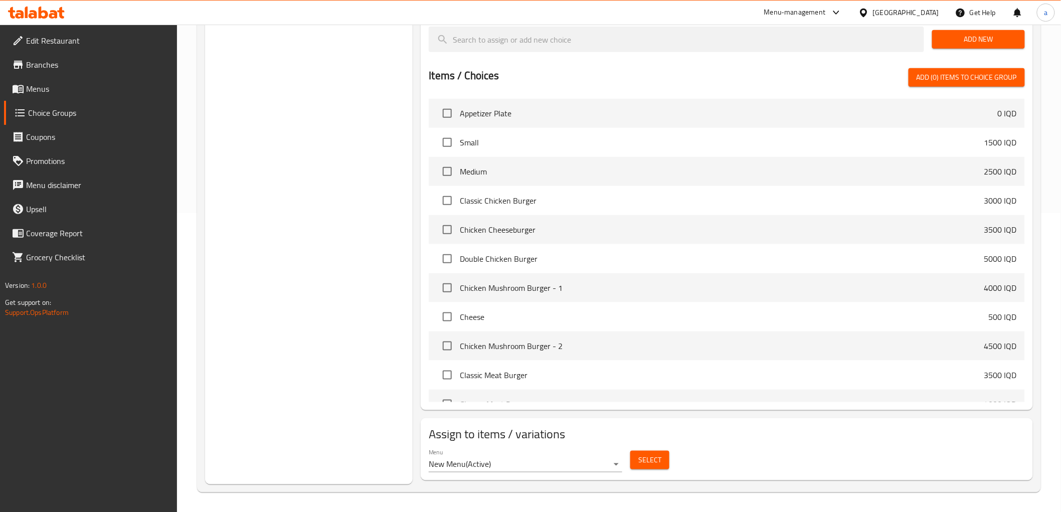
scroll to position [0, 0]
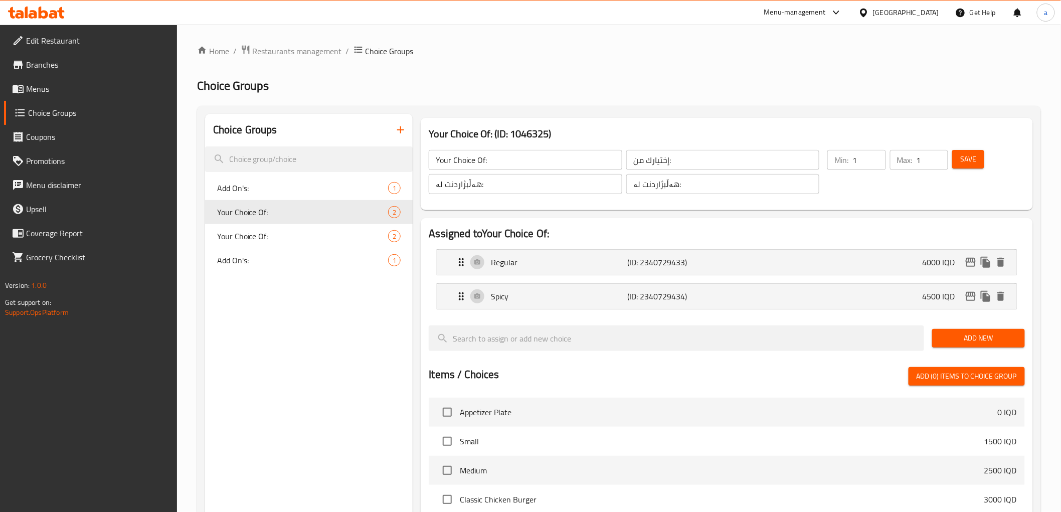
click at [93, 95] on link "Menus" at bounding box center [90, 89] width 173 height 24
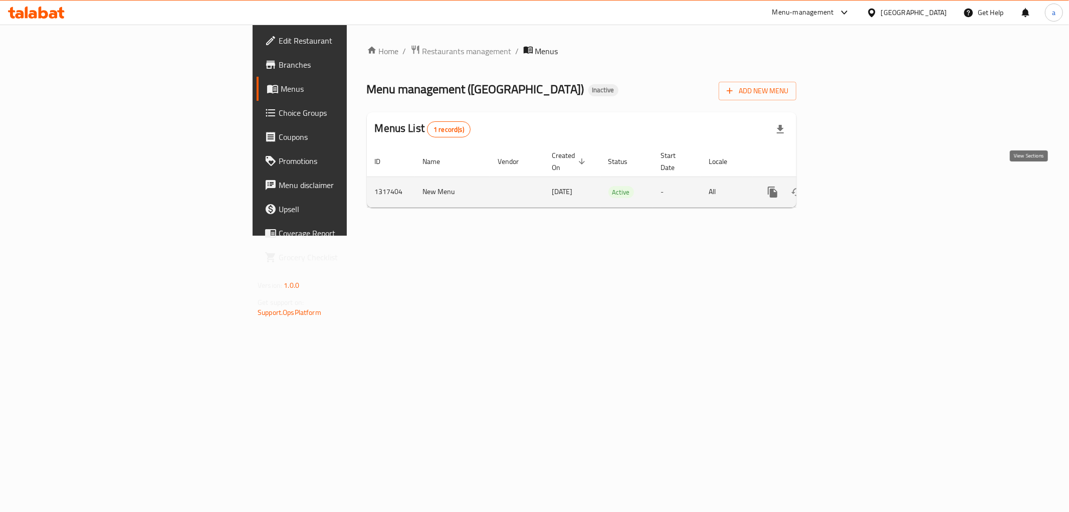
click at [851, 186] on icon "enhanced table" at bounding box center [845, 192] width 12 height 12
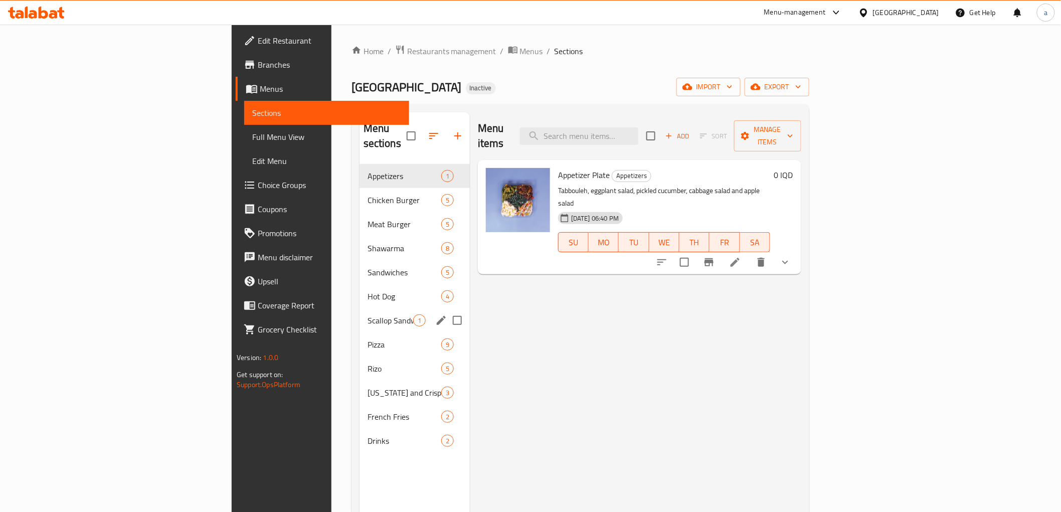
click at [367, 314] on span "Scallop Sandwich" at bounding box center [390, 320] width 46 height 12
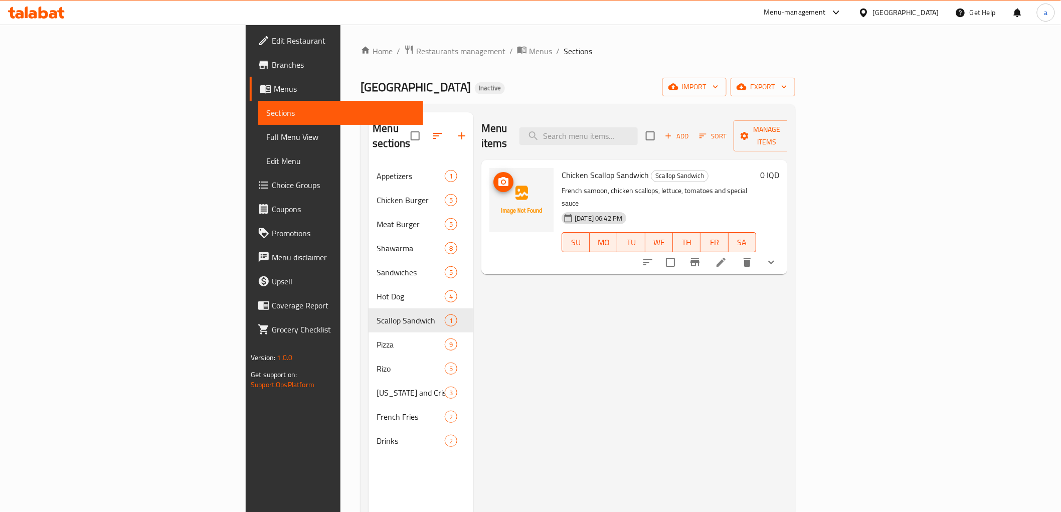
click at [498, 177] on icon "upload picture" at bounding box center [503, 181] width 10 height 9
drag, startPoint x: 509, startPoint y: 162, endPoint x: 587, endPoint y: 162, distance: 78.7
click at [587, 164] on div "Chicken Scallop Sandwich Scallop Sandwich French samoon, chicken scallops, lett…" at bounding box center [658, 217] width 202 height 106
copy h6 "Chicken Scallop Sandwich"
click at [368, 439] on nav "Appetizers 1 Chicken Burger 5 Meat Burger 5 Shawarma 8 Sandwiches 5 Hot Dog 4 S…" at bounding box center [420, 308] width 105 height 297
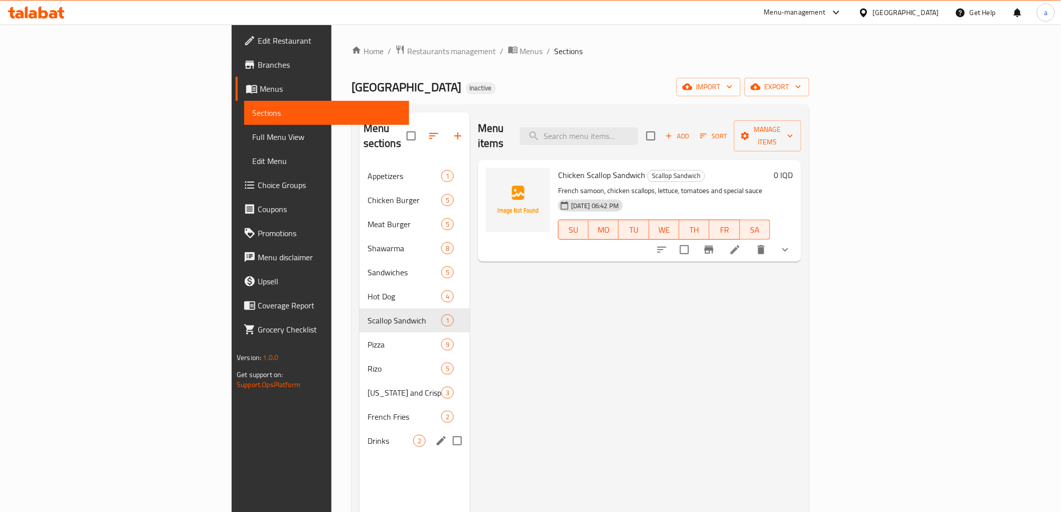
click at [367, 435] on span "Drinks" at bounding box center [390, 441] width 46 height 12
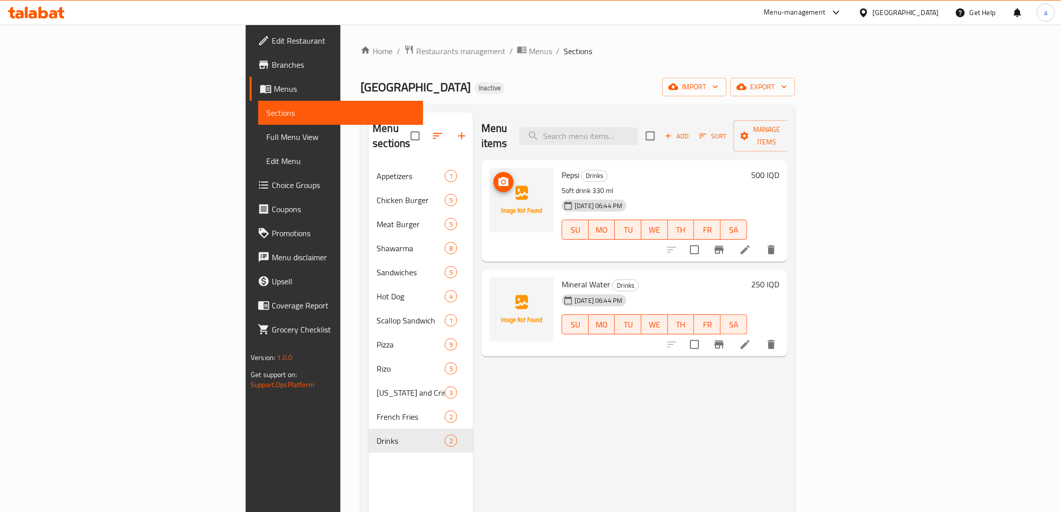
click at [489, 176] on img at bounding box center [521, 200] width 64 height 64
click at [497, 176] on icon "upload picture" at bounding box center [503, 182] width 12 height 12
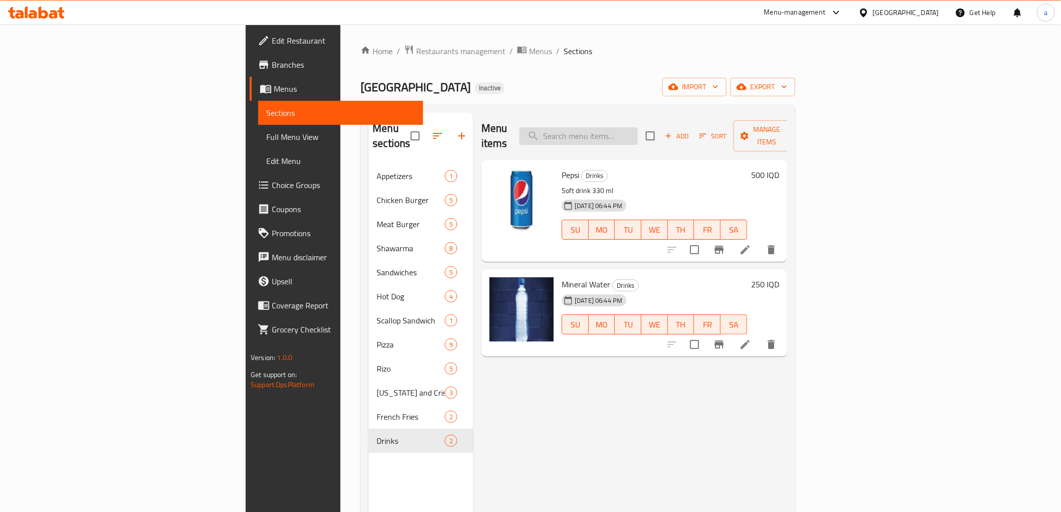
click at [638, 127] on input "search" at bounding box center [578, 136] width 118 height 18
paste input "Mushroom Meat Burger"
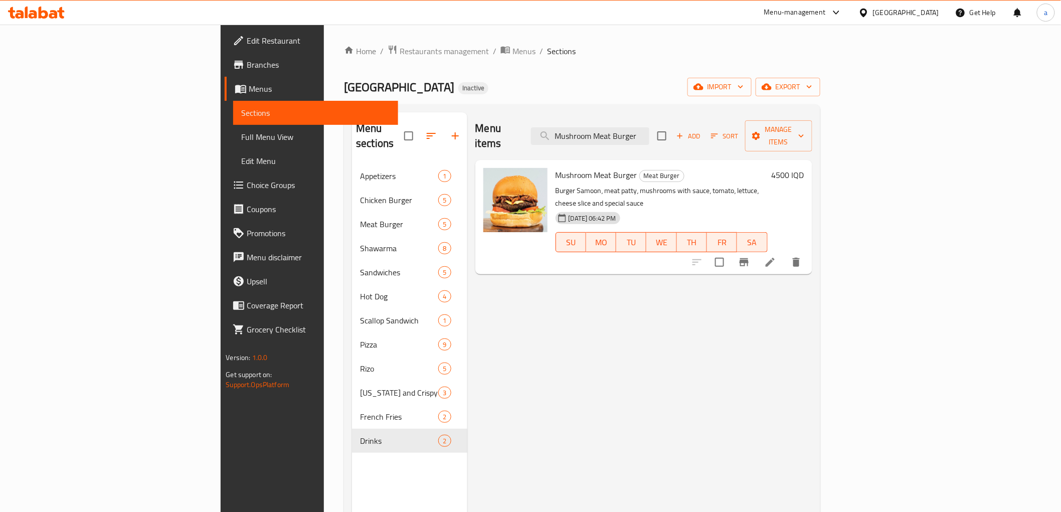
type input "Mushroom Meat Burger"
click at [784, 253] on li at bounding box center [770, 262] width 28 height 18
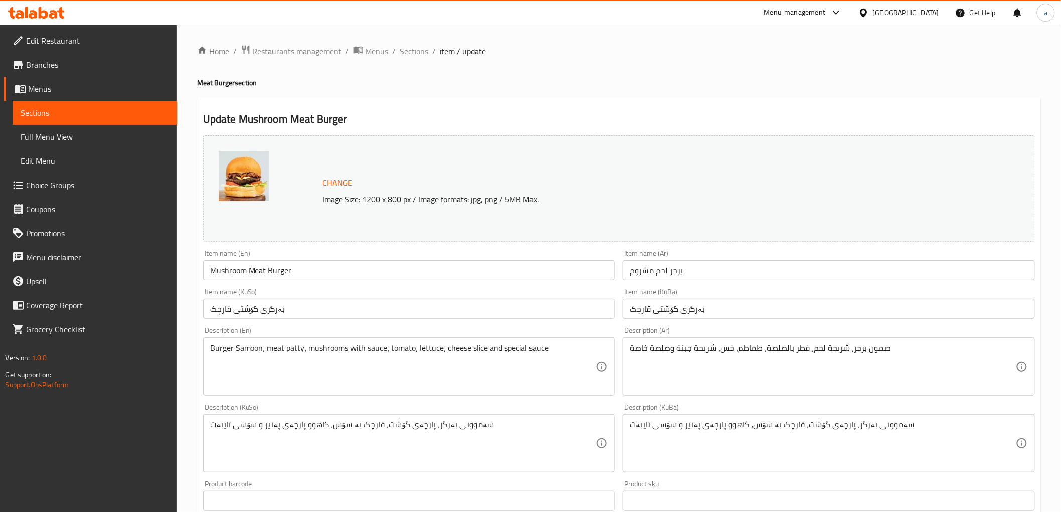
scroll to position [185, 0]
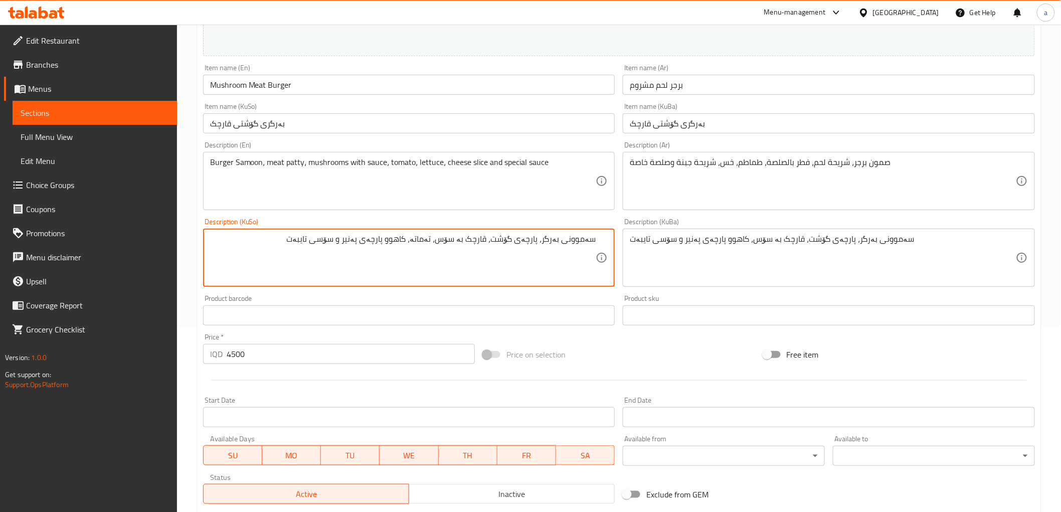
type textarea "سەموونی بەرگر، پارچەی گۆشت، قارچک بە سۆس، تەماتە، کاهوو پارچەی پەنیر و سۆسی تای…"
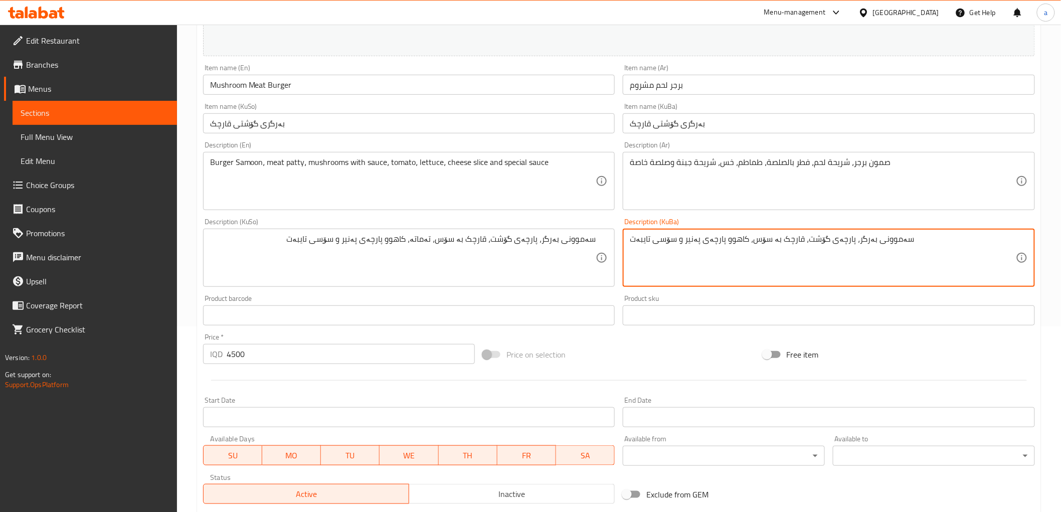
click at [702, 243] on textarea "سەموونی بەرگر، پارچەی گۆشت، قارچک بە سۆس، کاهوو پارچەی پەنیر و سۆسی تایبەت" at bounding box center [823, 258] width 386 height 48
paste textarea "تەماتە،"
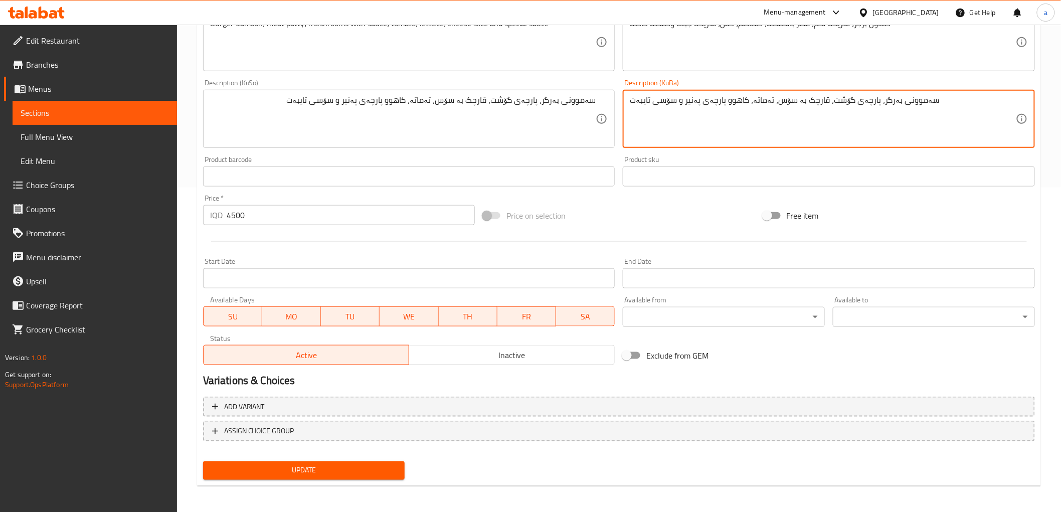
type textarea "سەموونی بەرگر، پارچەی گۆشت، قارچک بە سۆس، تەماتە، کاهوو پارچەی پەنیر و سۆسی تای…"
click at [378, 481] on div "Update" at bounding box center [304, 470] width 210 height 27
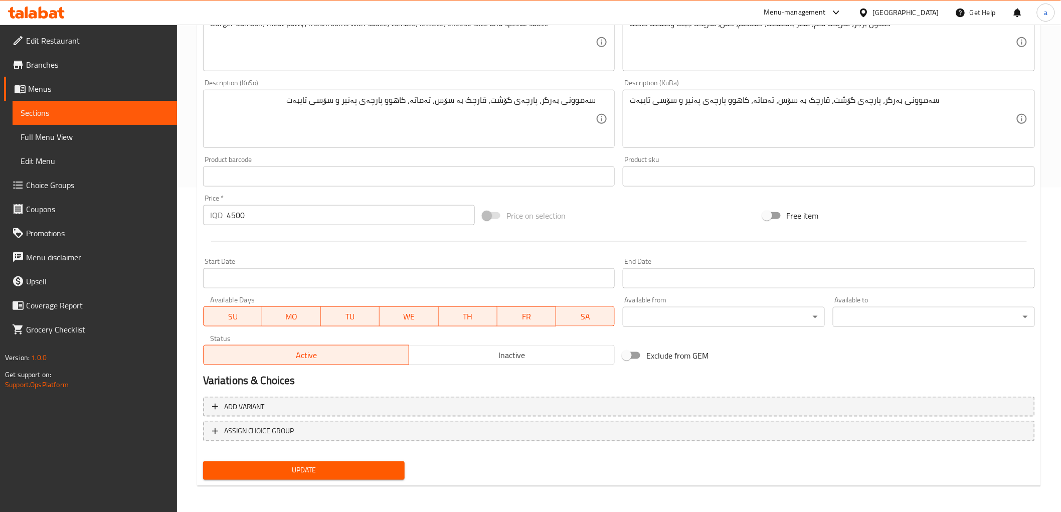
click at [378, 480] on div "Update" at bounding box center [304, 470] width 210 height 27
click at [377, 467] on span "Update" at bounding box center [304, 470] width 186 height 13
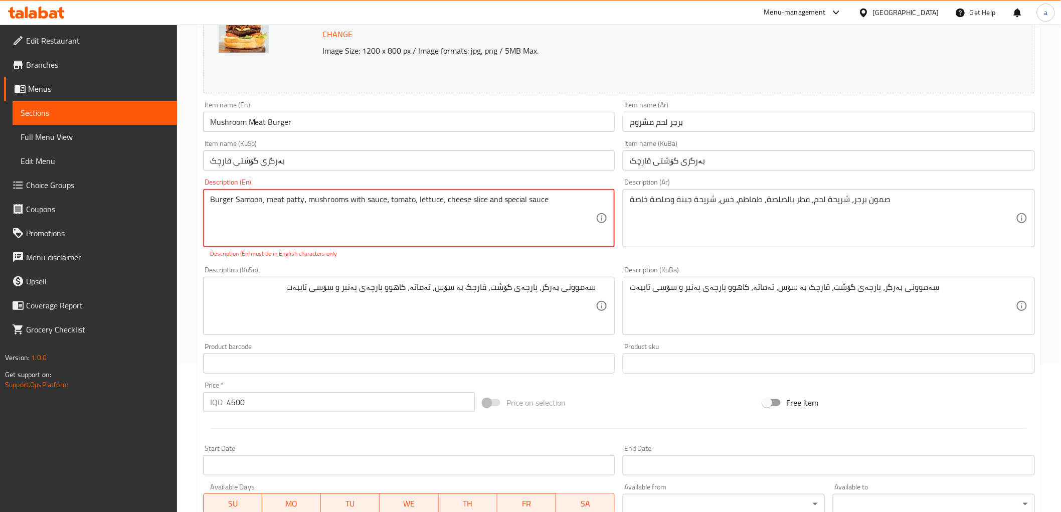
scroll to position [139, 0]
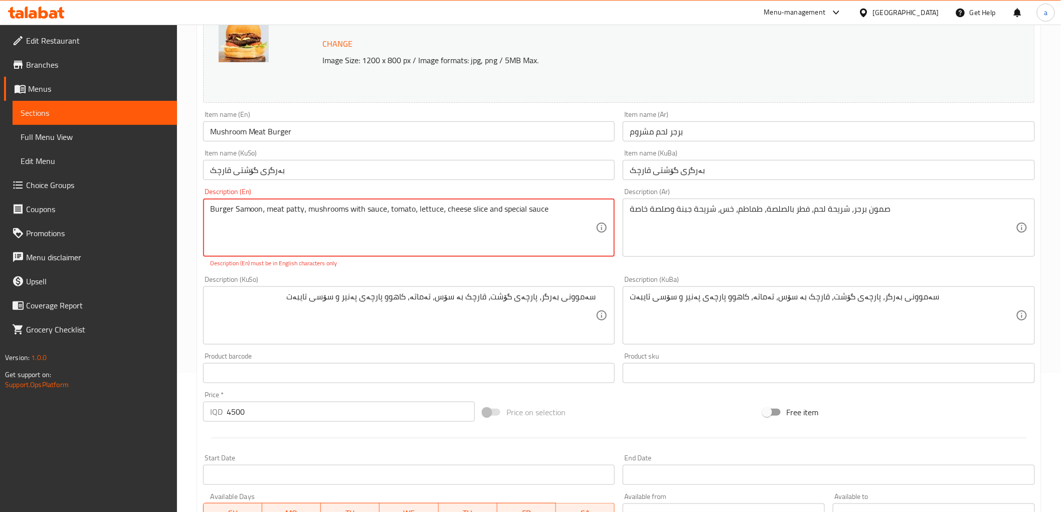
drag, startPoint x: 557, startPoint y: 213, endPoint x: 112, endPoint y: 241, distance: 445.9
click at [112, 241] on div "Edit Restaurant Branches Menus Sections Full Menu View Edit Menu Choice Groups …" at bounding box center [530, 298] width 1061 height 824
paste textarea ", meat patty, mushrooms with sauce, tomato, lettuce,"
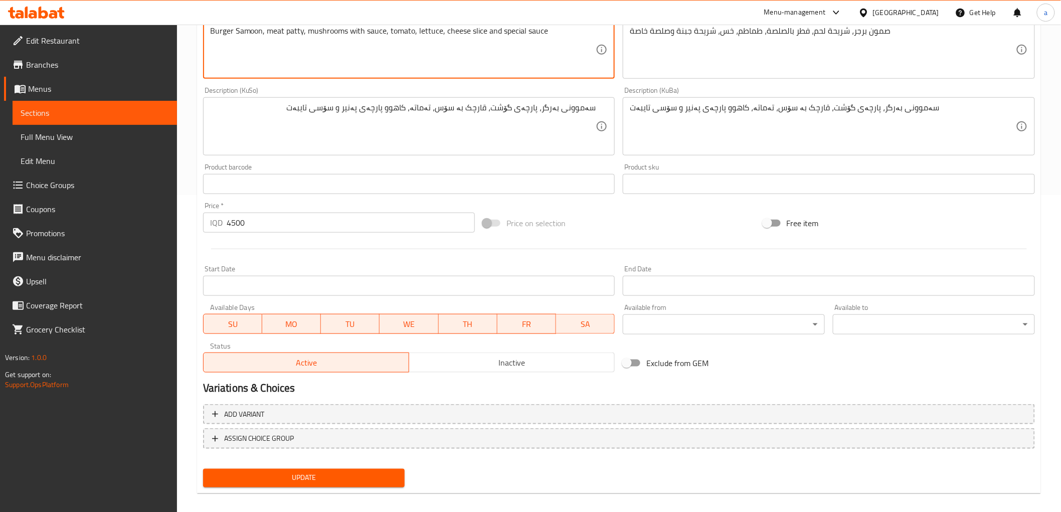
scroll to position [324, 0]
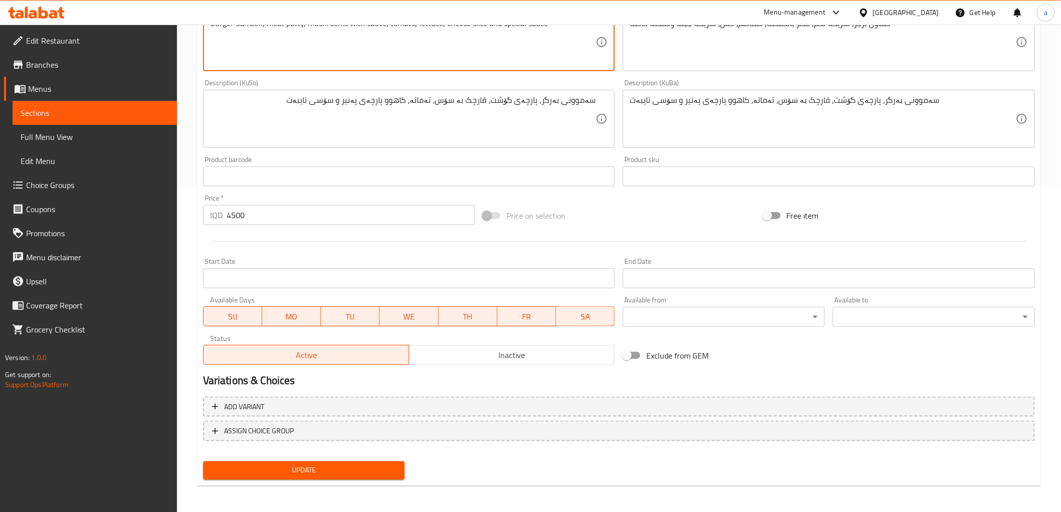
type textarea "Burger Samoon, meat patty, mushrooms with sauce, tomato, lettuce, cheese slice …"
click at [369, 464] on span "Update" at bounding box center [304, 470] width 186 height 13
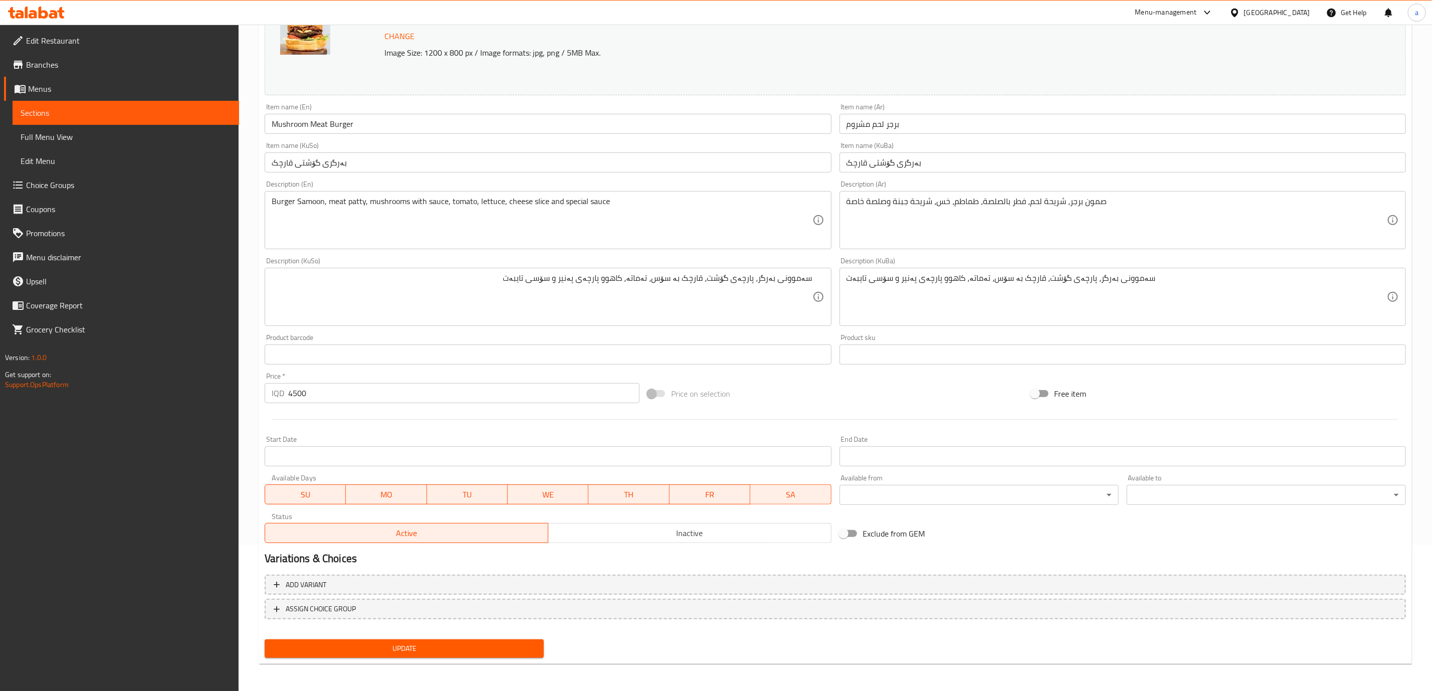
click at [43, 11] on icon at bounding box center [44, 13] width 10 height 12
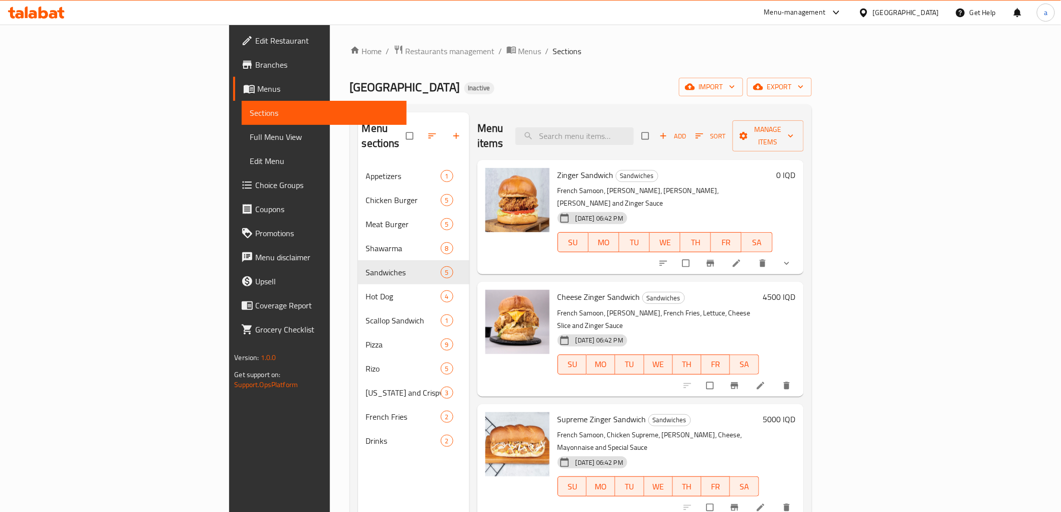
click at [242, 144] on link "Full Menu View" at bounding box center [324, 137] width 164 height 24
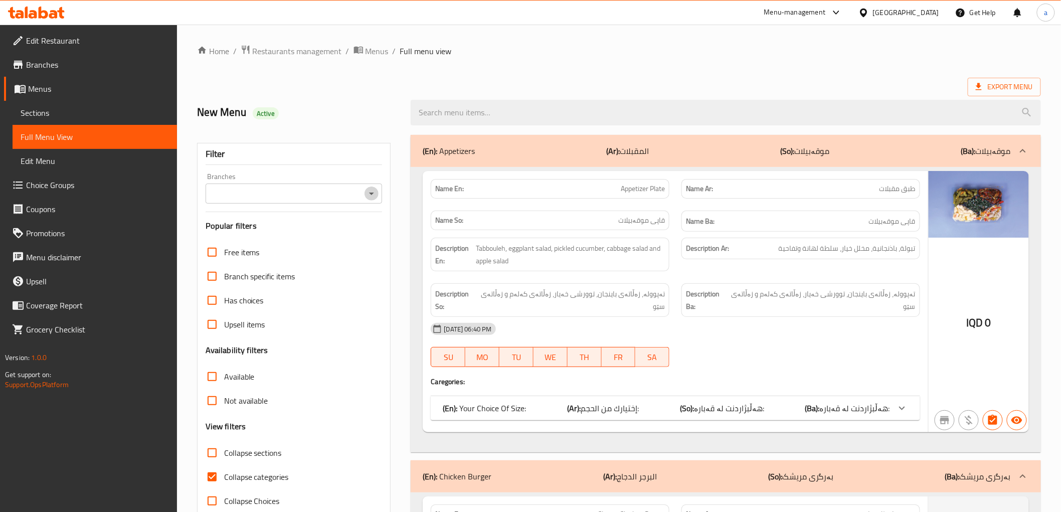
click at [377, 196] on icon "Open" at bounding box center [371, 193] width 12 height 12
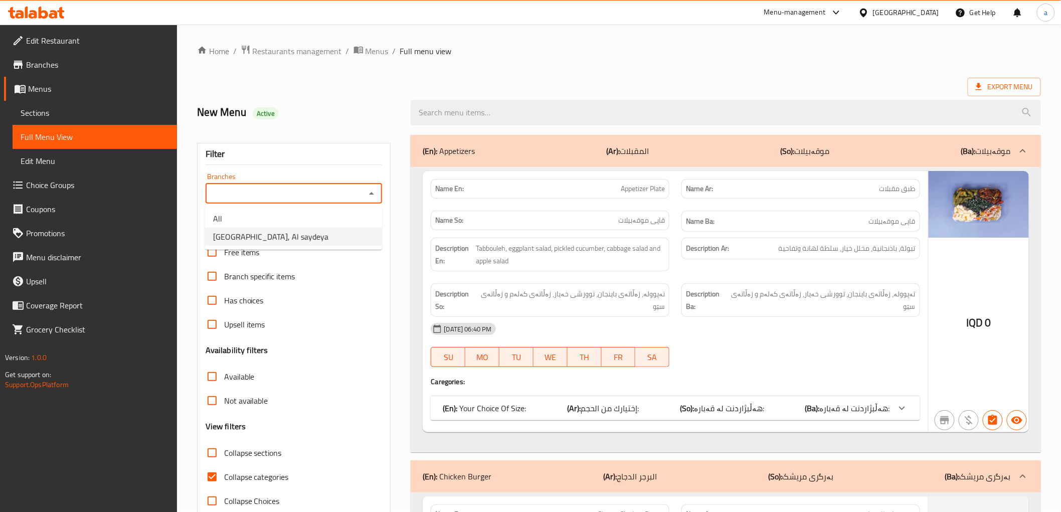
click at [357, 235] on li "[GEOGRAPHIC_DATA], Al saydeya" at bounding box center [293, 237] width 177 height 18
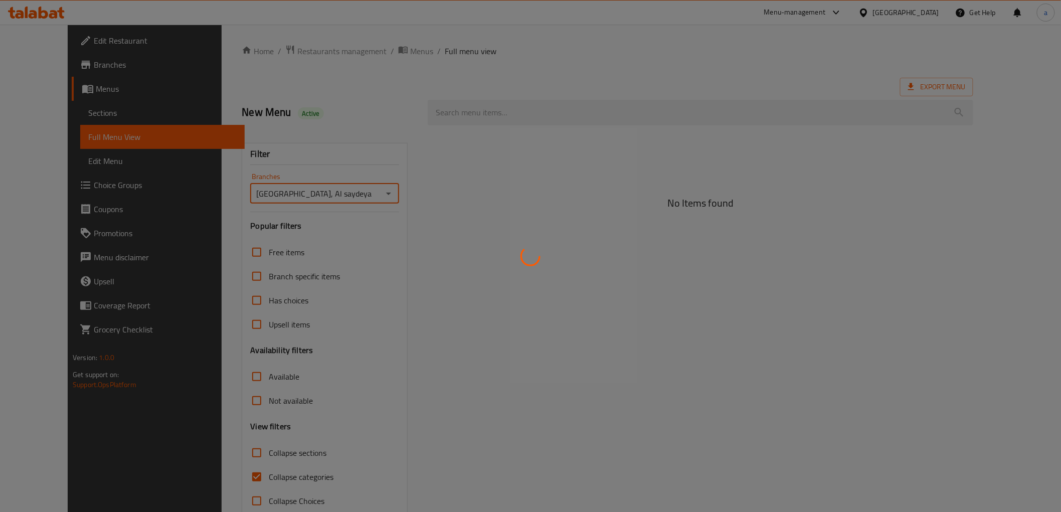
type input "[GEOGRAPHIC_DATA], Al saydeya"
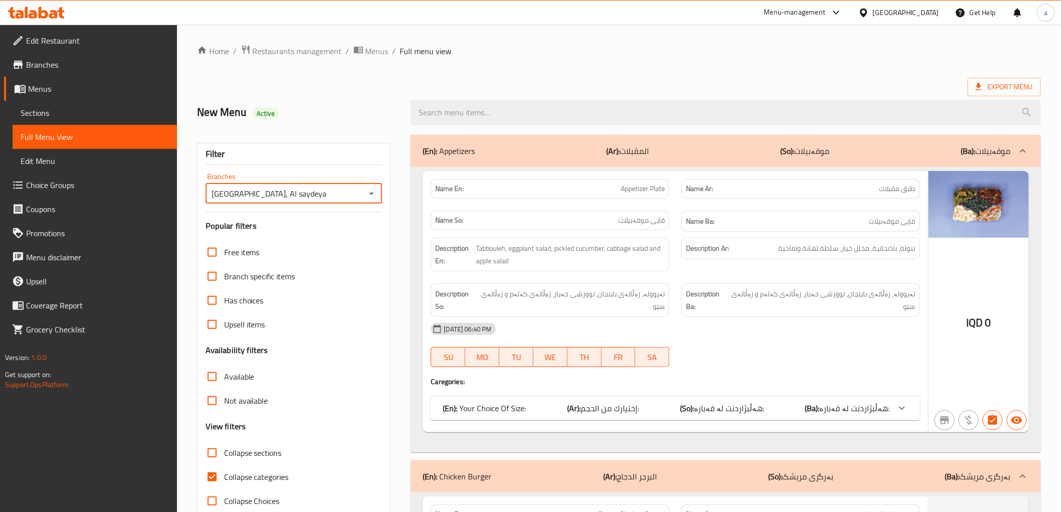
scroll to position [185, 0]
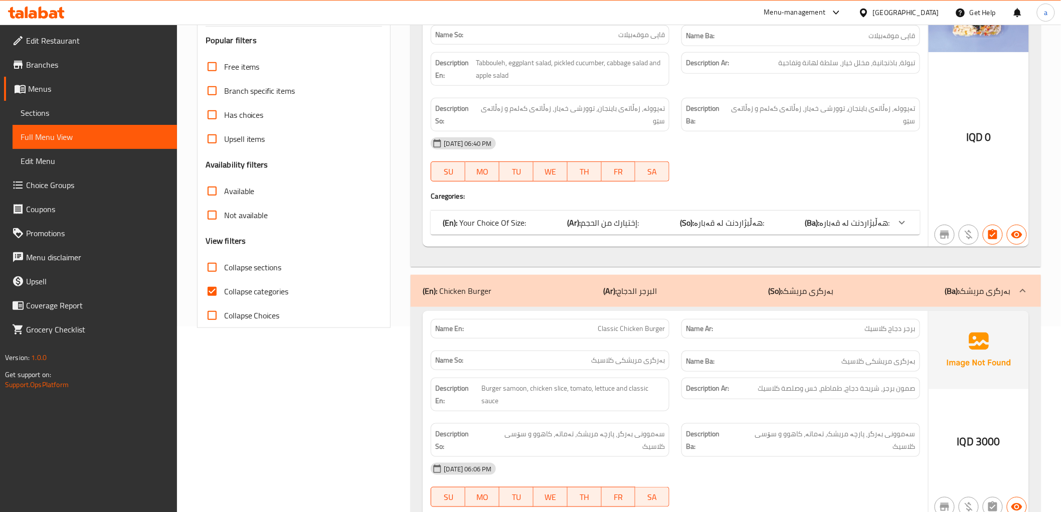
click at [273, 288] on span "Collapse categories" at bounding box center [256, 291] width 65 height 12
click at [224, 288] on input "Collapse categories" at bounding box center [212, 291] width 24 height 24
checkbox input "false"
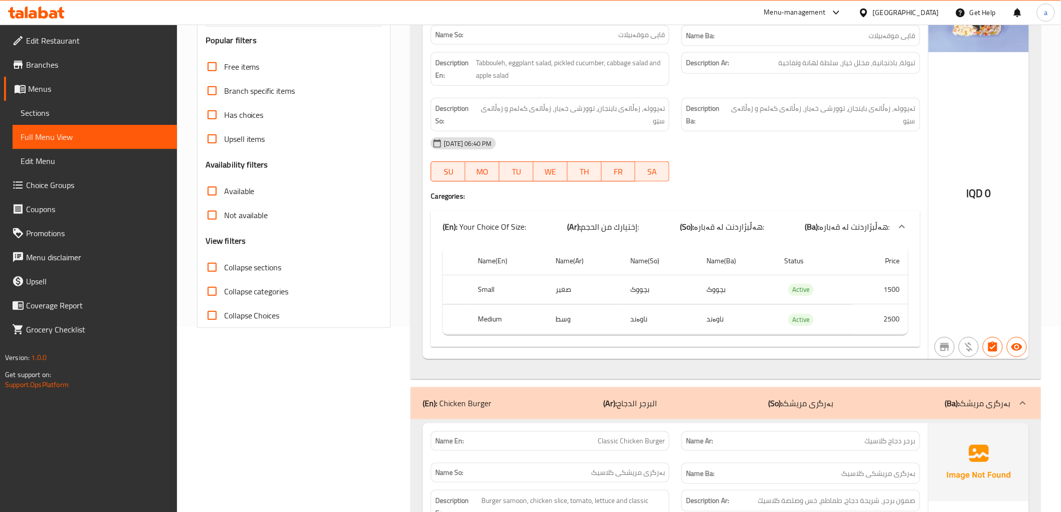
click at [272, 269] on span "Collapse sections" at bounding box center [253, 267] width 58 height 12
click at [224, 269] on input "Collapse sections" at bounding box center [212, 267] width 24 height 24
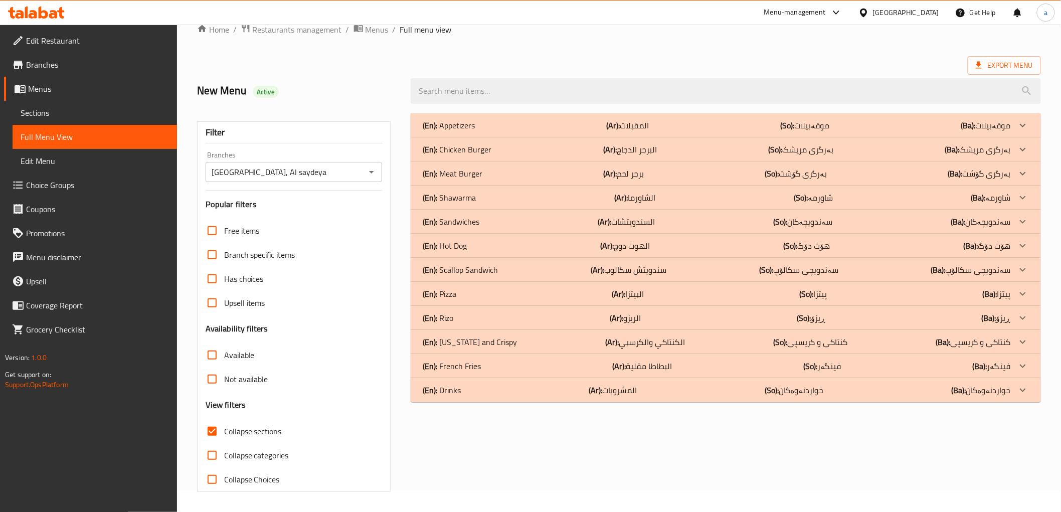
scroll to position [22, 0]
click at [504, 217] on div "(En): Sandwiches (Ar): السندويتشات (So): سەندویچەکان (Ba): سەندویچەکان" at bounding box center [716, 222] width 587 height 12
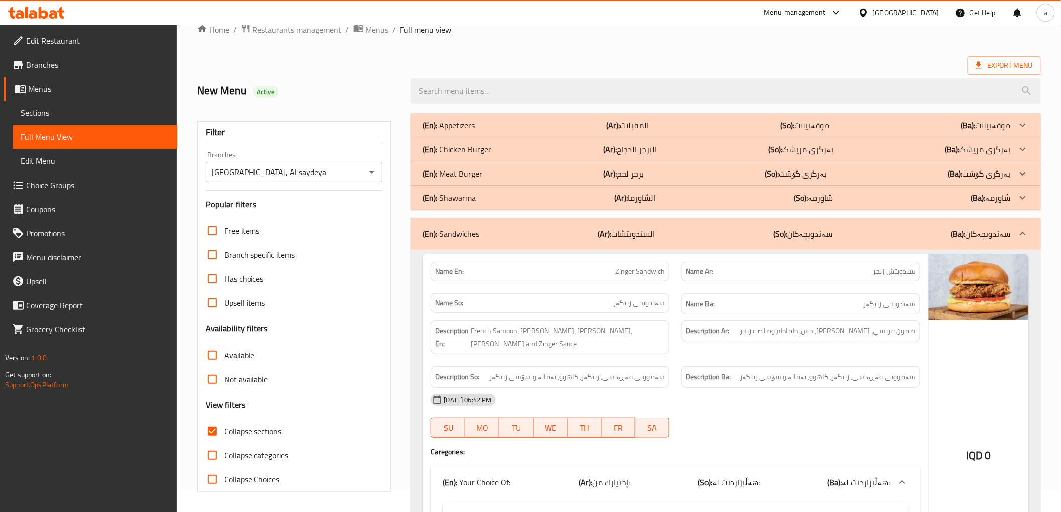
scroll to position [207, 0]
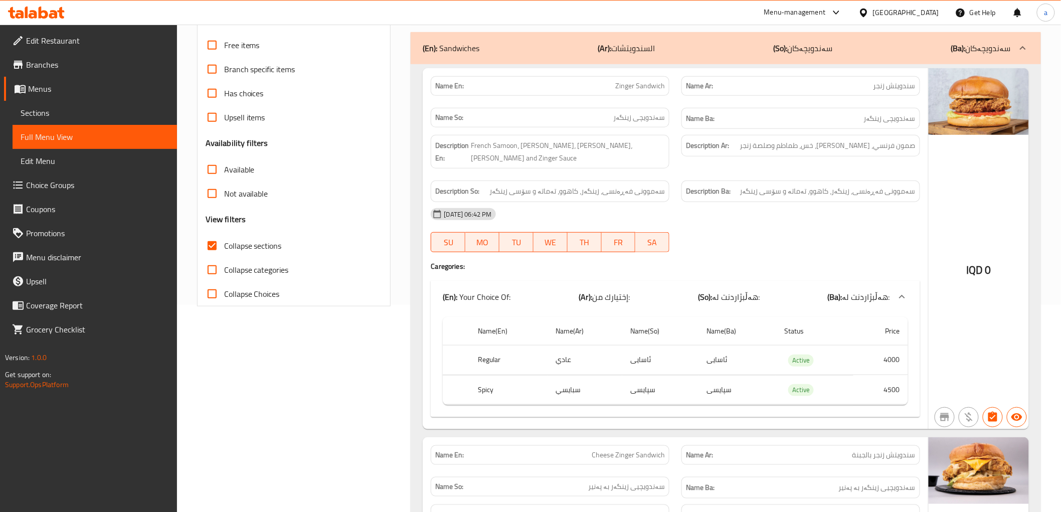
click at [642, 87] on span "Zinger Sandwich" at bounding box center [640, 86] width 50 height 11
copy span "Zinger Sandwich"
click at [886, 81] on span "سندويتش زنجر" at bounding box center [894, 86] width 42 height 11
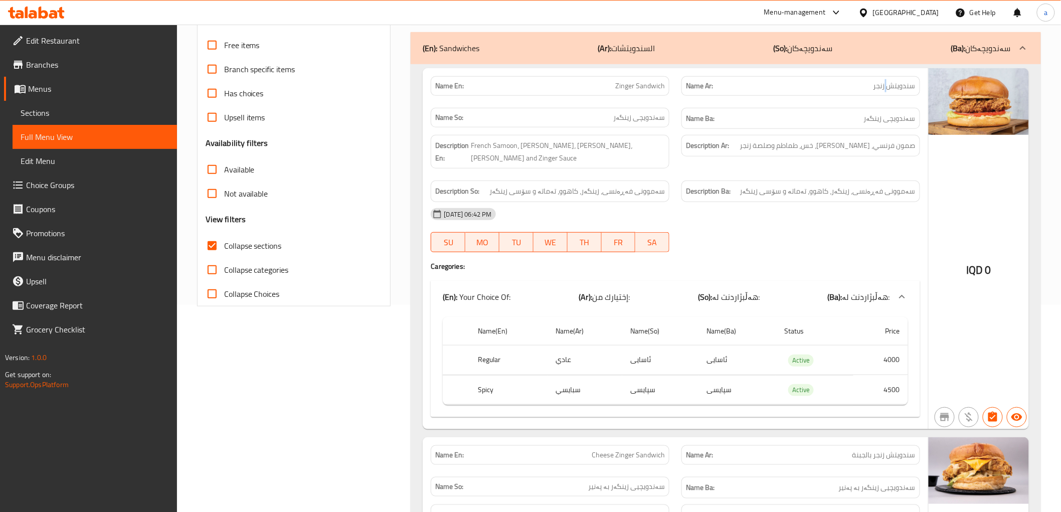
click at [886, 81] on span "سندويتش زنجر" at bounding box center [894, 86] width 42 height 11
copy span "سندويتش زنجر"
click at [655, 121] on span "سەندویچی زینگەر" at bounding box center [639, 117] width 52 height 11
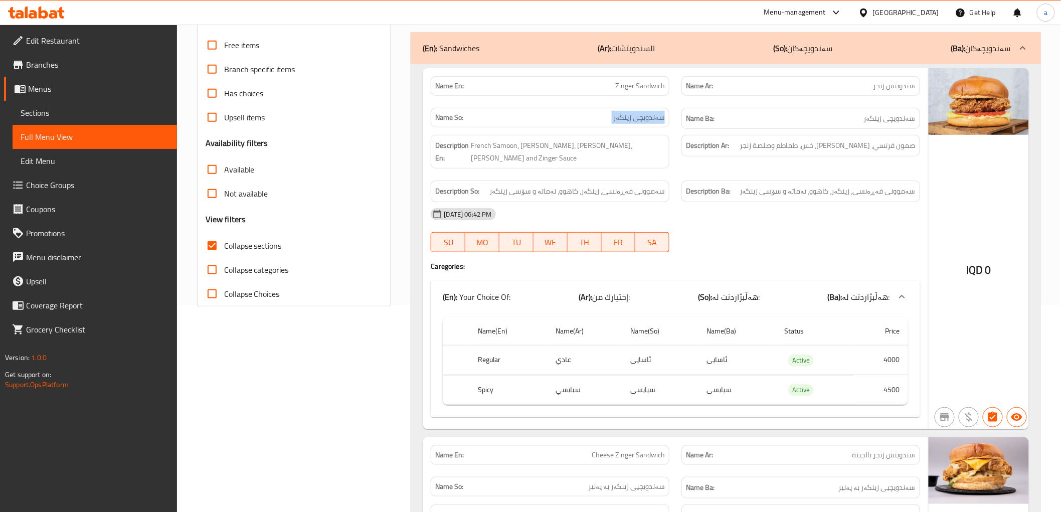
click at [655, 121] on span "سەندویچی زینگەر" at bounding box center [639, 117] width 52 height 11
copy span "سەندویچی زینگەر"
click at [634, 158] on div "Description En: French Samoon، Zinger، Lettuce، Tomato and Zinger Sauce" at bounding box center [550, 152] width 251 height 46
click at [640, 148] on span "French Samoon، Zinger، Lettuce، Tomato and Zinger Sauce" at bounding box center [568, 151] width 194 height 25
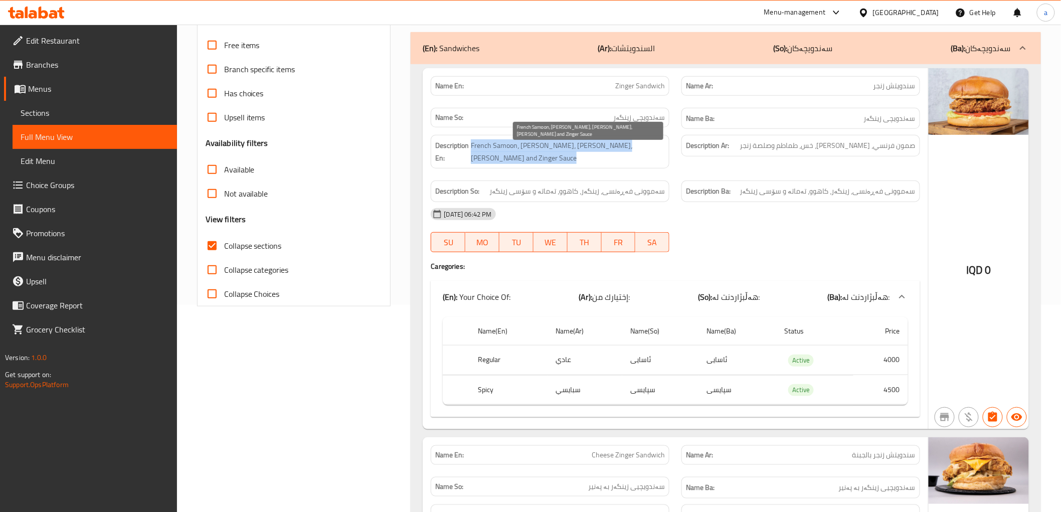
click at [640, 148] on span "French Samoon، Zinger، Lettuce، Tomato and Zinger Sauce" at bounding box center [568, 151] width 194 height 25
click at [649, 147] on span "French Samoon، Zinger، Lettuce، Tomato and Zinger Sauce" at bounding box center [568, 151] width 194 height 25
click at [647, 147] on span "French Samoon، Zinger، Lettuce، Tomato and Zinger Sauce" at bounding box center [568, 151] width 194 height 25
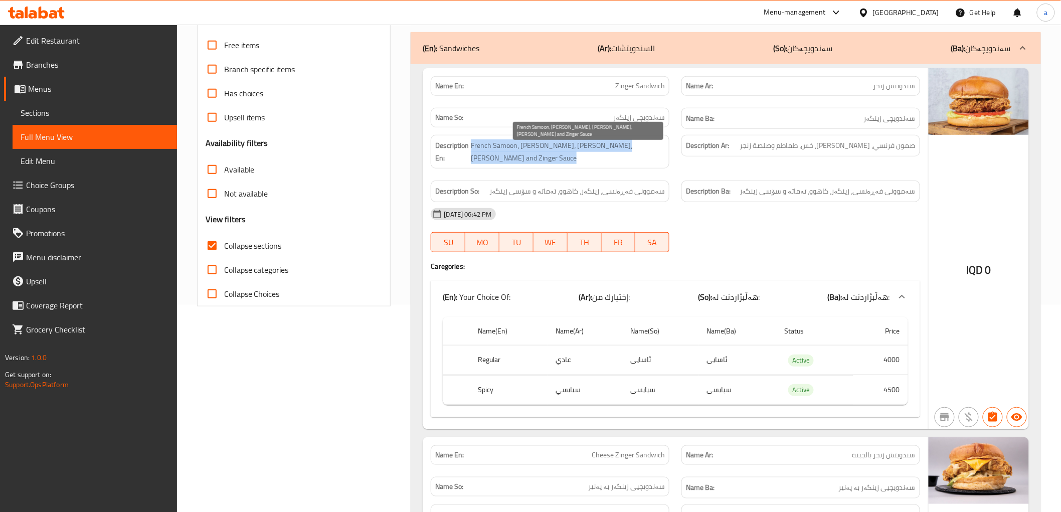
copy span "French Samoon، Zinger، Lettuce، Tomato and Zinger Sauce"
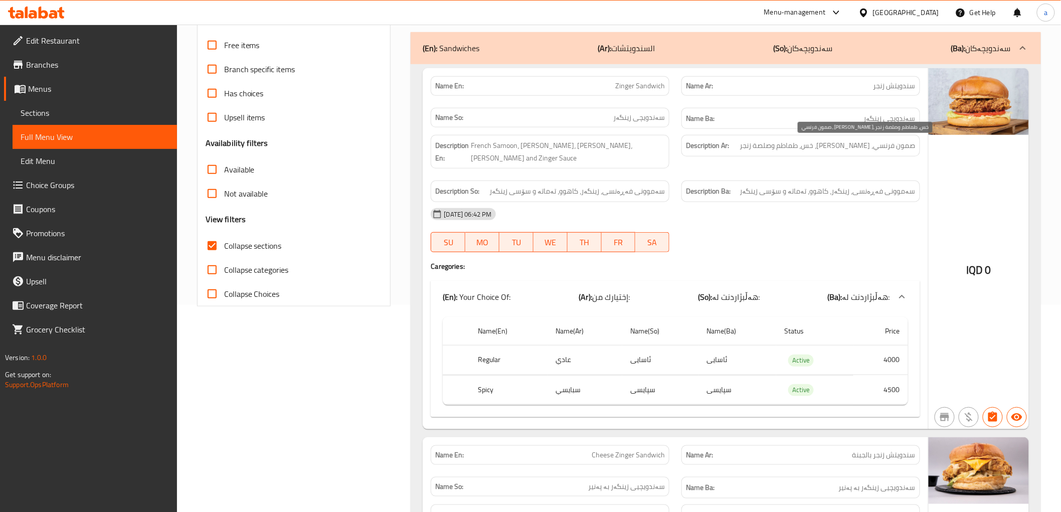
click at [792, 147] on span "صمون فرنسي، [PERSON_NAME]، خس، طماطم وصلصة زنجر" at bounding box center [827, 145] width 175 height 13
copy span "صمون فرنسي، [PERSON_NAME]، خس، طماطم وصلصة زنجر"
click at [602, 185] on span "سەموونی فەڕەنسی، زینگەر، کاهوو، تەماتە و سۆسی زینگەر" at bounding box center [576, 191] width 175 height 13
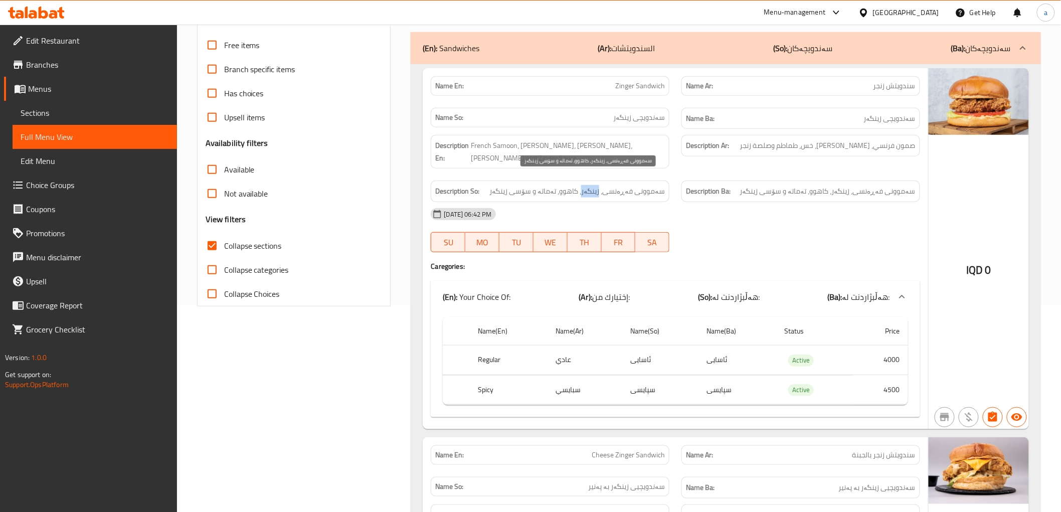
click at [602, 185] on span "سەموونی فەڕەنسی، زینگەر، کاهوو، تەماتە و سۆسی زینگەر" at bounding box center [576, 191] width 175 height 13
copy span "سەموونی فەڕەنسی، زینگەر، کاهوو، تەماتە و سۆسی زینگەر"
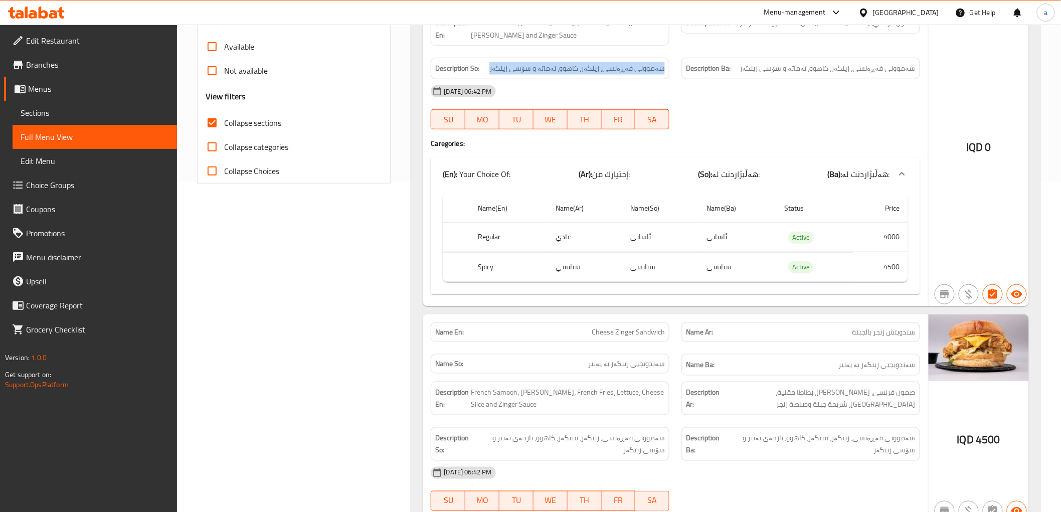
scroll to position [393, 0]
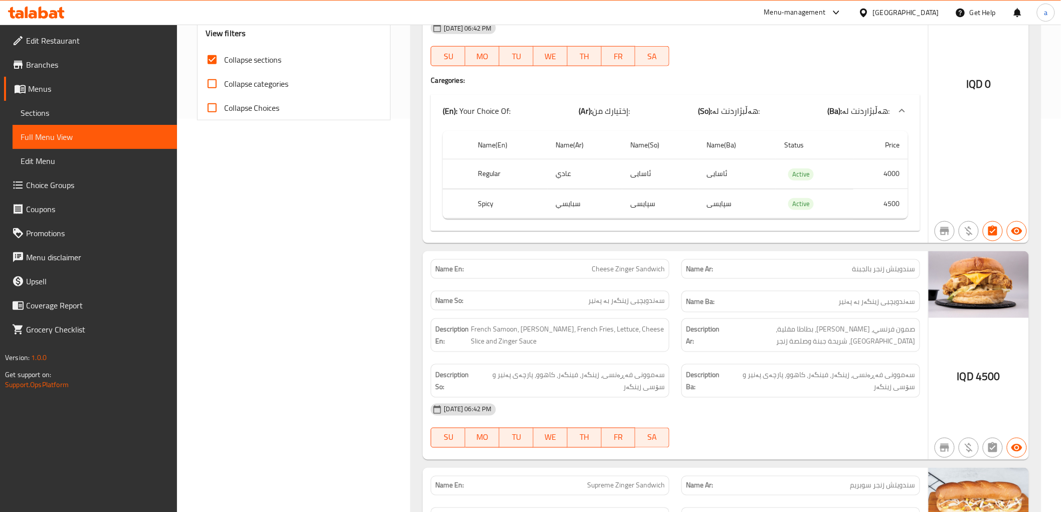
click at [630, 264] on span "Cheese Zinger Sandwich" at bounding box center [627, 269] width 73 height 11
copy span "Cheese Zinger Sandwich"
click at [875, 264] on span "سندويتش زنجر بالجبنة" at bounding box center [883, 269] width 63 height 11
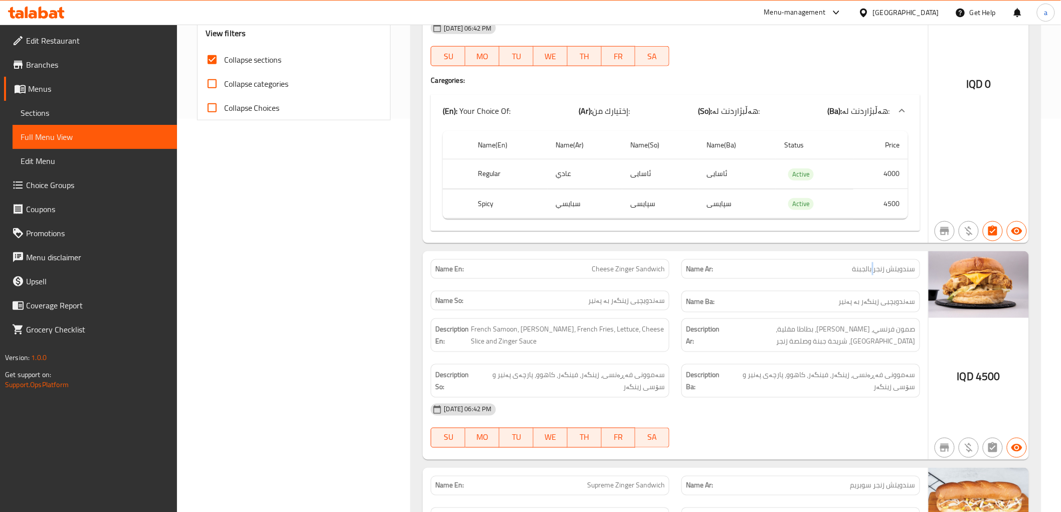
click at [875, 264] on span "سندويتش زنجر بالجبنة" at bounding box center [883, 269] width 63 height 11
copy span "سندويتش زنجر بالجبنة"
click at [645, 295] on span "سەندویچیی زینگەر بە پەنیر" at bounding box center [626, 300] width 77 height 11
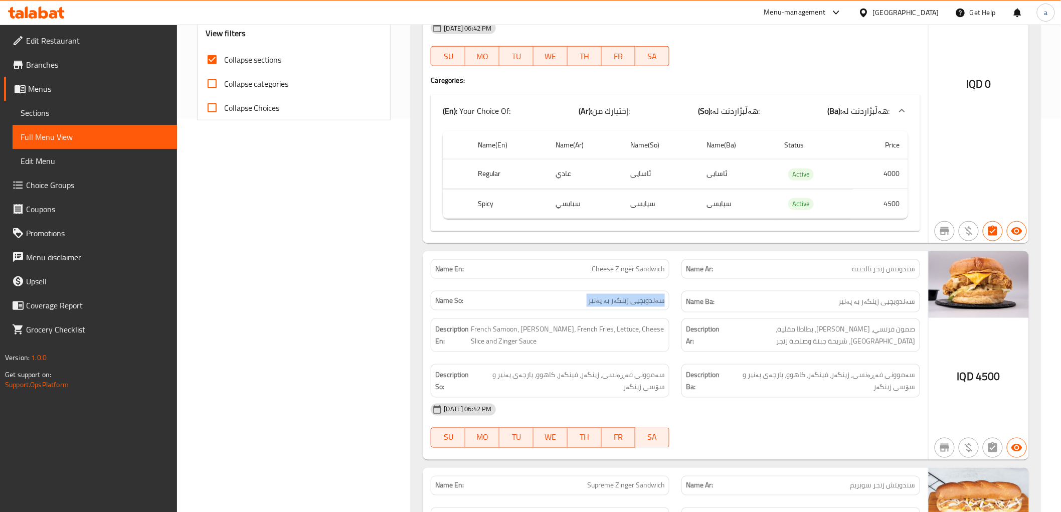
click at [645, 295] on span "سەندویچیی زینگەر بە پەنیر" at bounding box center [626, 300] width 77 height 11
copy span "سەندویچیی زینگەر بە پەنیر"
click at [569, 323] on span "French Samoon، Zinger، French Fries، Lettuce، Cheese Slice and Zinger Sauce" at bounding box center [568, 335] width 194 height 25
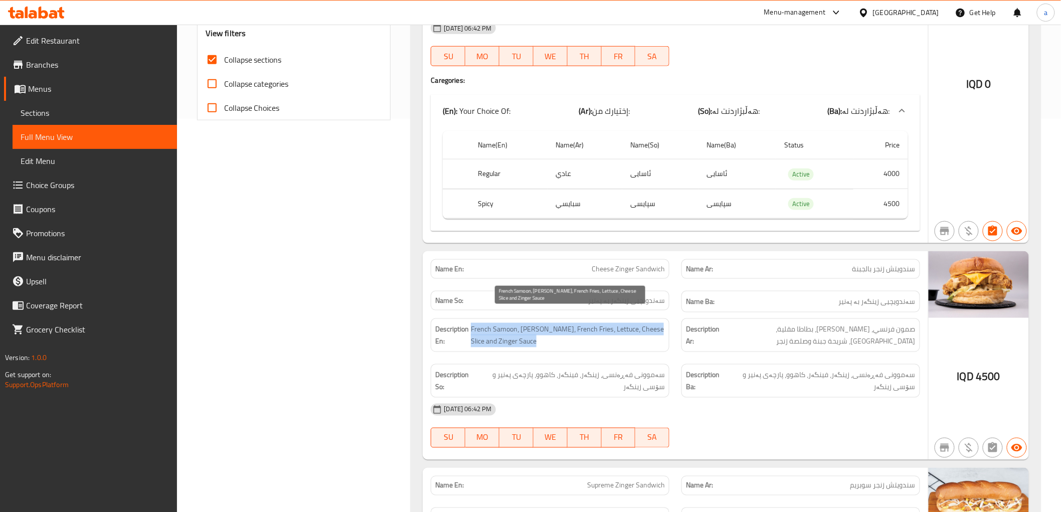
click at [569, 323] on span "French Samoon، Zinger، French Fries، Lettuce، Cheese Slice and Zinger Sauce" at bounding box center [568, 335] width 194 height 25
copy span "French Samoon، Zinger، French Fries، Lettuce، Cheese Slice and Zinger Sauce"
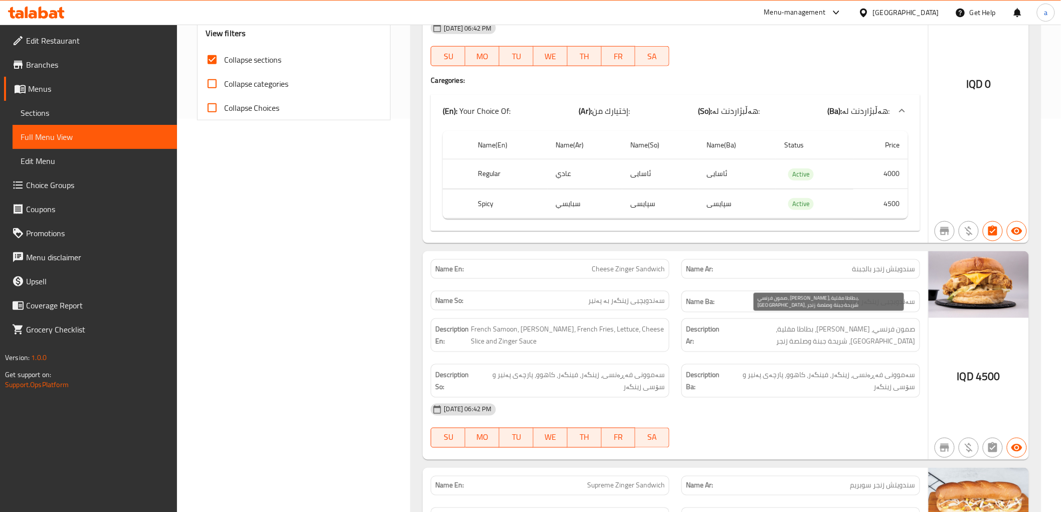
click at [746, 323] on span "صمون فرنسي، [PERSON_NAME]، بطاطا مقلية، [GEOGRAPHIC_DATA]، شريحة جبنة وصلصة زنجر" at bounding box center [818, 335] width 194 height 25
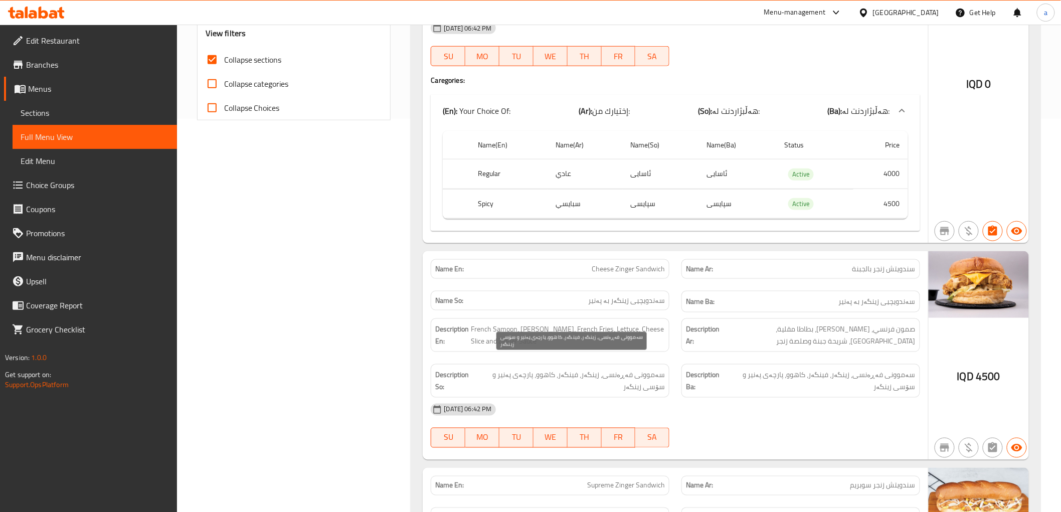
click at [636, 368] on span "سەموونی فەڕەنسی، زینگەر، فینگەر، کاهوو، پارچەی پەنیر و سۆسی زینگەر" at bounding box center [570, 380] width 189 height 25
click at [600, 263] on div "Name En: Cheese Zinger Sandwich" at bounding box center [550, 269] width 239 height 20
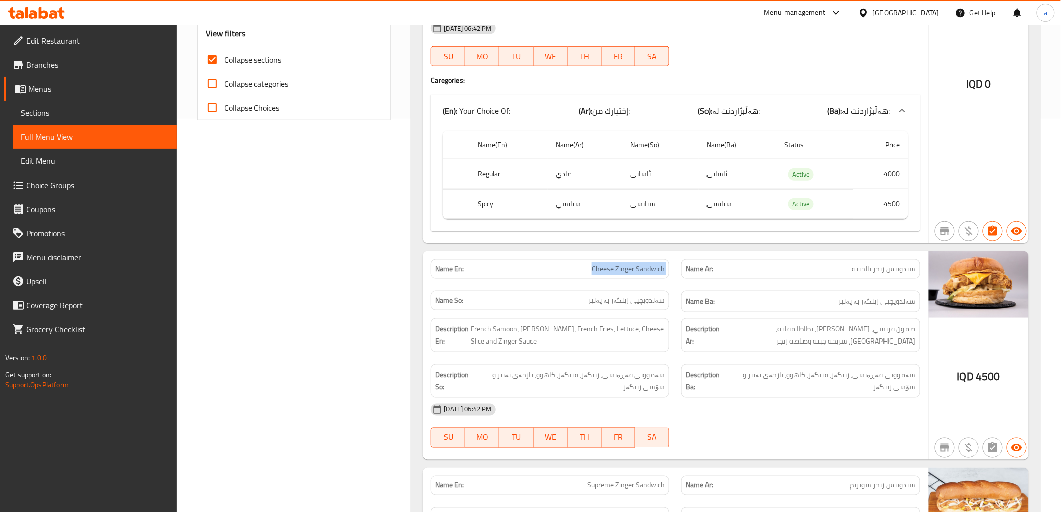
click at [600, 263] on div "Name En: Cheese Zinger Sandwich" at bounding box center [550, 269] width 239 height 20
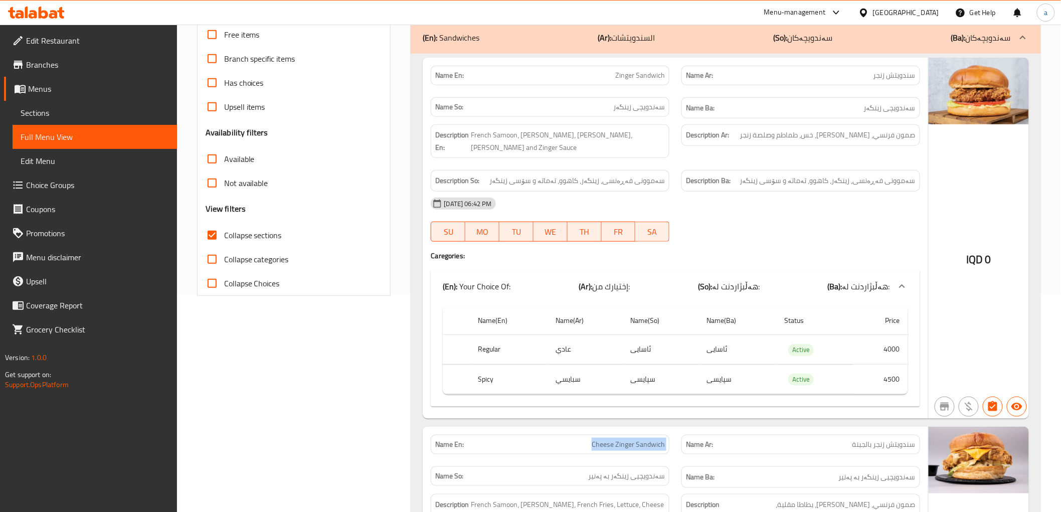
scroll to position [207, 0]
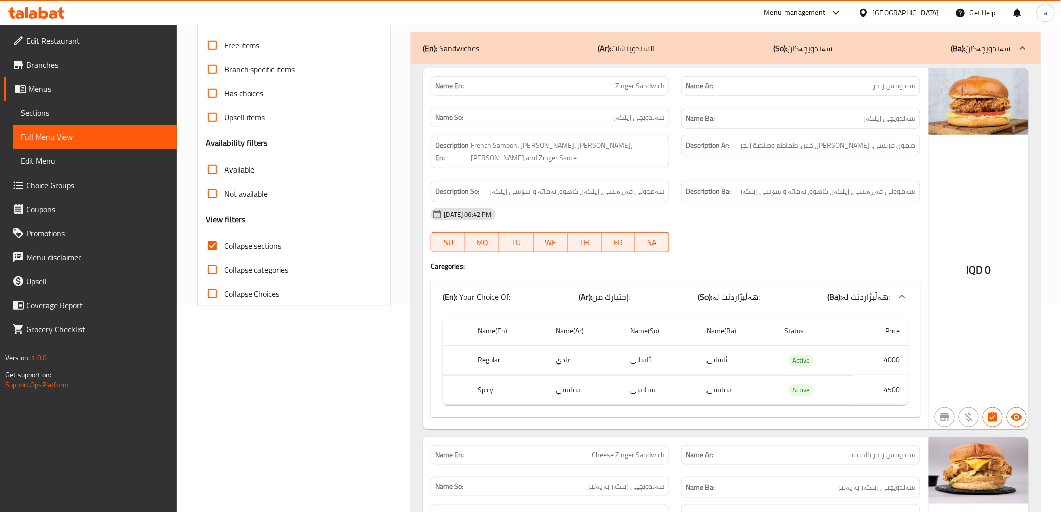
click at [633, 89] on span "Zinger Sandwich" at bounding box center [640, 86] width 50 height 11
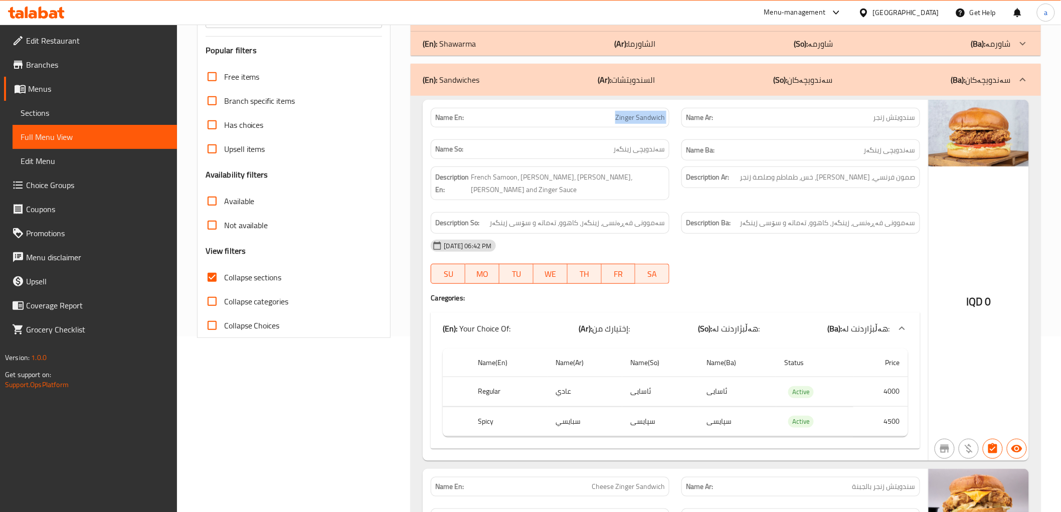
scroll to position [185, 0]
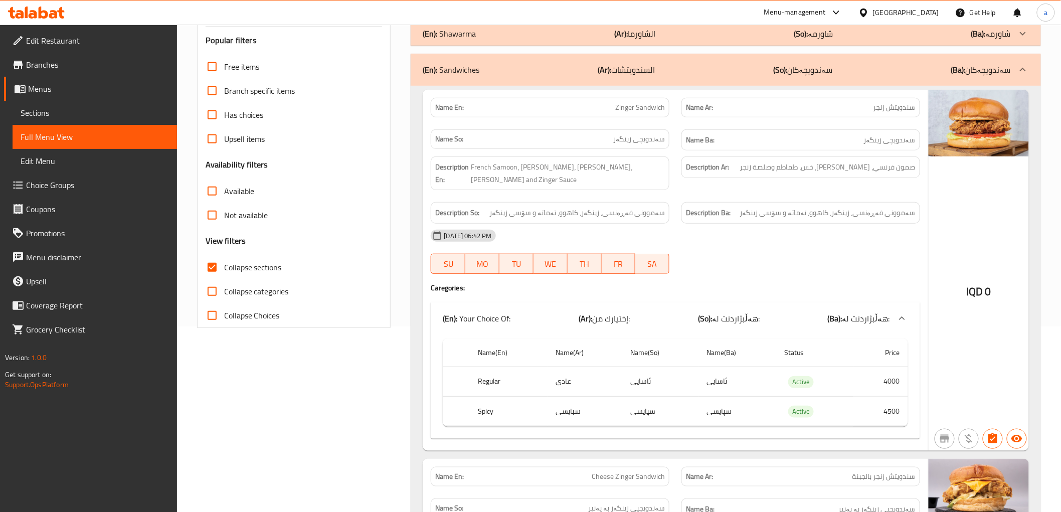
click at [261, 262] on span "Collapse sections" at bounding box center [253, 267] width 58 height 12
click at [224, 262] on input "Collapse sections" at bounding box center [212, 267] width 24 height 24
checkbox input "false"
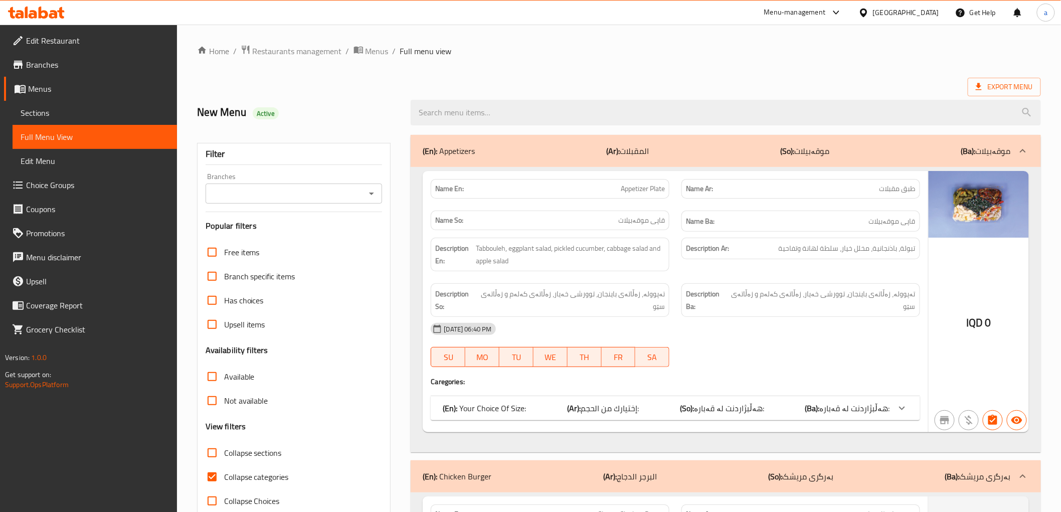
click at [372, 188] on icon "Open" at bounding box center [371, 193] width 12 height 12
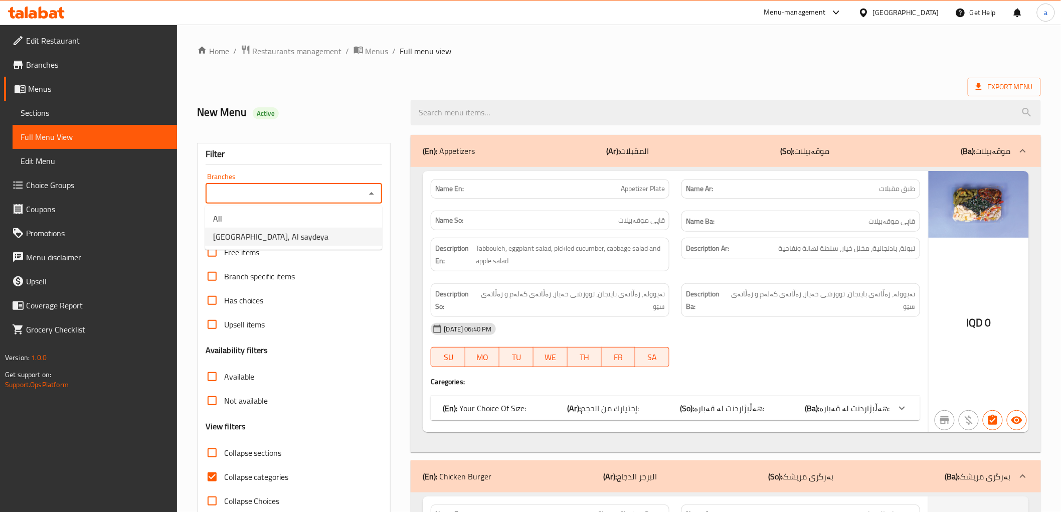
click at [309, 236] on li "[GEOGRAPHIC_DATA], Al saydeya" at bounding box center [293, 237] width 177 height 18
type input "[GEOGRAPHIC_DATA], Al saydeya"
click at [253, 447] on span "Collapse sections" at bounding box center [253, 453] width 58 height 12
click at [224, 447] on input "Collapse sections" at bounding box center [212, 453] width 24 height 24
checkbox input "true"
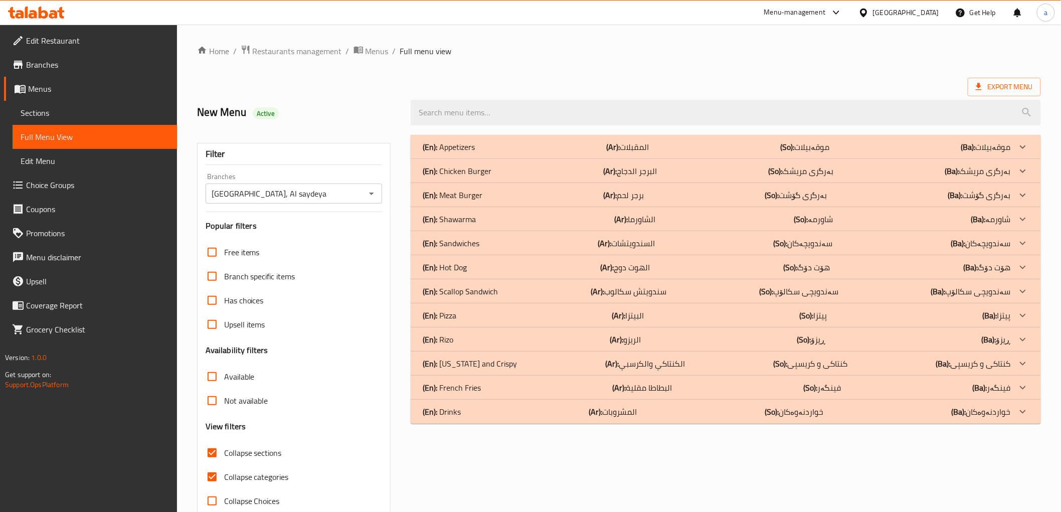
click at [247, 466] on label "Collapse categories" at bounding box center [244, 477] width 89 height 24
click at [224, 466] on input "Collapse categories" at bounding box center [212, 477] width 24 height 24
checkbox input "false"
click at [480, 289] on p "(En): Scallop Sandwich" at bounding box center [460, 291] width 75 height 12
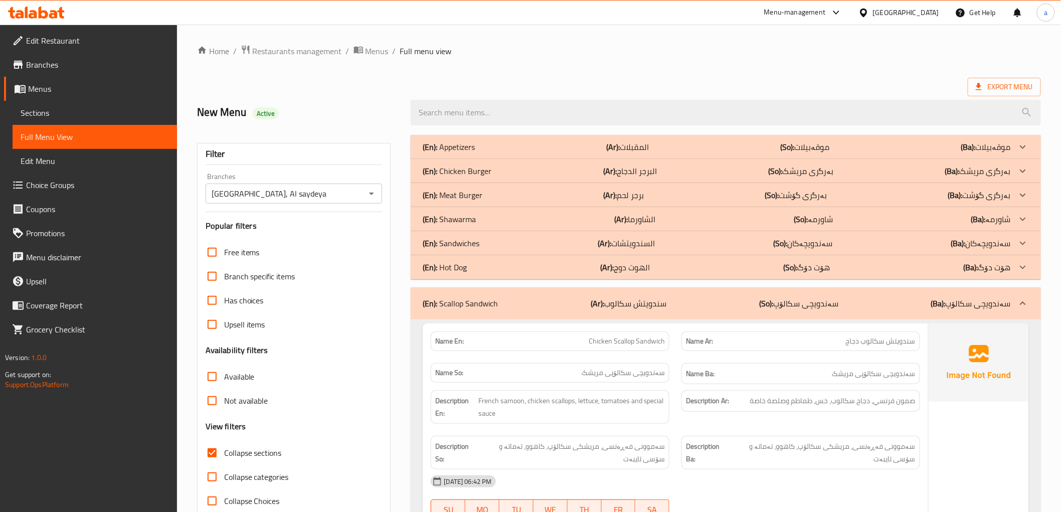
click at [484, 243] on div "(En): Sandwiches (Ar): السندويتشات (So): سەندویچەکان (Ba): سەندویچەکان" at bounding box center [716, 243] width 587 height 12
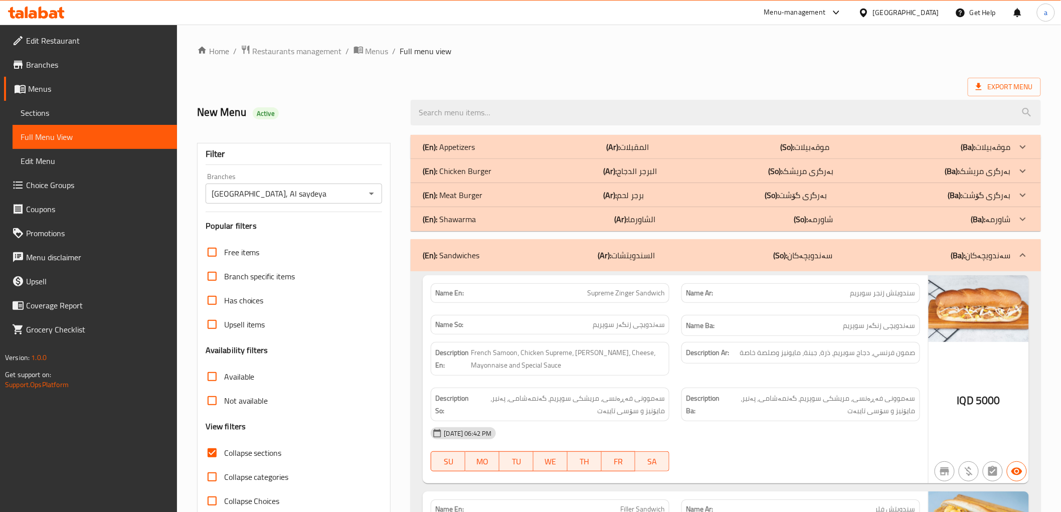
click at [480, 189] on p "(En): Meat Burger" at bounding box center [453, 195] width 60 height 12
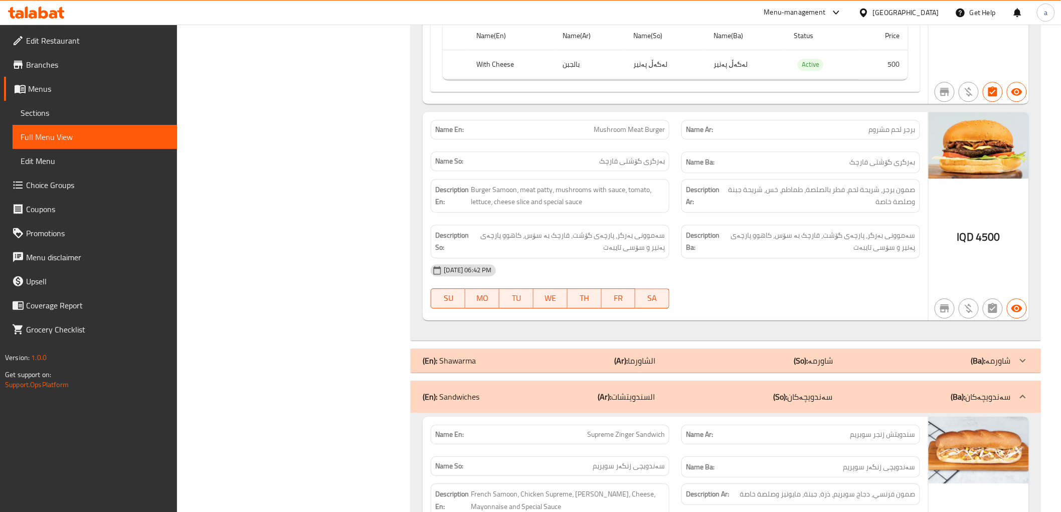
scroll to position [1114, 0]
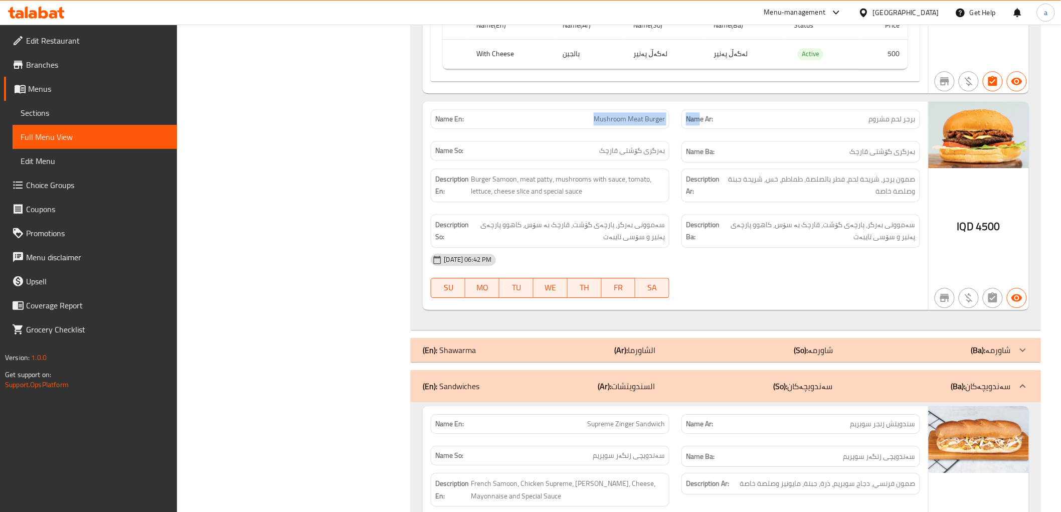
drag, startPoint x: 592, startPoint y: 118, endPoint x: 702, endPoint y: 114, distance: 109.8
click at [702, 114] on div "Name En: Mushroom Meat Burger Name Ar: برجر لحم مشروم Name So: بەرگری گۆشتی قار…" at bounding box center [675, 135] width 501 height 65
click at [637, 119] on span "Mushroom Meat Burger" at bounding box center [628, 119] width 71 height 11
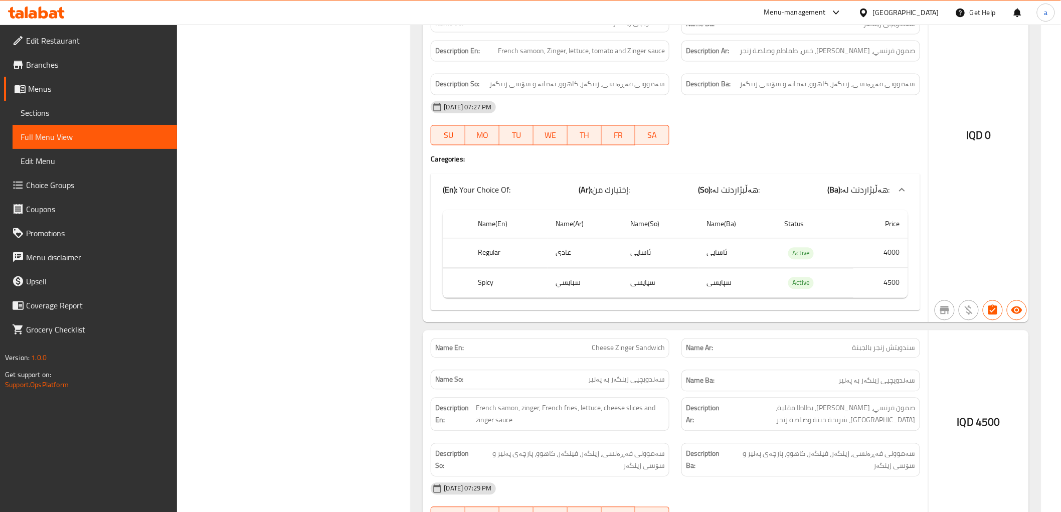
scroll to position [2413, 0]
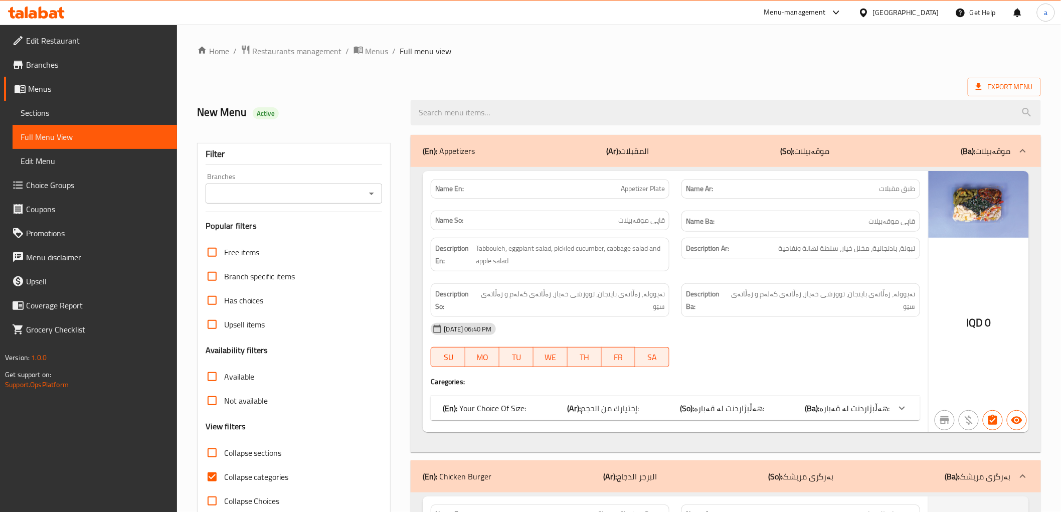
click at [367, 194] on icon "Open" at bounding box center [371, 193] width 12 height 12
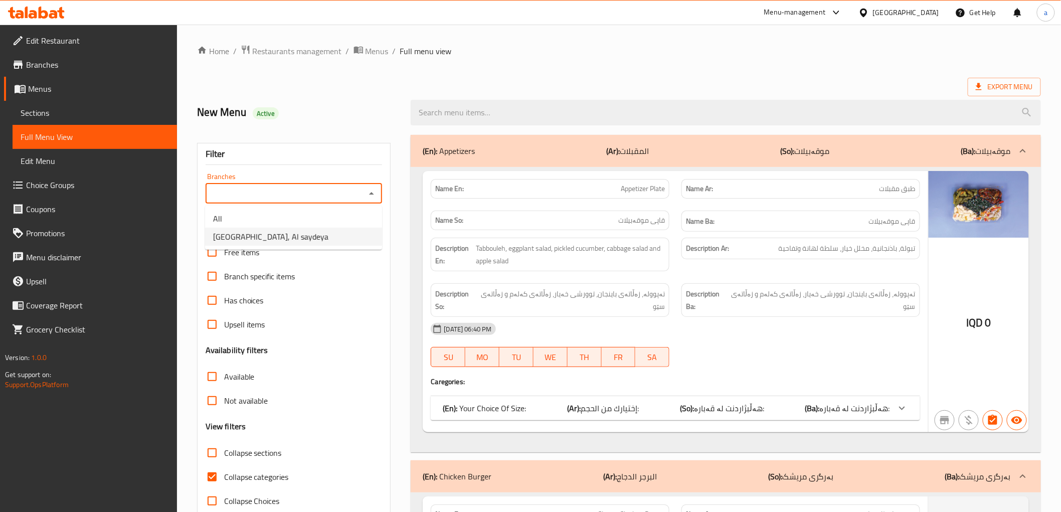
click at [357, 231] on li "[GEOGRAPHIC_DATA], Al saydeya" at bounding box center [293, 237] width 177 height 18
type input "[GEOGRAPHIC_DATA], Al saydeya"
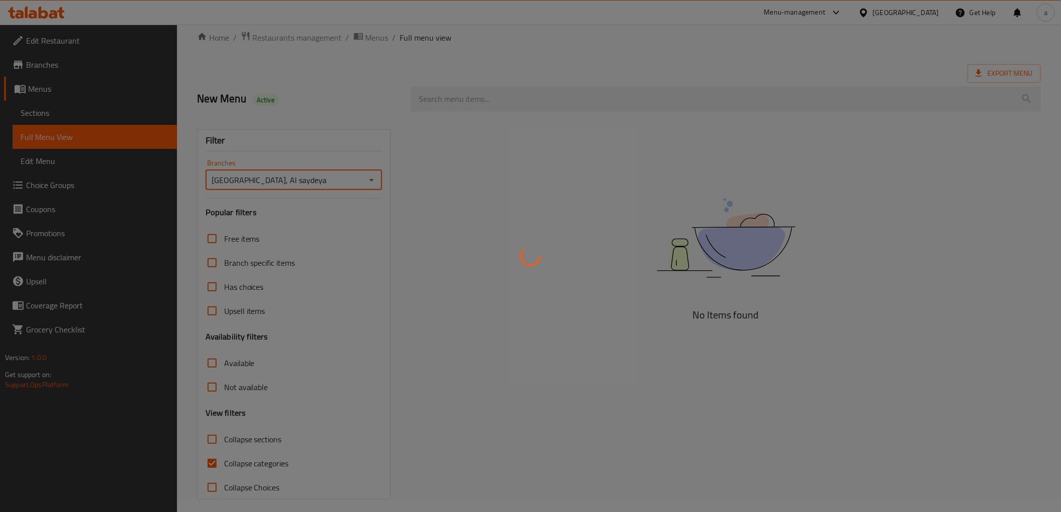
scroll to position [22, 0]
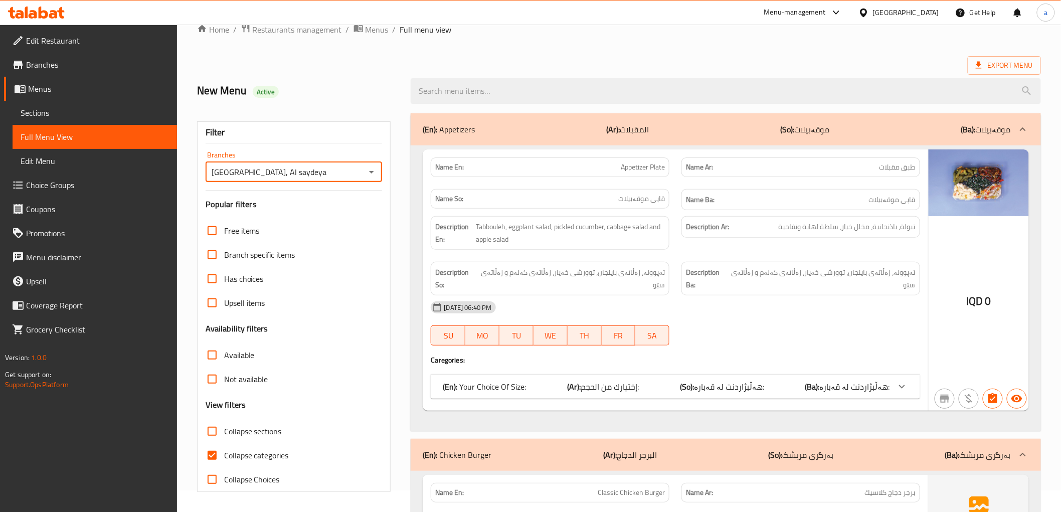
click at [274, 445] on label "Collapse categories" at bounding box center [244, 455] width 89 height 24
click at [224, 445] on input "Collapse categories" at bounding box center [212, 455] width 24 height 24
checkbox input "false"
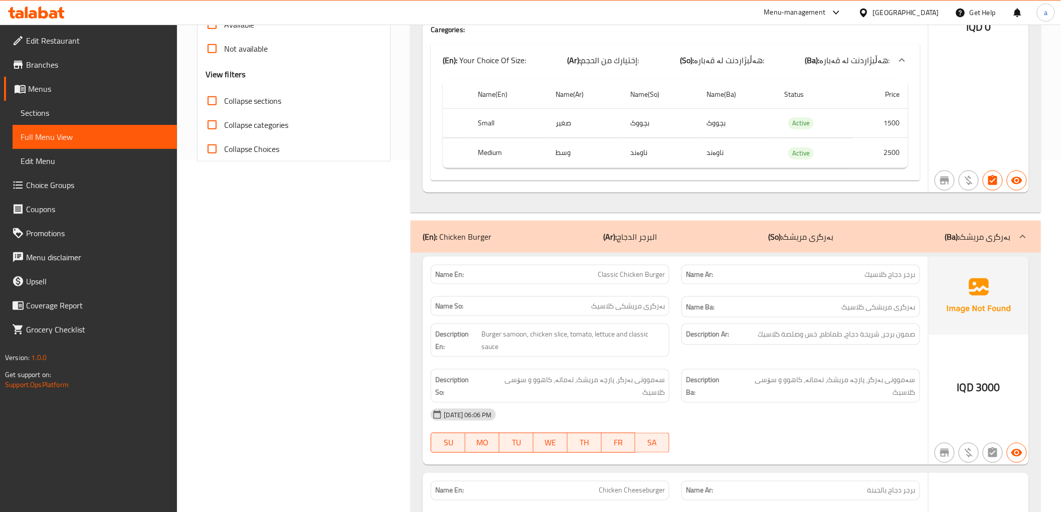
scroll to position [207, 0]
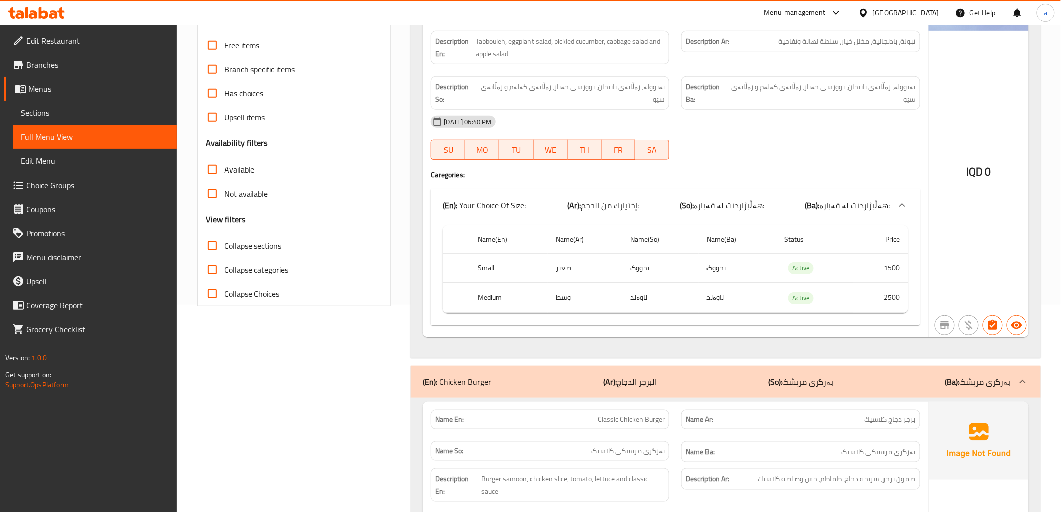
click at [246, 240] on span "Collapse sections" at bounding box center [253, 246] width 58 height 12
click at [224, 238] on input "Collapse sections" at bounding box center [212, 246] width 24 height 24
checkbox input "true"
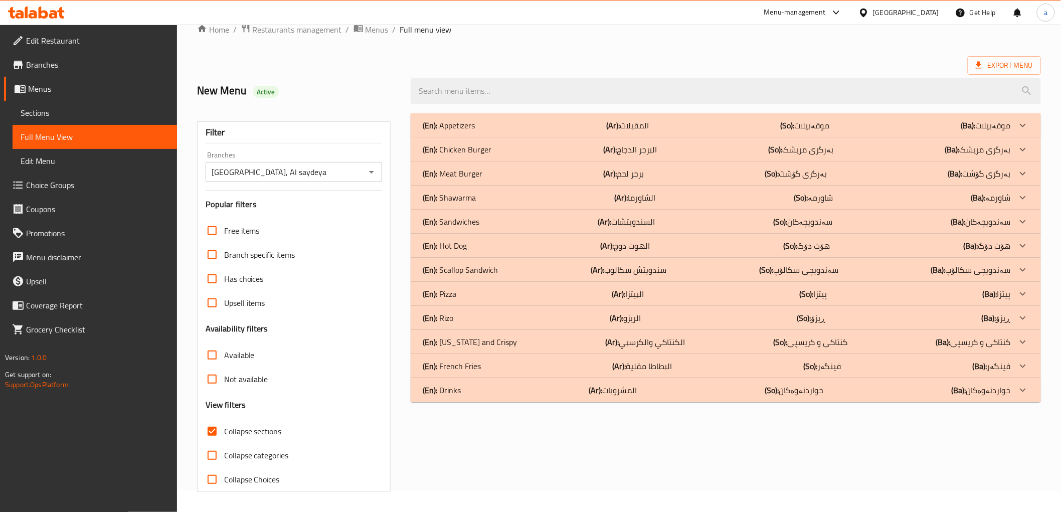
scroll to position [22, 0]
click at [475, 264] on p "(En): Scallop Sandwich" at bounding box center [460, 270] width 75 height 12
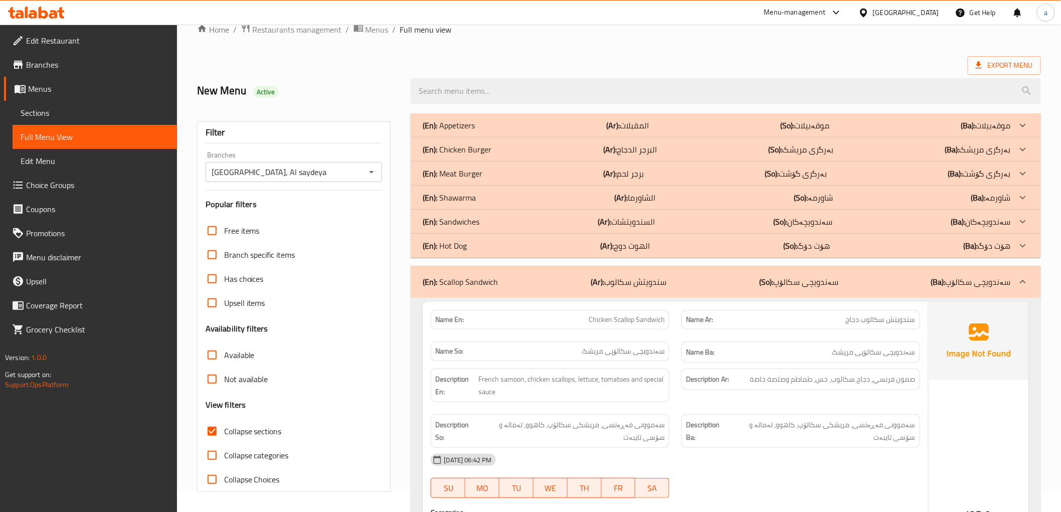
click at [484, 217] on div "(En): Sandwiches (Ar): السندويتشات (So): سەندویچەکان (Ba): سەندویچەکان" at bounding box center [716, 222] width 587 height 12
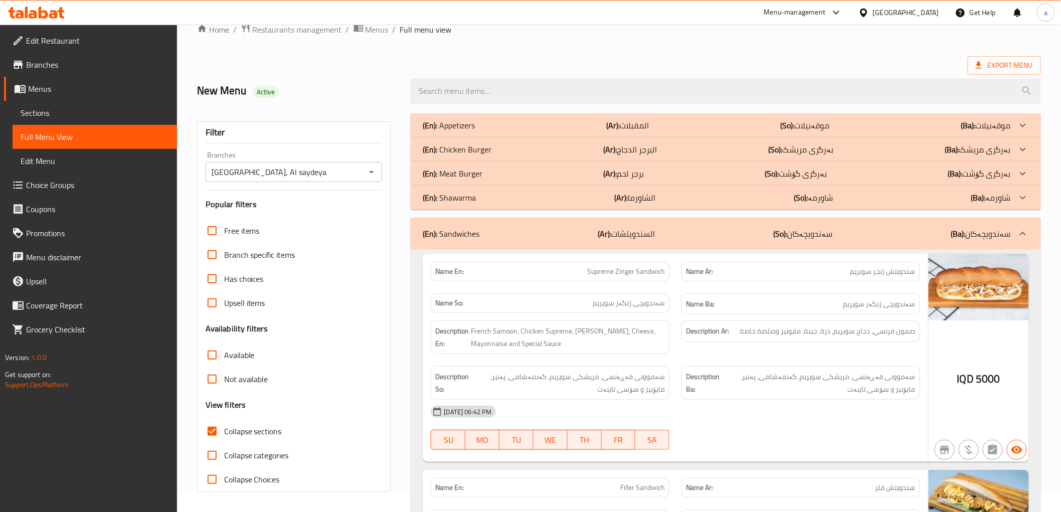
click at [473, 167] on p "(En): Meat Burger" at bounding box center [453, 173] width 60 height 12
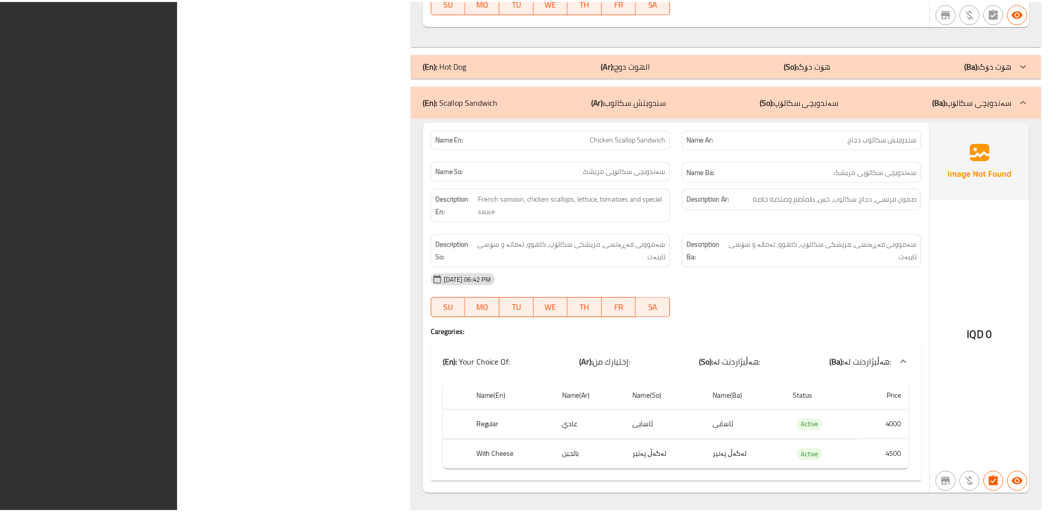
scroll to position [3015, 0]
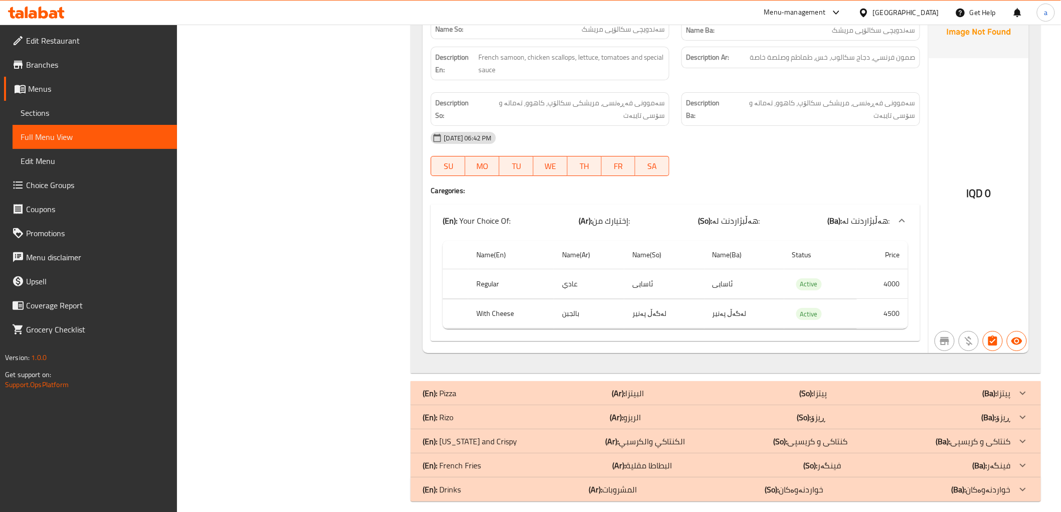
click at [492, 483] on div "(En): Drinks (Ar): المشروبات (So): خواردنەوەکان (Ba): خواردنەوەکان" at bounding box center [716, 489] width 587 height 12
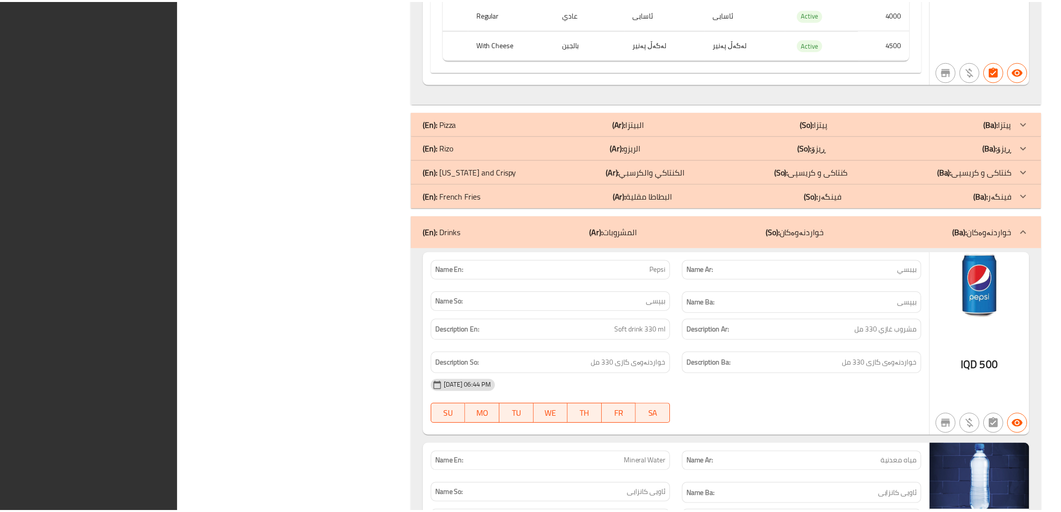
scroll to position [3431, 0]
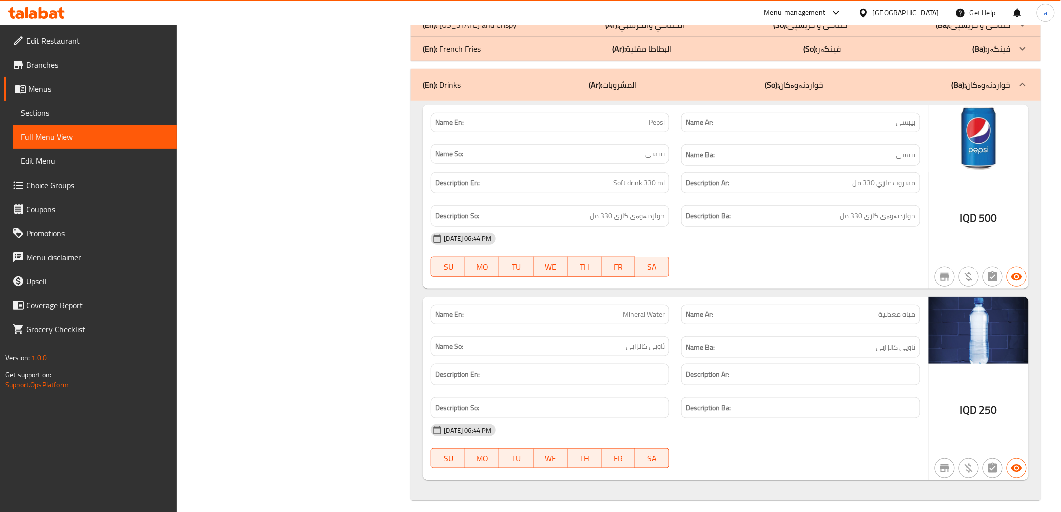
click at [55, 17] on icon at bounding box center [53, 14] width 9 height 9
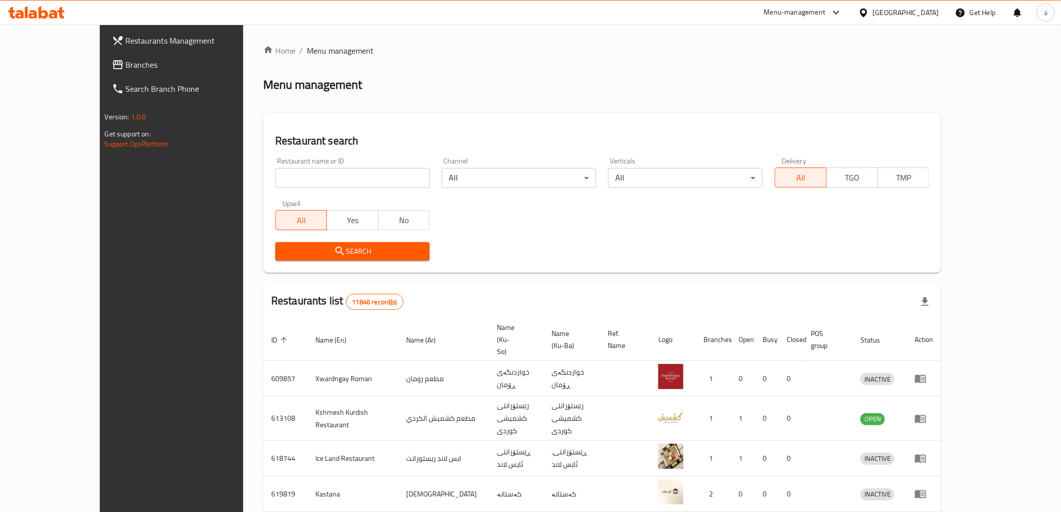
click at [150, 58] on link "Branches" at bounding box center [190, 65] width 173 height 24
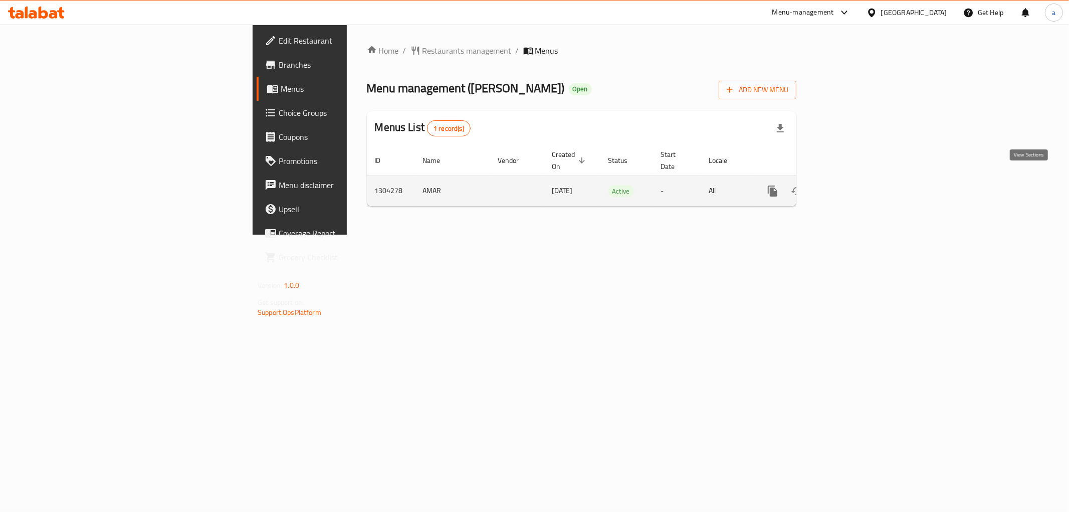
click at [850, 186] on icon "enhanced table" at bounding box center [845, 190] width 9 height 9
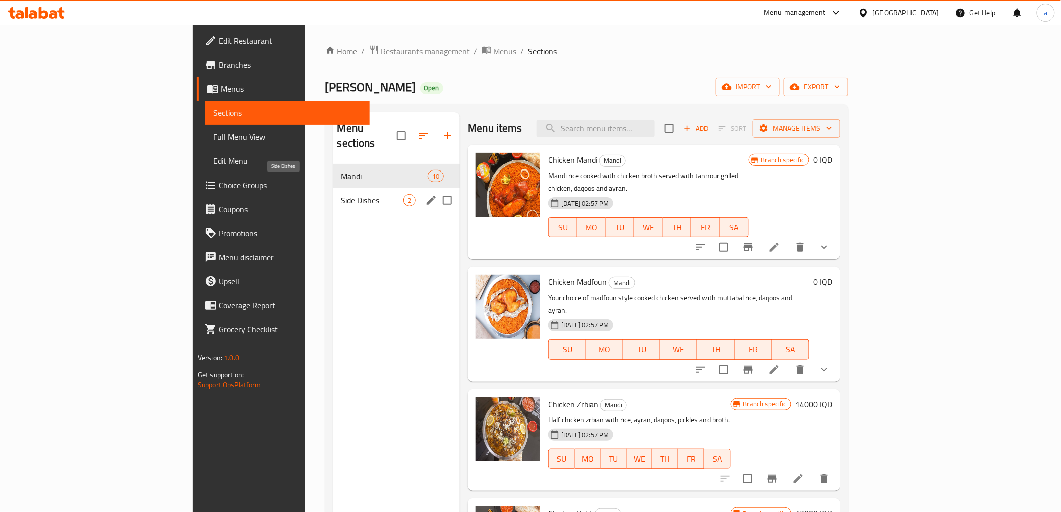
click at [341, 194] on span "Side Dishes" at bounding box center [372, 200] width 62 height 12
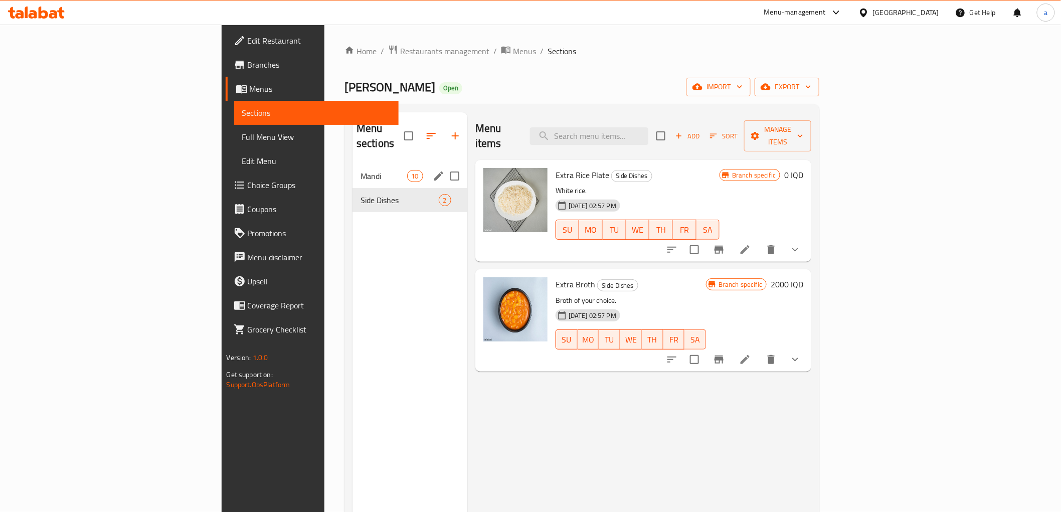
click at [352, 164] on div "Mandi 10" at bounding box center [409, 176] width 115 height 24
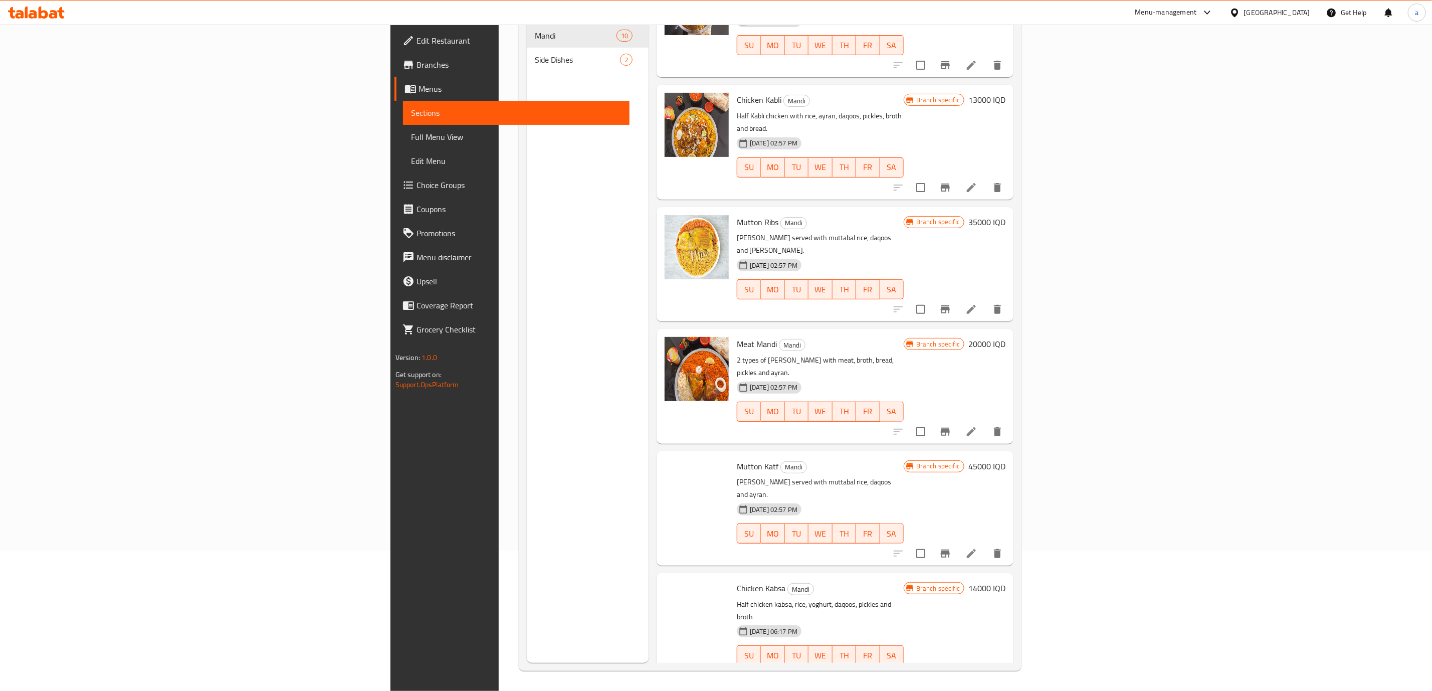
scroll to position [429, 0]
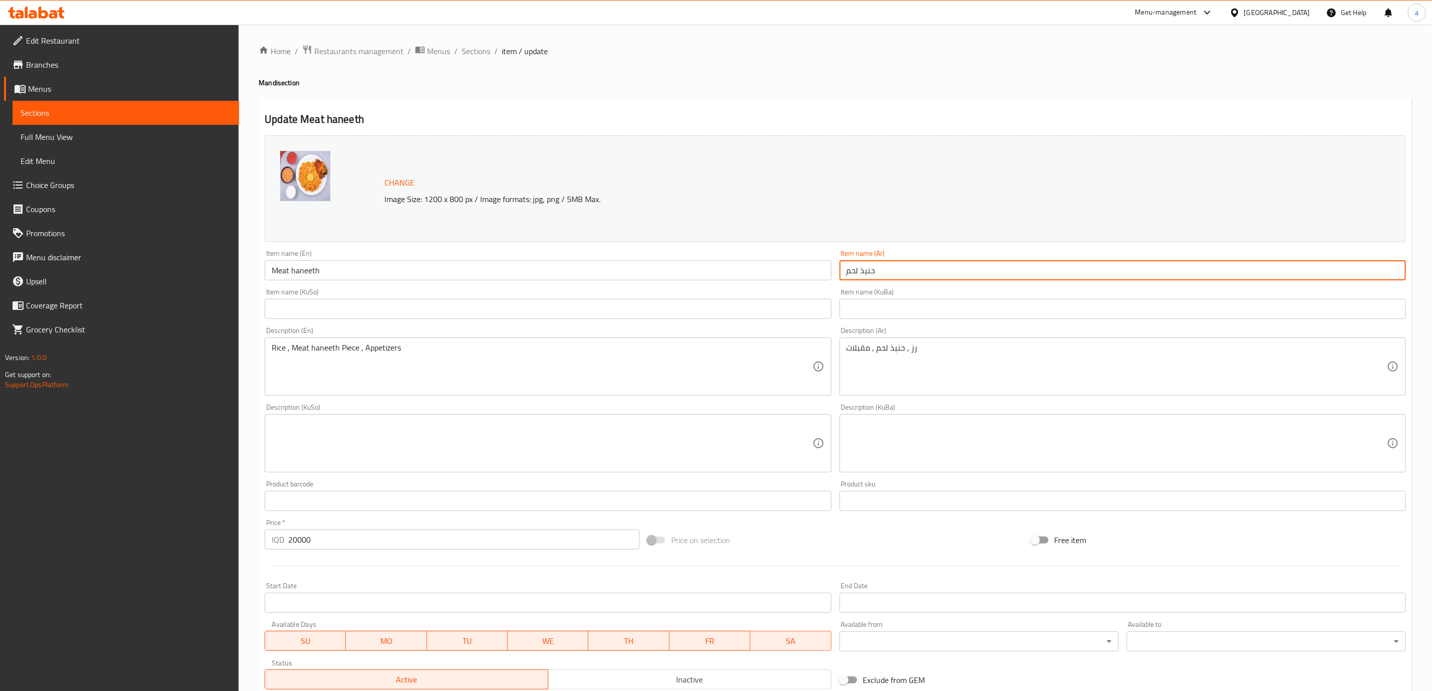
drag, startPoint x: 882, startPoint y: 272, endPoint x: 861, endPoint y: 275, distance: 21.3
click at [861, 275] on input "حنيذ لحم" at bounding box center [1123, 270] width 566 height 20
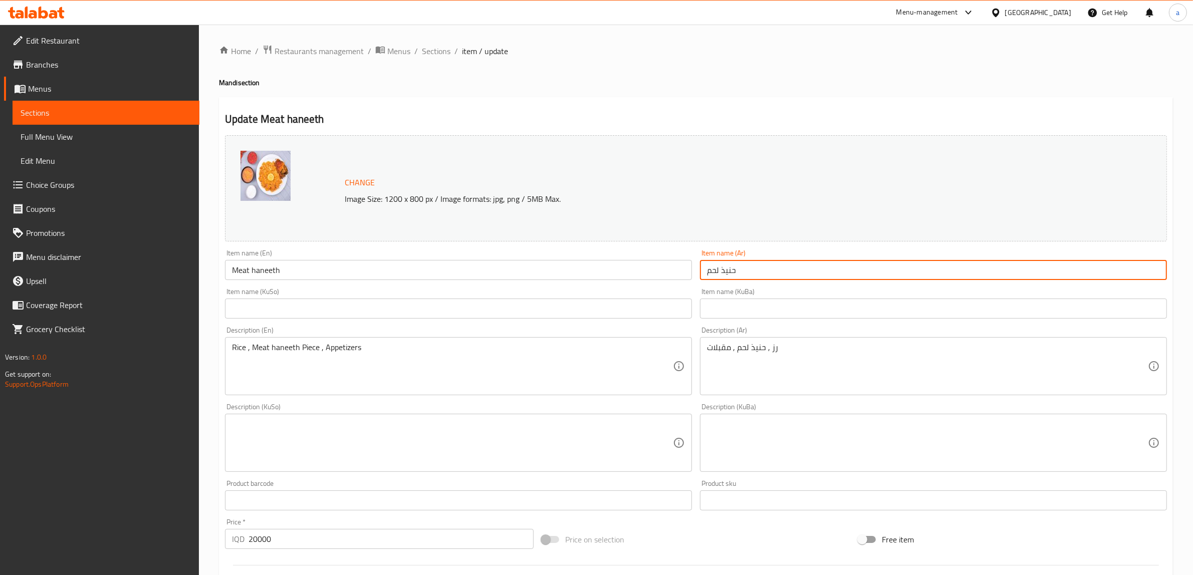
click at [50, 4] on div at bounding box center [36, 13] width 73 height 20
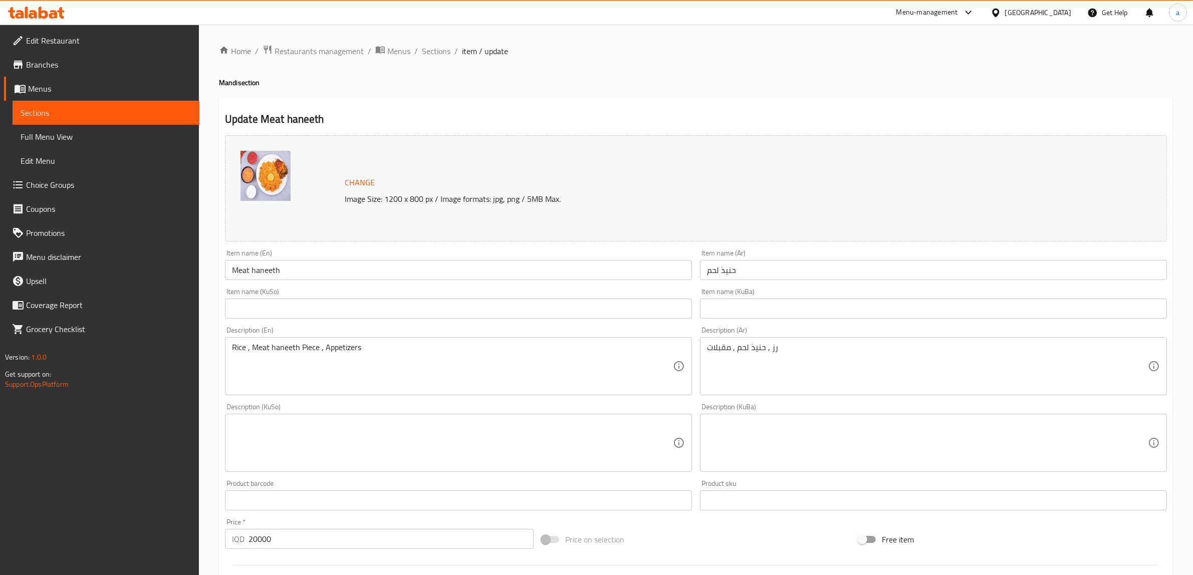
click at [50, 13] on icon at bounding box center [36, 13] width 57 height 12
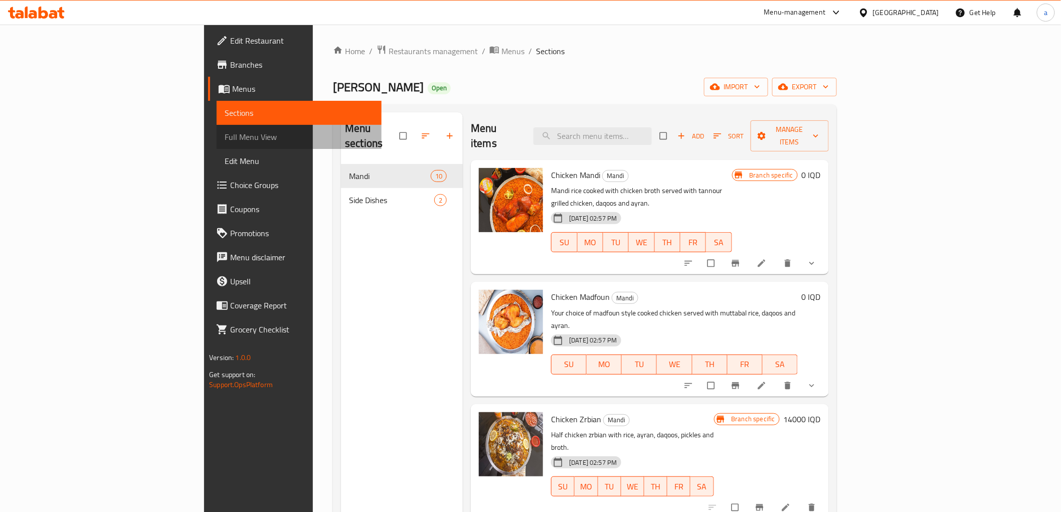
click at [217, 143] on link "Full Menu View" at bounding box center [299, 137] width 164 height 24
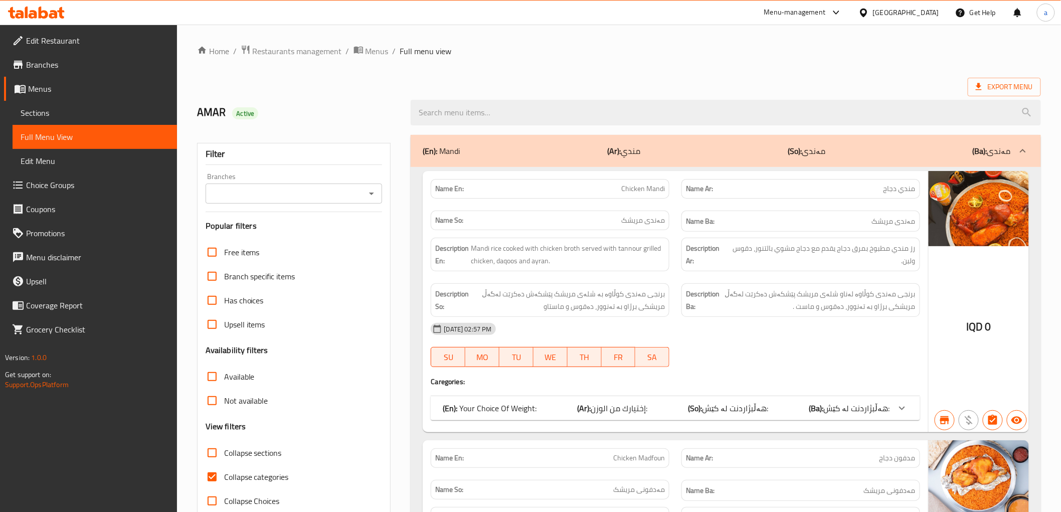
click at [367, 197] on icon "Open" at bounding box center [371, 193] width 12 height 12
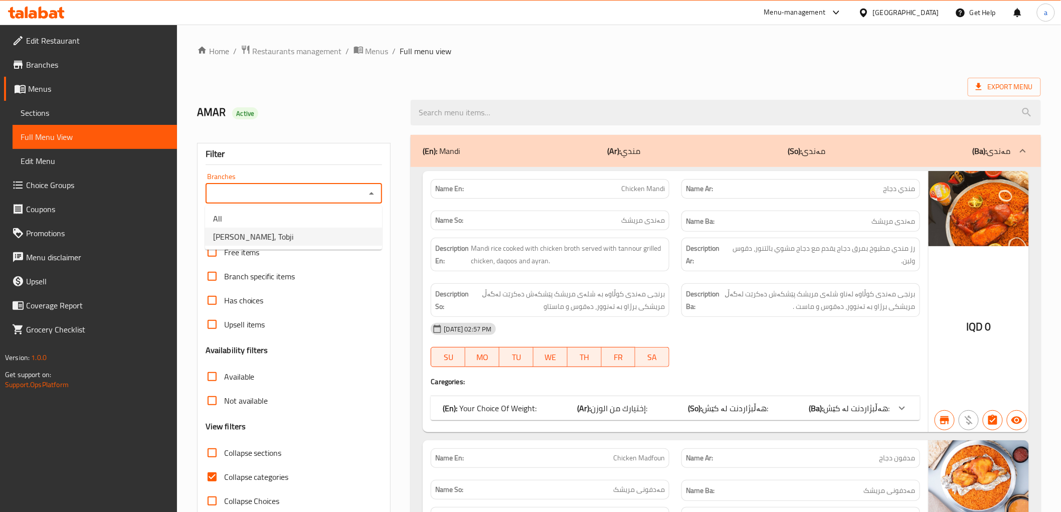
click at [331, 240] on li "[PERSON_NAME], Tobji" at bounding box center [293, 237] width 177 height 18
type input "[PERSON_NAME], Tobji"
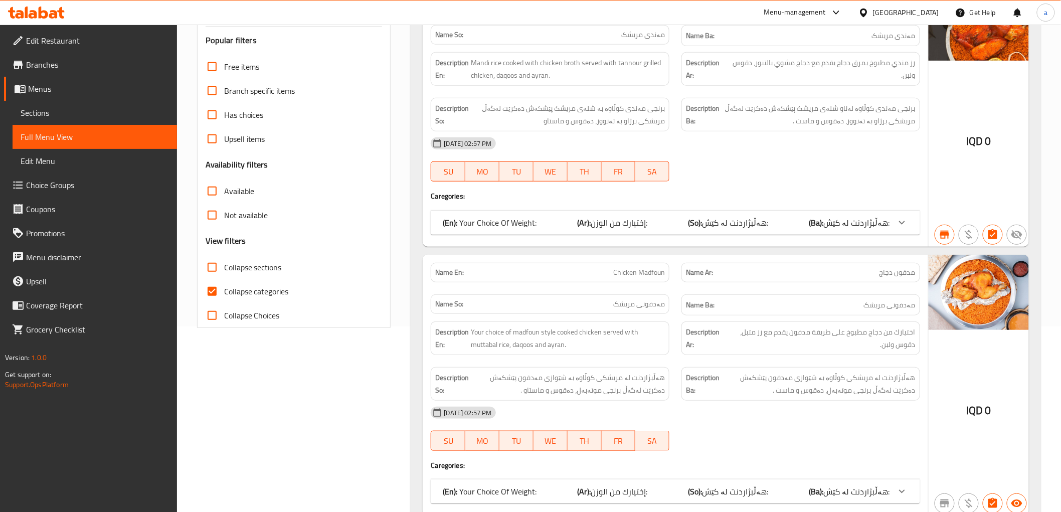
scroll to position [371, 0]
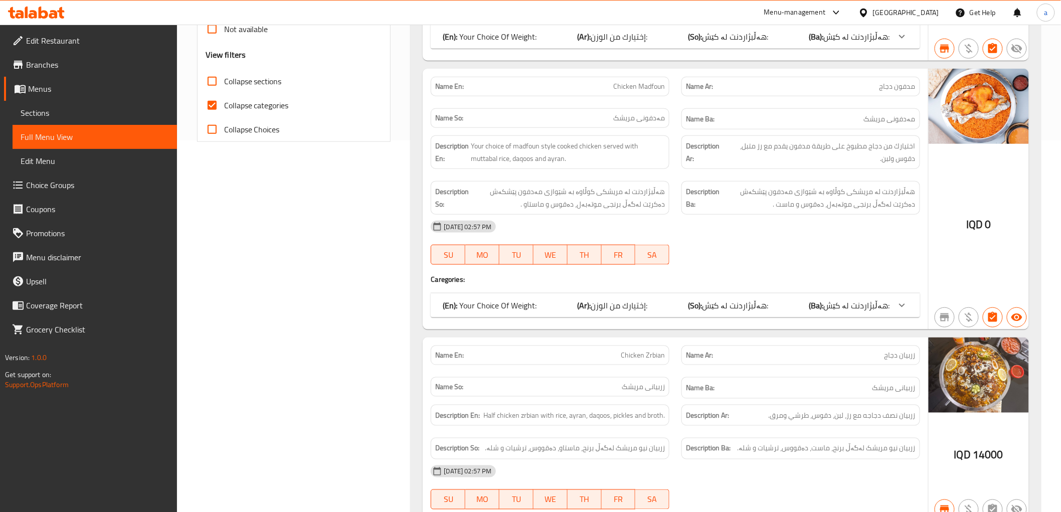
click at [660, 309] on div "(En): Your Choice Of Weight: (Ar): إختيارك من الوزن: (So): هەڵبژاردنت لە کێش: (…" at bounding box center [666, 305] width 447 height 12
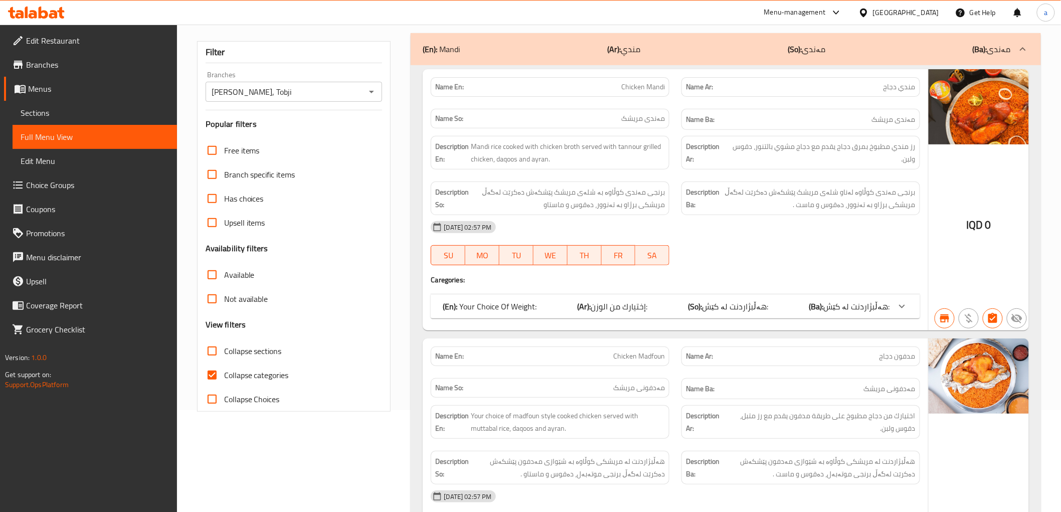
scroll to position [0, 0]
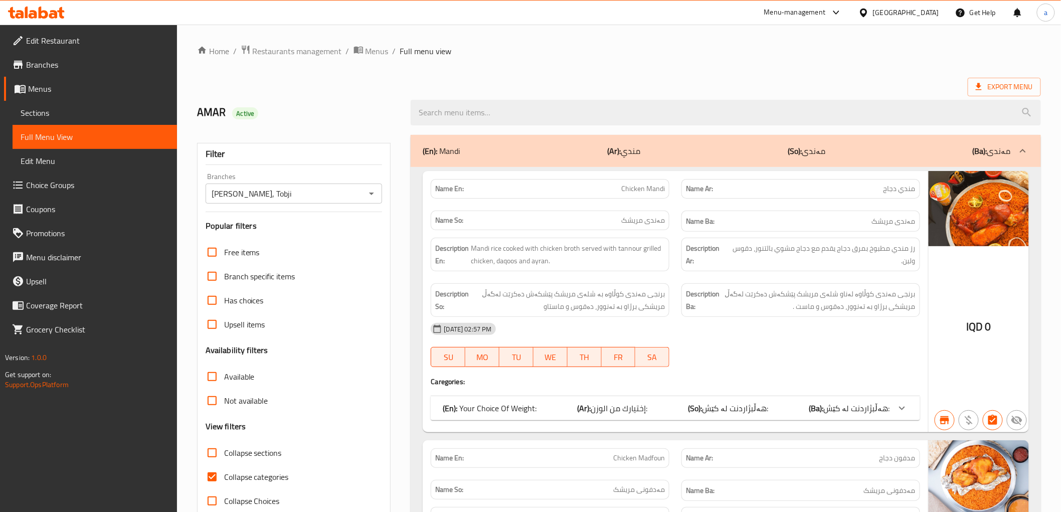
click at [252, 473] on span "Collapse categories" at bounding box center [256, 477] width 65 height 12
click at [224, 473] on input "Collapse categories" at bounding box center [212, 477] width 24 height 24
checkbox input "false"
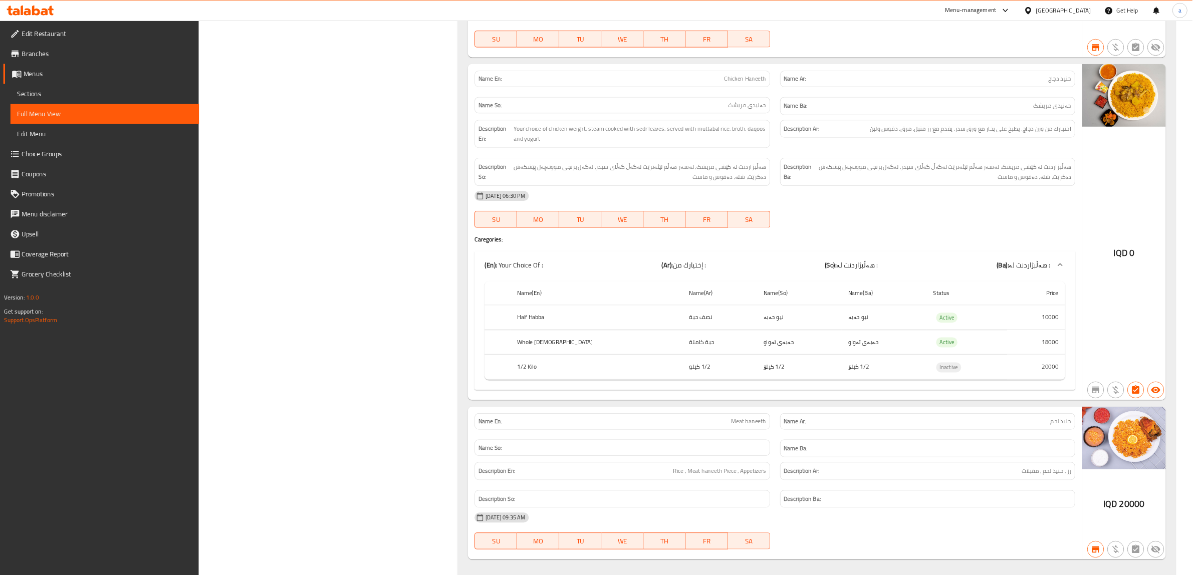
scroll to position [2041, 0]
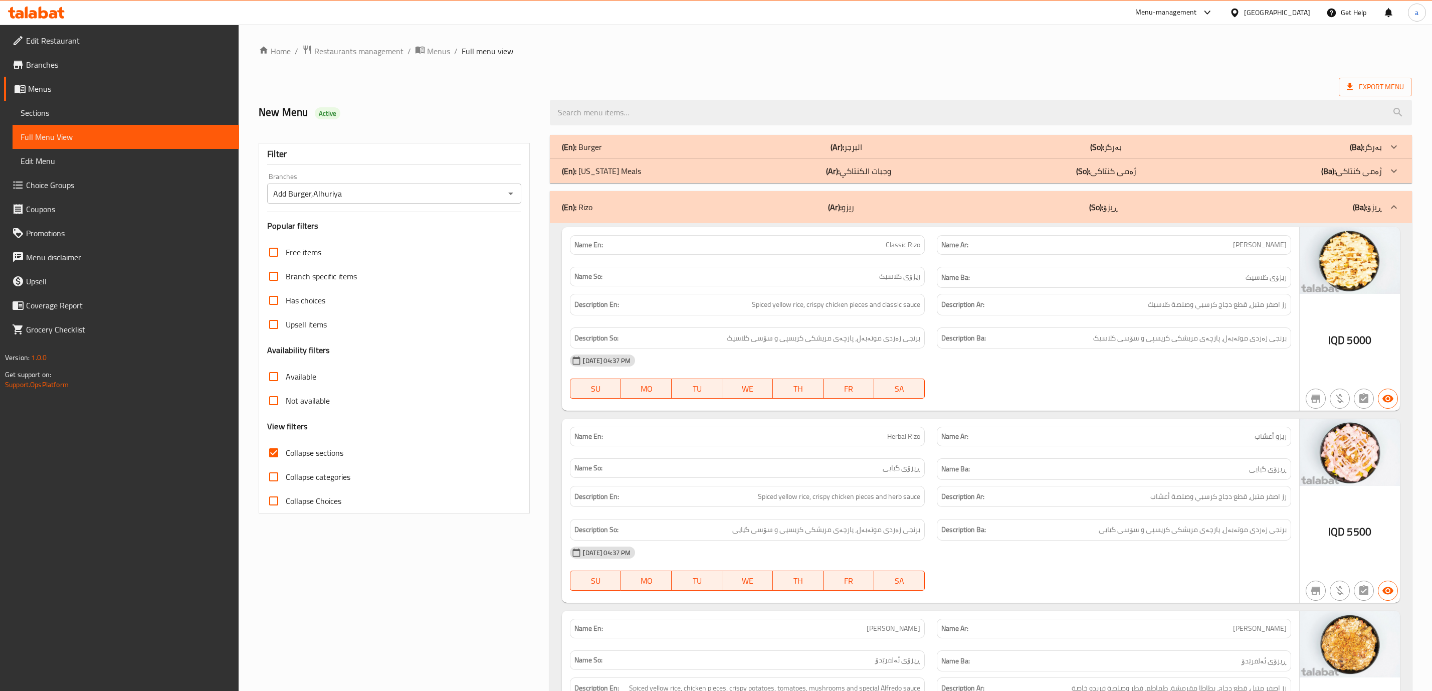
scroll to position [4207, 0]
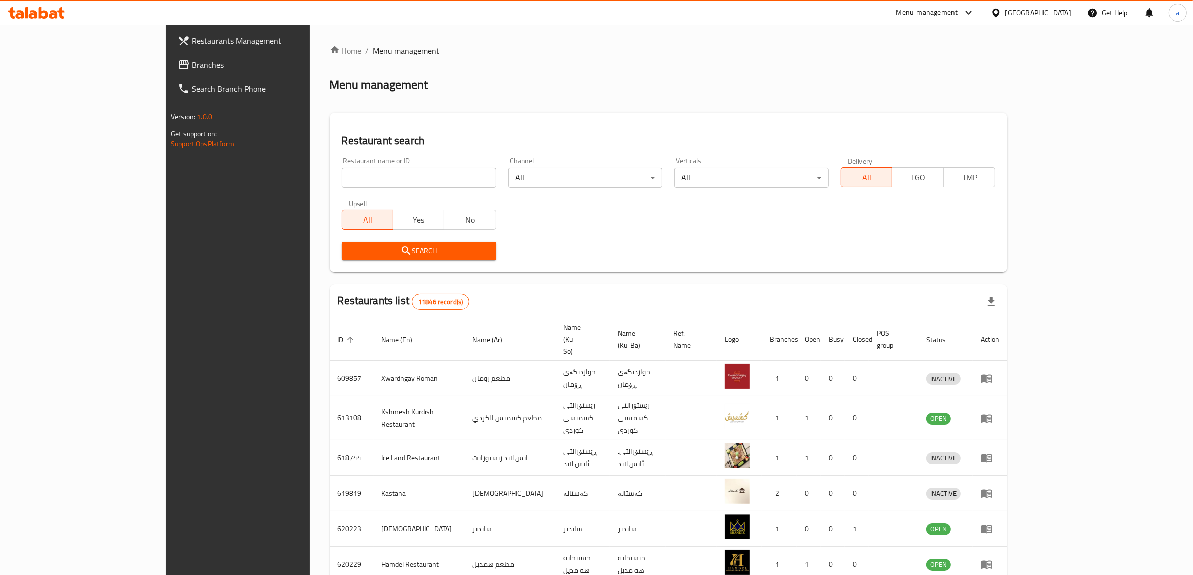
click at [192, 66] on span "Branches" at bounding box center [274, 65] width 165 height 12
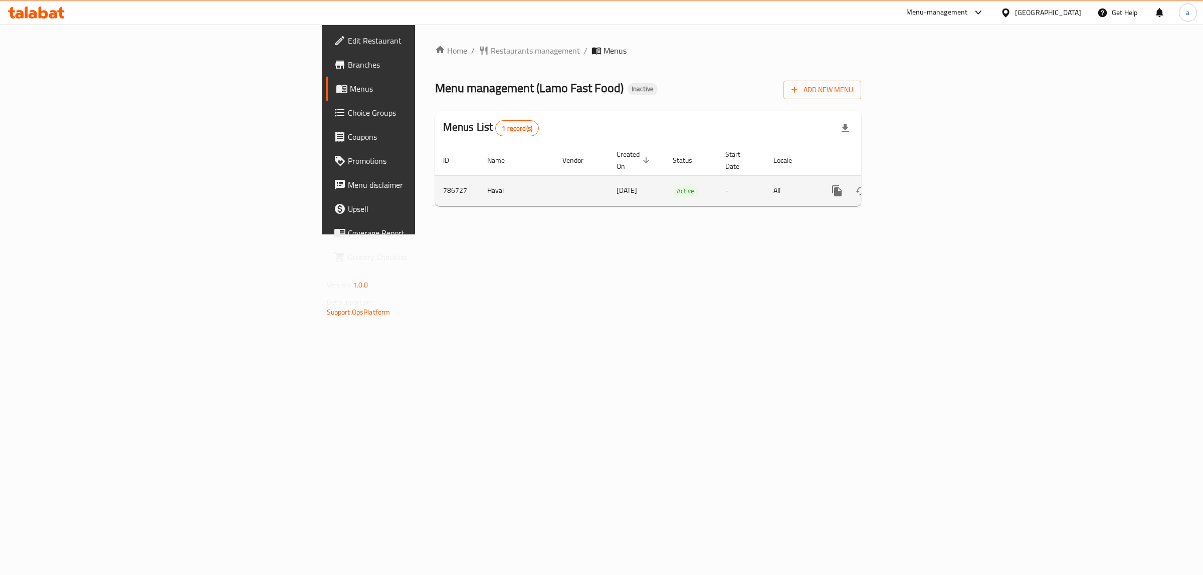
click at [915, 185] on icon "enhanced table" at bounding box center [909, 191] width 12 height 12
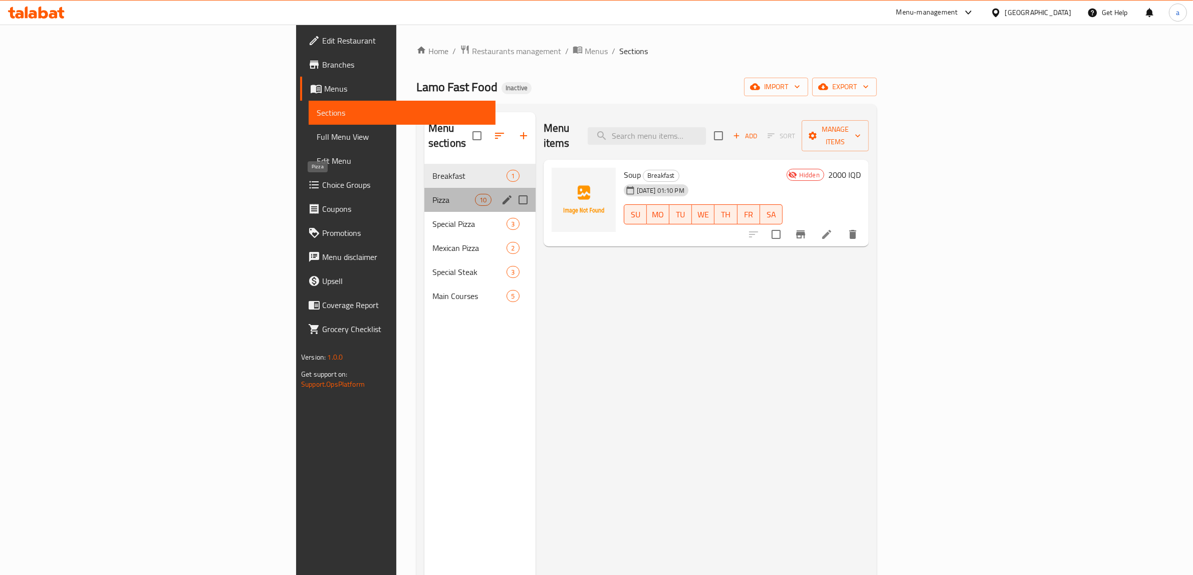
click at [433, 194] on span "Pizza" at bounding box center [454, 200] width 43 height 12
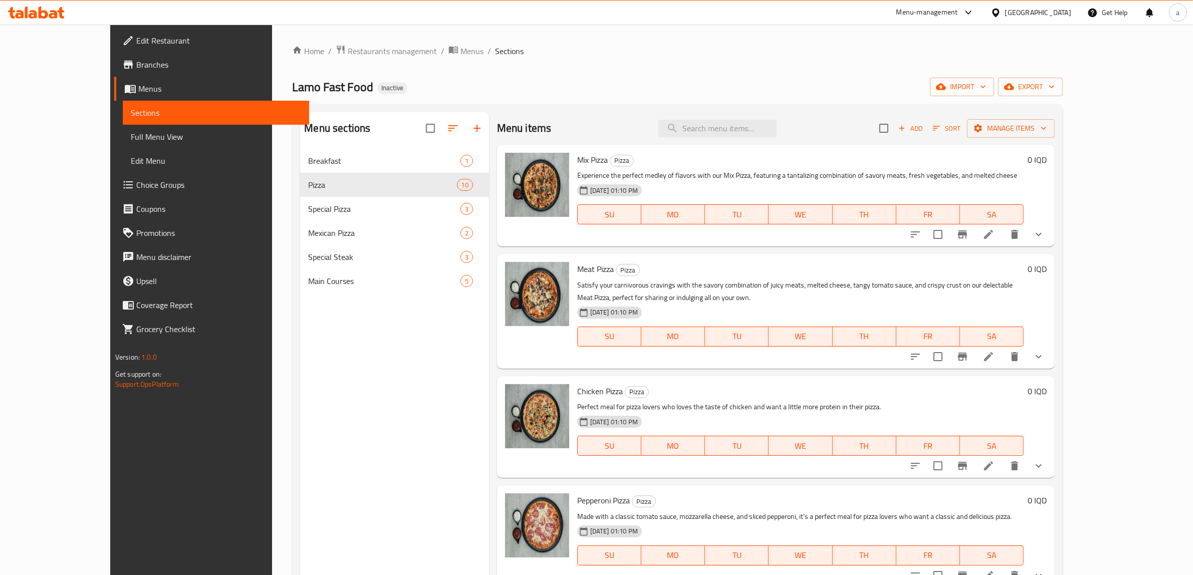
click at [995, 231] on icon at bounding box center [989, 235] width 12 height 12
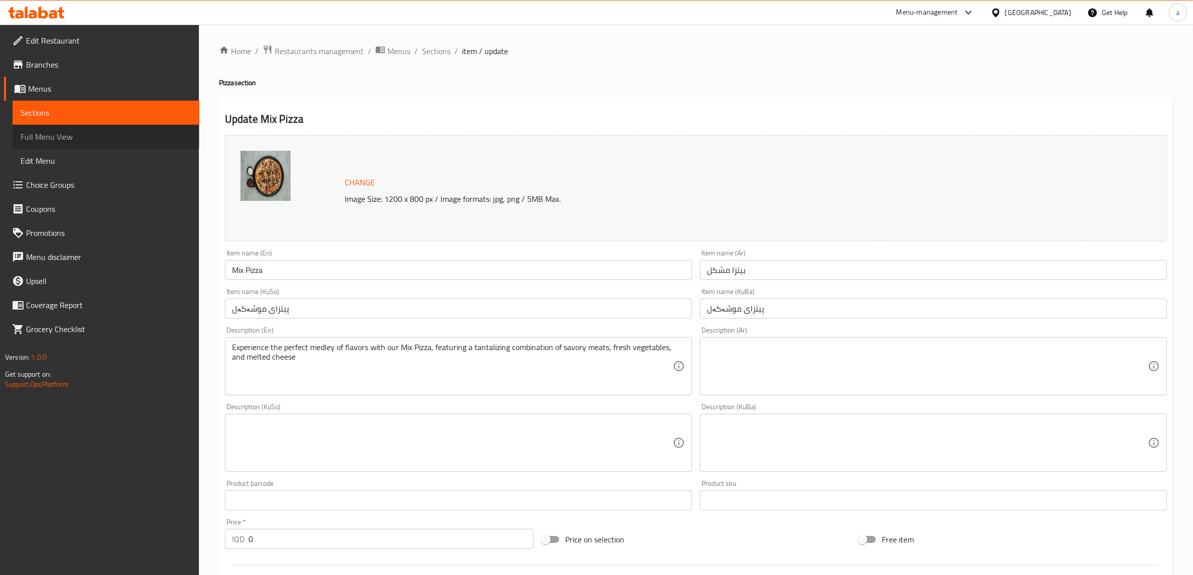
click at [196, 126] on link "Full Menu View" at bounding box center [106, 137] width 187 height 24
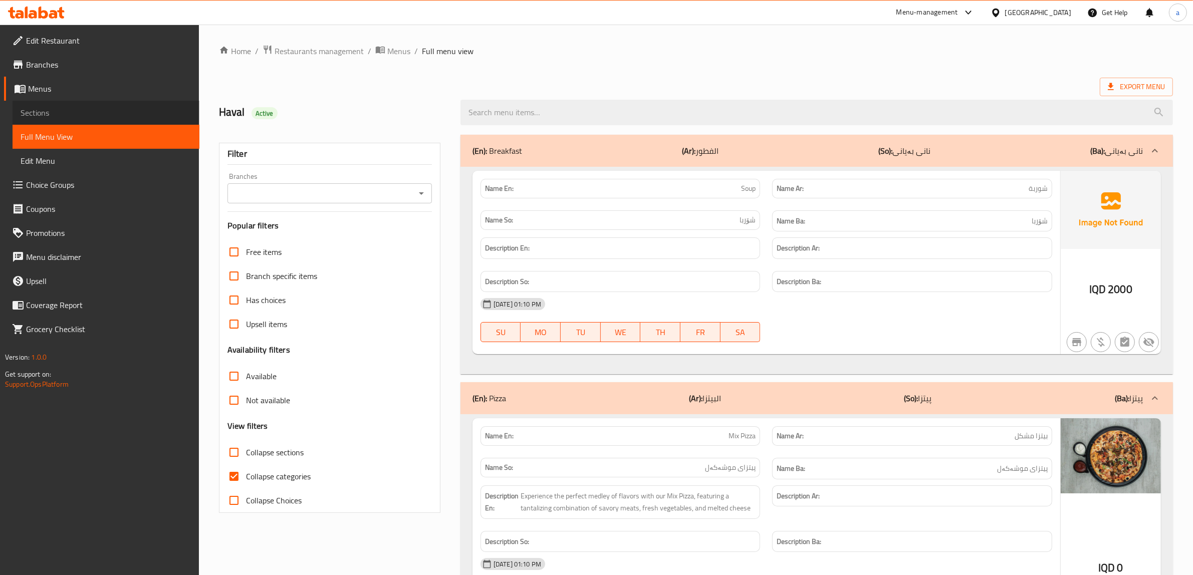
click at [188, 113] on span "Sections" at bounding box center [106, 113] width 171 height 12
